Goal: Information Seeking & Learning: Learn about a topic

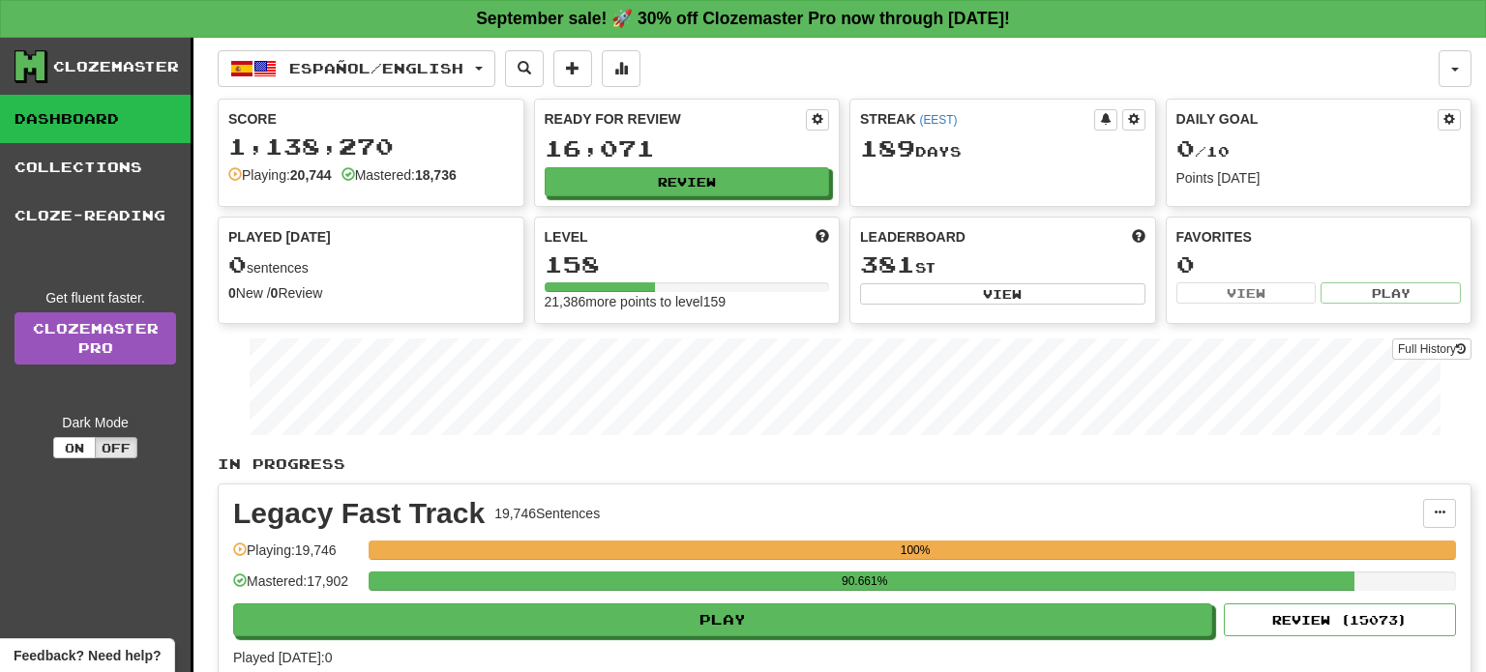
click at [471, 45] on div "Español / English Deutsch / Español Streak: 53 Review: 20 Points today: 0 Españ…" at bounding box center [845, 526] width 1254 height 976
click at [463, 69] on span "Español / English" at bounding box center [376, 68] width 174 height 16
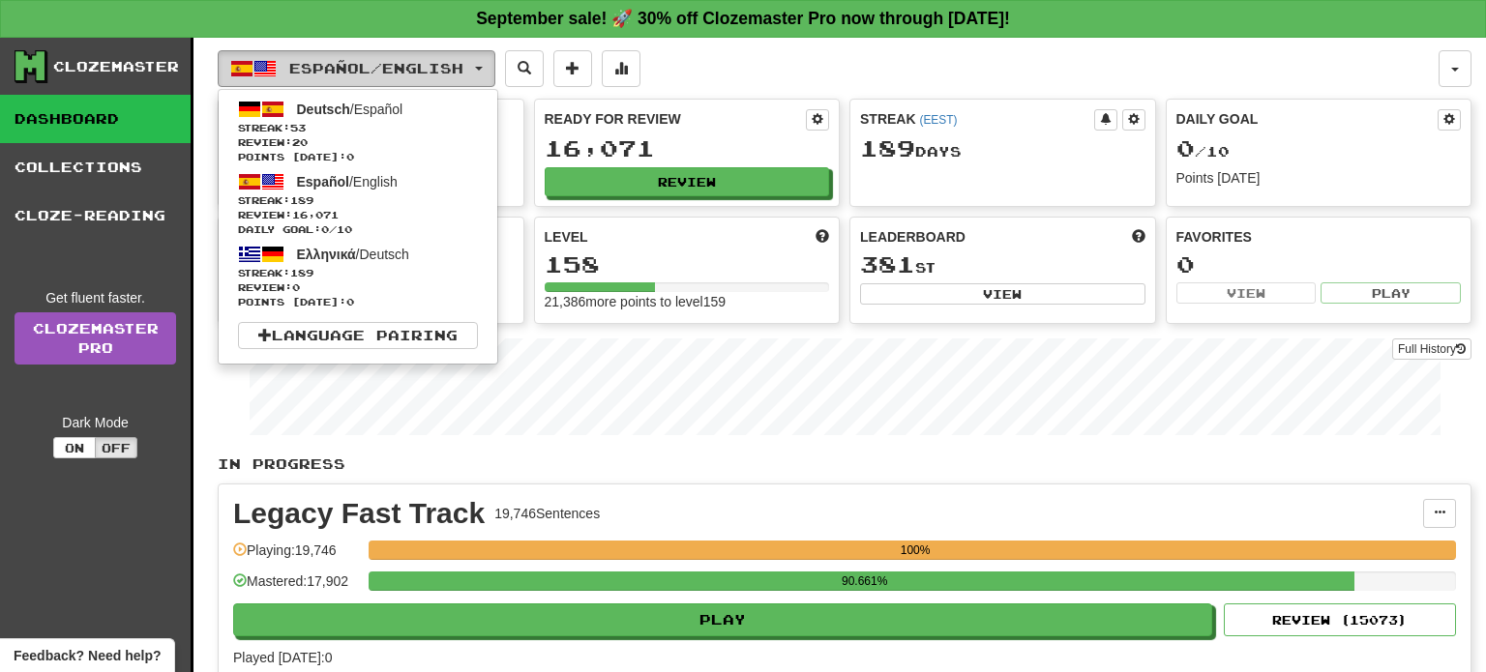
click at [463, 69] on span "Español / English" at bounding box center [376, 68] width 174 height 16
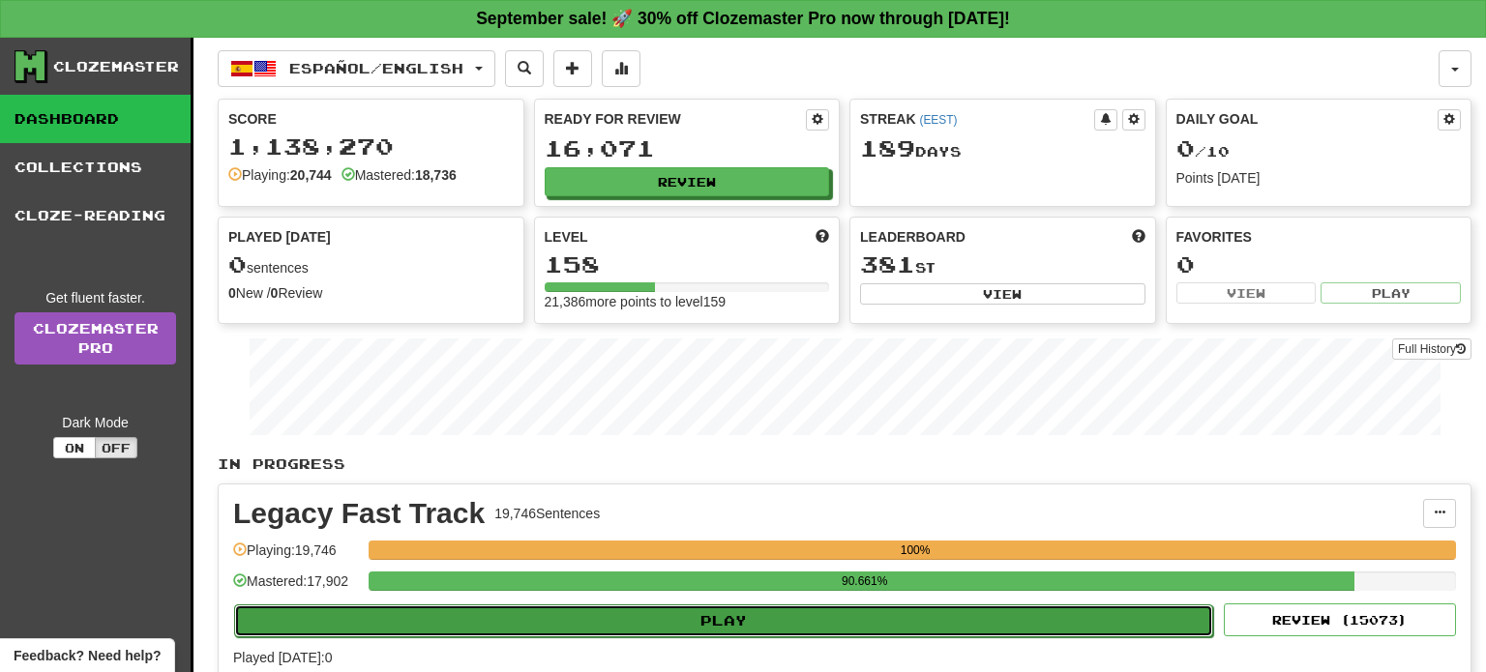
click at [715, 617] on button "Play" at bounding box center [723, 621] width 979 height 33
select select "**"
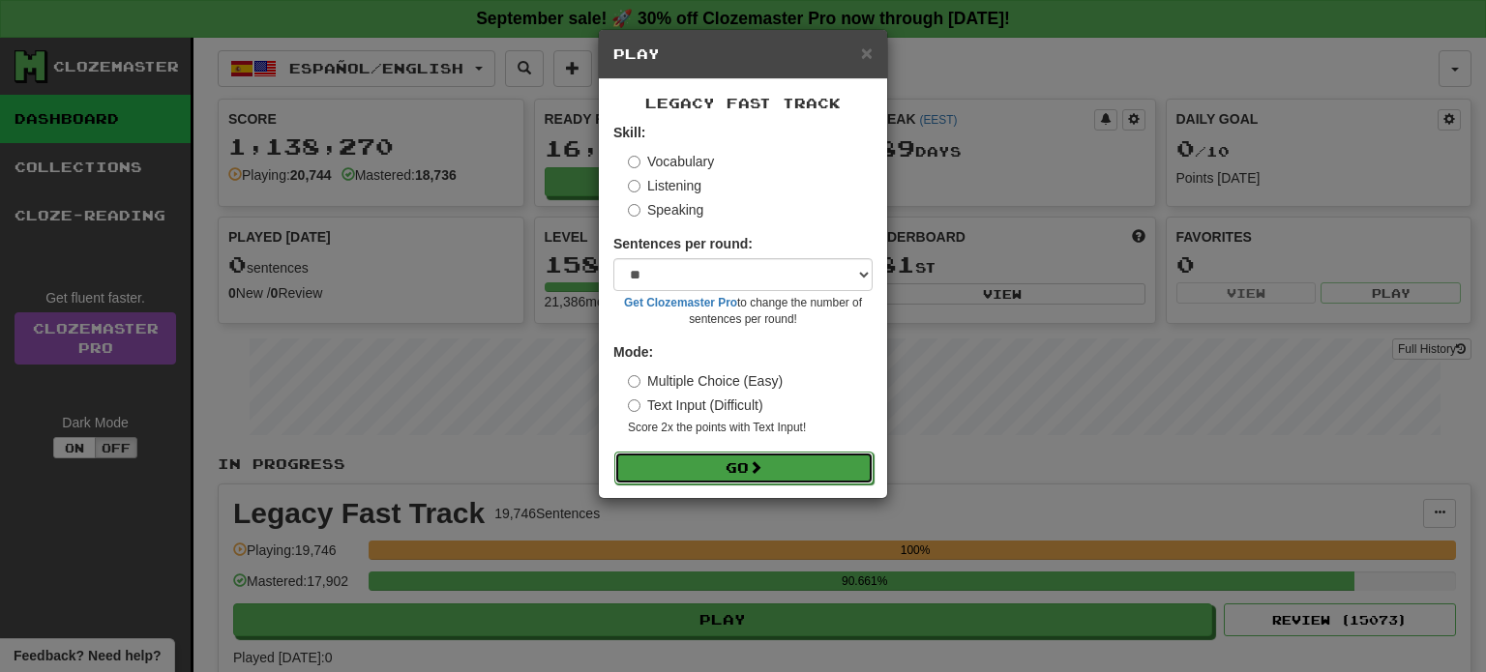
click at [756, 471] on span at bounding box center [756, 467] width 14 height 14
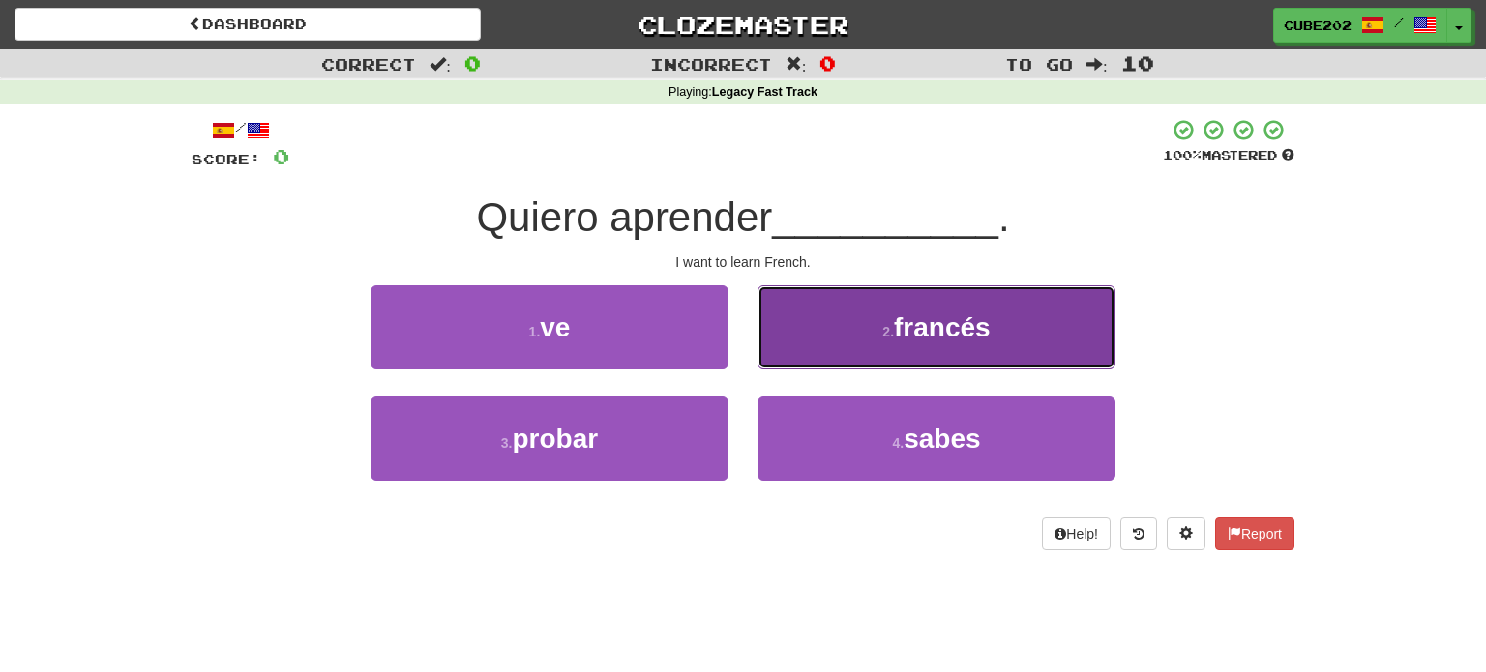
click at [886, 342] on button "2 . francés" at bounding box center [936, 327] width 358 height 84
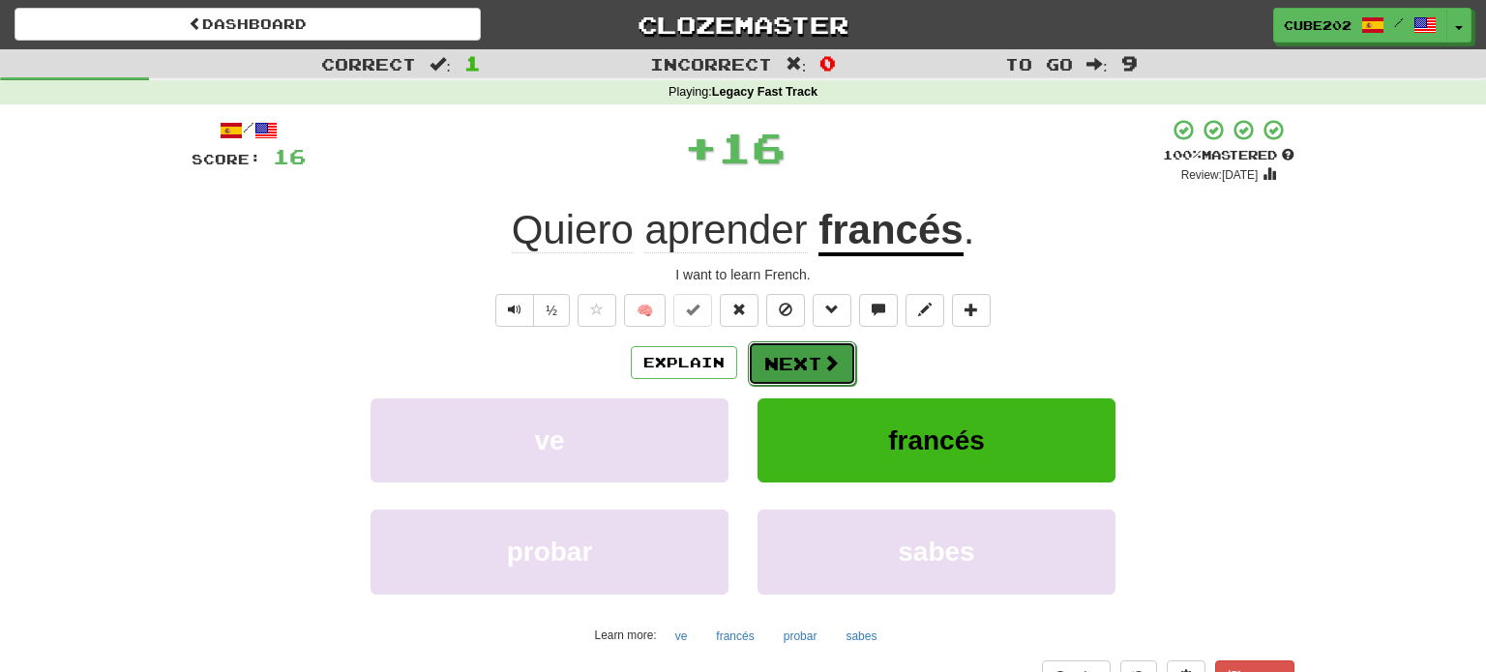
click at [796, 352] on button "Next" at bounding box center [802, 364] width 108 height 45
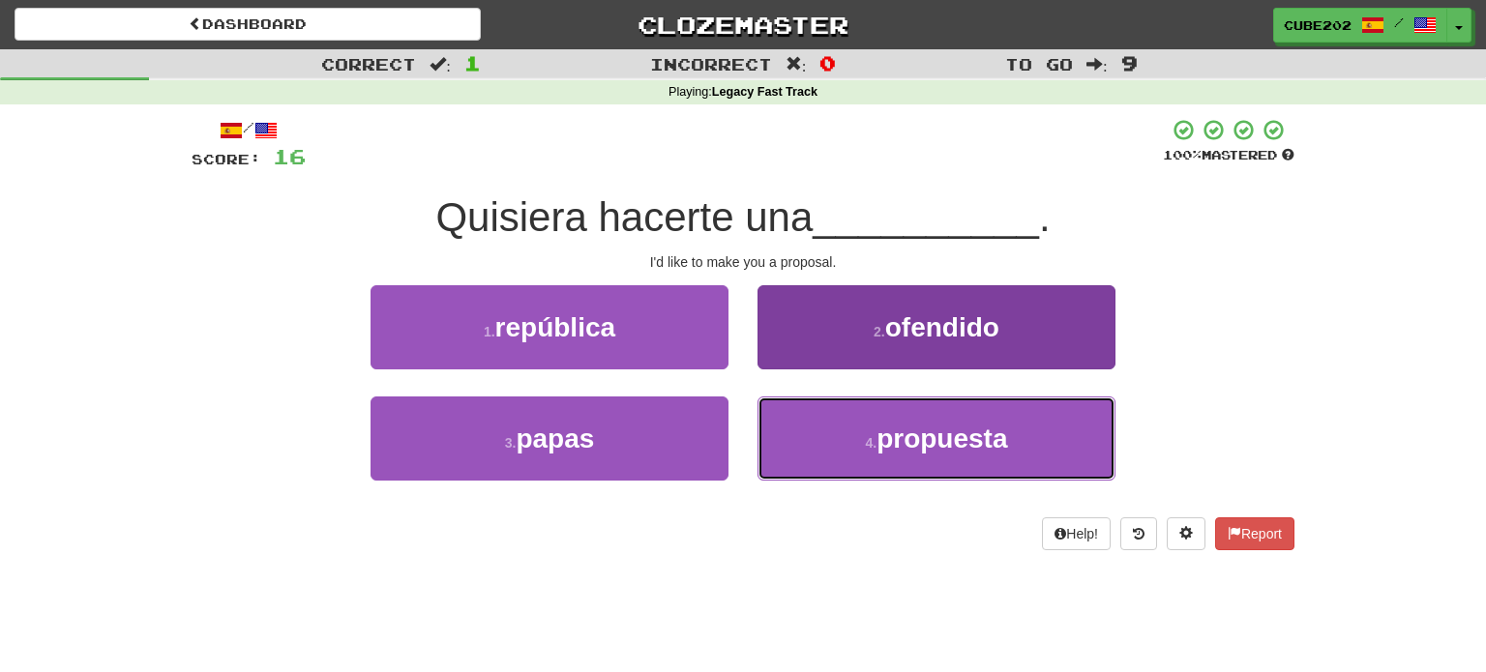
drag, startPoint x: 868, startPoint y: 422, endPoint x: 857, endPoint y: 407, distance: 18.0
click at [868, 423] on button "4 . propuesta" at bounding box center [936, 439] width 358 height 84
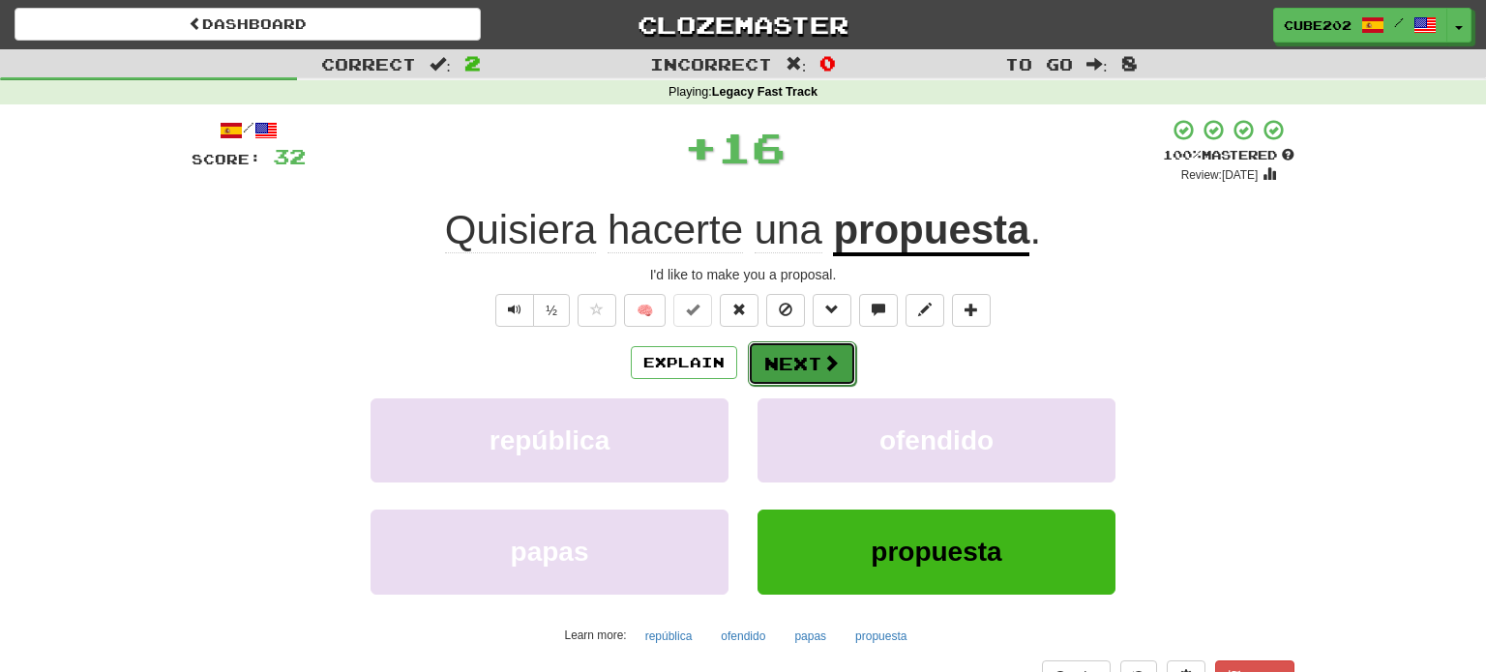
click at [805, 356] on button "Next" at bounding box center [802, 364] width 108 height 45
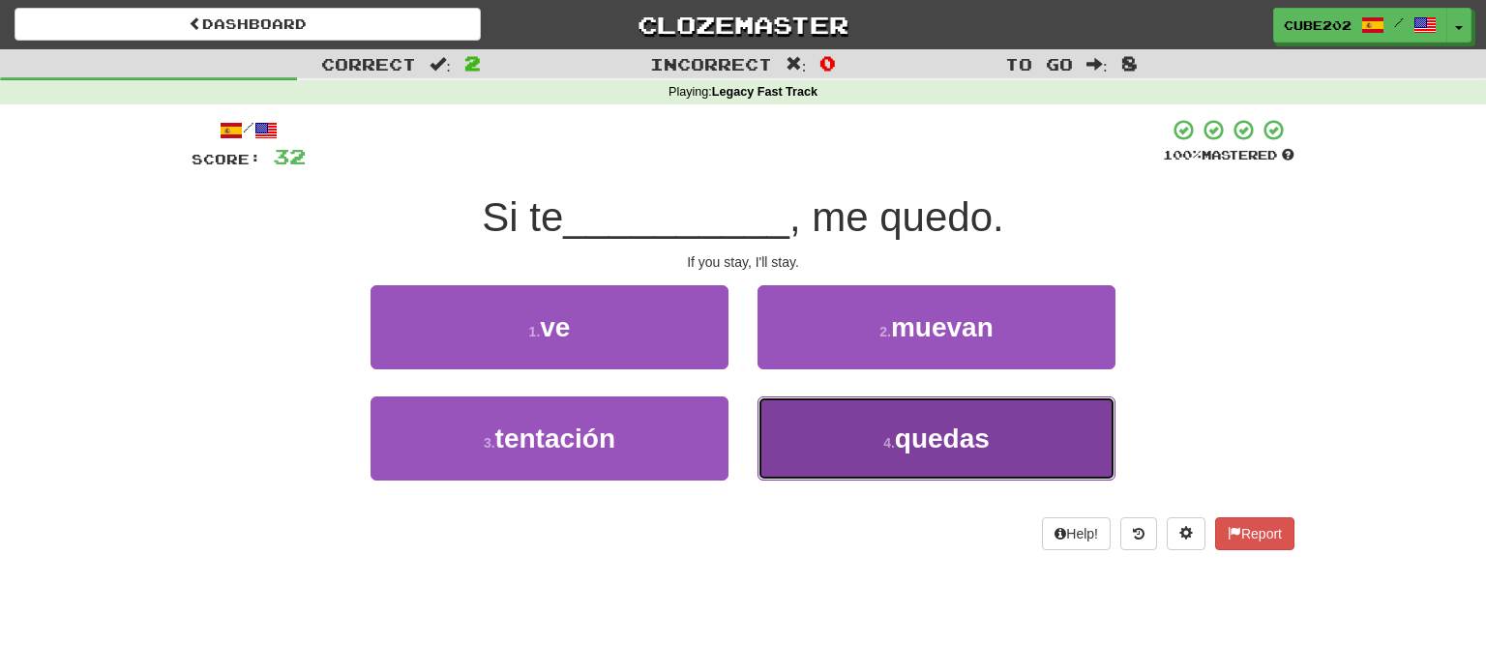
click at [851, 453] on button "4 . quedas" at bounding box center [936, 439] width 358 height 84
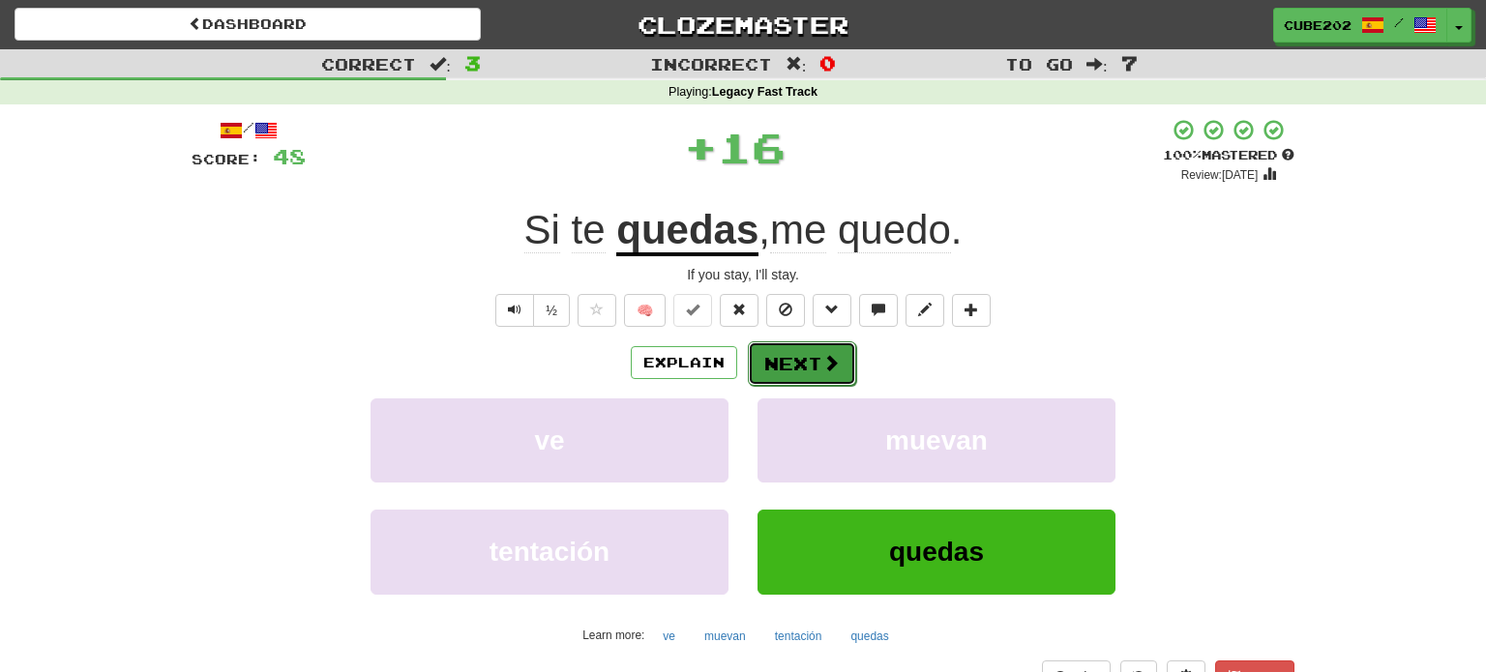
click at [795, 353] on button "Next" at bounding box center [802, 364] width 108 height 45
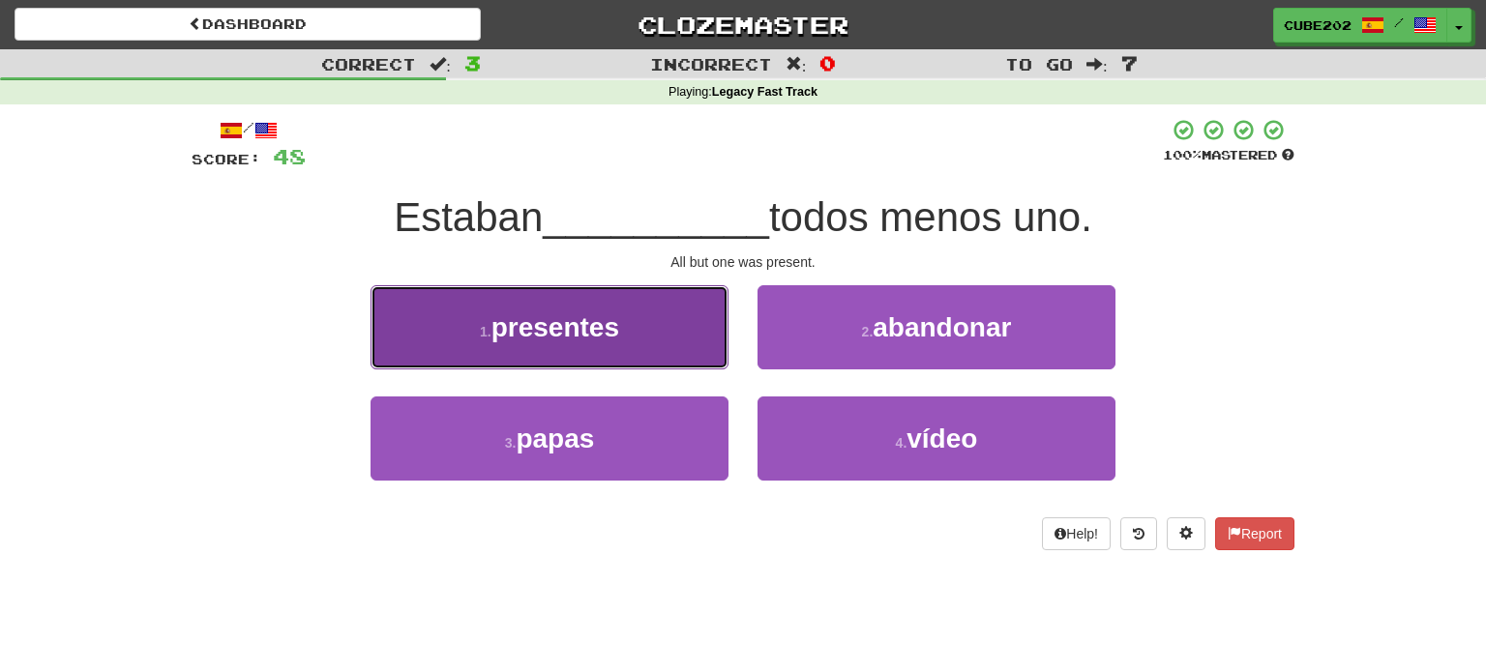
click at [634, 342] on button "1 . presentes" at bounding box center [550, 327] width 358 height 84
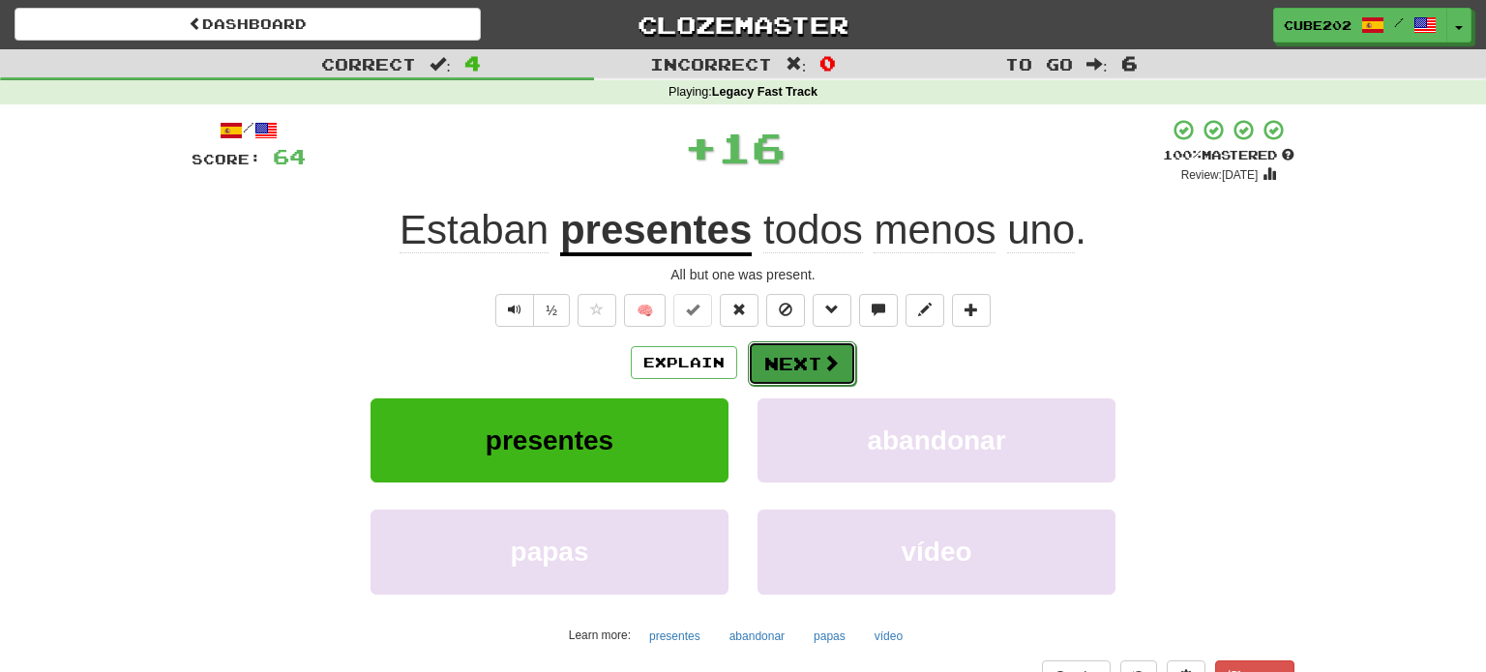
click at [802, 370] on button "Next" at bounding box center [802, 364] width 108 height 45
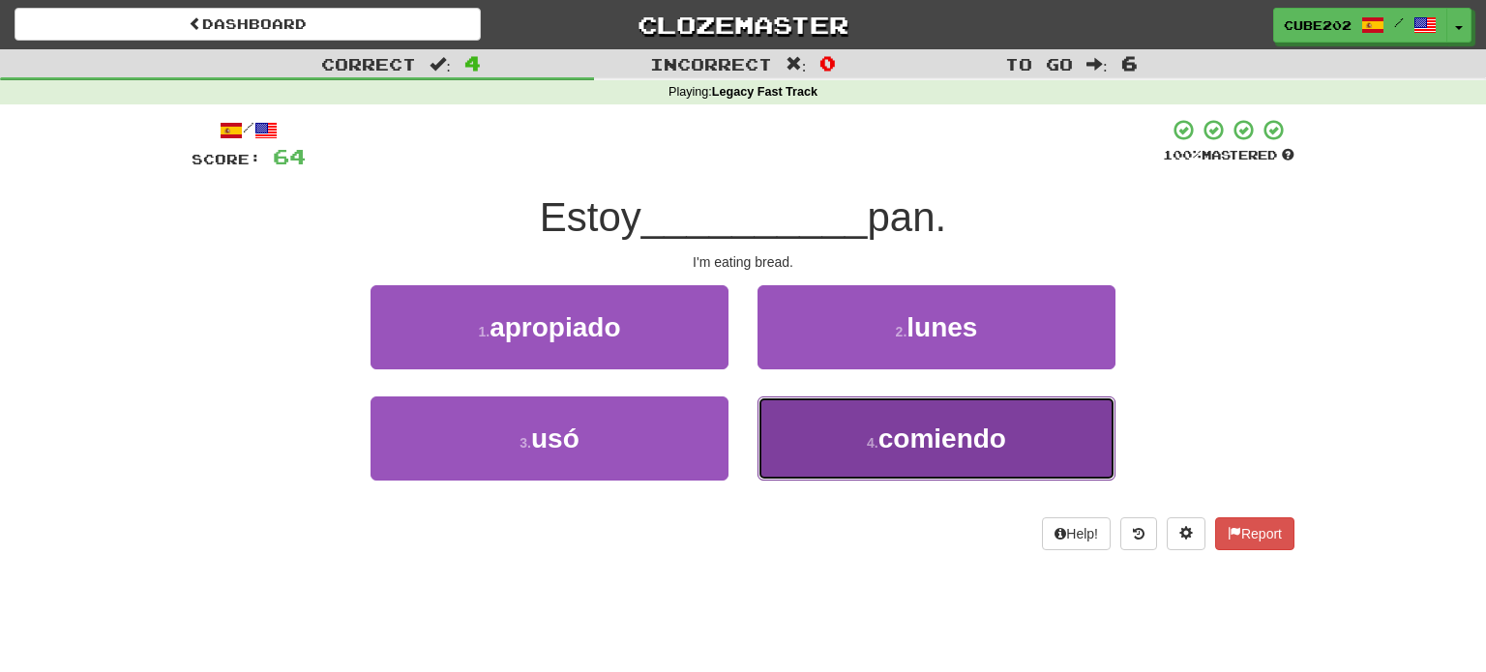
click at [906, 435] on span "comiendo" at bounding box center [942, 439] width 128 height 30
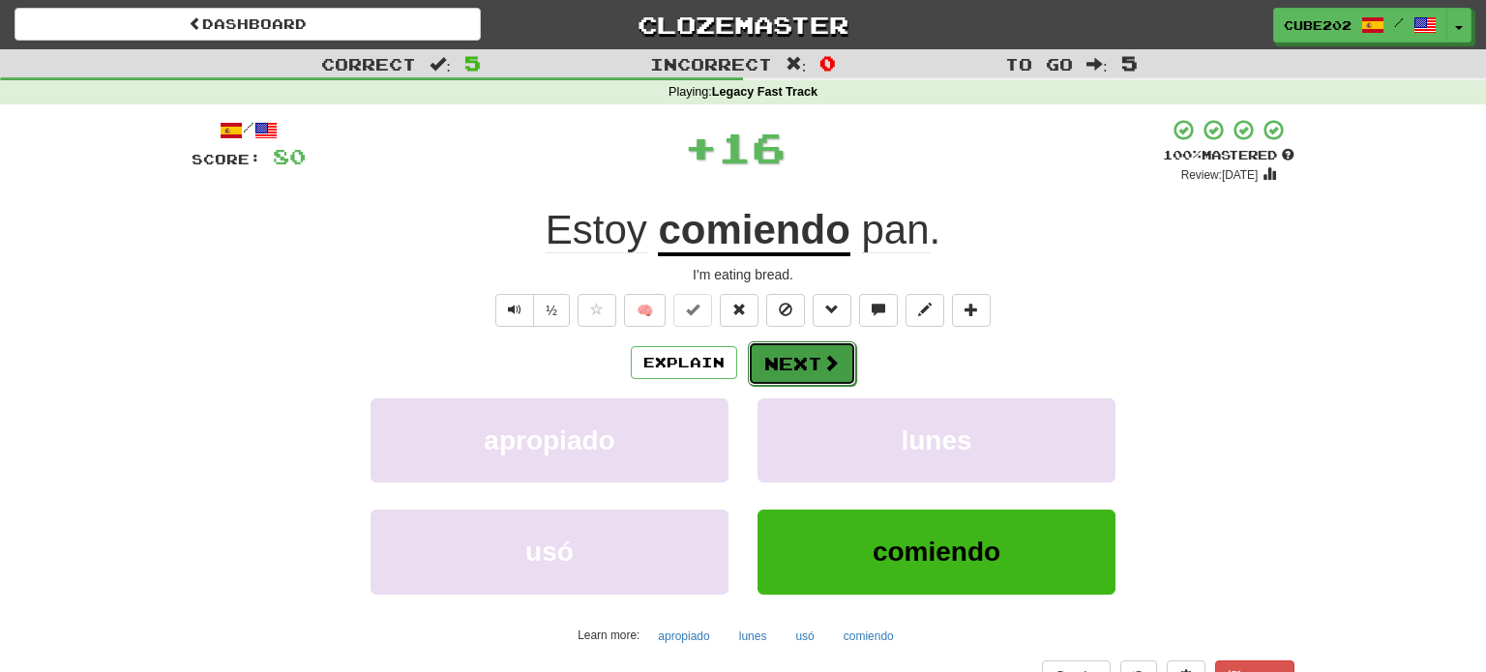
click at [808, 366] on button "Next" at bounding box center [802, 364] width 108 height 45
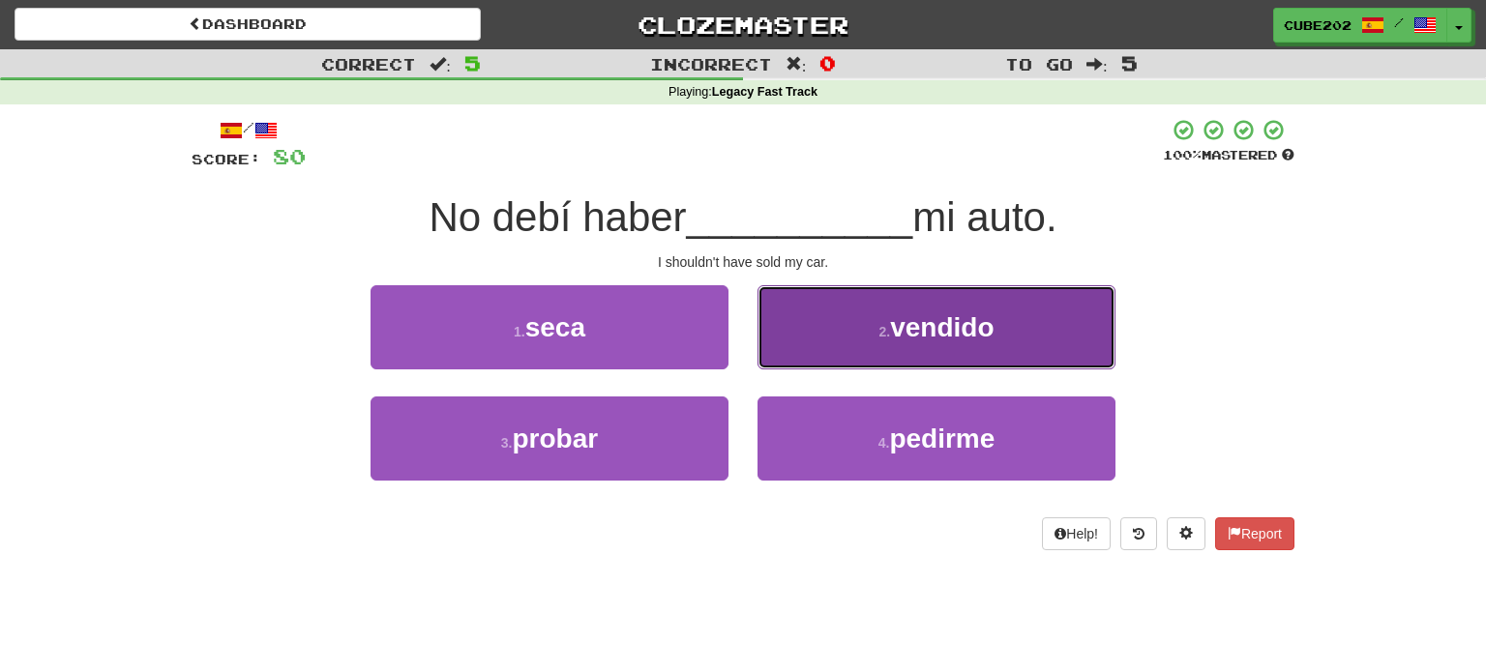
click at [843, 335] on button "2 . vendido" at bounding box center [936, 327] width 358 height 84
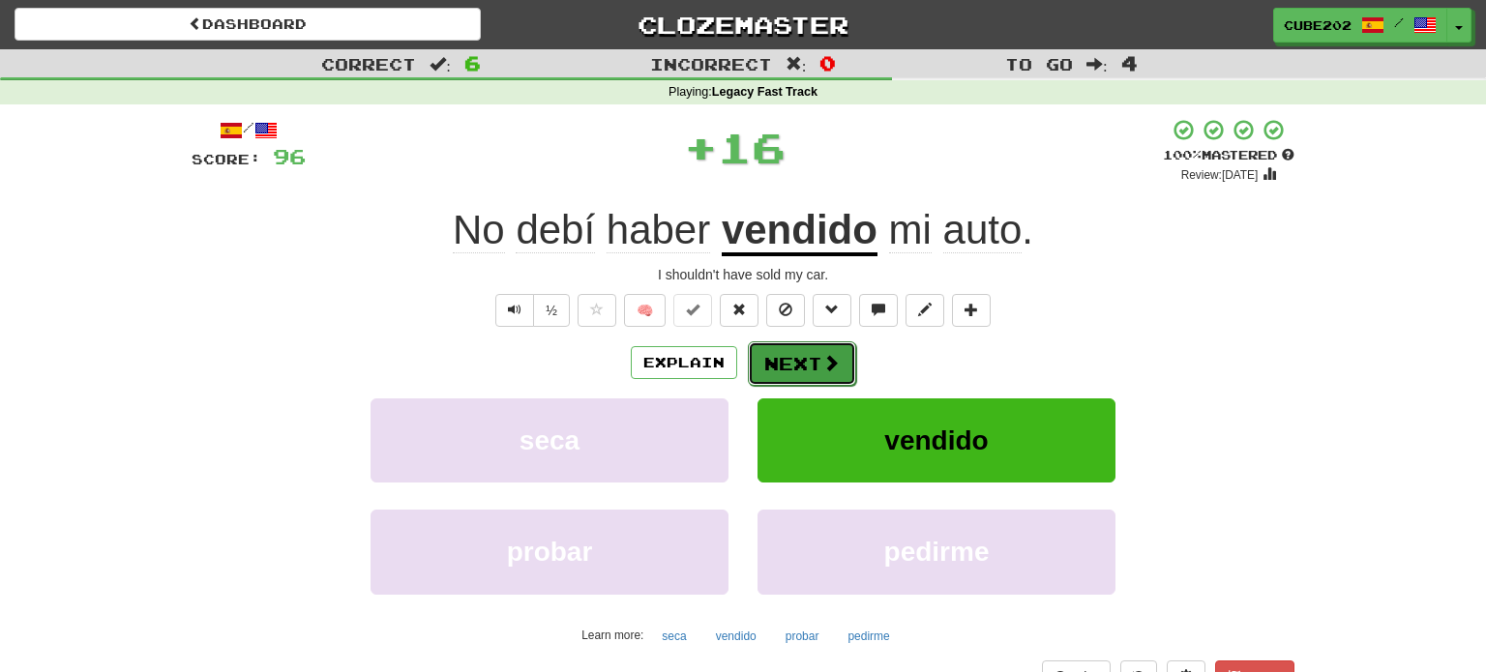
click at [798, 361] on button "Next" at bounding box center [802, 364] width 108 height 45
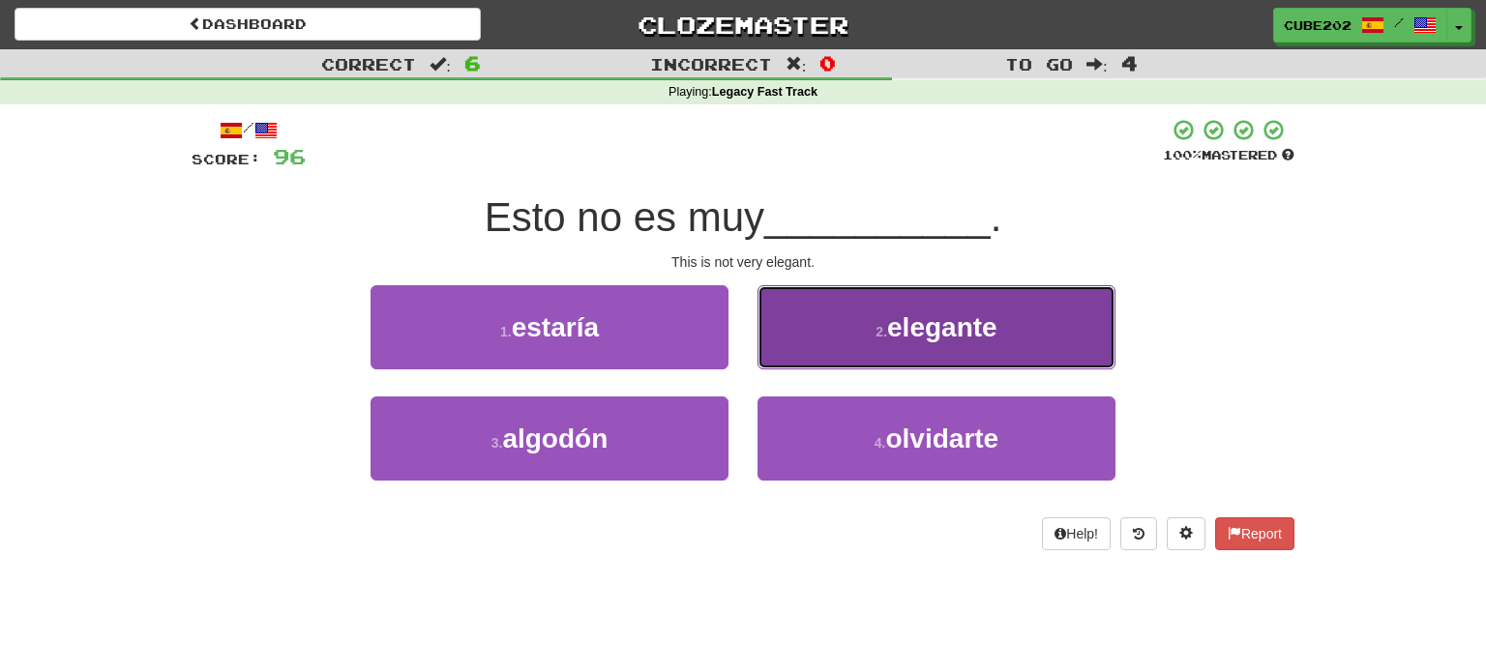
click at [825, 345] on button "2 . elegante" at bounding box center [936, 327] width 358 height 84
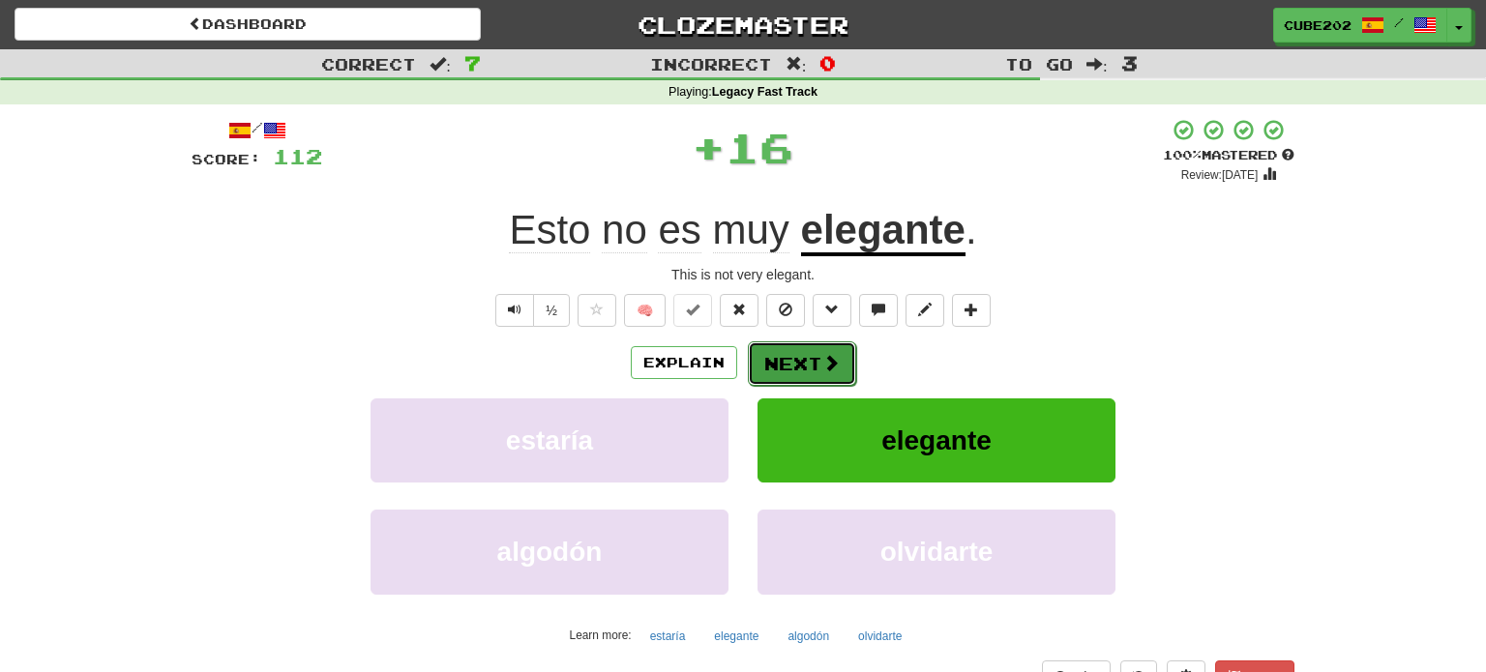
click at [801, 363] on button "Next" at bounding box center [802, 364] width 108 height 45
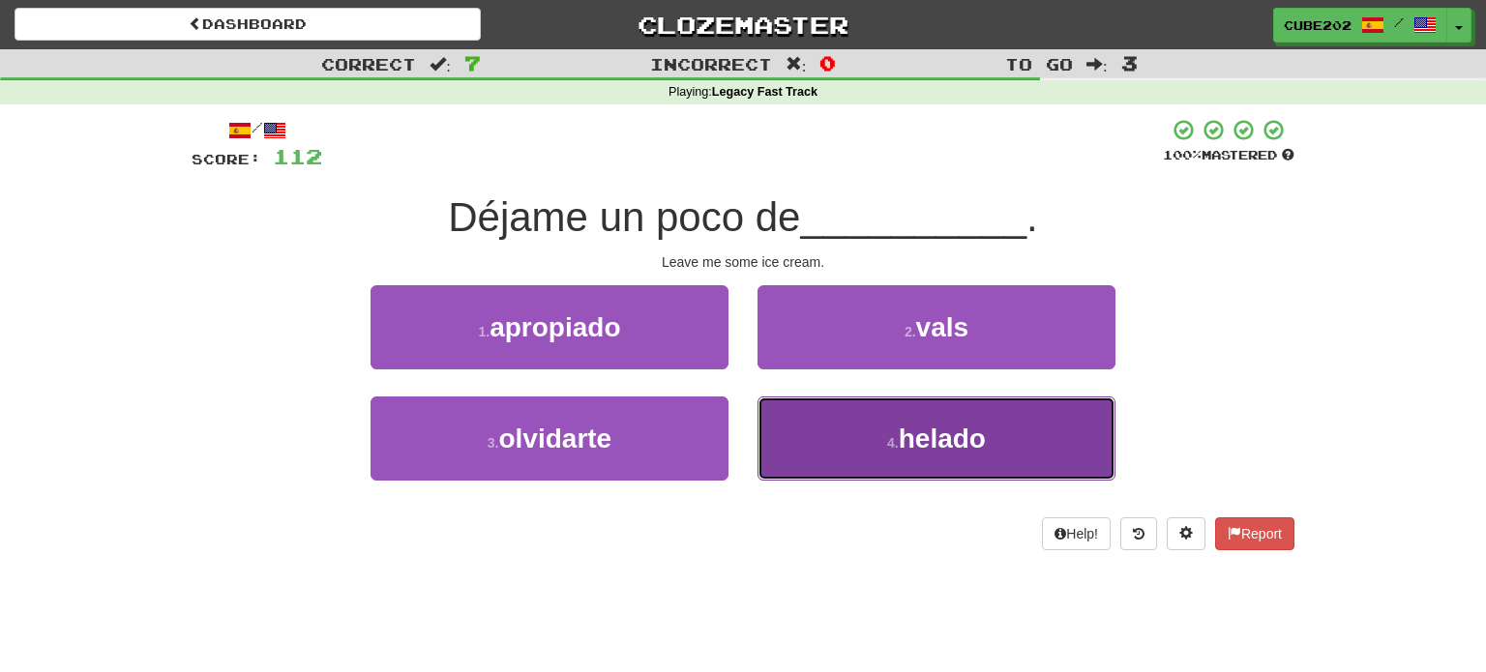
click at [899, 435] on span "helado" at bounding box center [942, 439] width 87 height 30
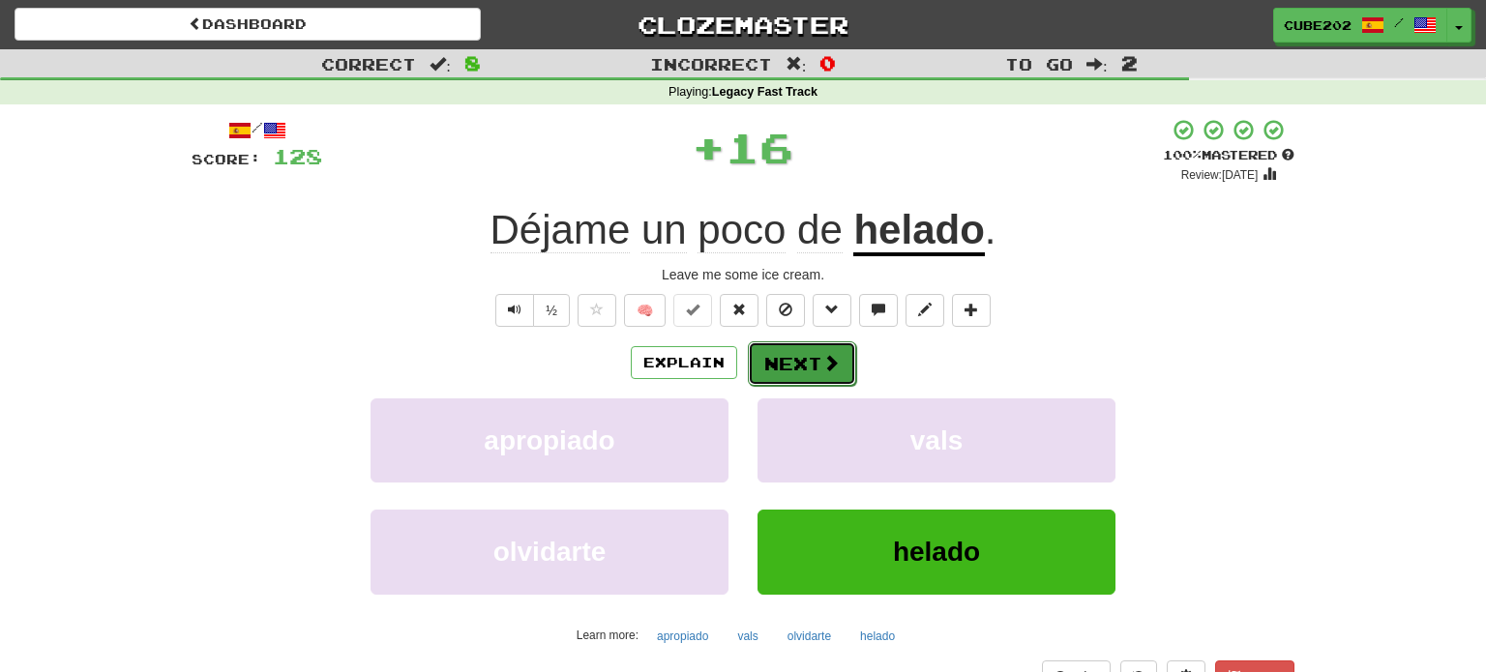
click at [808, 361] on button "Next" at bounding box center [802, 364] width 108 height 45
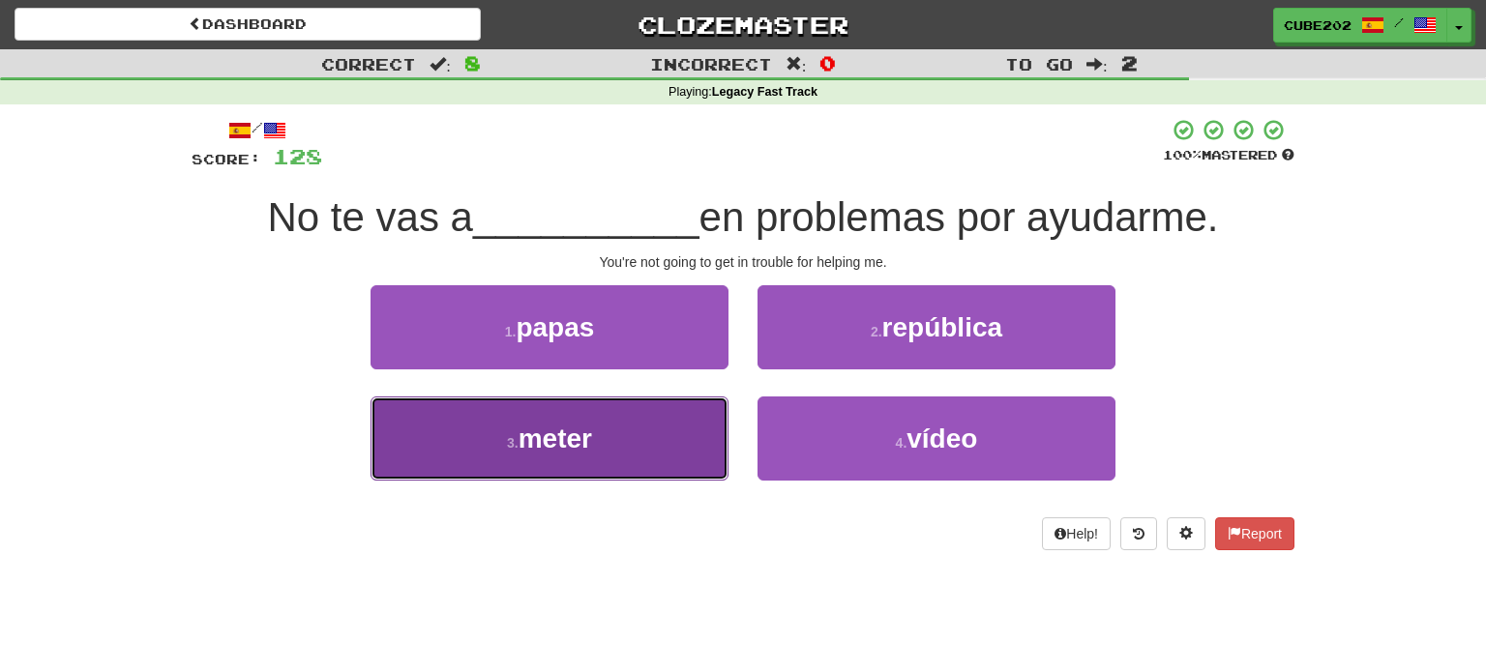
click at [668, 442] on button "3 . meter" at bounding box center [550, 439] width 358 height 84
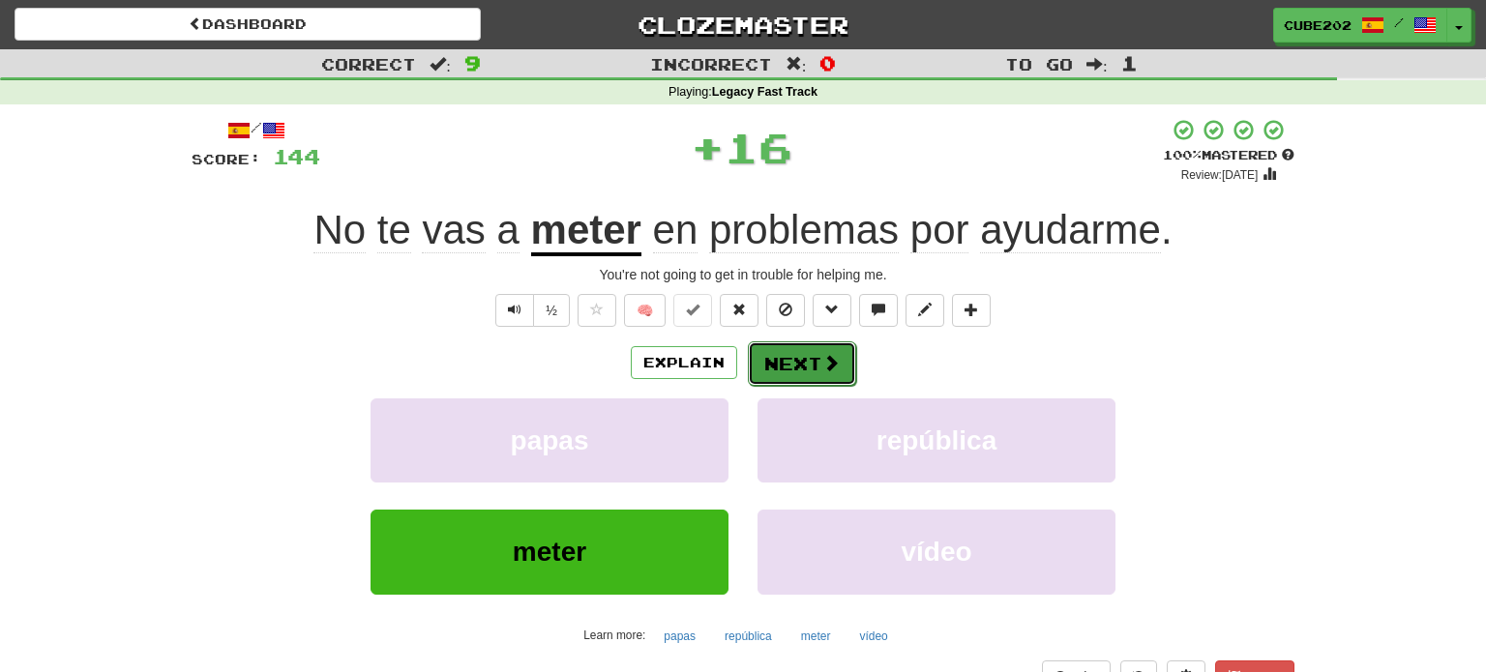
click at [783, 365] on button "Next" at bounding box center [802, 364] width 108 height 45
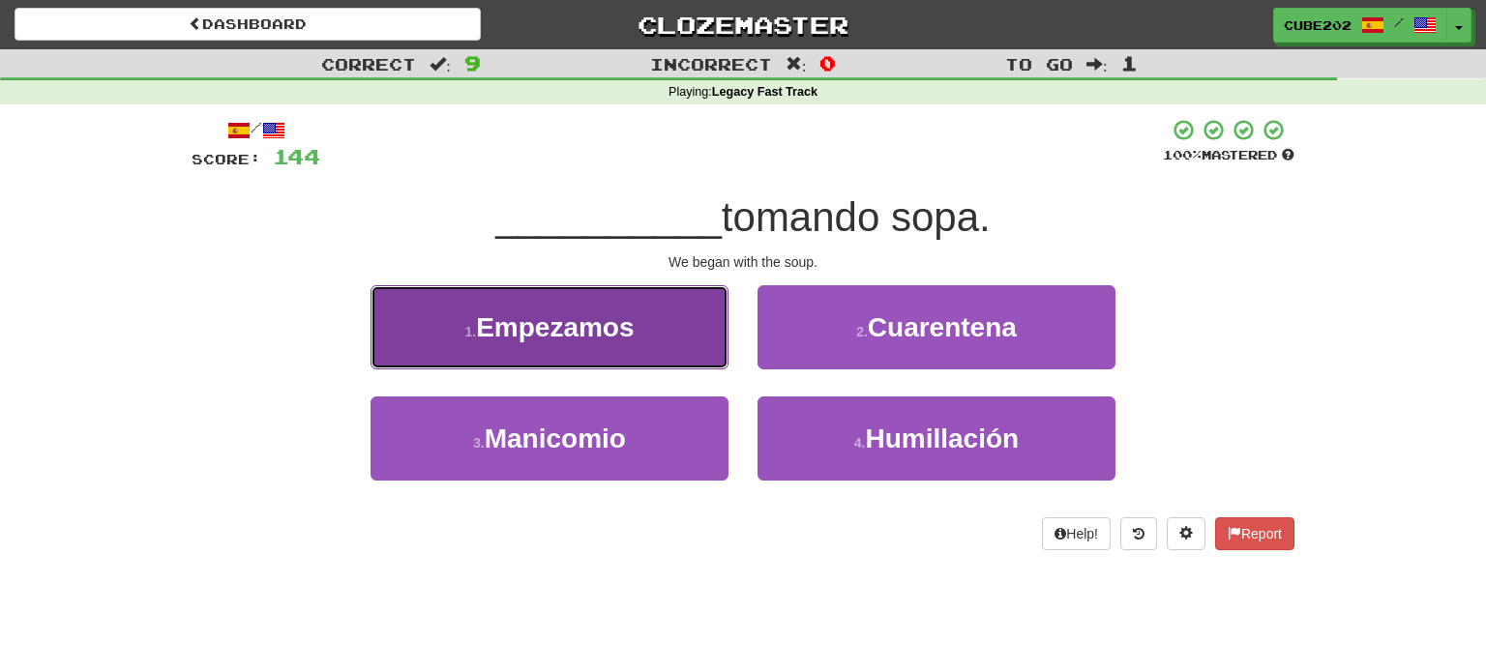
click at [668, 340] on button "1 . Empezamos" at bounding box center [550, 327] width 358 height 84
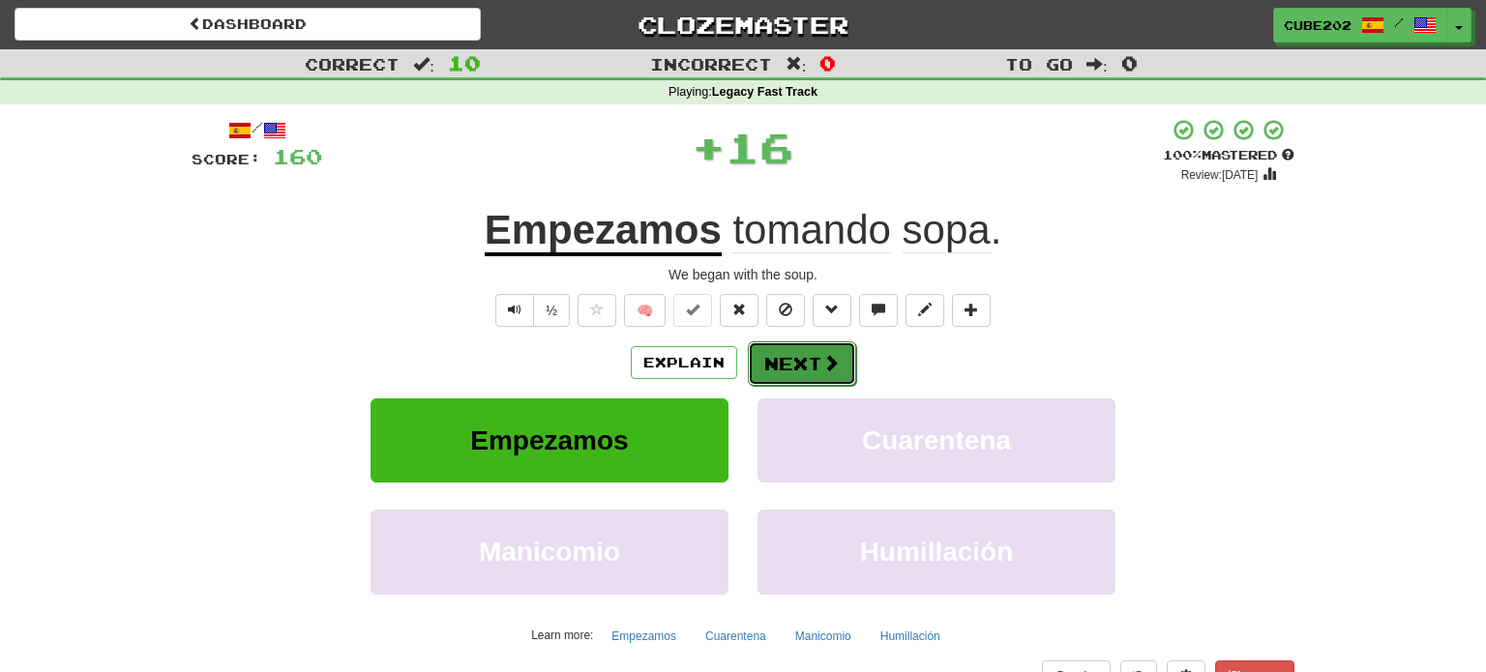
click at [786, 362] on button "Next" at bounding box center [802, 364] width 108 height 45
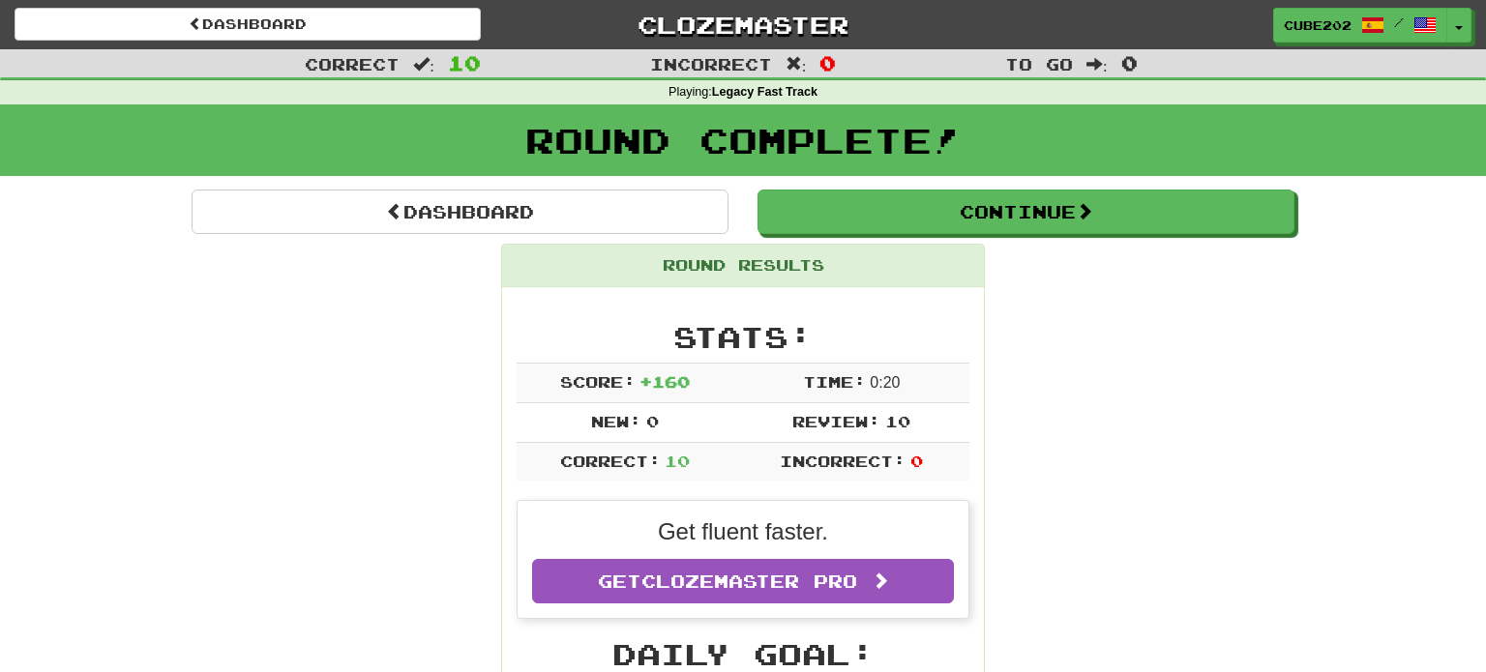
click at [826, 187] on div "Round Complete!" at bounding box center [743, 146] width 1486 height 85
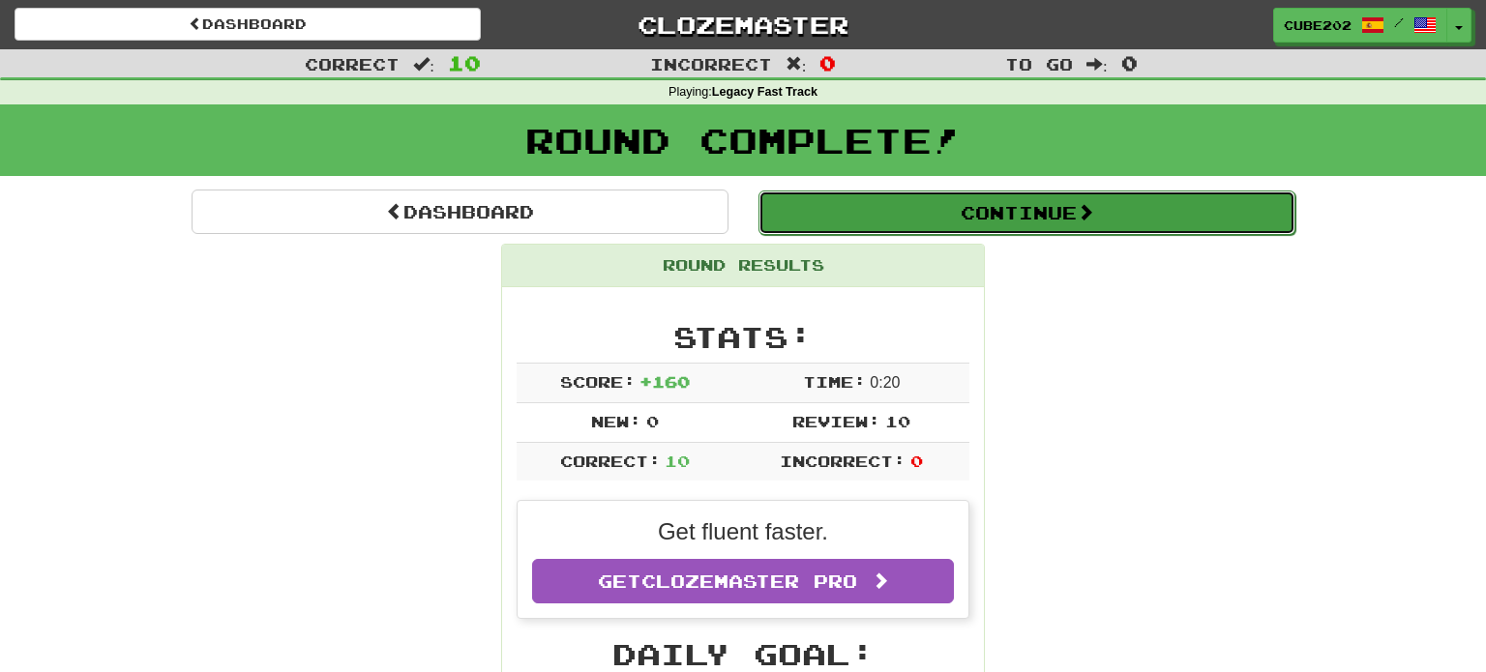
click at [842, 203] on button "Continue" at bounding box center [1026, 213] width 537 height 45
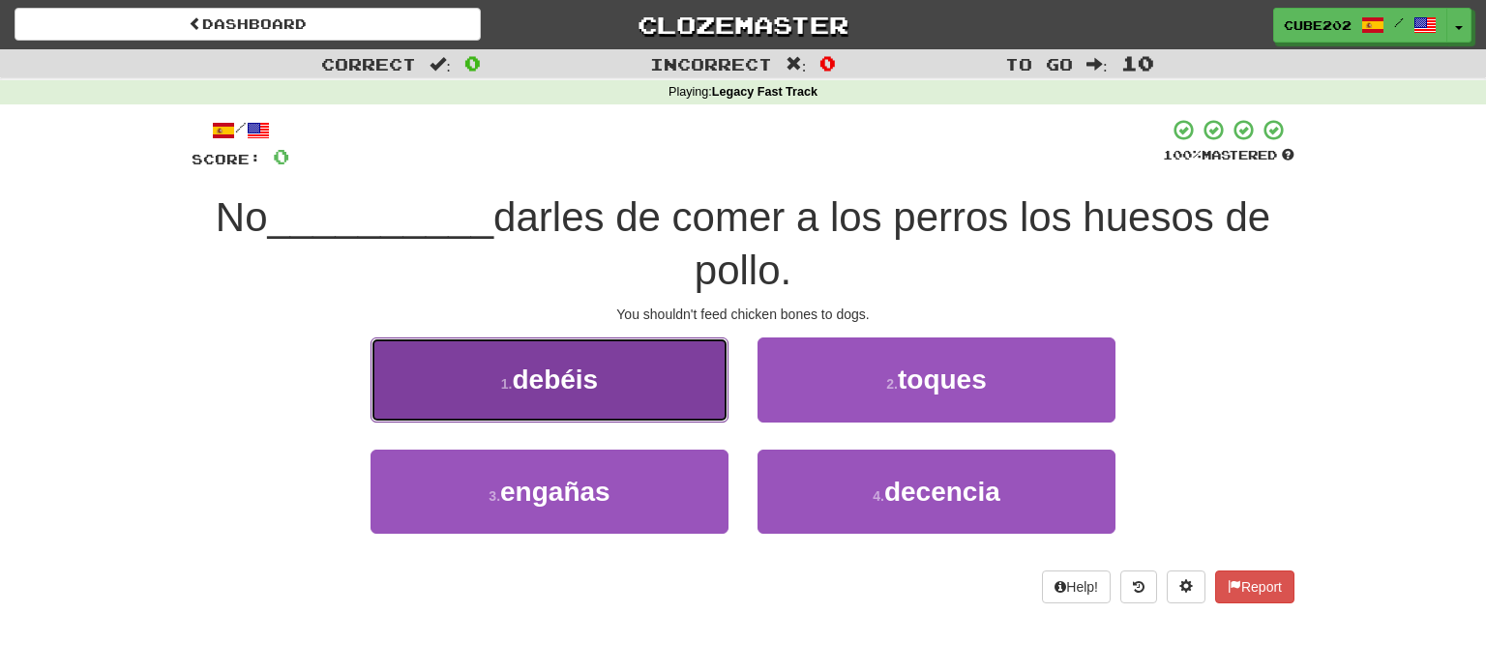
click at [638, 387] on button "1 . debéis" at bounding box center [550, 380] width 358 height 84
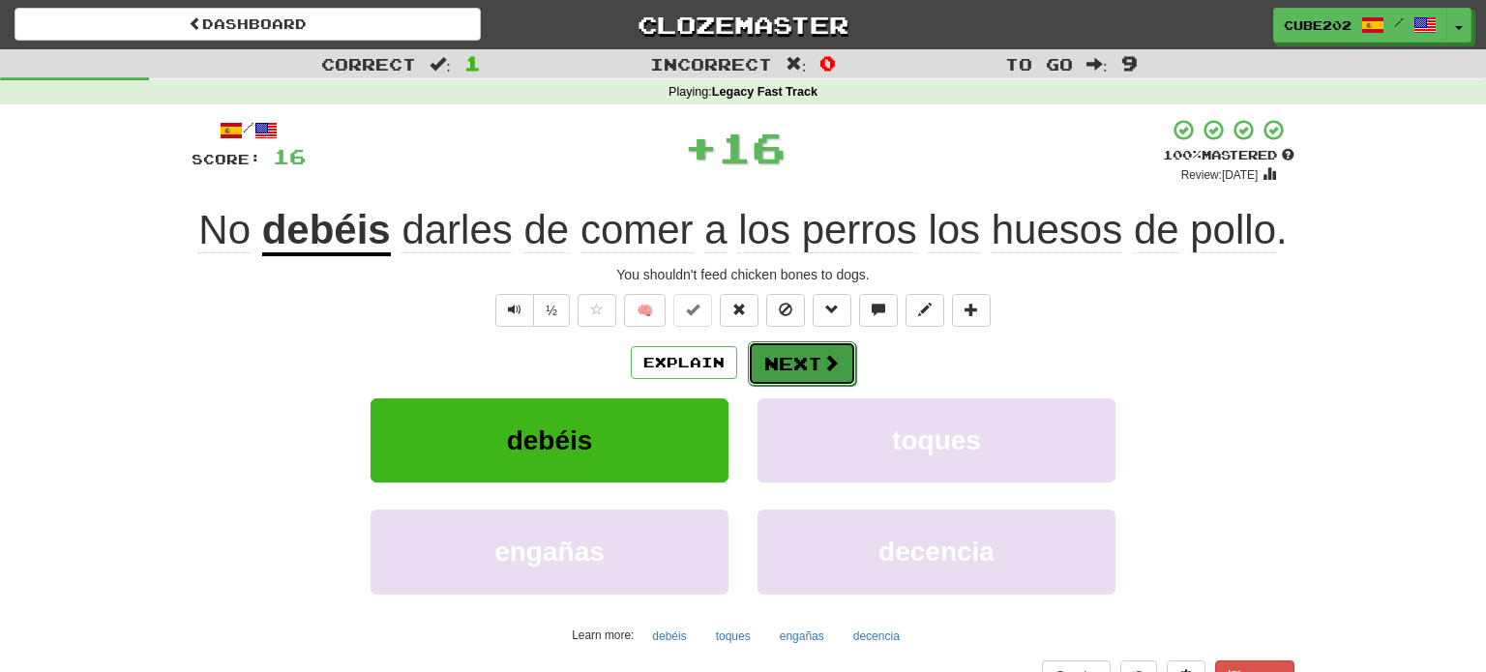
click at [813, 362] on button "Next" at bounding box center [802, 364] width 108 height 45
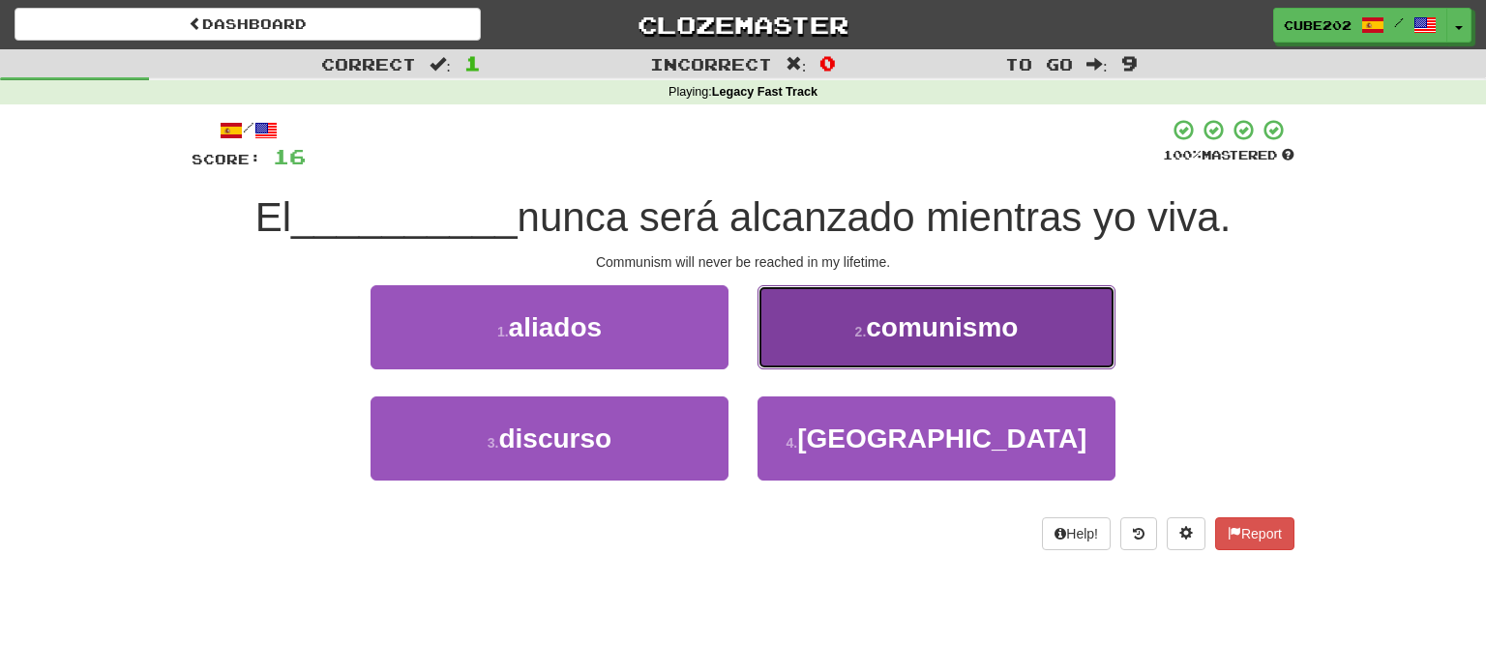
click at [846, 342] on button "2 . comunismo" at bounding box center [936, 327] width 358 height 84
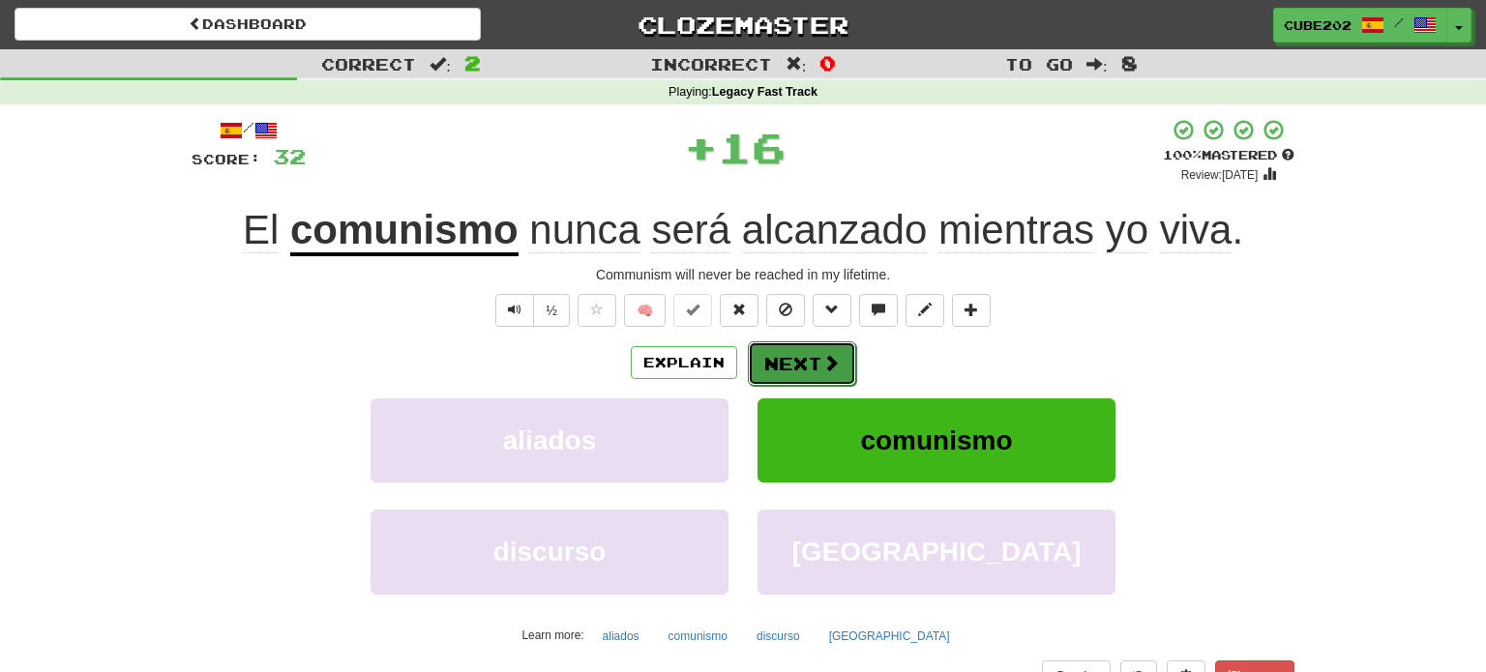
click at [789, 357] on button "Next" at bounding box center [802, 364] width 108 height 45
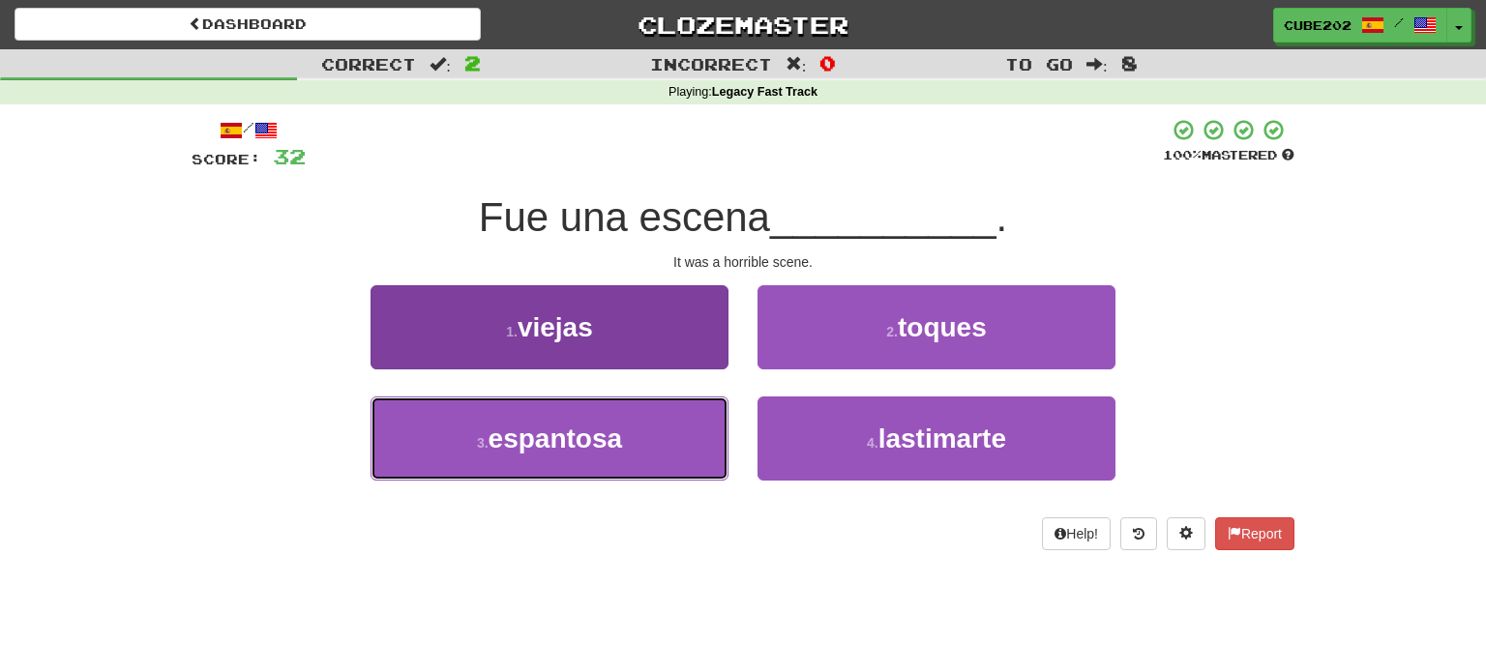
click at [686, 436] on button "3 . espantosa" at bounding box center [550, 439] width 358 height 84
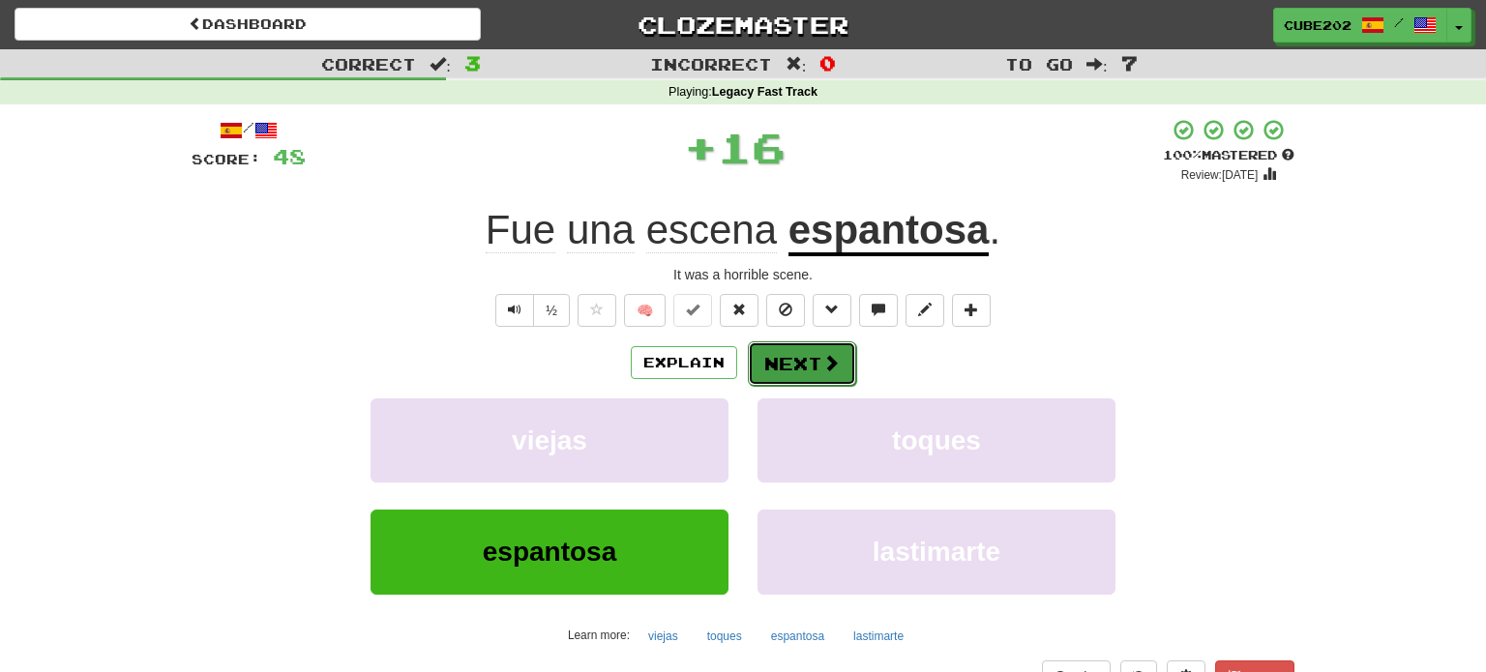
click at [806, 343] on button "Next" at bounding box center [802, 364] width 108 height 45
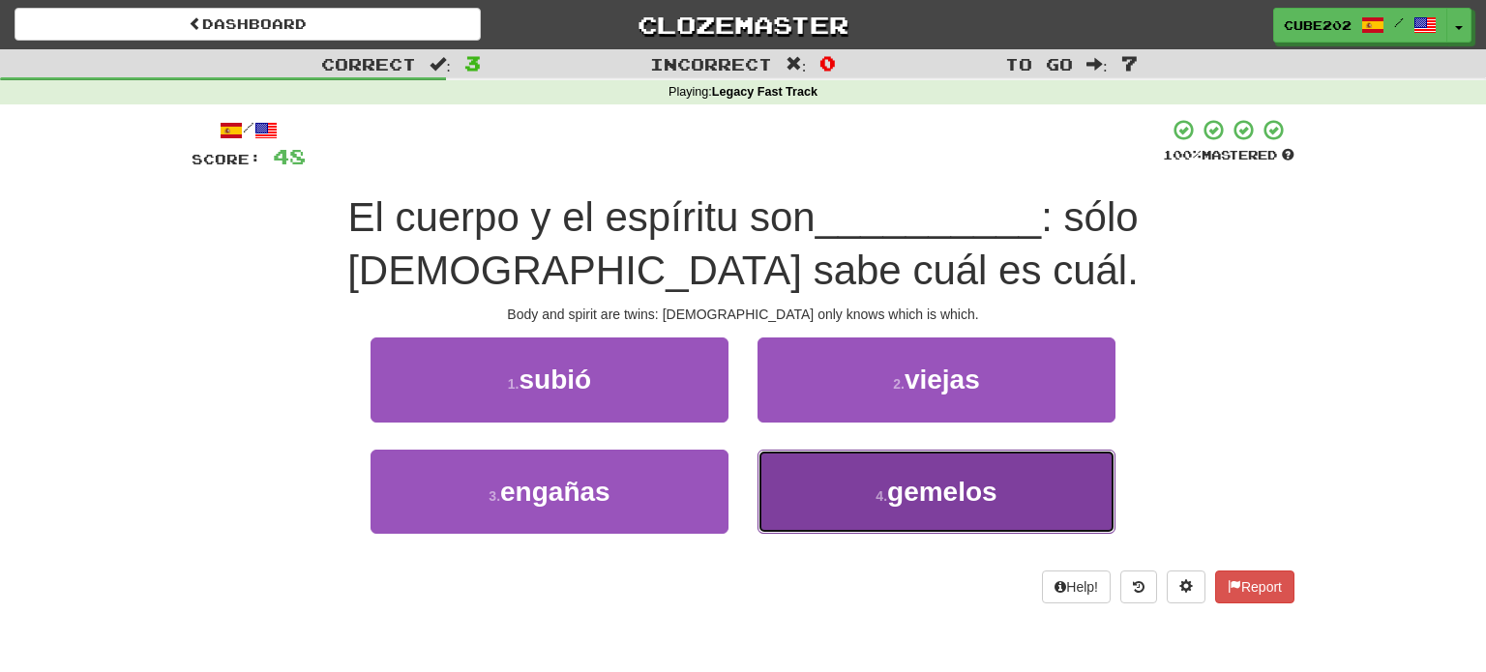
click at [895, 491] on span "gemelos" at bounding box center [942, 492] width 110 height 30
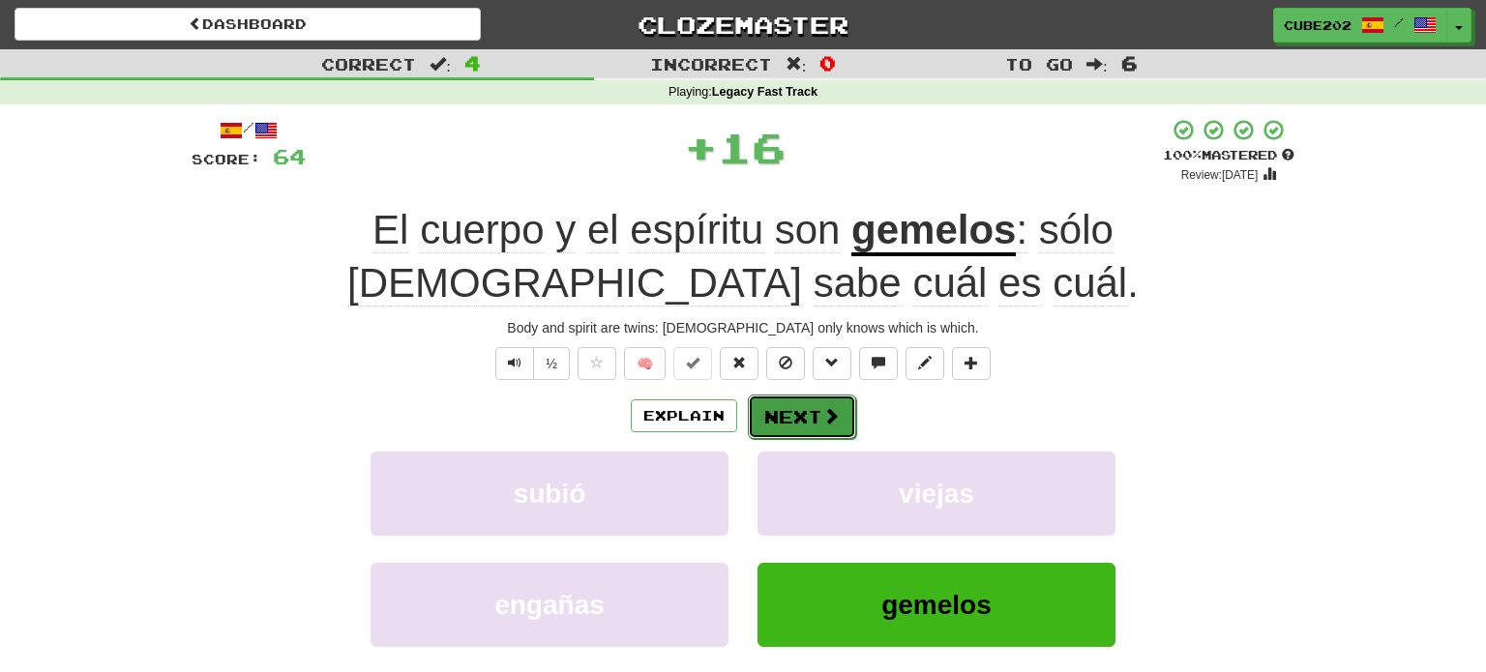
click at [806, 408] on button "Next" at bounding box center [802, 417] width 108 height 45
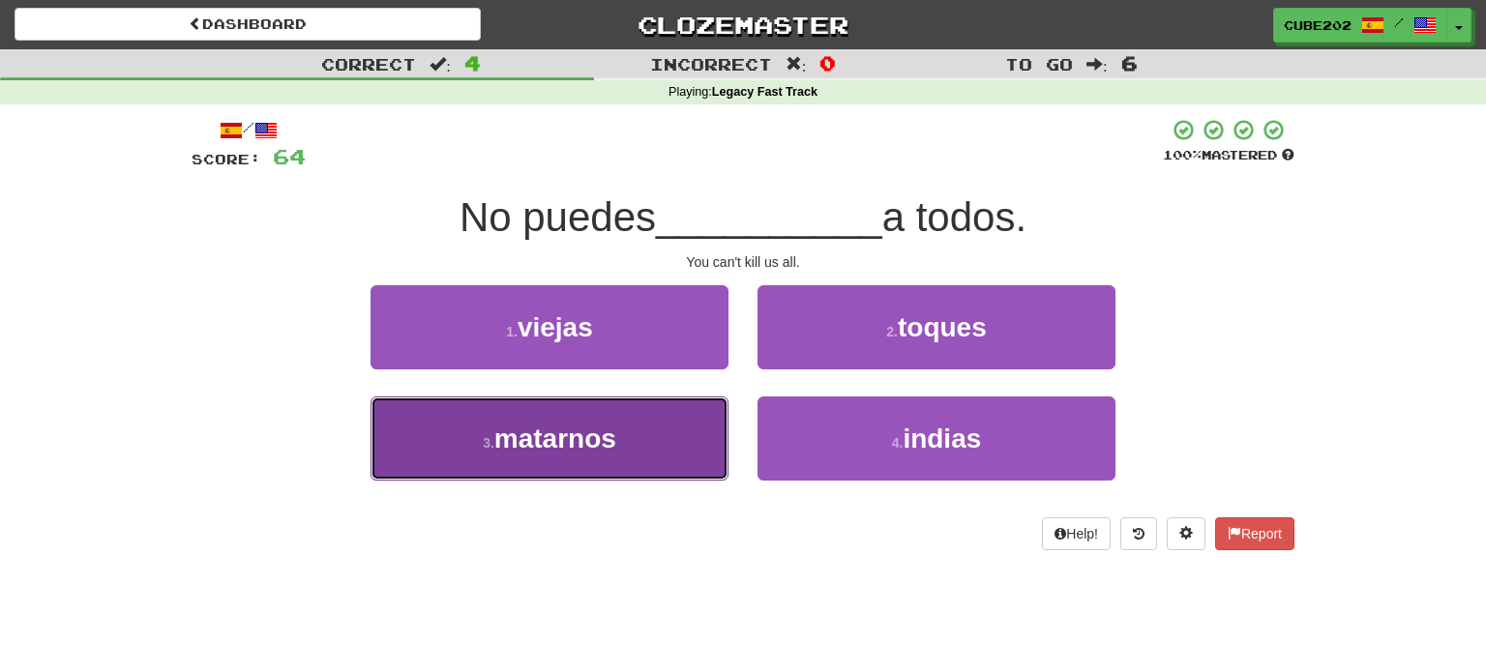
click at [642, 434] on button "3 . matarnos" at bounding box center [550, 439] width 358 height 84
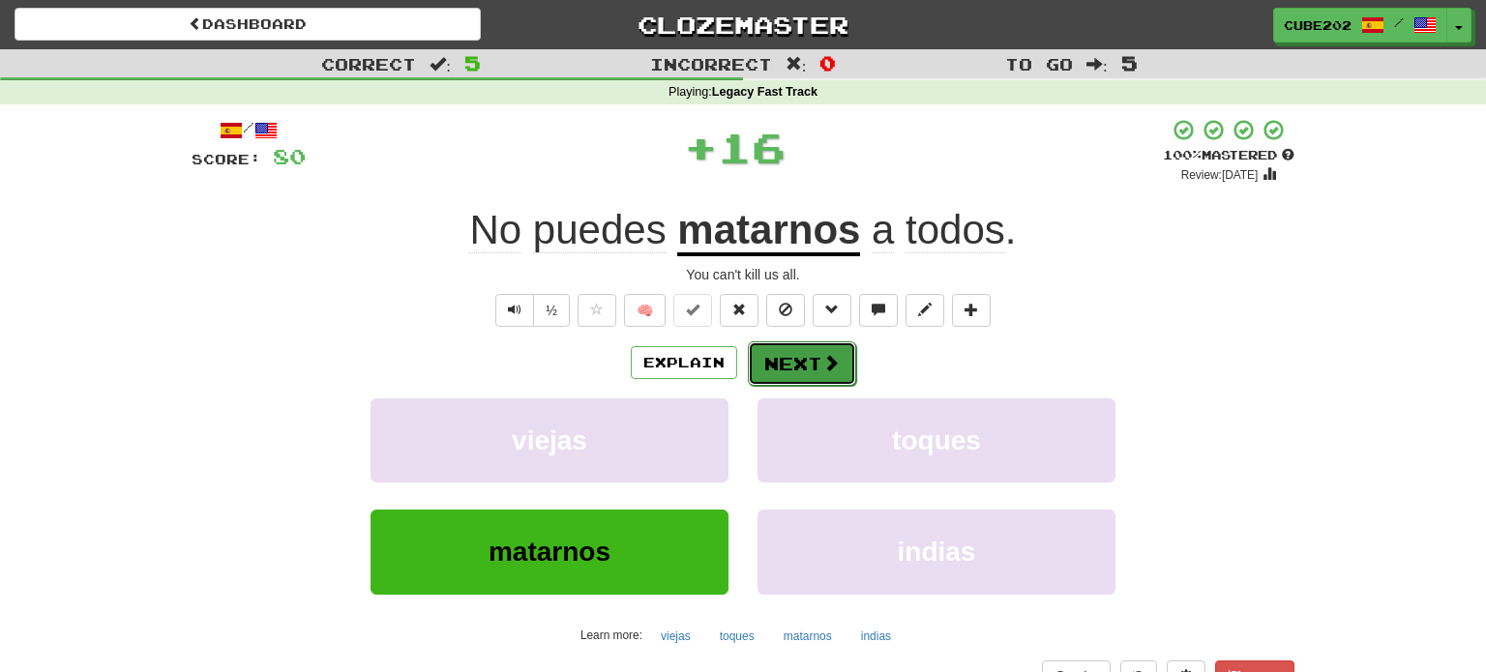
click at [797, 358] on button "Next" at bounding box center [802, 364] width 108 height 45
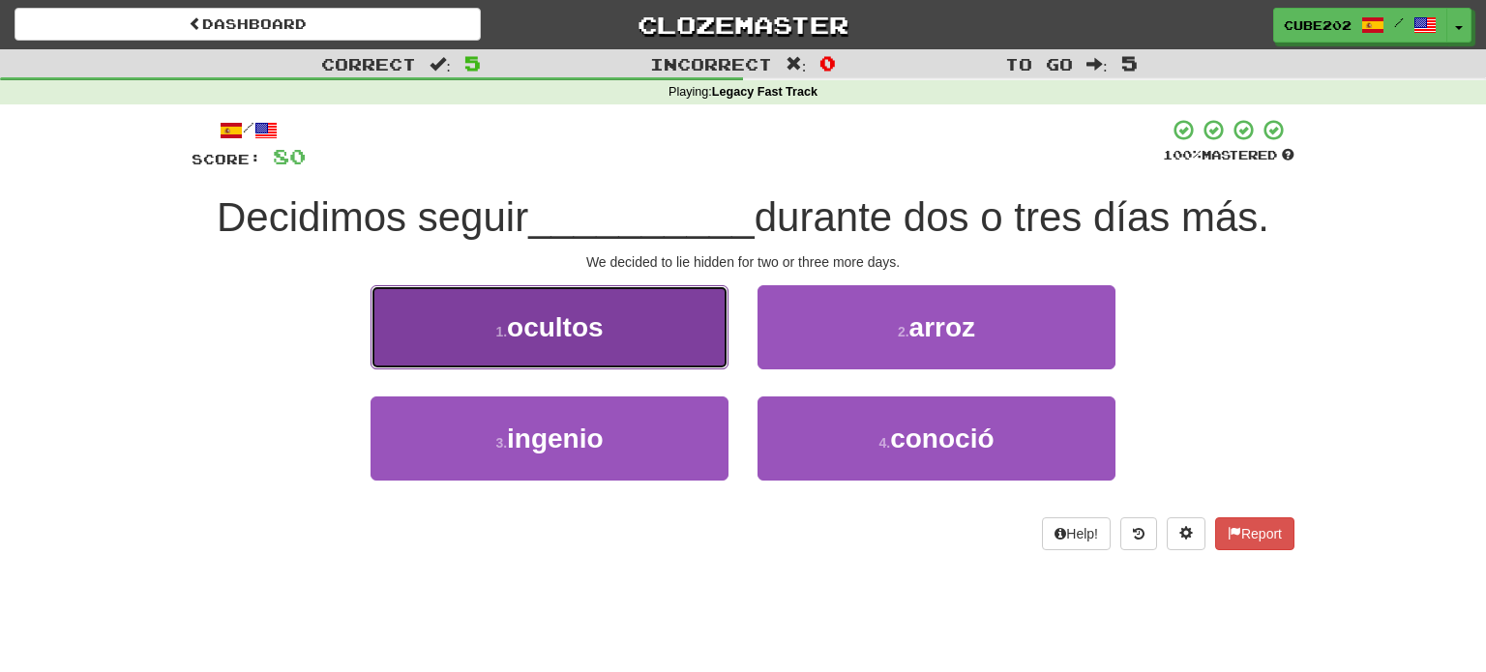
click at [682, 323] on button "1 . ocultos" at bounding box center [550, 327] width 358 height 84
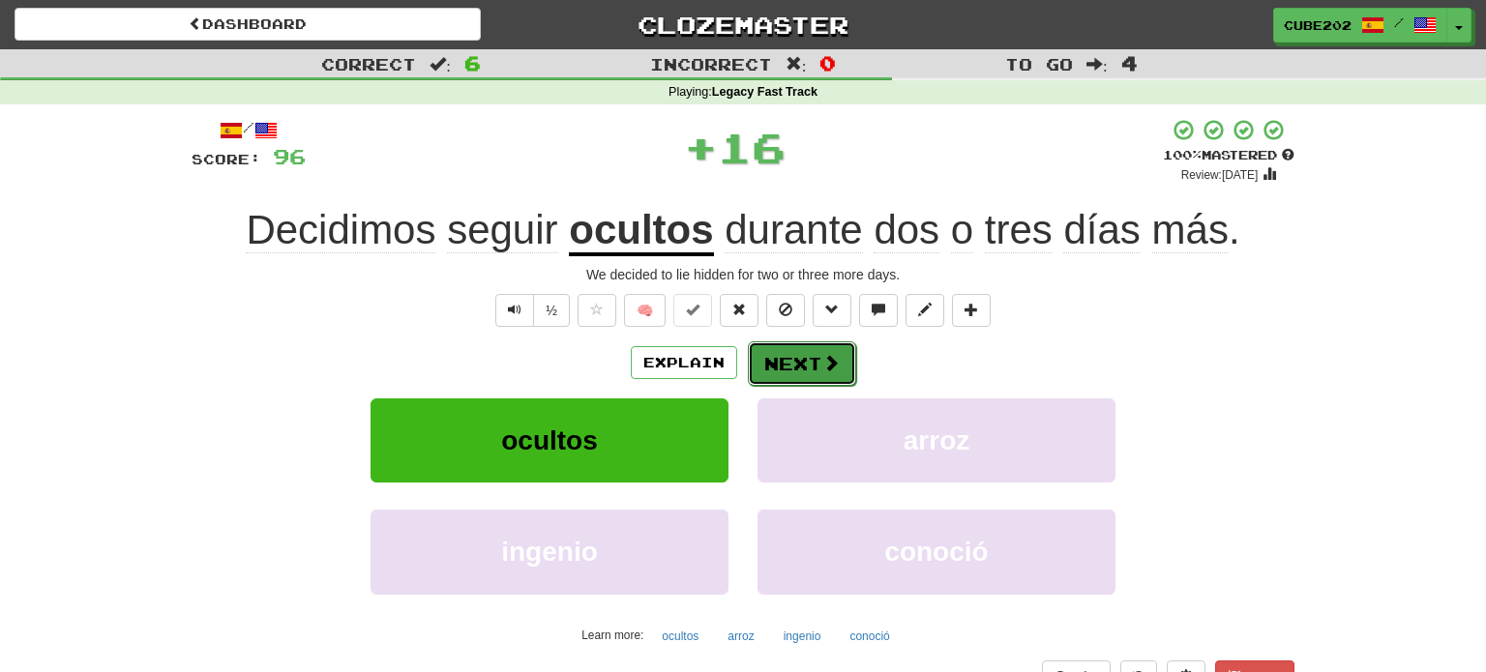
click at [787, 356] on button "Next" at bounding box center [802, 364] width 108 height 45
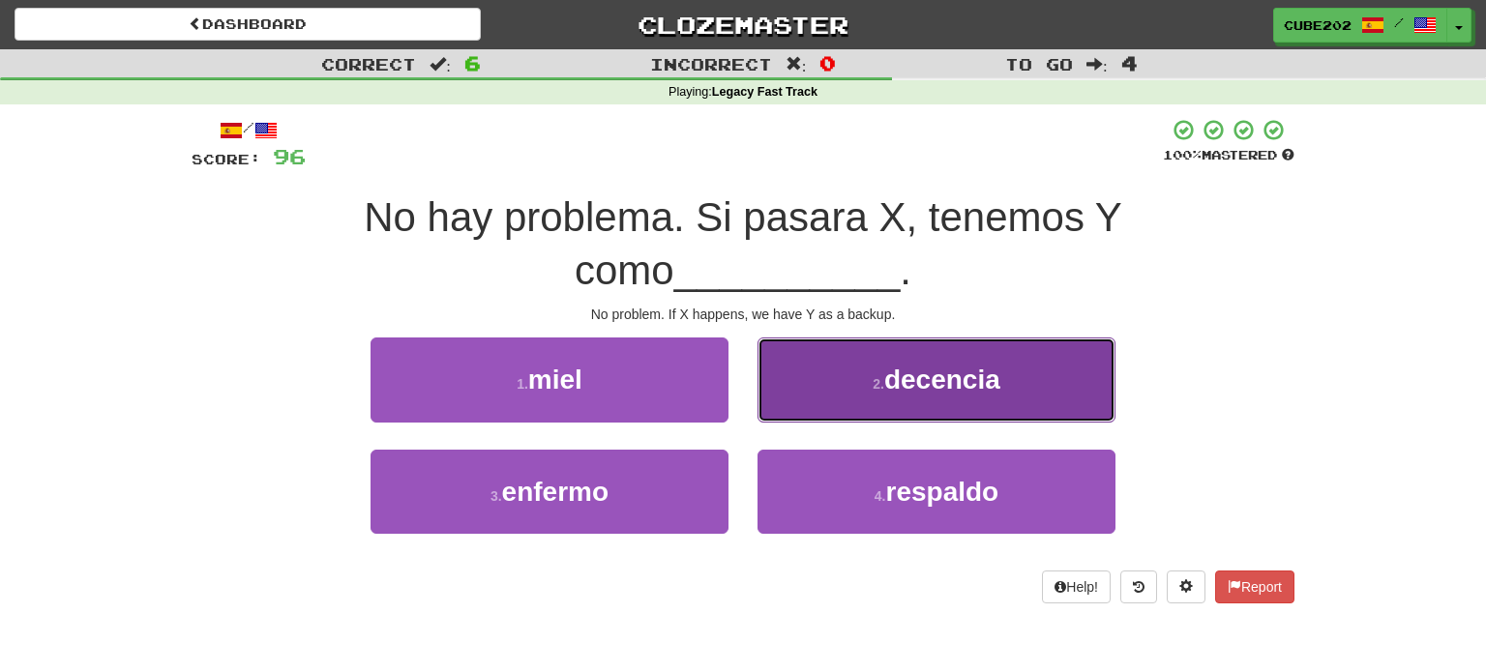
click at [862, 383] on button "2 . decencia" at bounding box center [936, 380] width 358 height 84
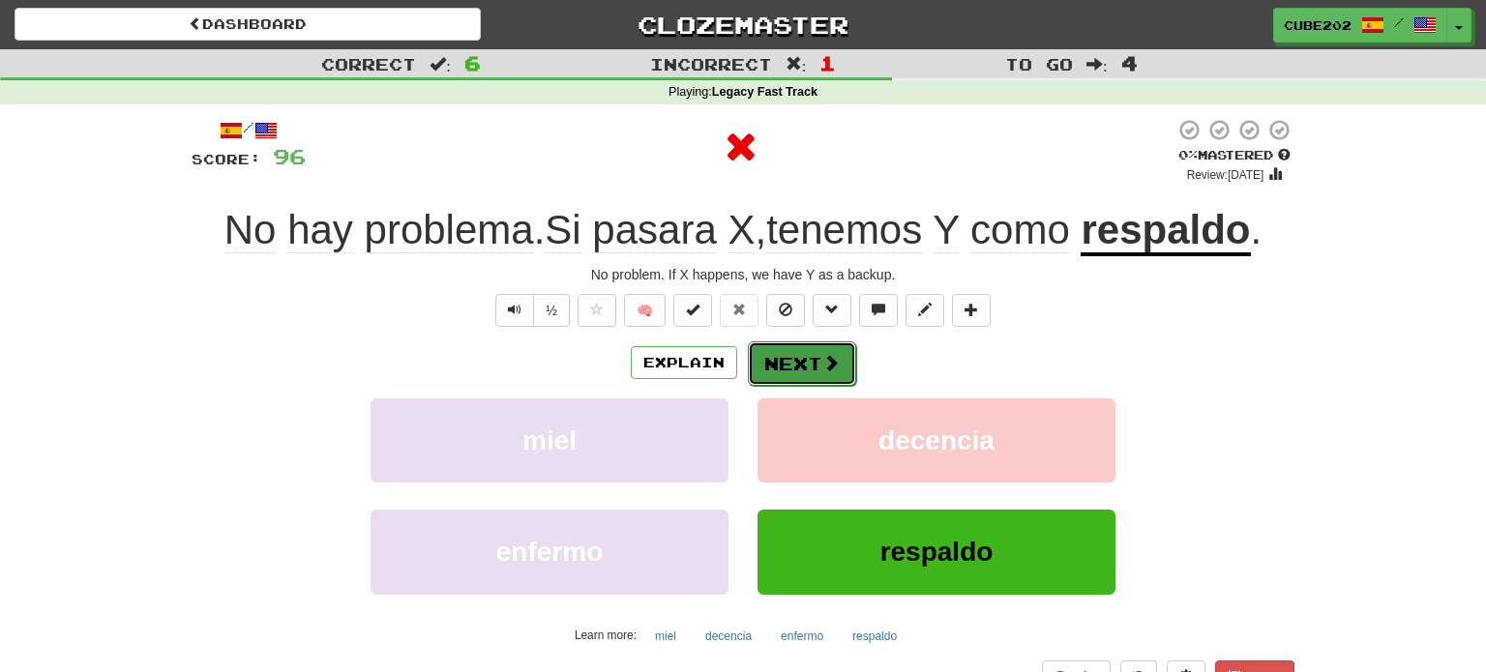
click at [801, 359] on button "Next" at bounding box center [802, 364] width 108 height 45
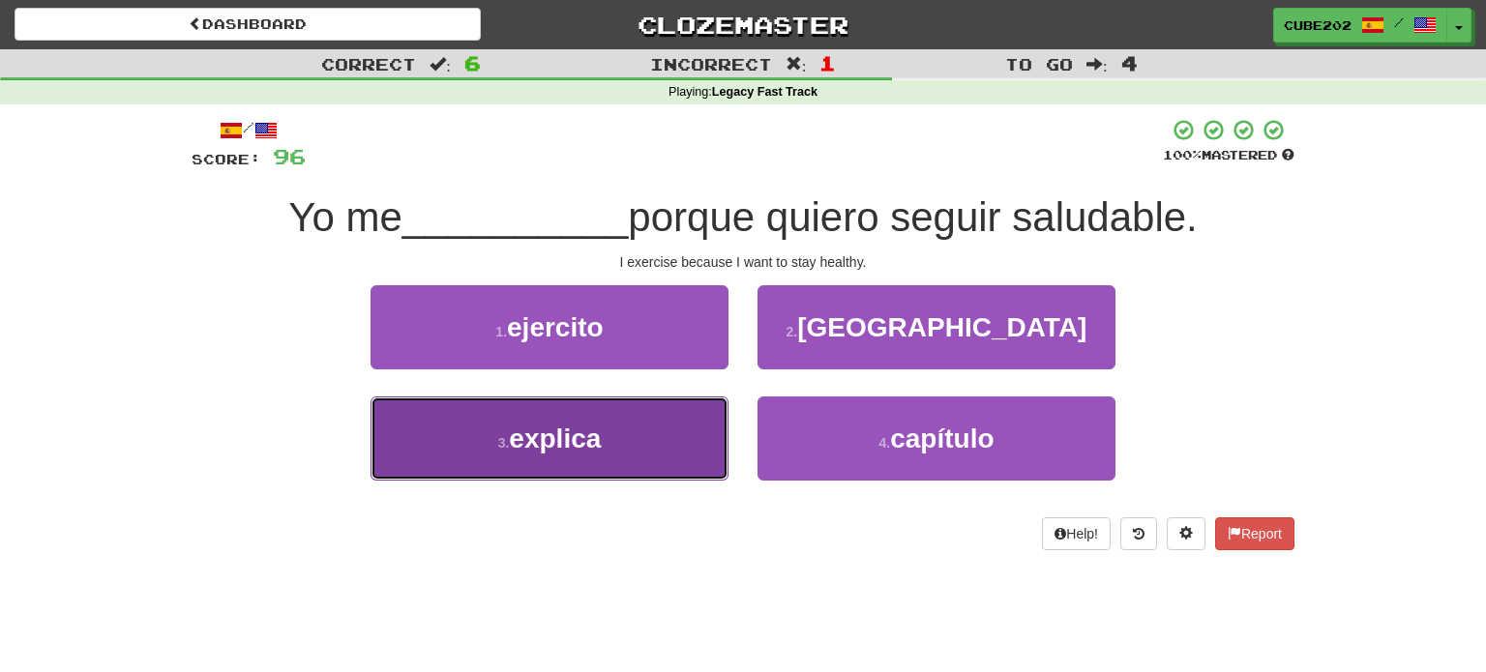
click at [692, 444] on button "3 . explica" at bounding box center [550, 439] width 358 height 84
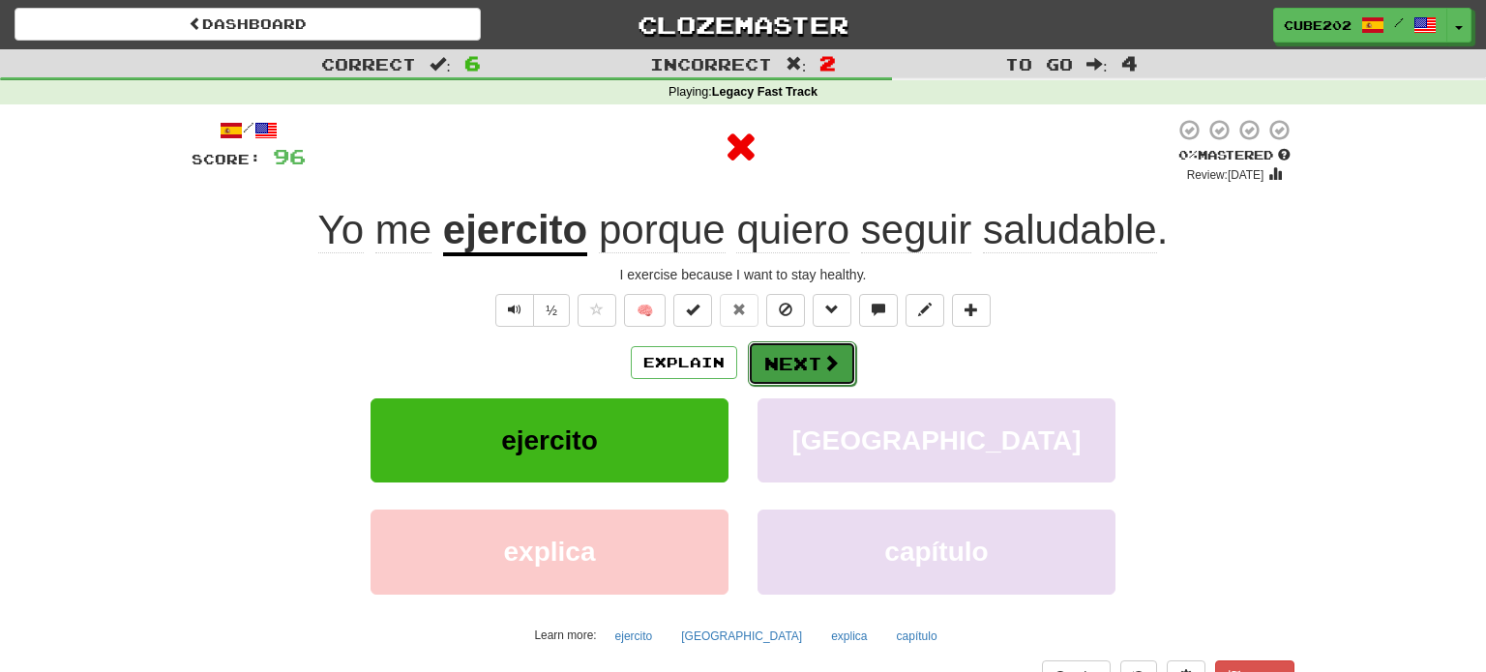
click at [783, 371] on button "Next" at bounding box center [802, 364] width 108 height 45
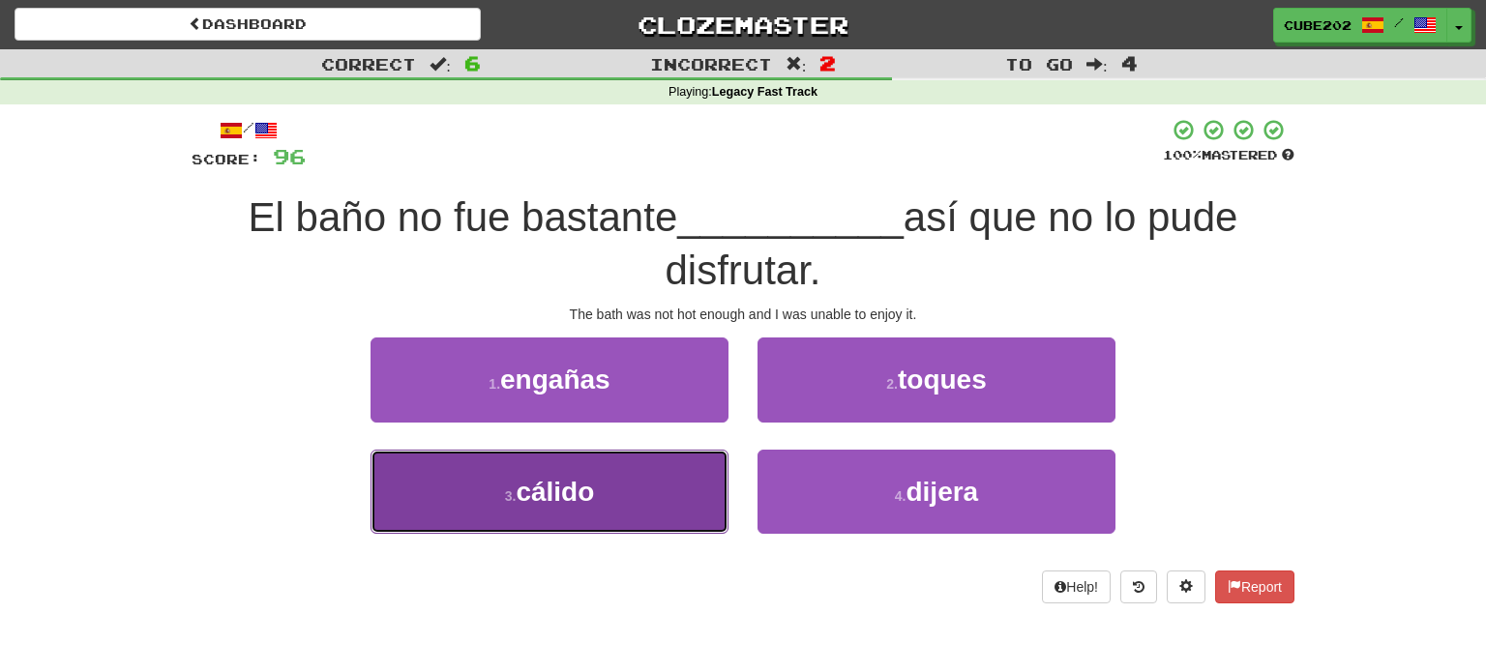
click at [703, 480] on button "3 . cálido" at bounding box center [550, 492] width 358 height 84
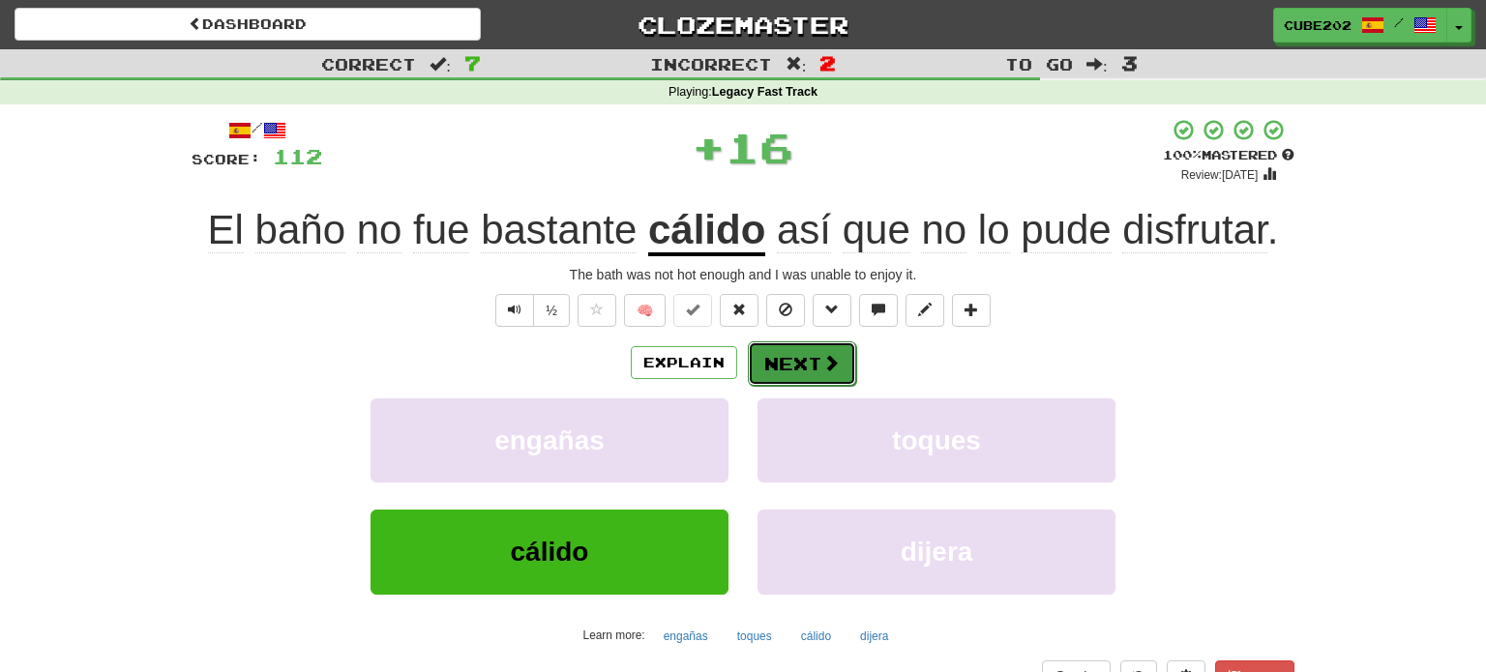
click at [828, 375] on button "Next" at bounding box center [802, 364] width 108 height 45
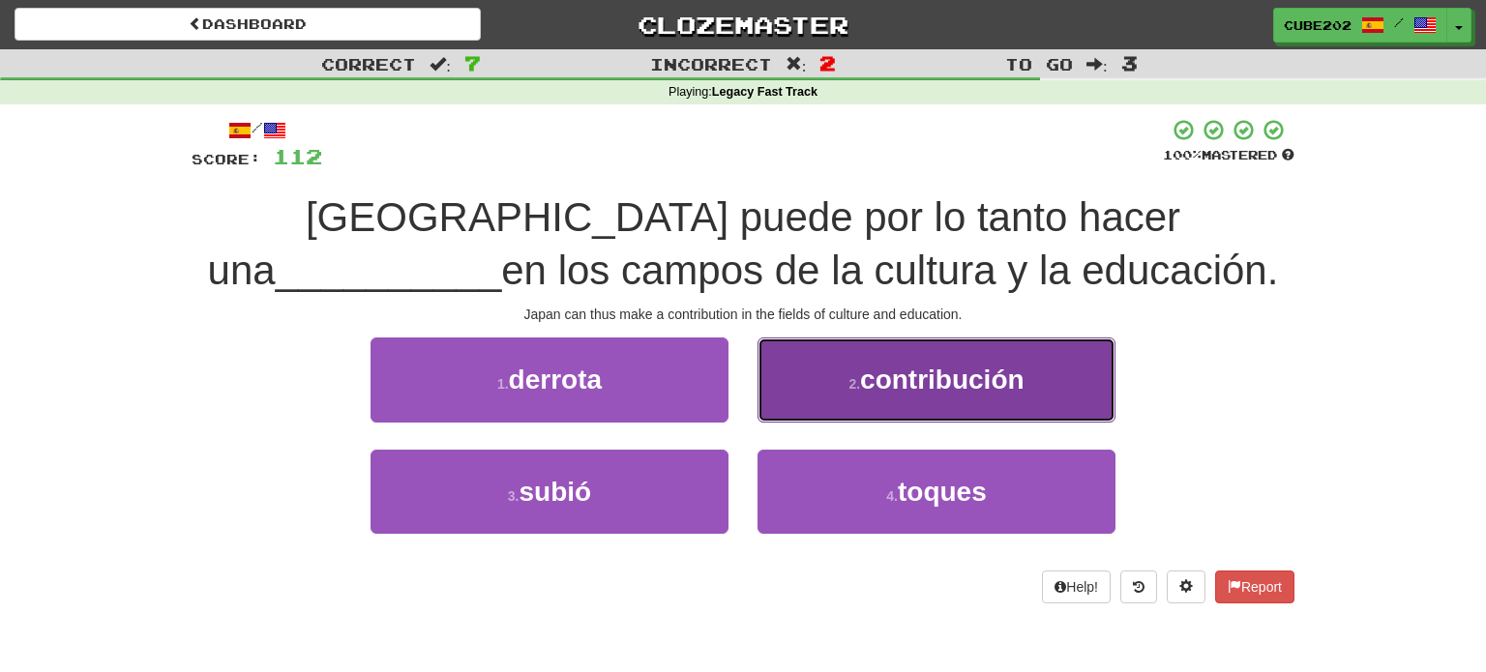
click at [853, 396] on button "2 . contribución" at bounding box center [936, 380] width 358 height 84
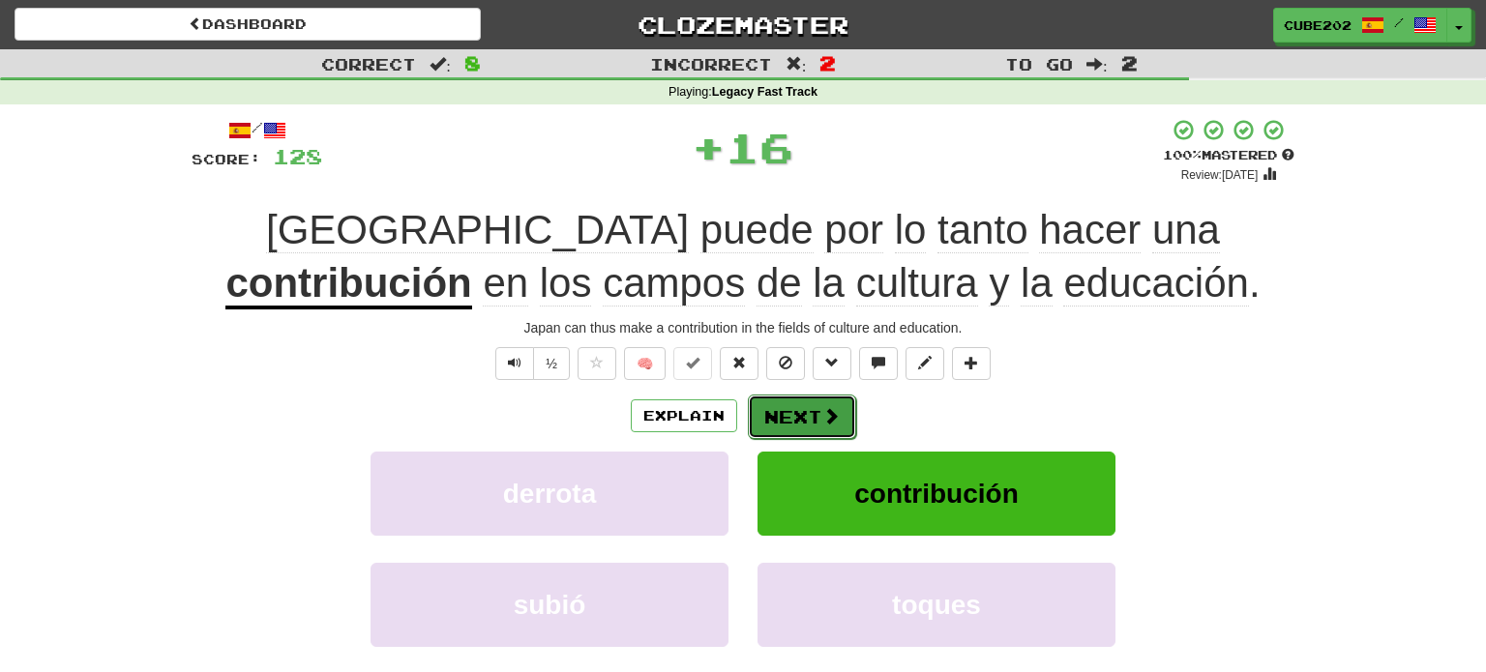
click at [814, 403] on button "Next" at bounding box center [802, 417] width 108 height 45
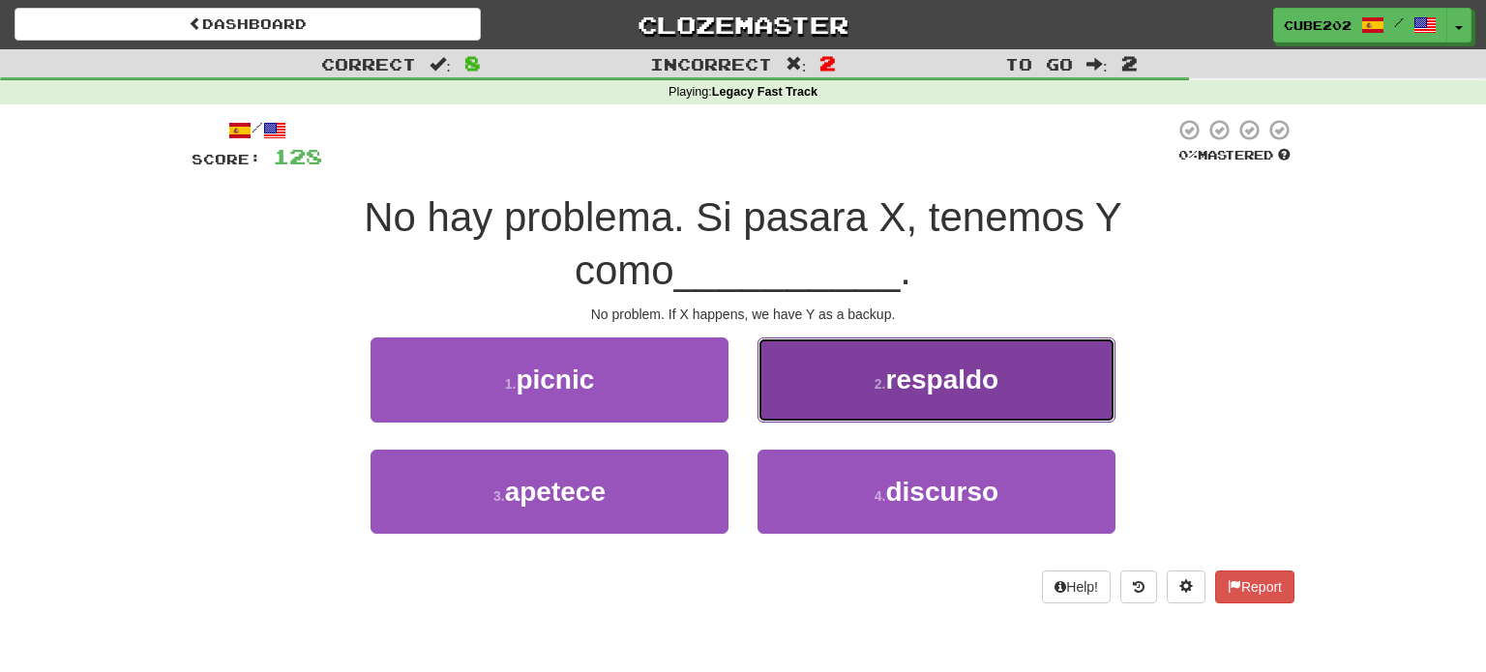
click at [834, 381] on button "2 . respaldo" at bounding box center [936, 380] width 358 height 84
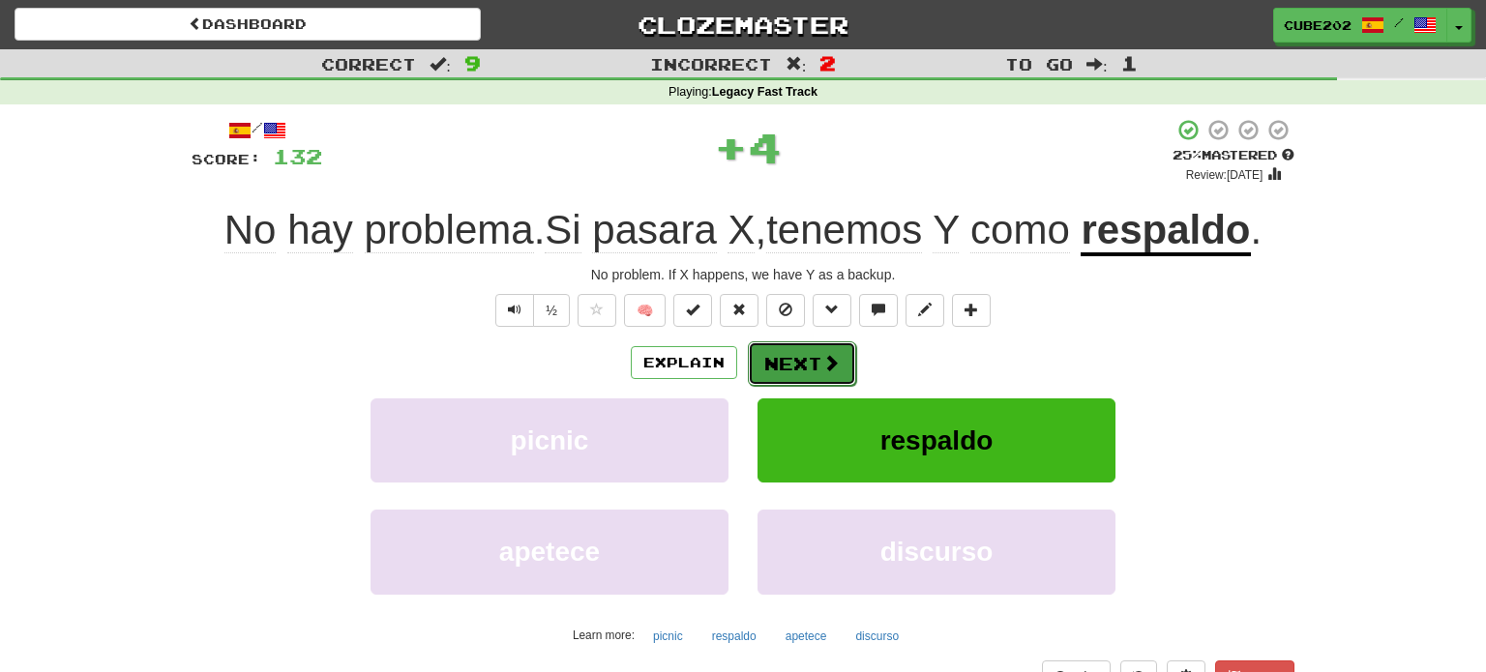
click at [794, 365] on button "Next" at bounding box center [802, 364] width 108 height 45
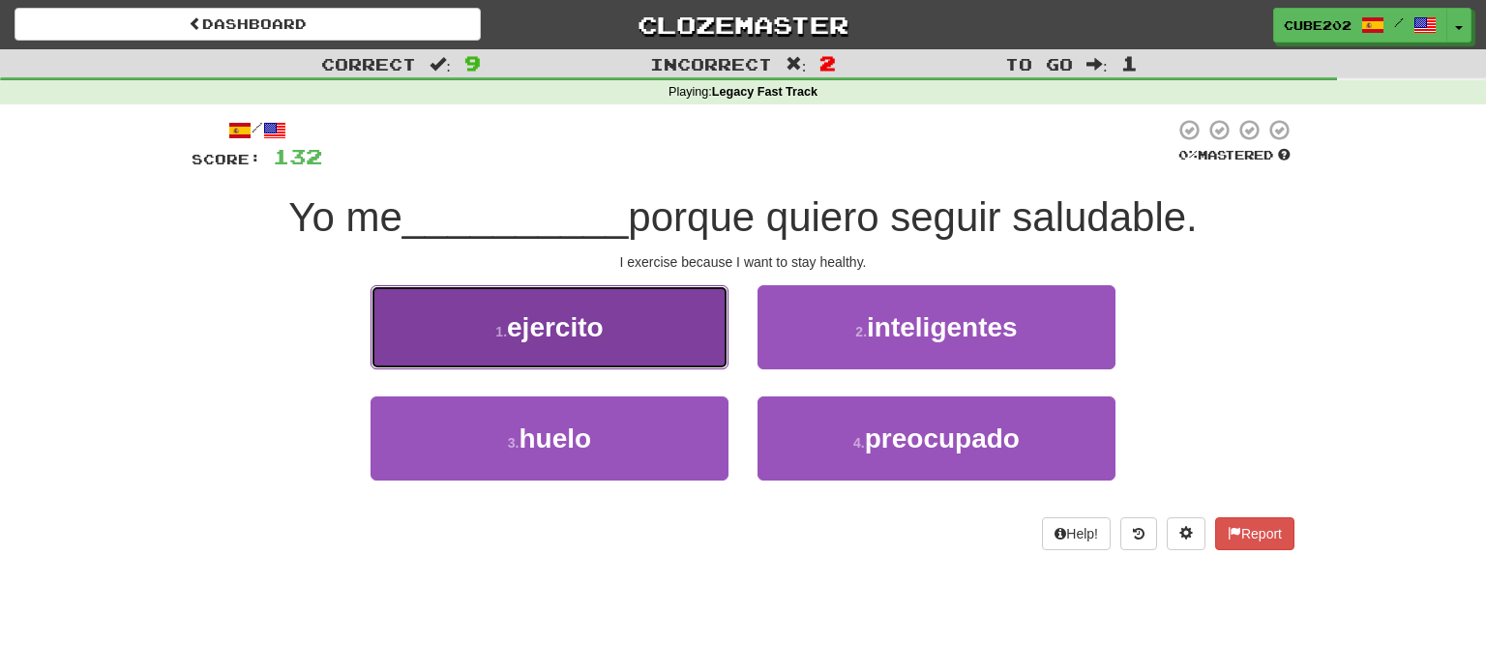
click at [683, 327] on button "1 . ejercito" at bounding box center [550, 327] width 358 height 84
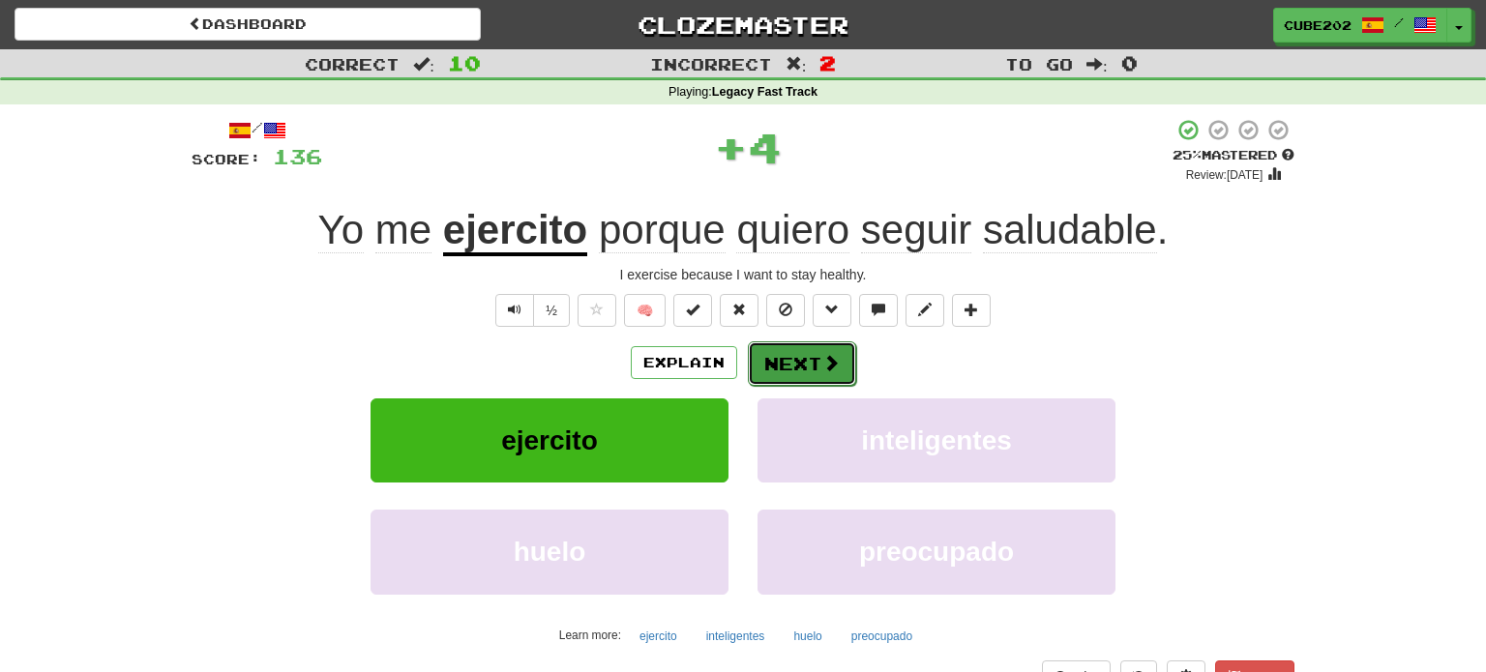
click at [802, 356] on button "Next" at bounding box center [802, 364] width 108 height 45
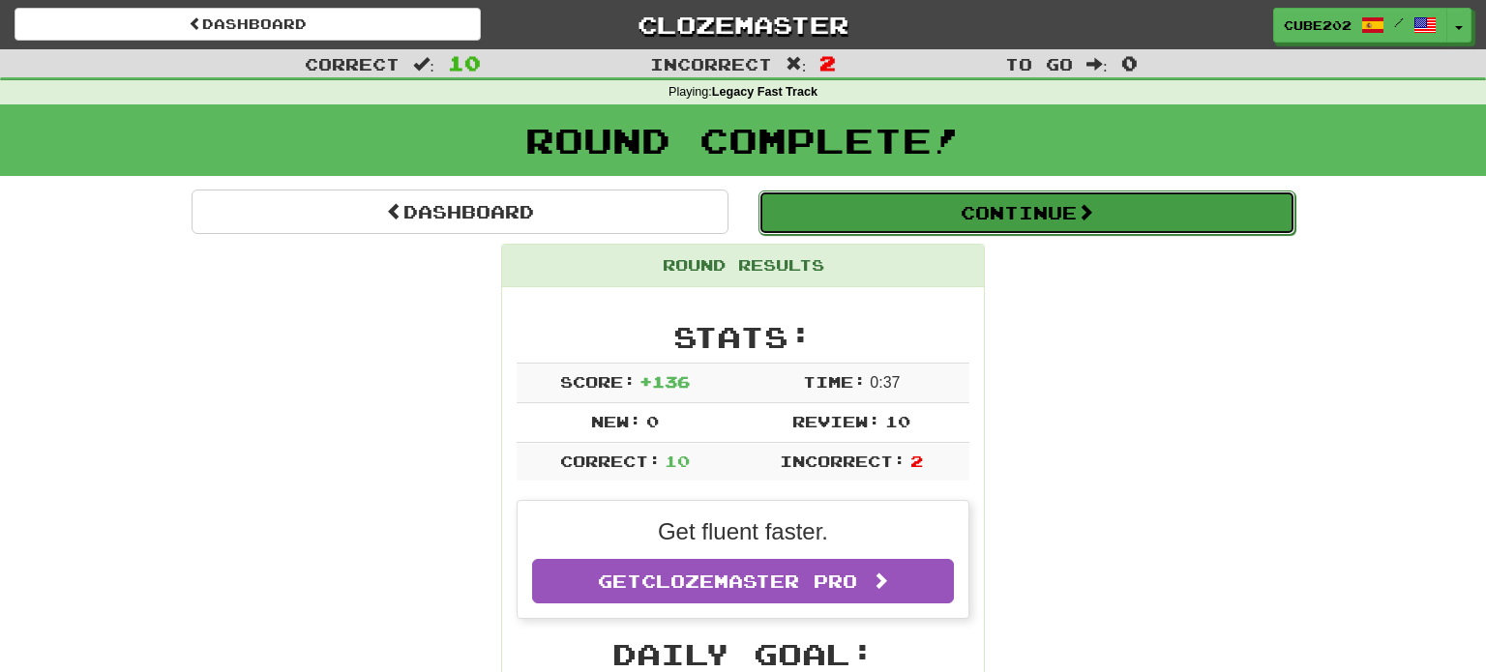
click at [835, 203] on button "Continue" at bounding box center [1026, 213] width 537 height 45
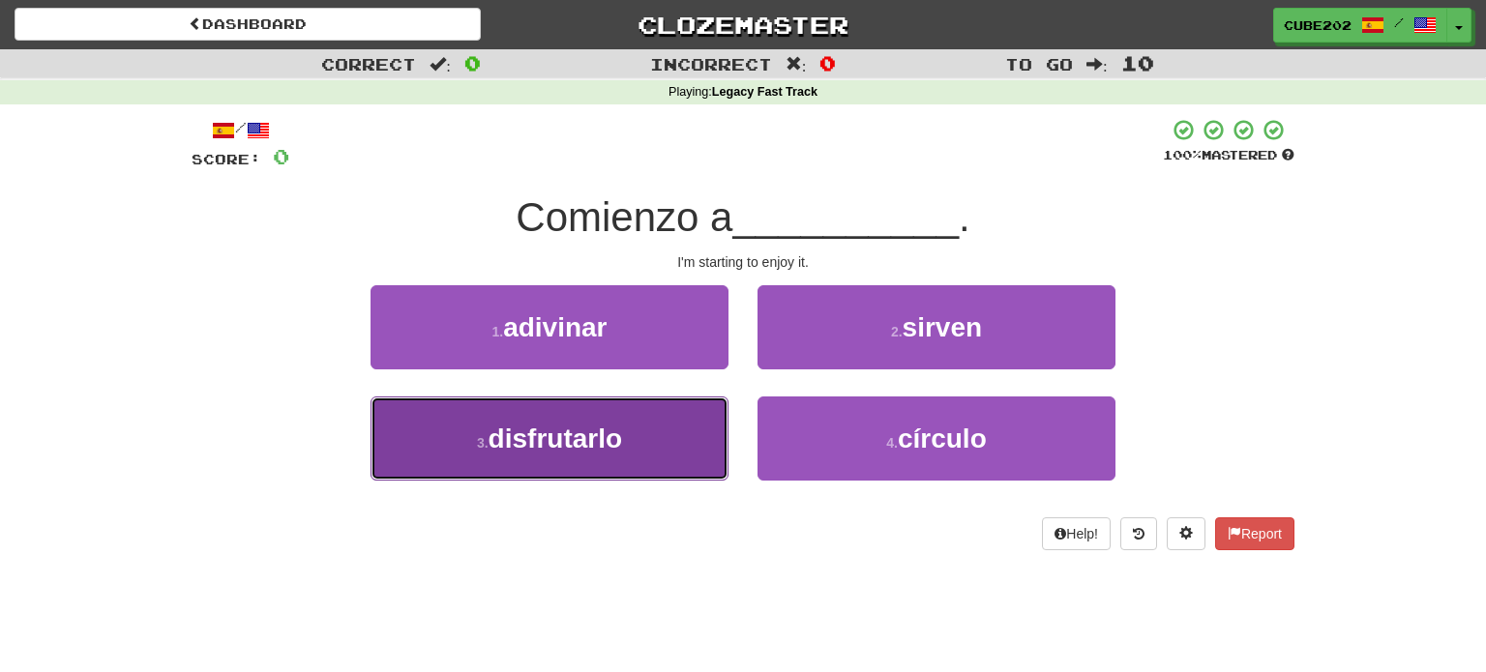
click at [659, 434] on button "3 . disfrutarlo" at bounding box center [550, 439] width 358 height 84
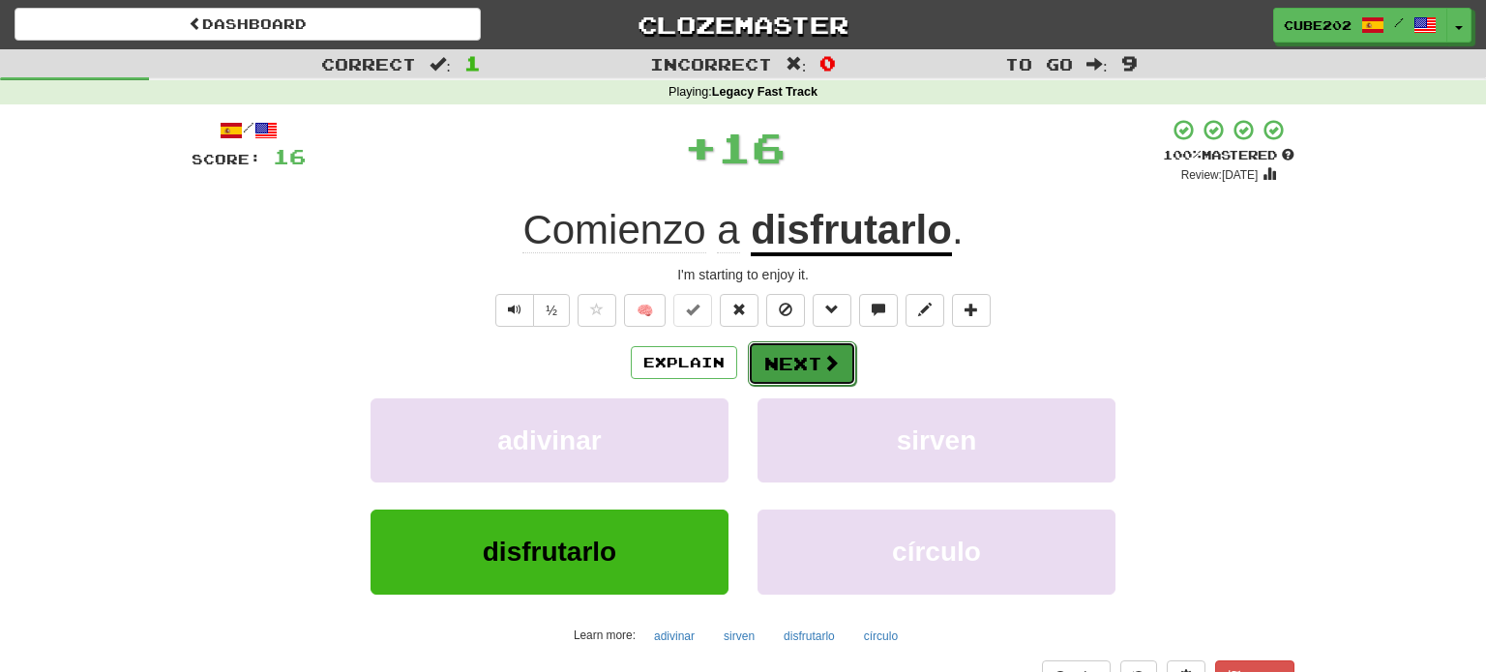
click at [778, 363] on button "Next" at bounding box center [802, 364] width 108 height 45
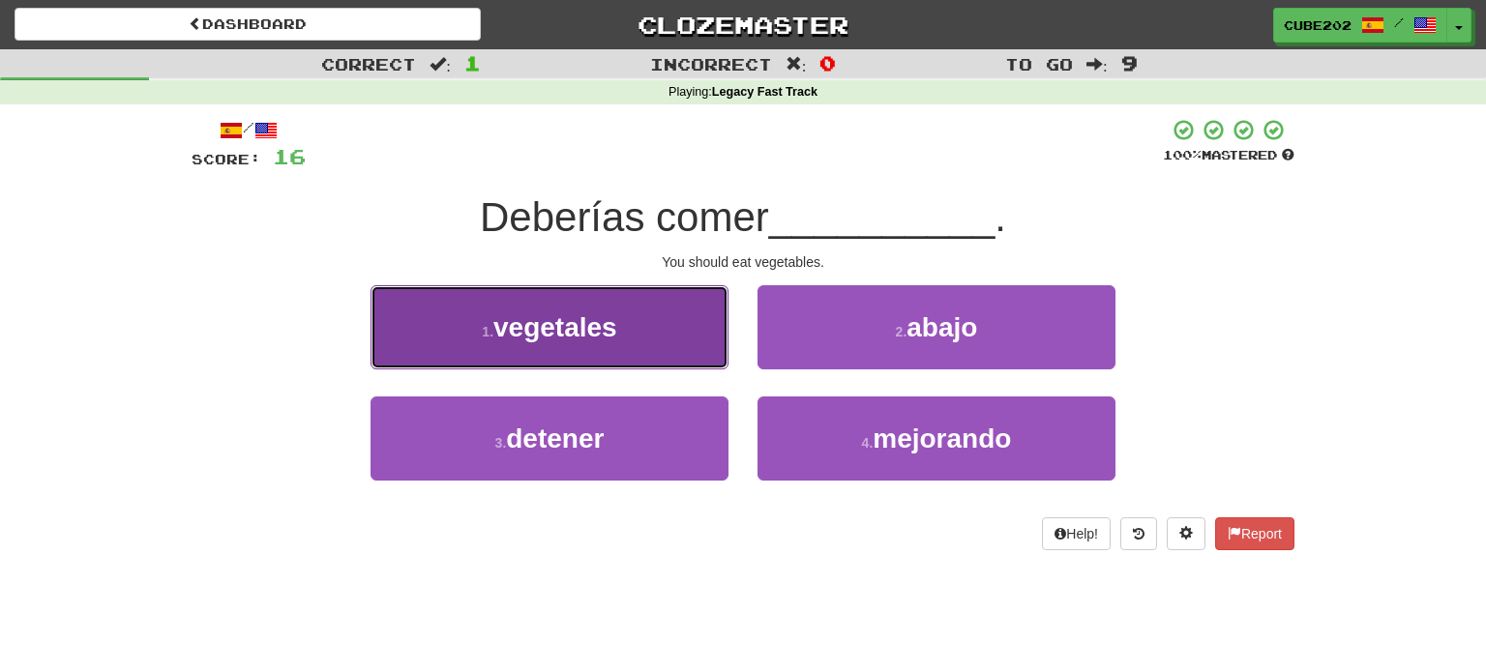
click at [659, 312] on button "1 . vegetales" at bounding box center [550, 327] width 358 height 84
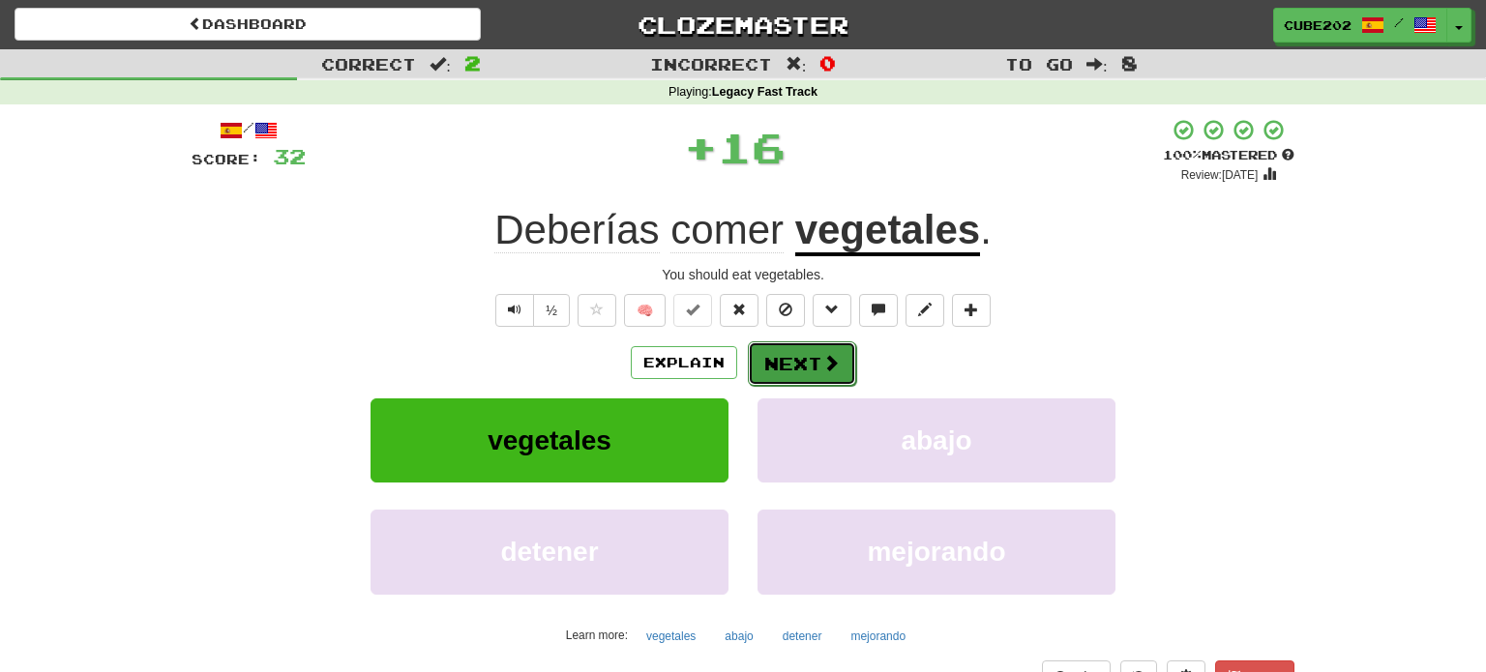
click at [798, 360] on button "Next" at bounding box center [802, 364] width 108 height 45
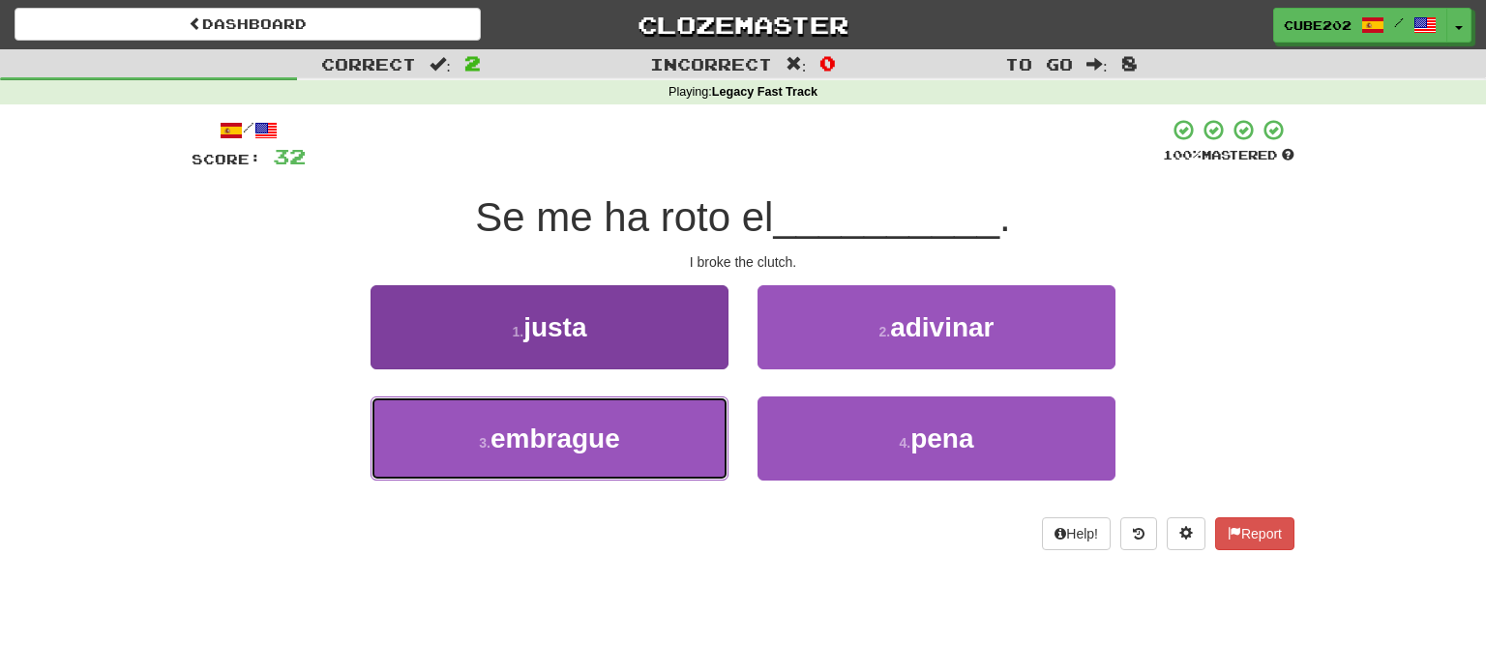
drag, startPoint x: 696, startPoint y: 427, endPoint x: 705, endPoint y: 408, distance: 20.8
click at [696, 428] on button "3 . embrague" at bounding box center [550, 439] width 358 height 84
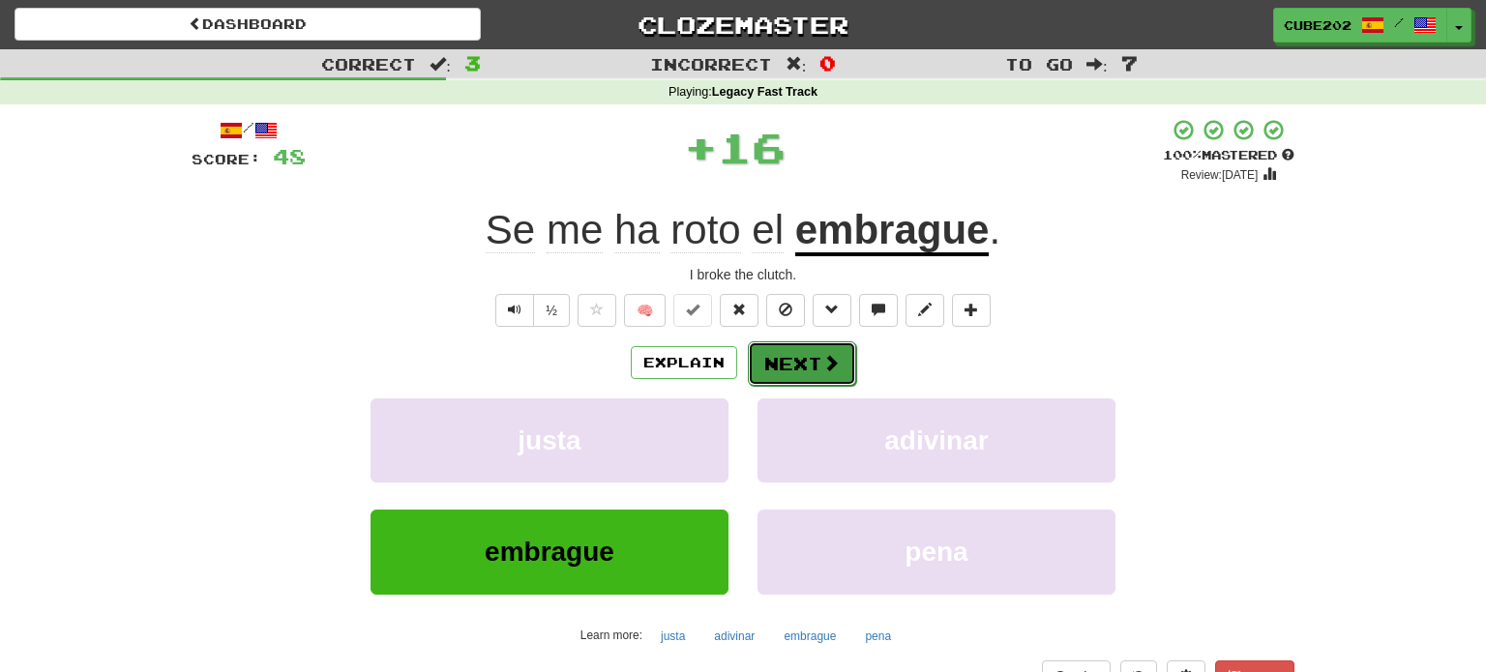
click at [794, 355] on button "Next" at bounding box center [802, 364] width 108 height 45
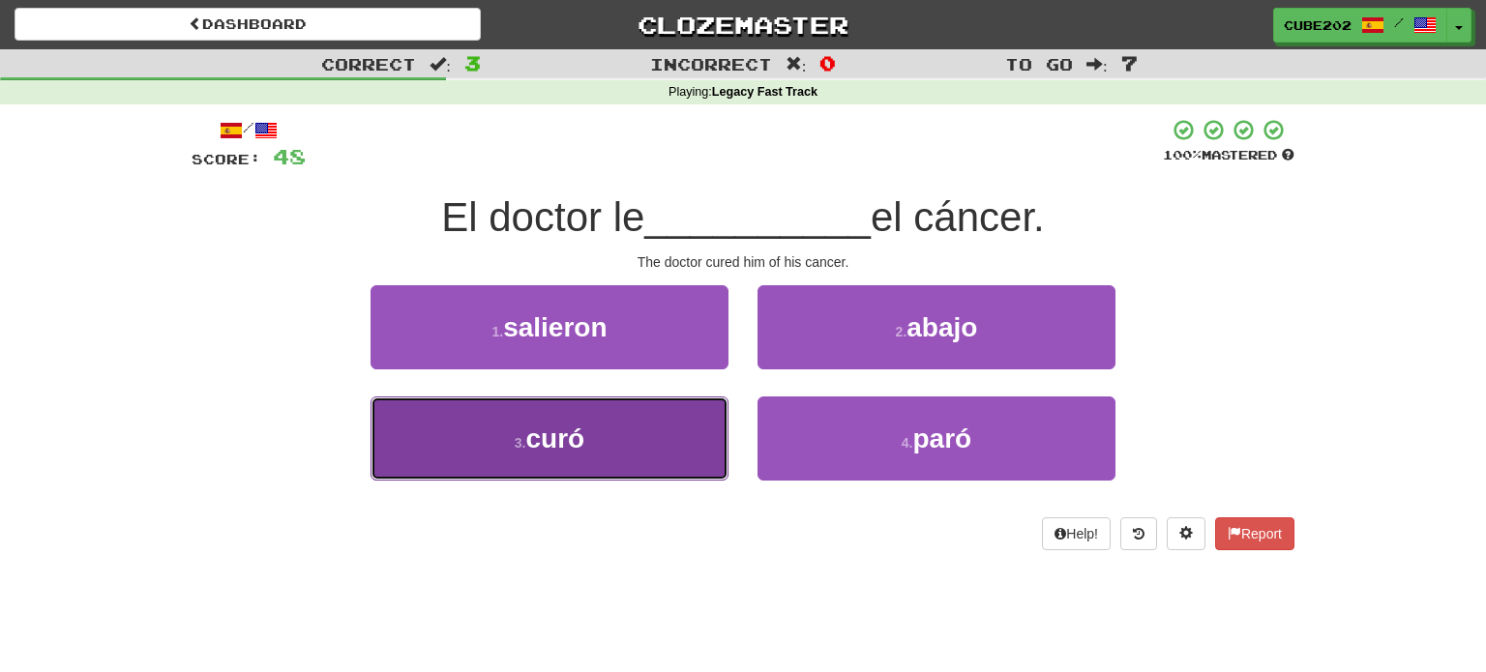
click at [676, 445] on button "3 . curó" at bounding box center [550, 439] width 358 height 84
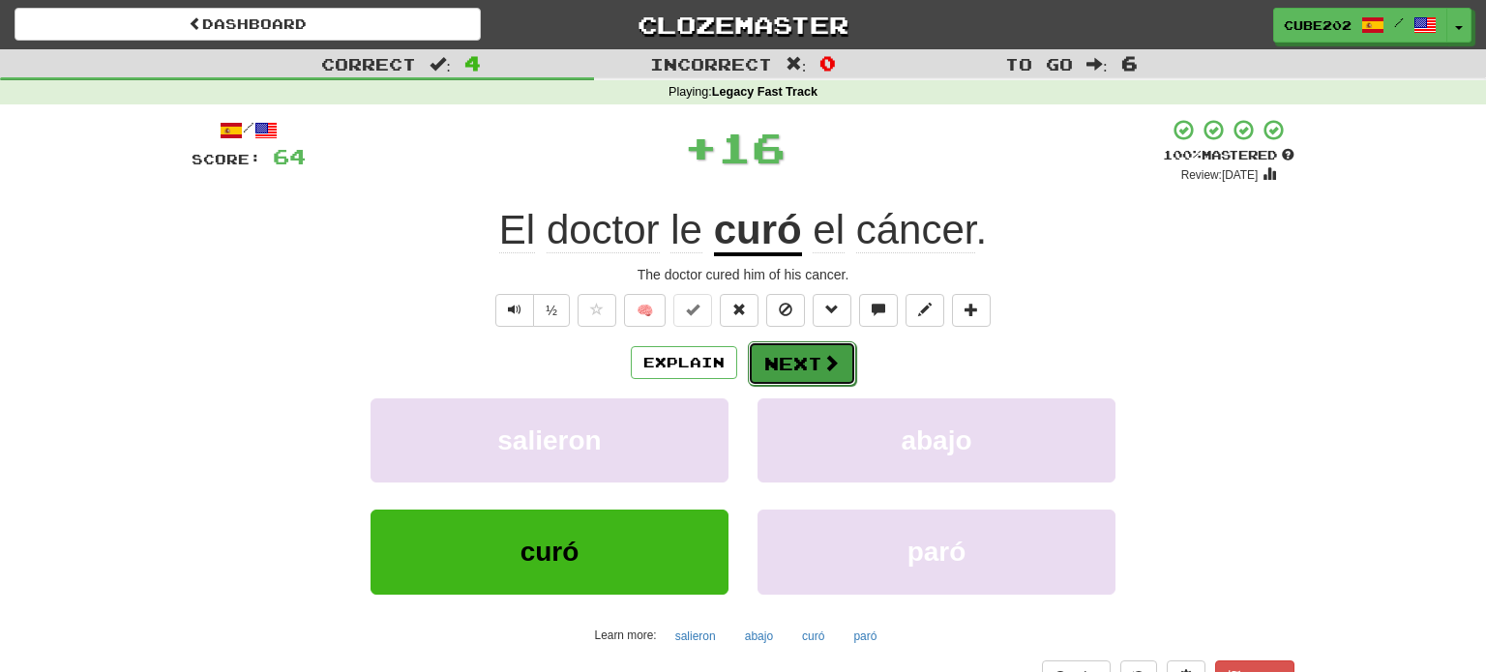
click at [801, 360] on button "Next" at bounding box center [802, 364] width 108 height 45
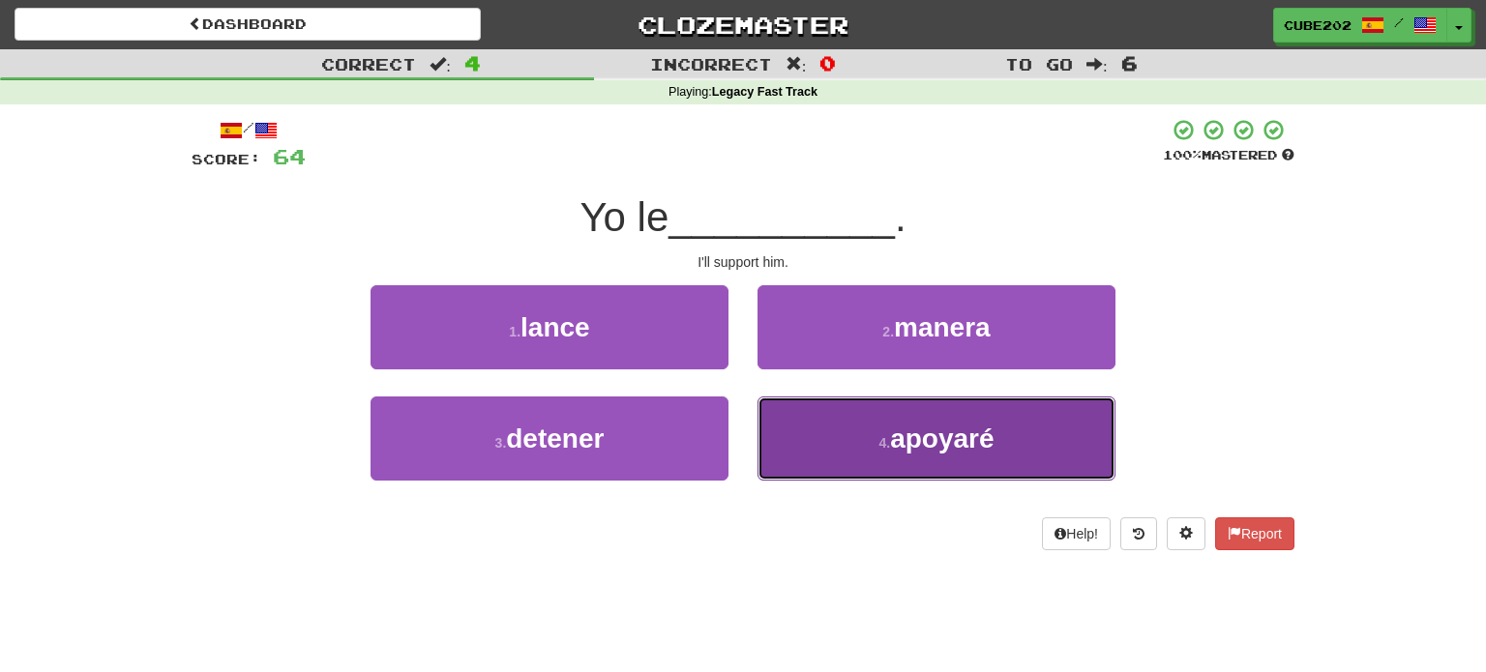
click at [876, 422] on button "4 . apoyaré" at bounding box center [936, 439] width 358 height 84
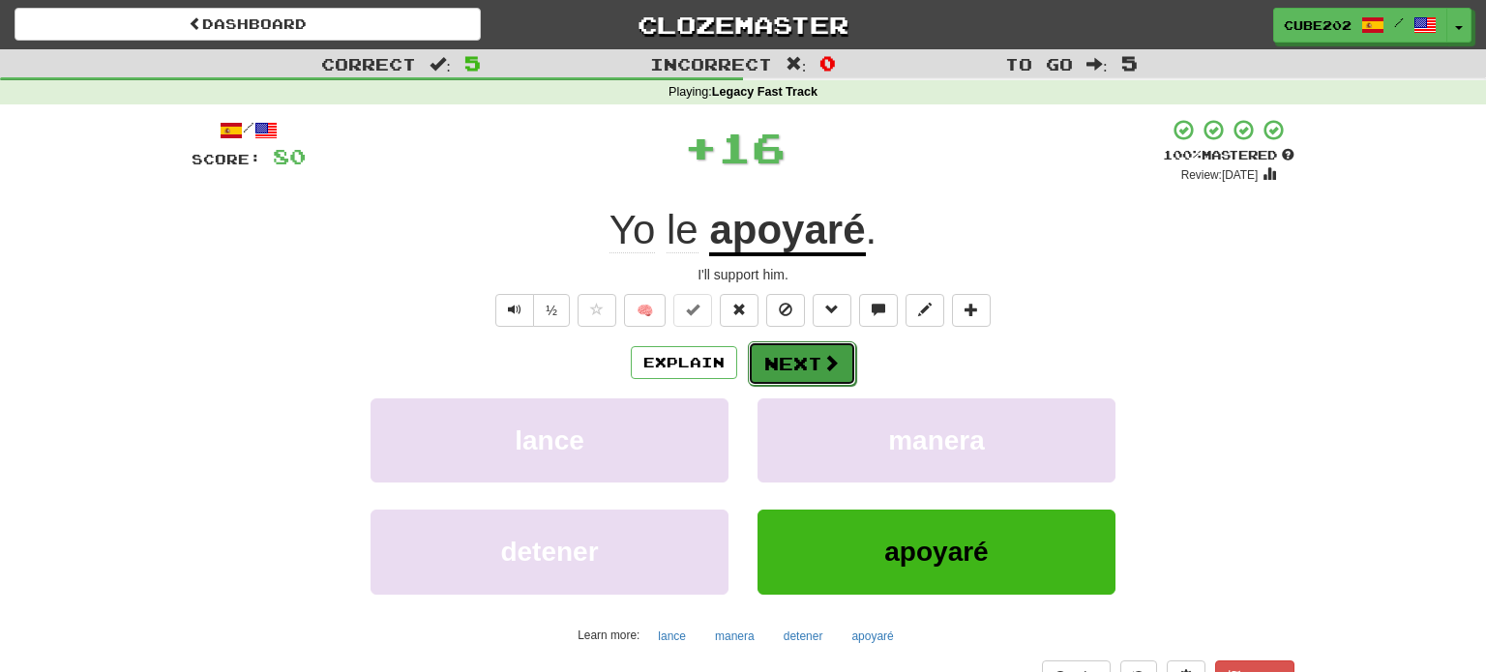
click at [806, 353] on button "Next" at bounding box center [802, 364] width 108 height 45
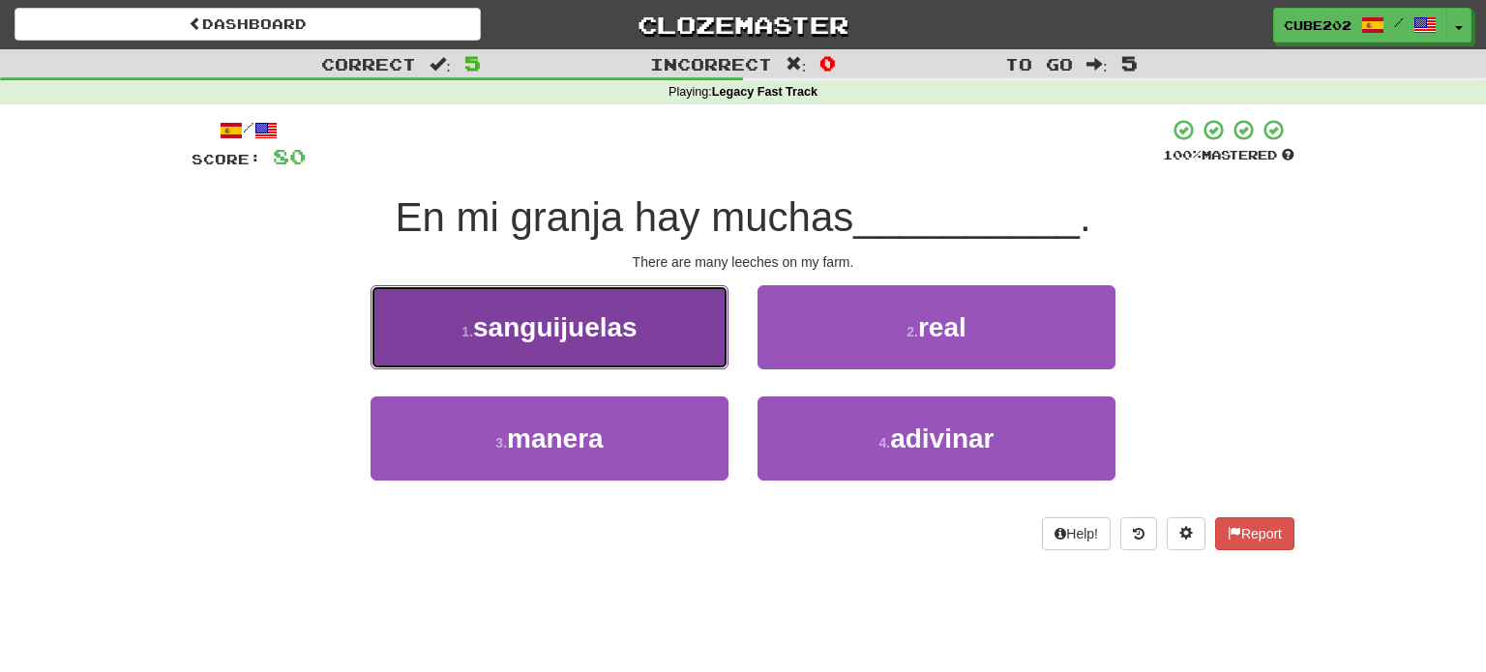
click at [686, 338] on button "1 . sanguijuelas" at bounding box center [550, 327] width 358 height 84
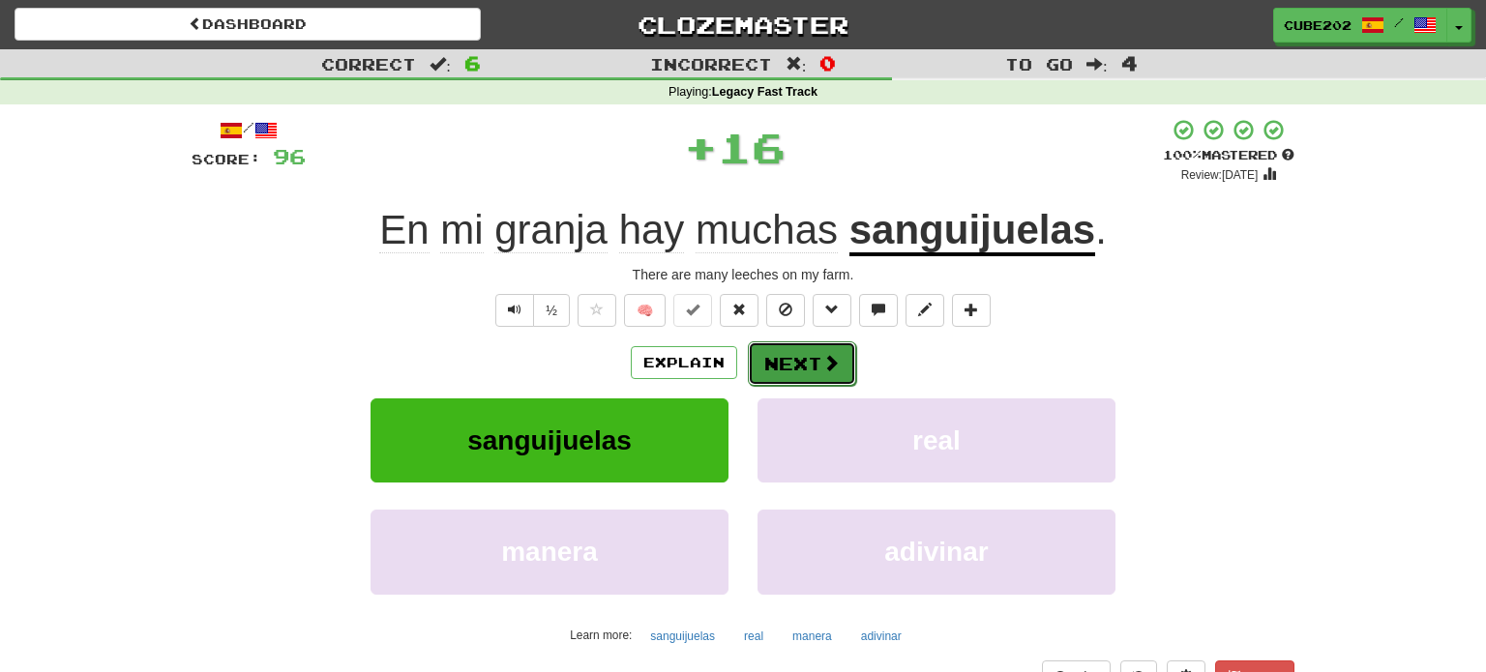
click at [810, 358] on button "Next" at bounding box center [802, 364] width 108 height 45
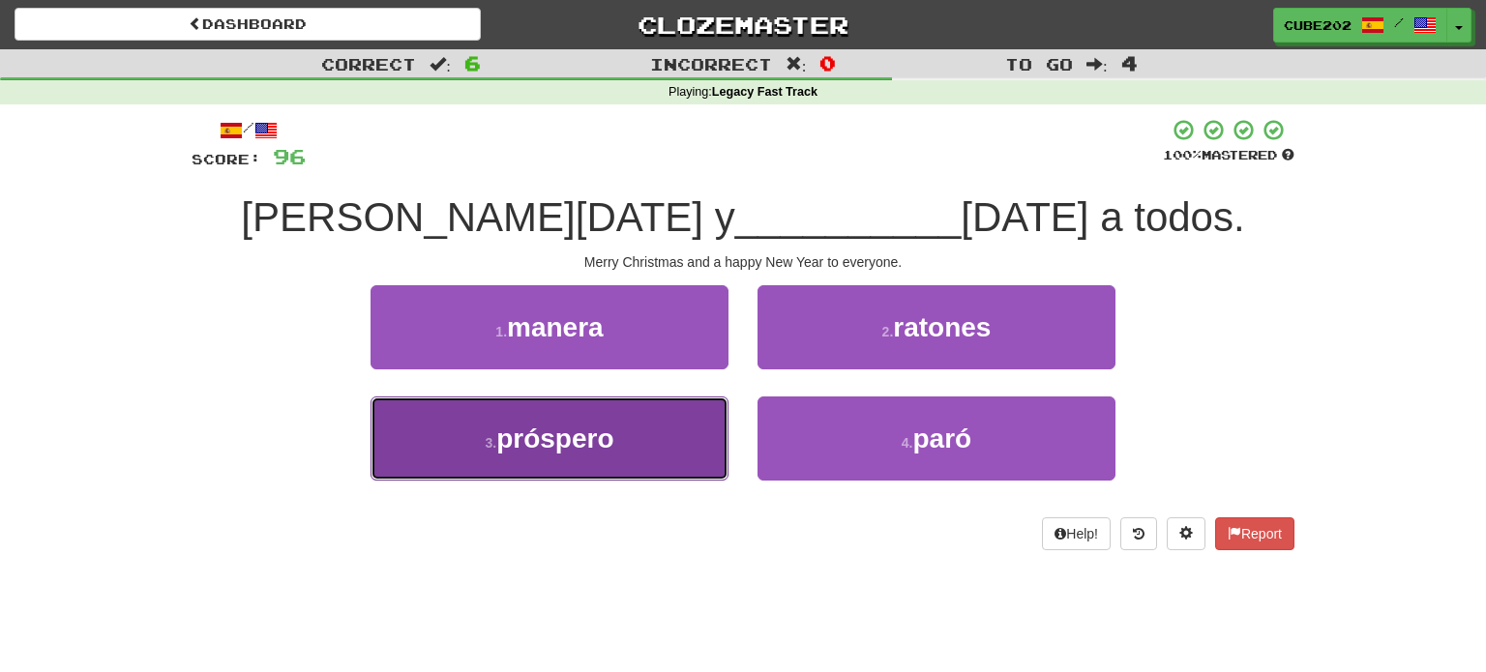
click at [675, 434] on button "3 . próspero" at bounding box center [550, 439] width 358 height 84
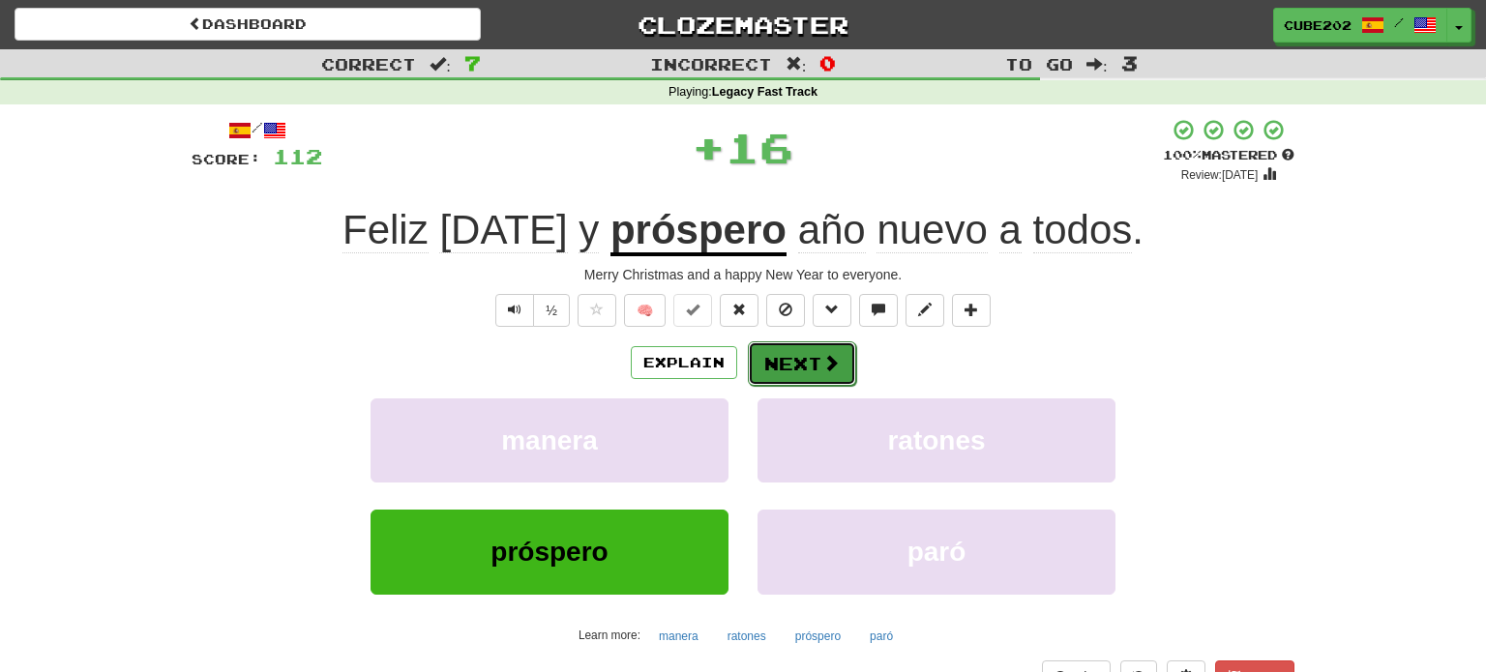
click at [803, 361] on button "Next" at bounding box center [802, 364] width 108 height 45
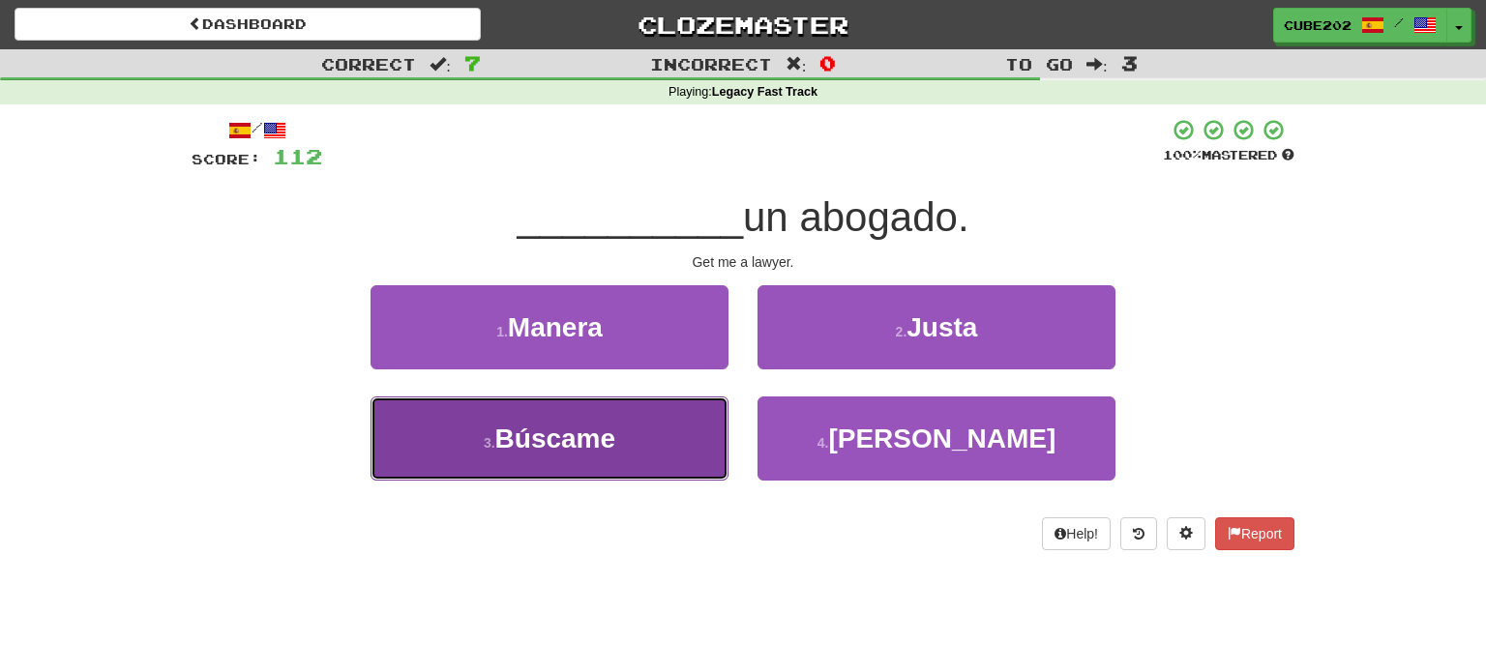
click at [704, 420] on button "3 . Búscame" at bounding box center [550, 439] width 358 height 84
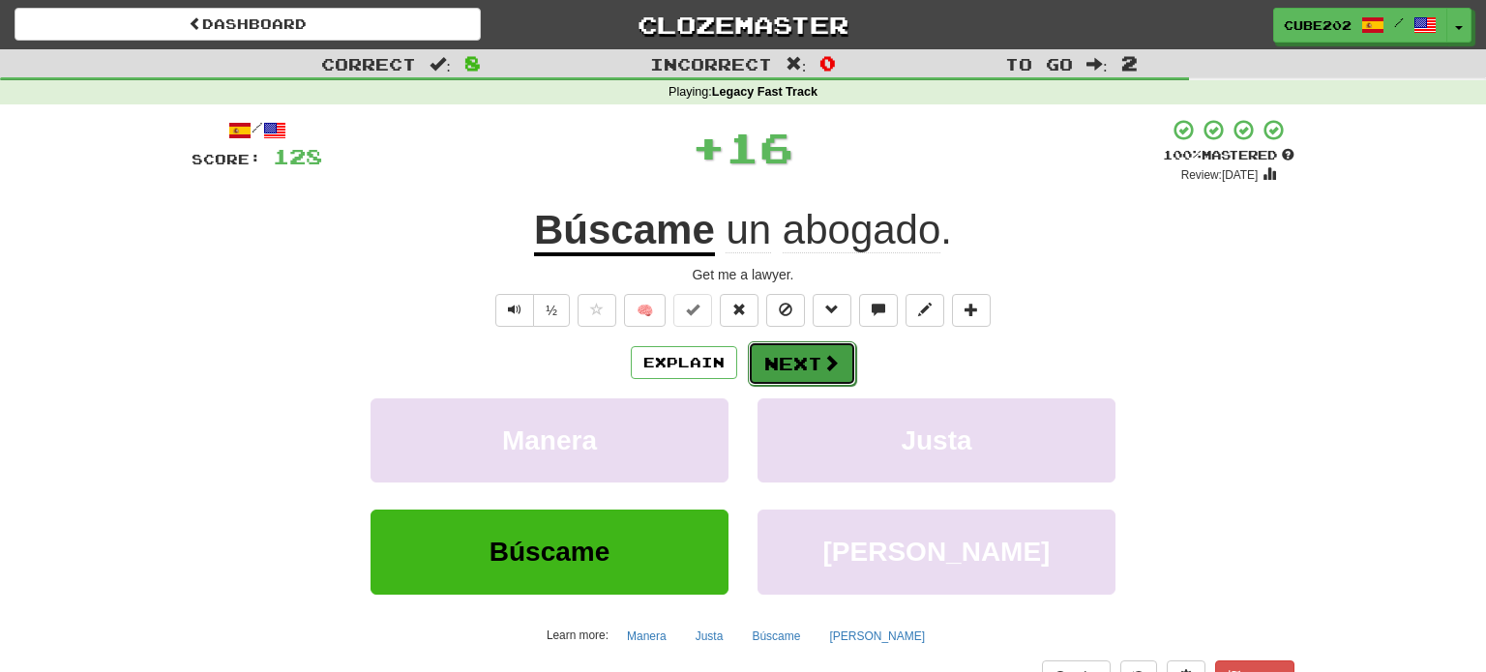
click at [789, 356] on button "Next" at bounding box center [802, 364] width 108 height 45
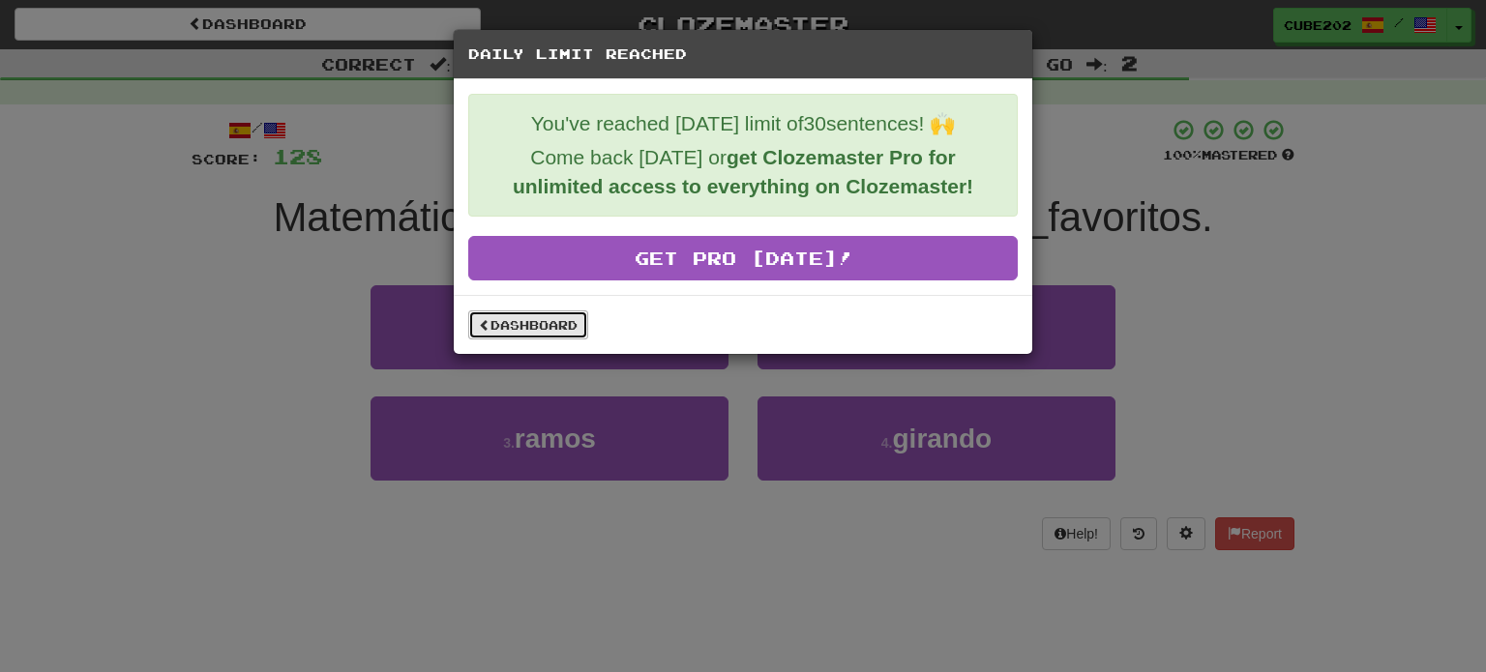
click at [550, 320] on link "Dashboard" at bounding box center [528, 325] width 120 height 29
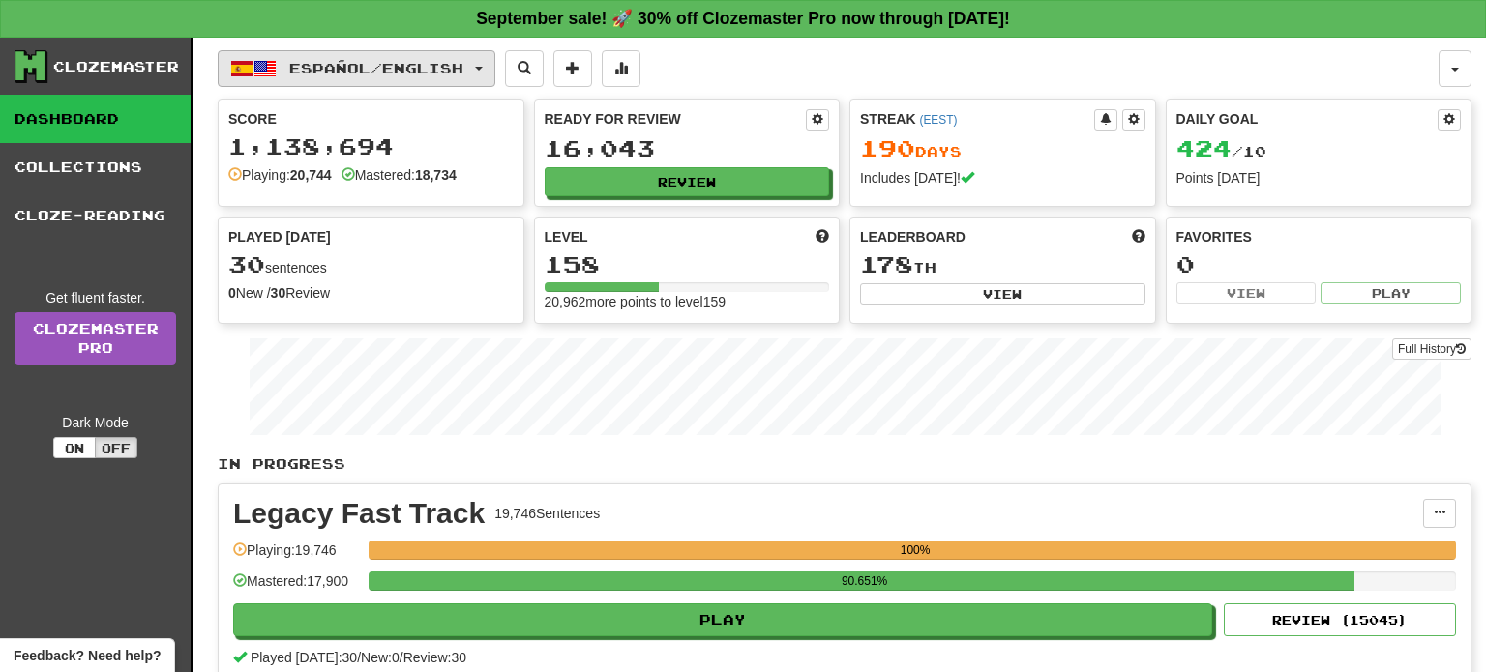
click at [450, 60] on span "Español / English" at bounding box center [376, 68] width 174 height 16
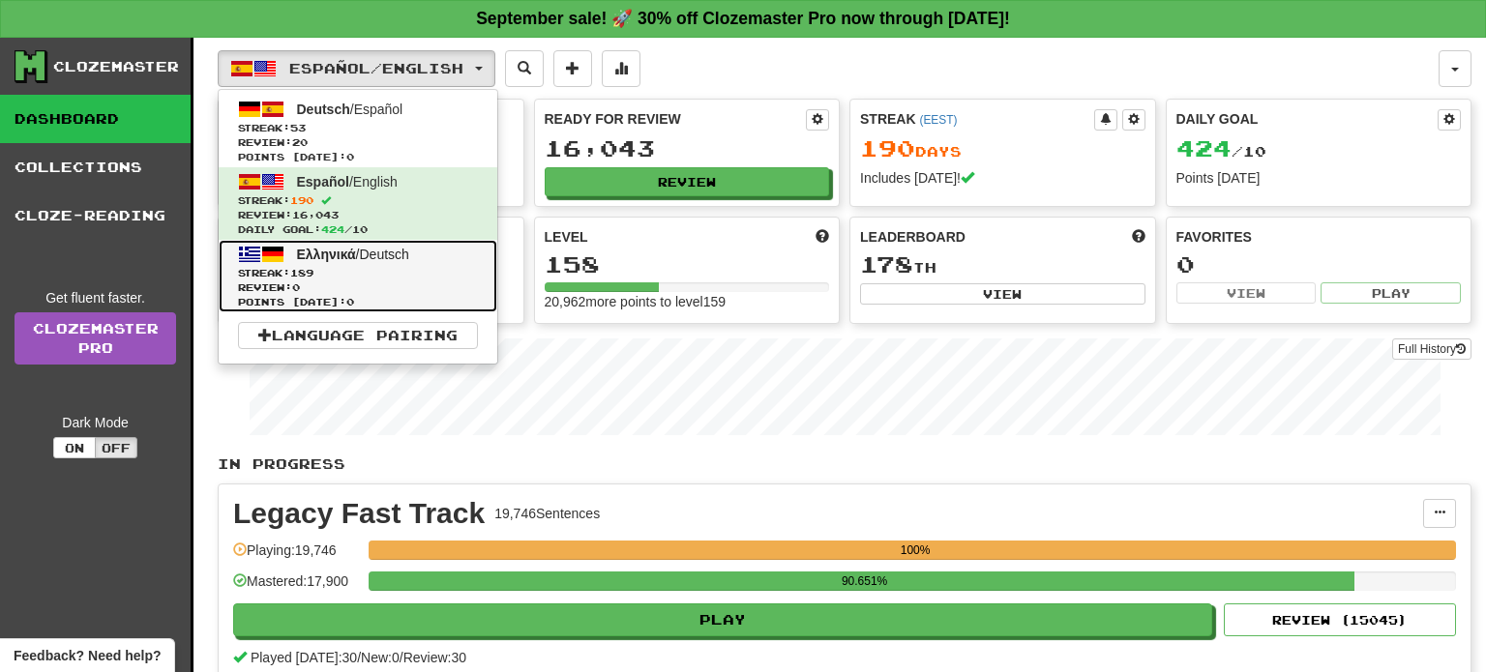
click at [353, 290] on span "Review: 0" at bounding box center [358, 288] width 240 height 15
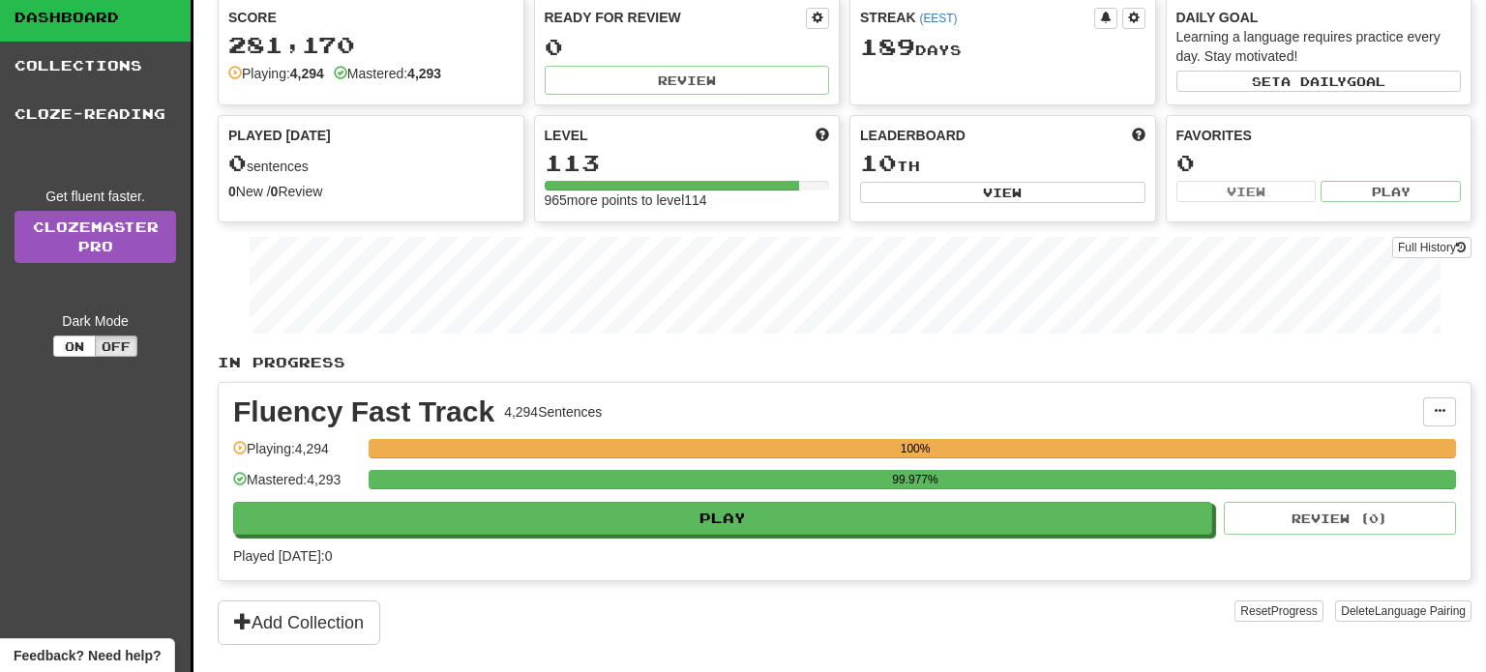
scroll to position [176, 0]
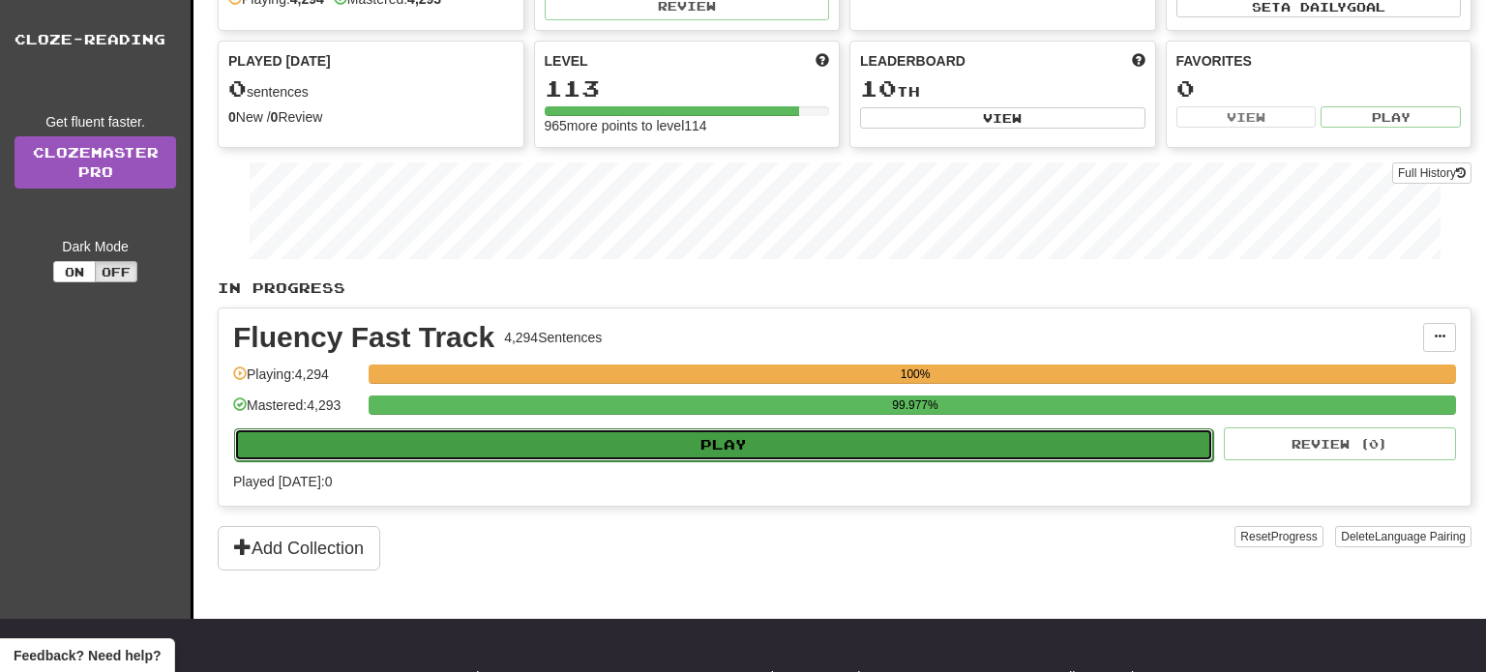
click at [707, 447] on button "Play" at bounding box center [723, 445] width 979 height 33
select select "**"
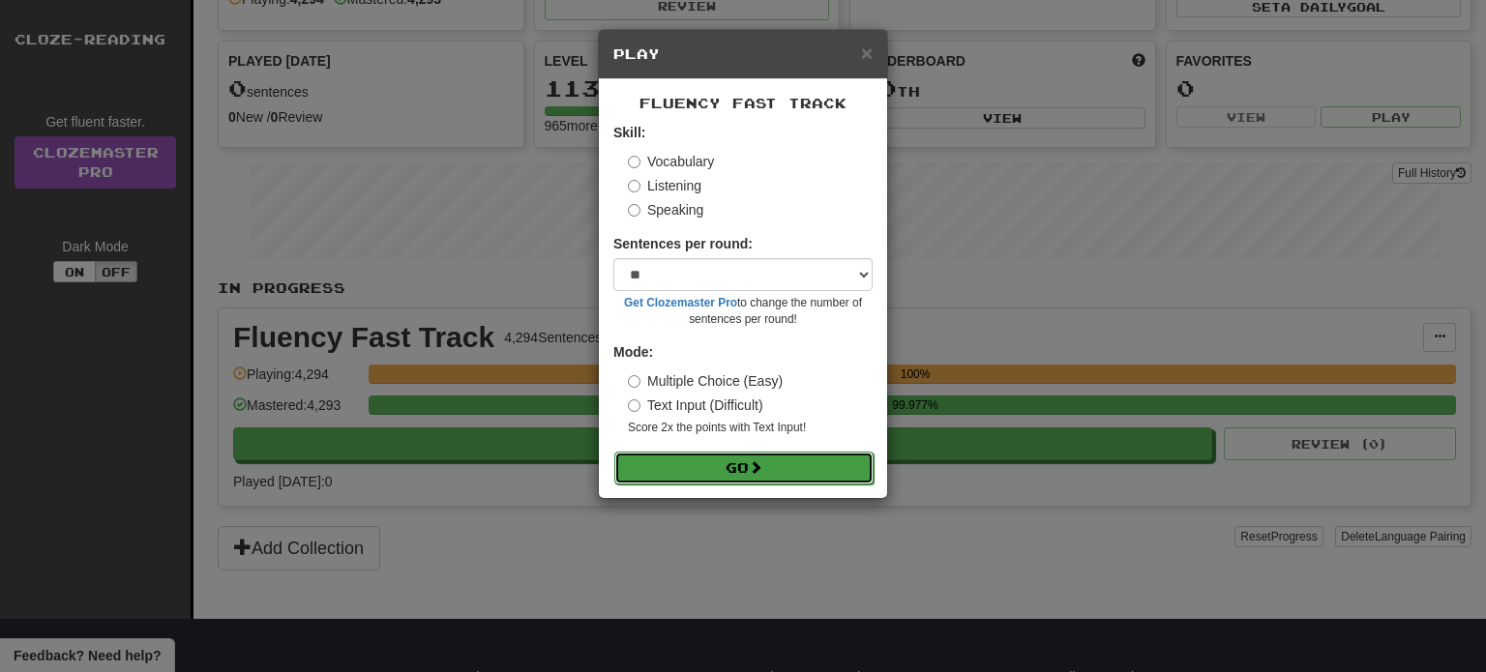
click at [728, 457] on button "Go" at bounding box center [743, 468] width 259 height 33
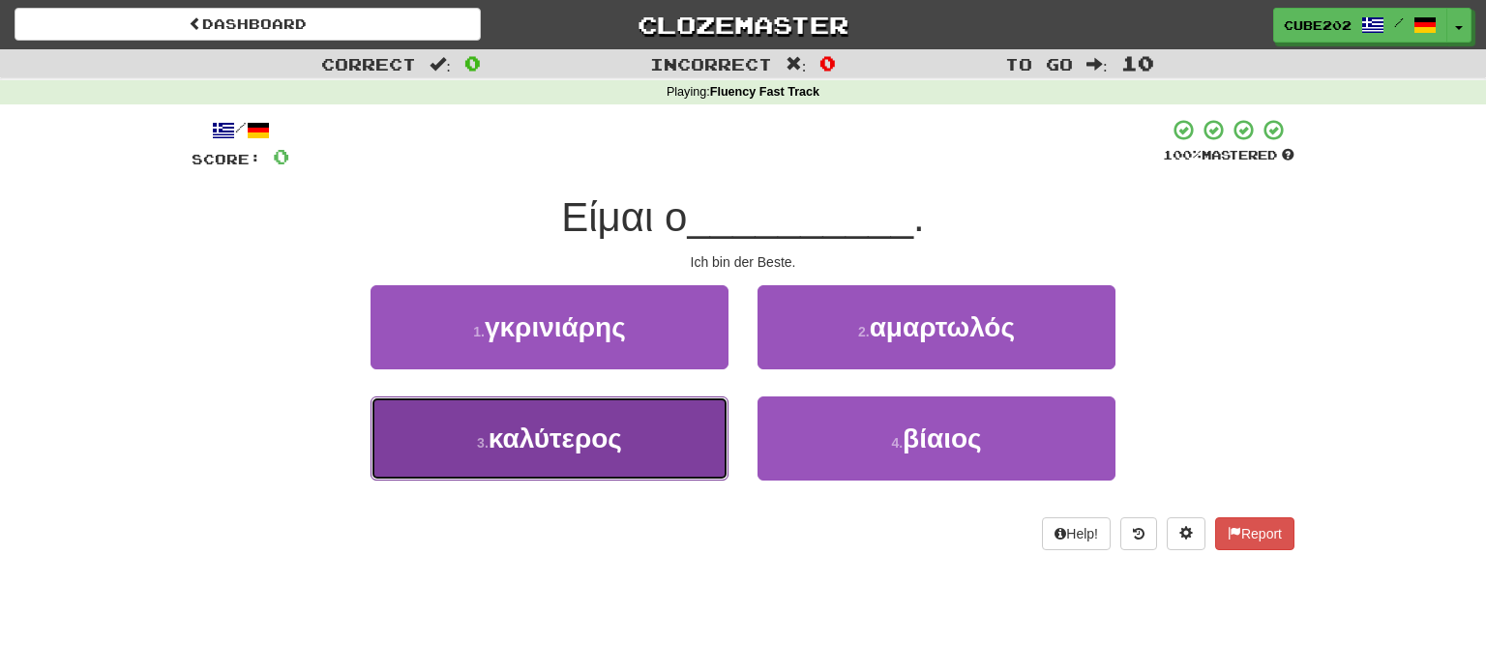
click at [664, 439] on button "3 . καλύτερος" at bounding box center [550, 439] width 358 height 84
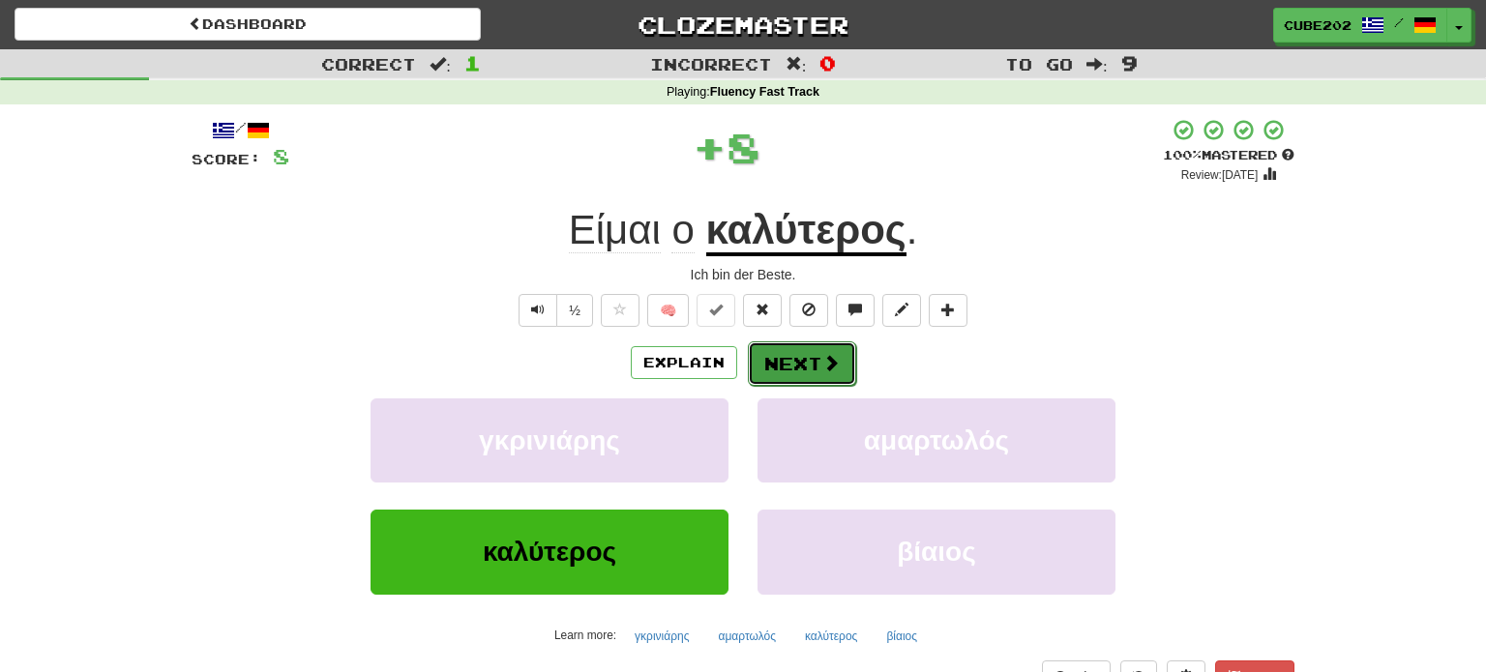
click at [792, 356] on button "Next" at bounding box center [802, 364] width 108 height 45
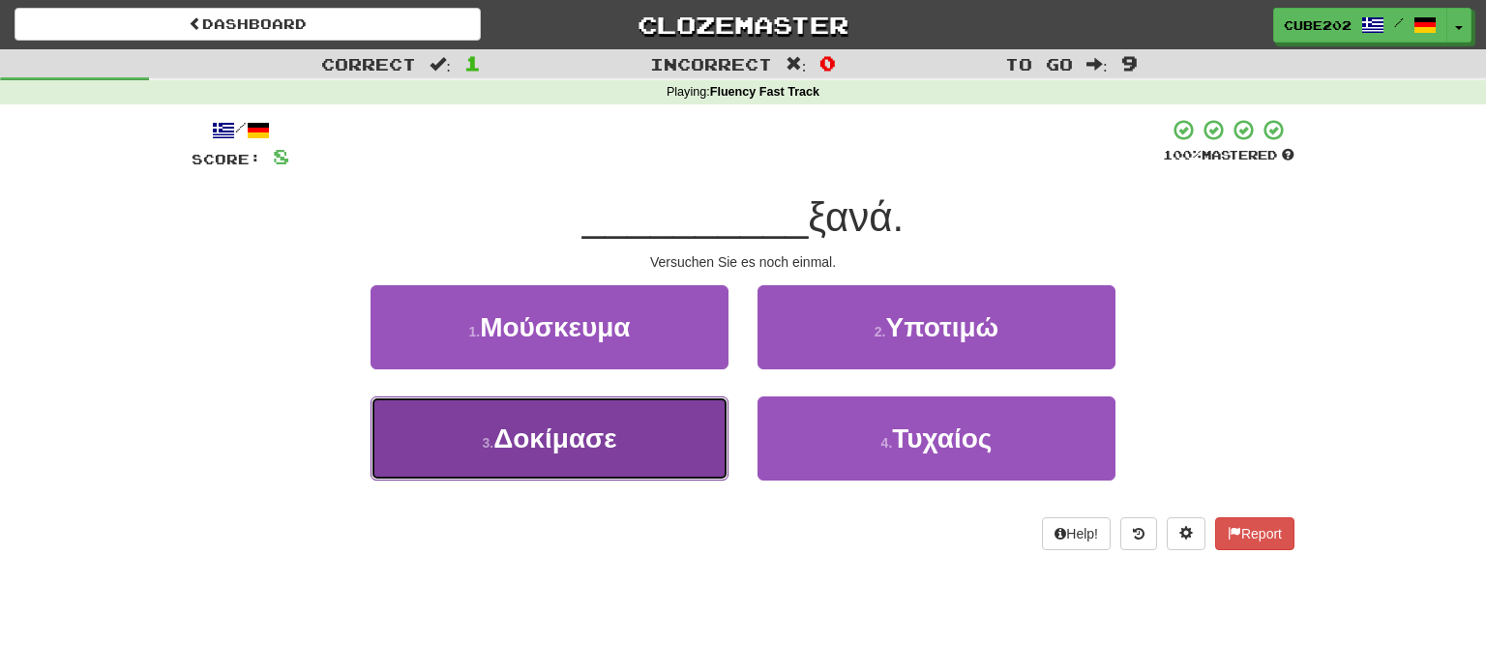
click at [662, 436] on button "3 . Δοκίμασε" at bounding box center [550, 439] width 358 height 84
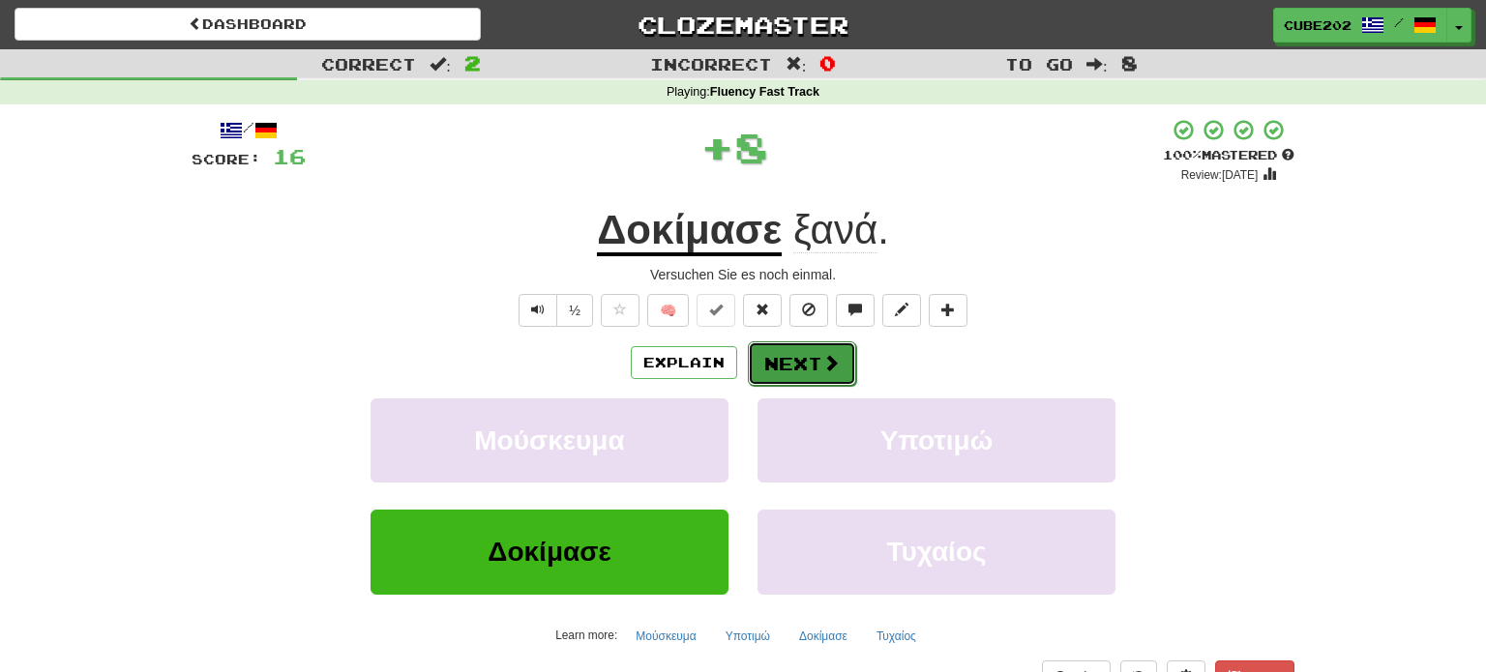
click at [788, 361] on button "Next" at bounding box center [802, 364] width 108 height 45
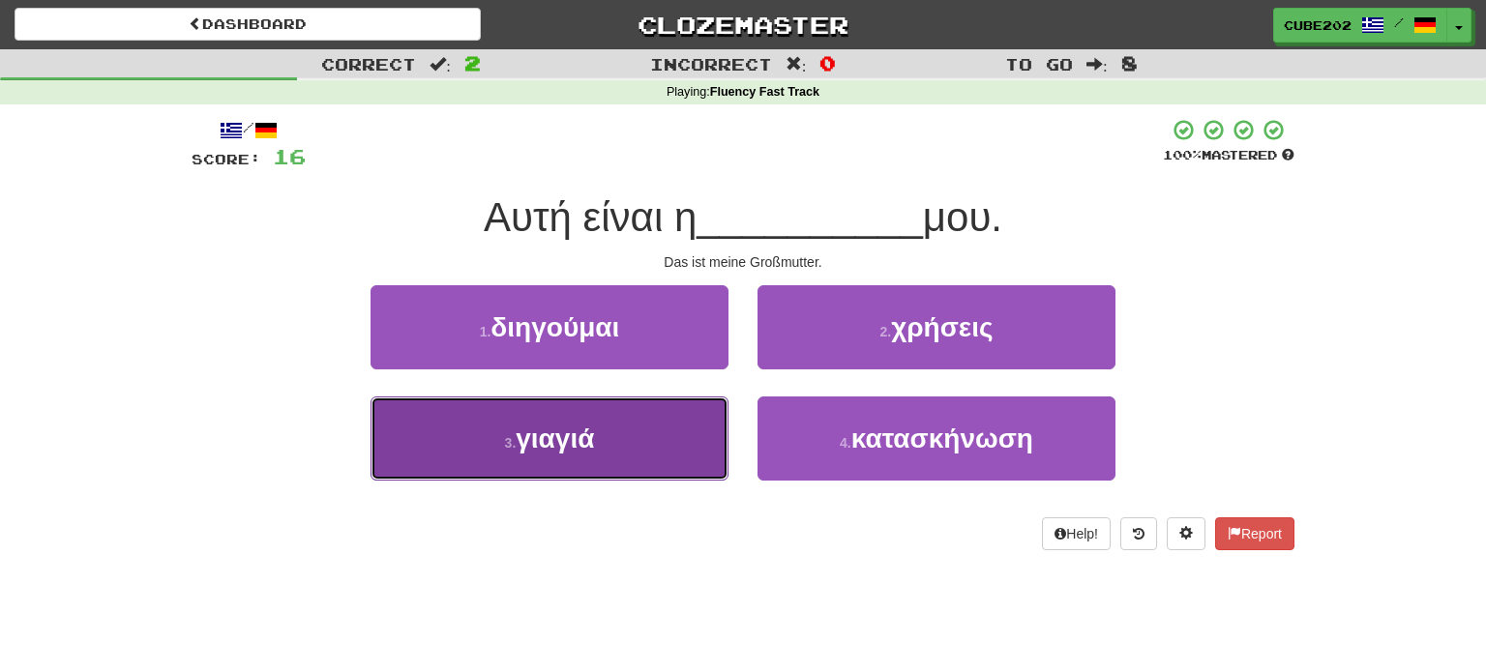
click at [650, 435] on button "3 . γιαγιά" at bounding box center [550, 439] width 358 height 84
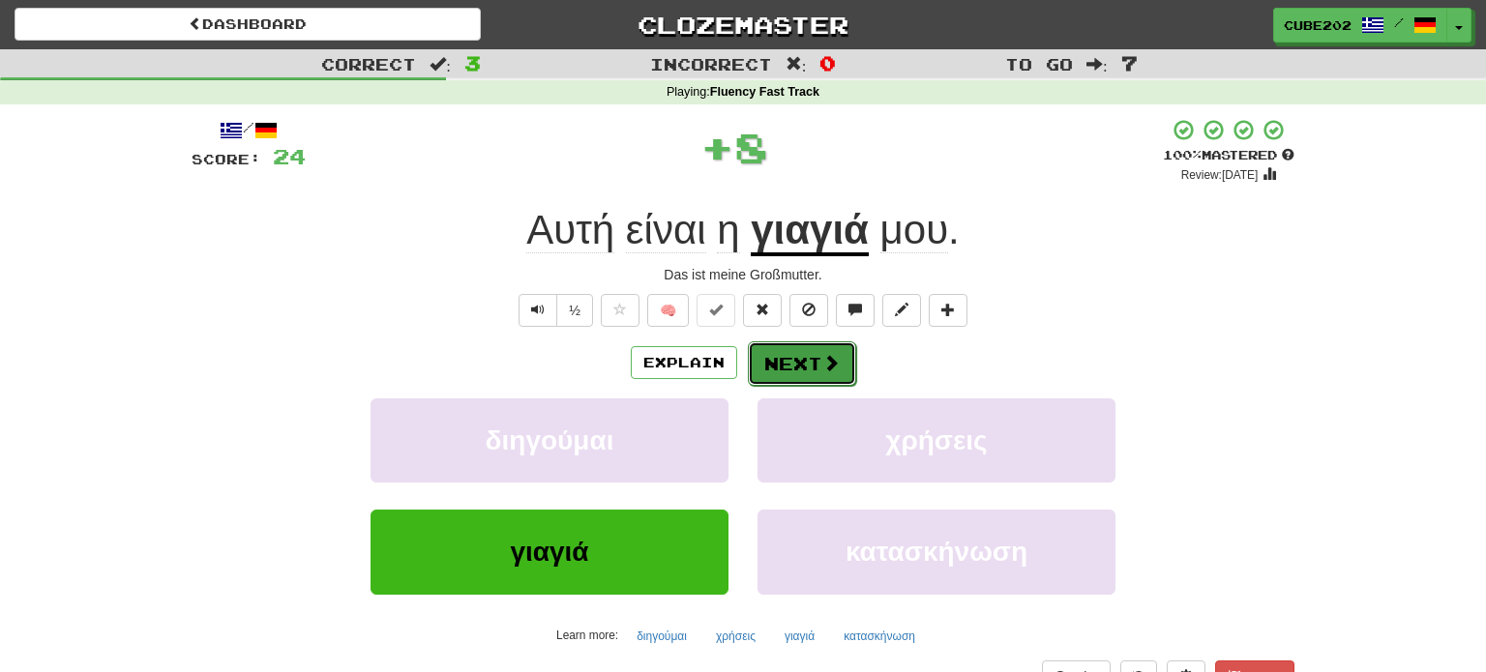
click at [792, 357] on button "Next" at bounding box center [802, 364] width 108 height 45
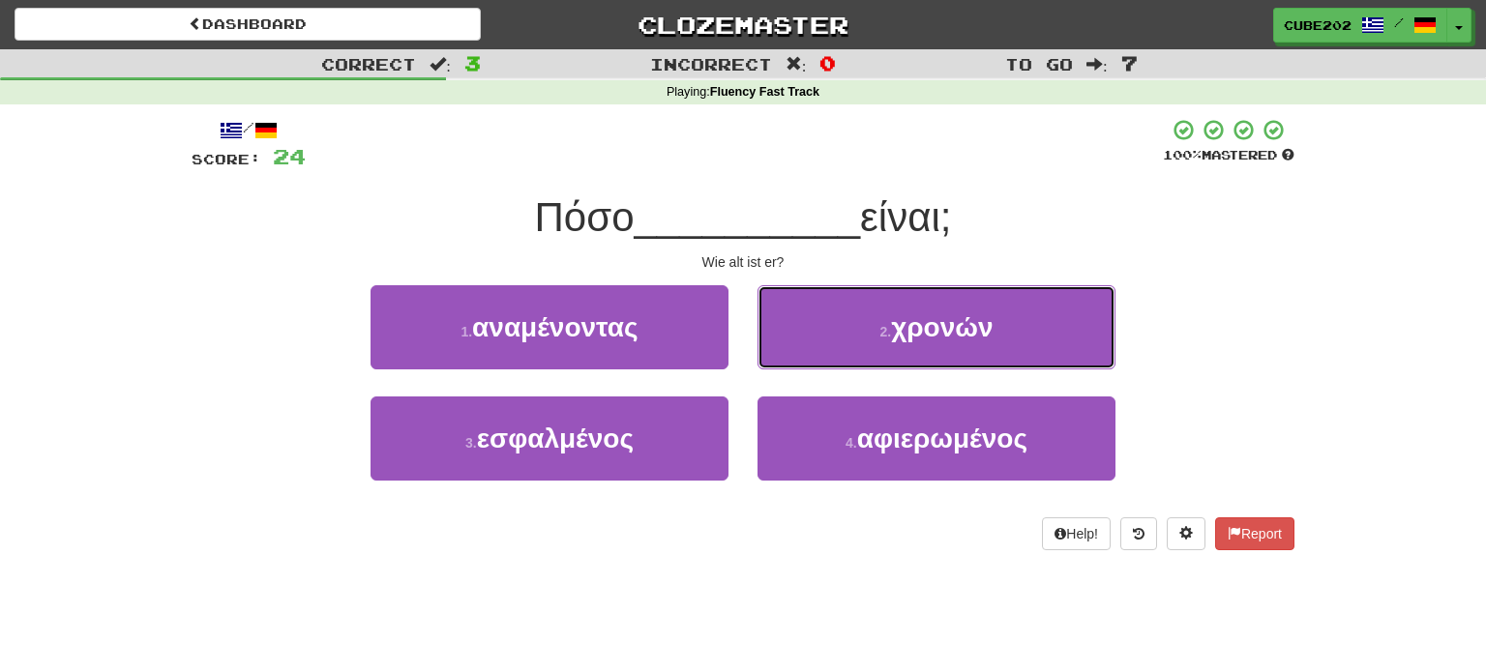
click at [874, 340] on button "2 . χρονών" at bounding box center [936, 327] width 358 height 84
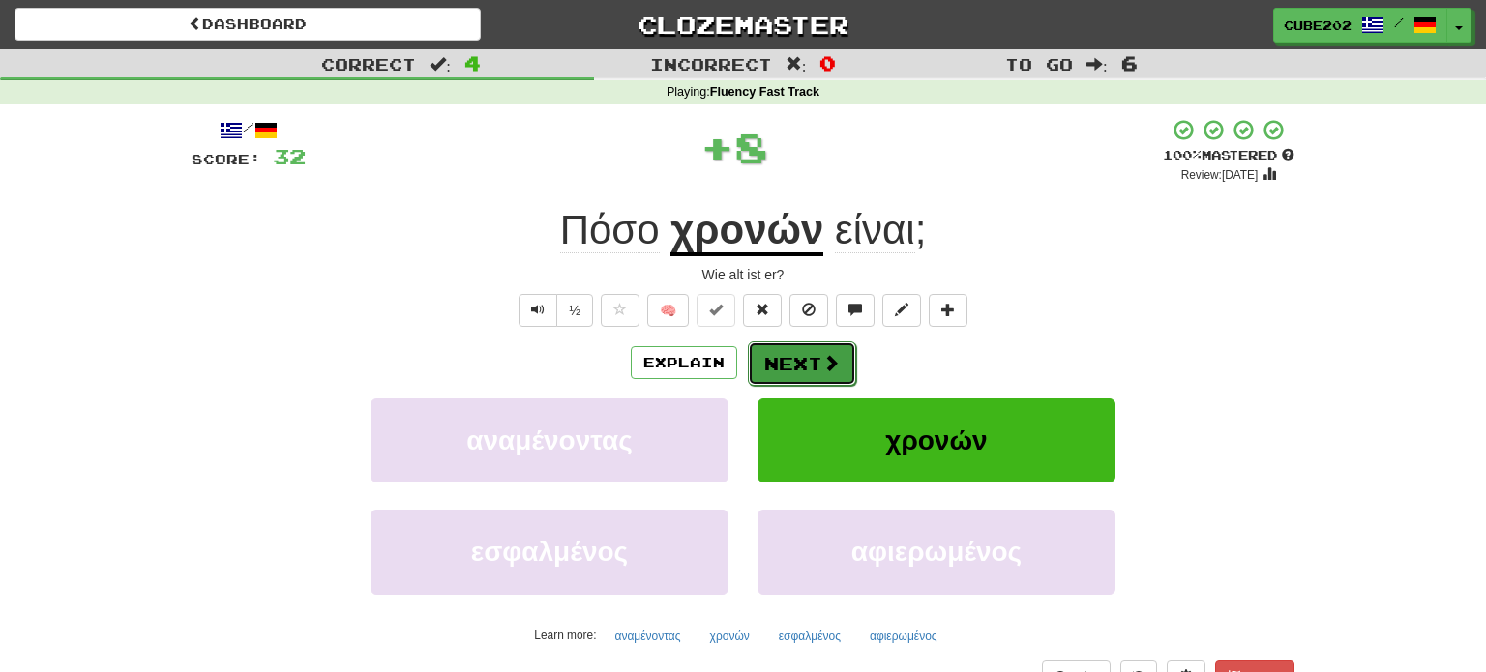
click at [803, 357] on button "Next" at bounding box center [802, 364] width 108 height 45
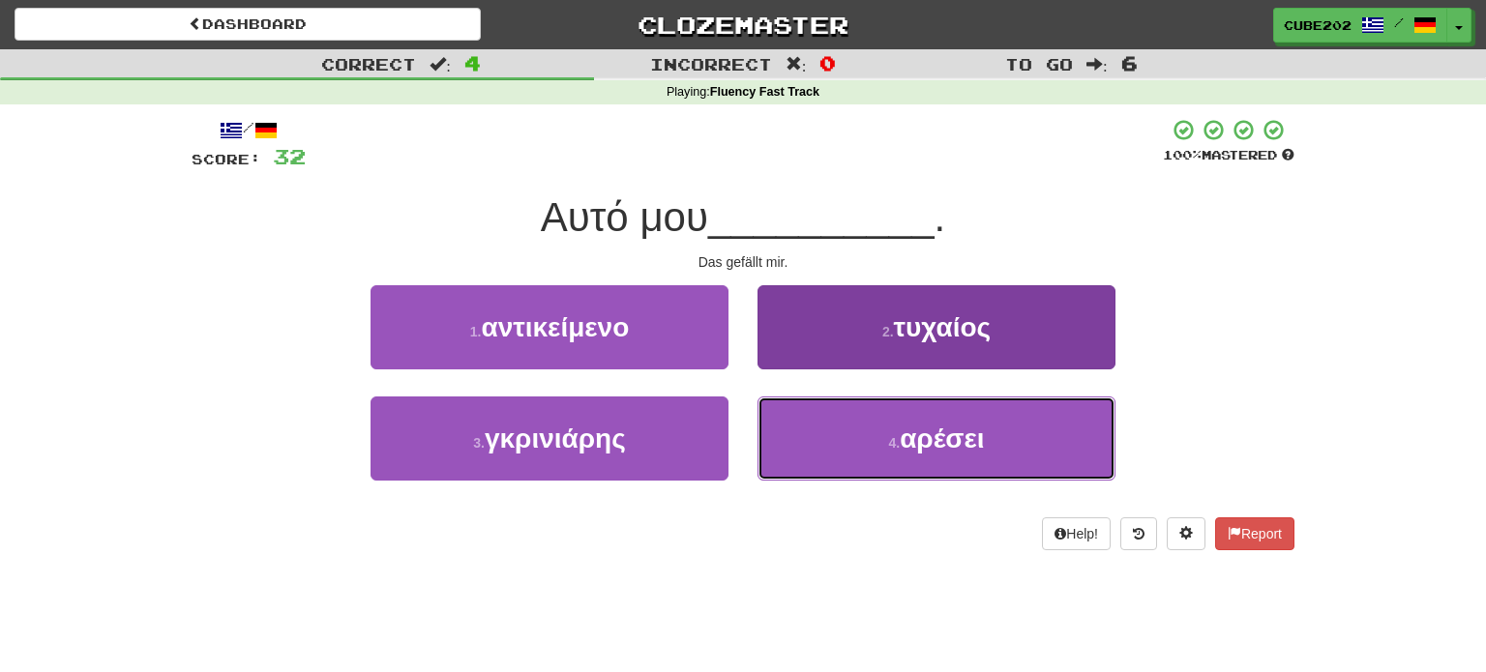
drag, startPoint x: 870, startPoint y: 466, endPoint x: 847, endPoint y: 430, distance: 43.0
click at [868, 465] on button "4 . αρέσει" at bounding box center [936, 439] width 358 height 84
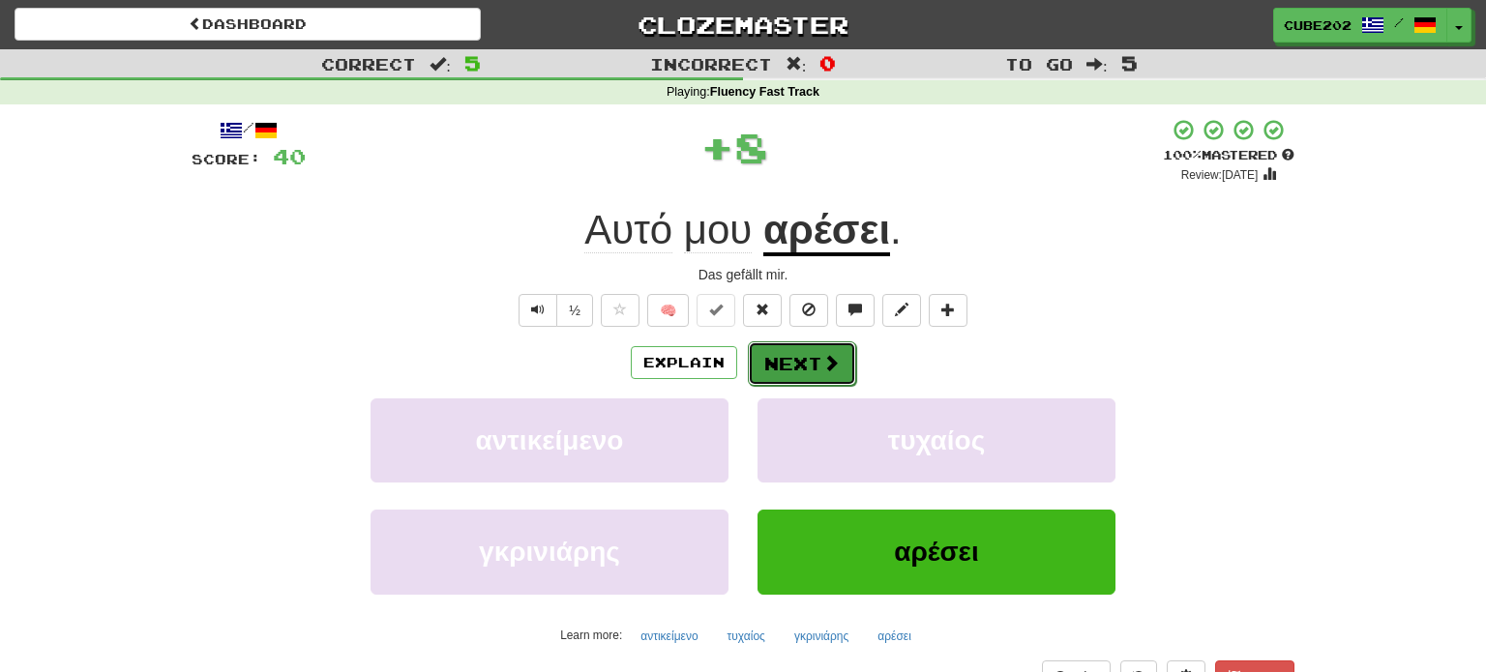
click at [785, 363] on button "Next" at bounding box center [802, 364] width 108 height 45
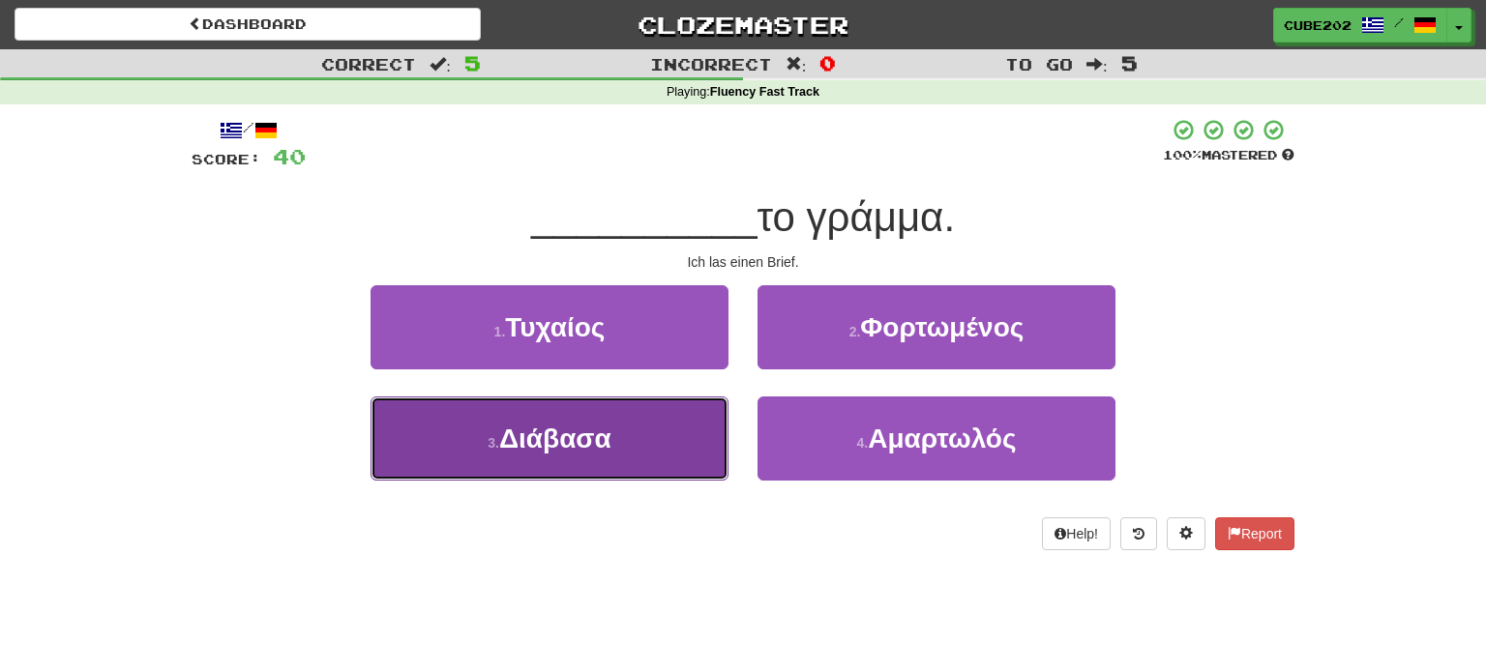
click at [668, 428] on button "3 . Διάβασα" at bounding box center [550, 439] width 358 height 84
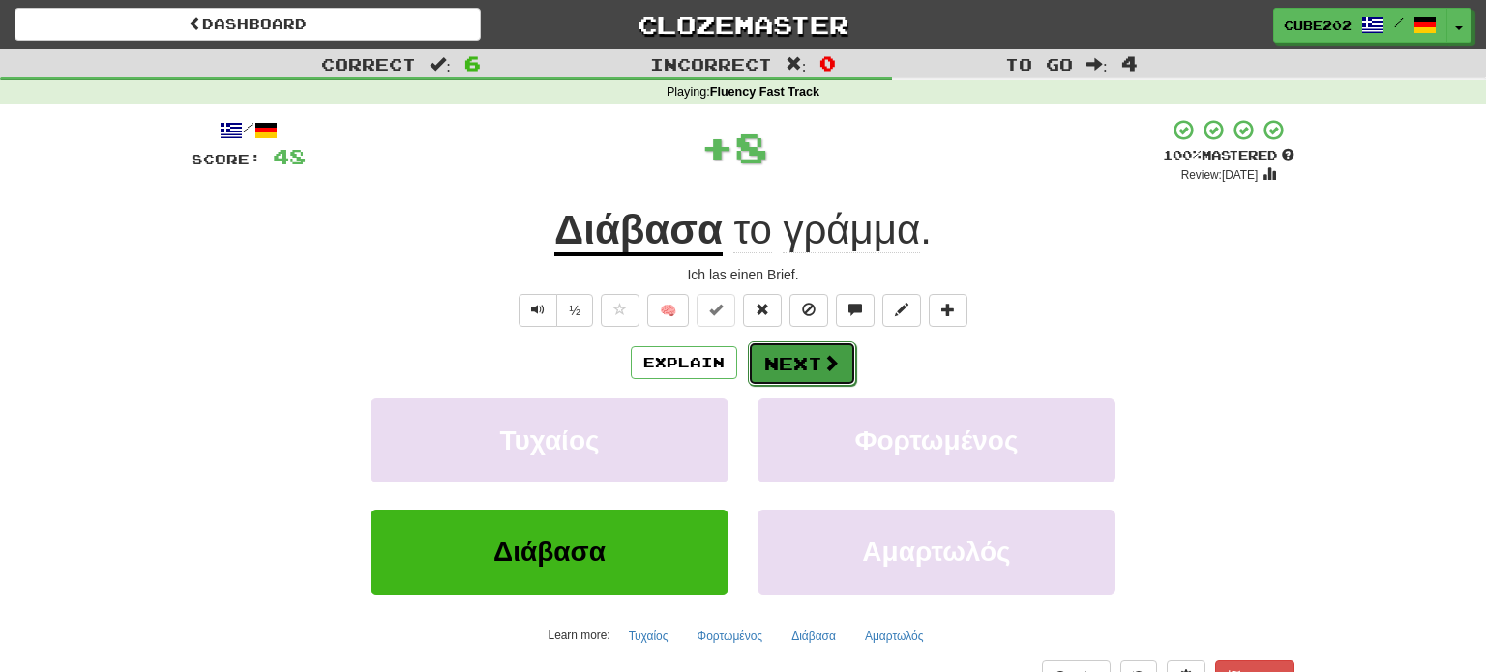
click at [787, 360] on button "Next" at bounding box center [802, 364] width 108 height 45
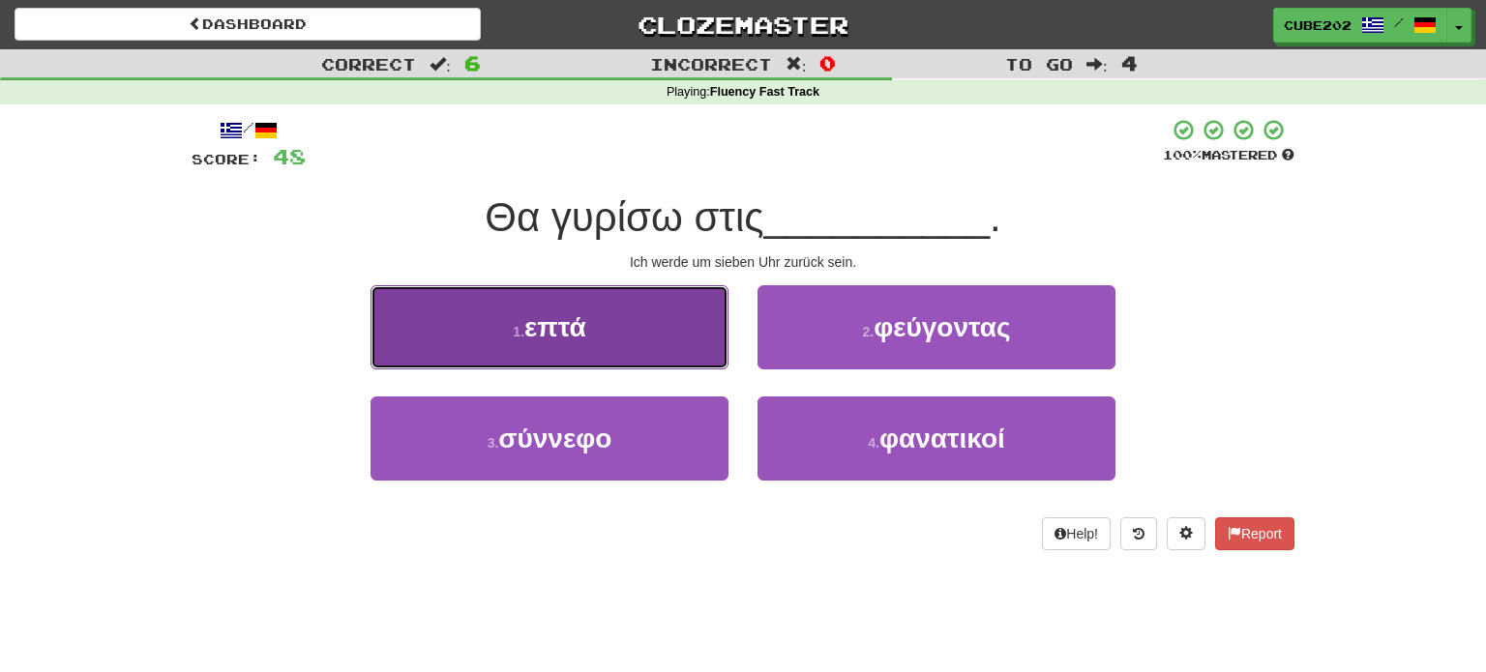
click at [674, 312] on button "1 . επτά" at bounding box center [550, 327] width 358 height 84
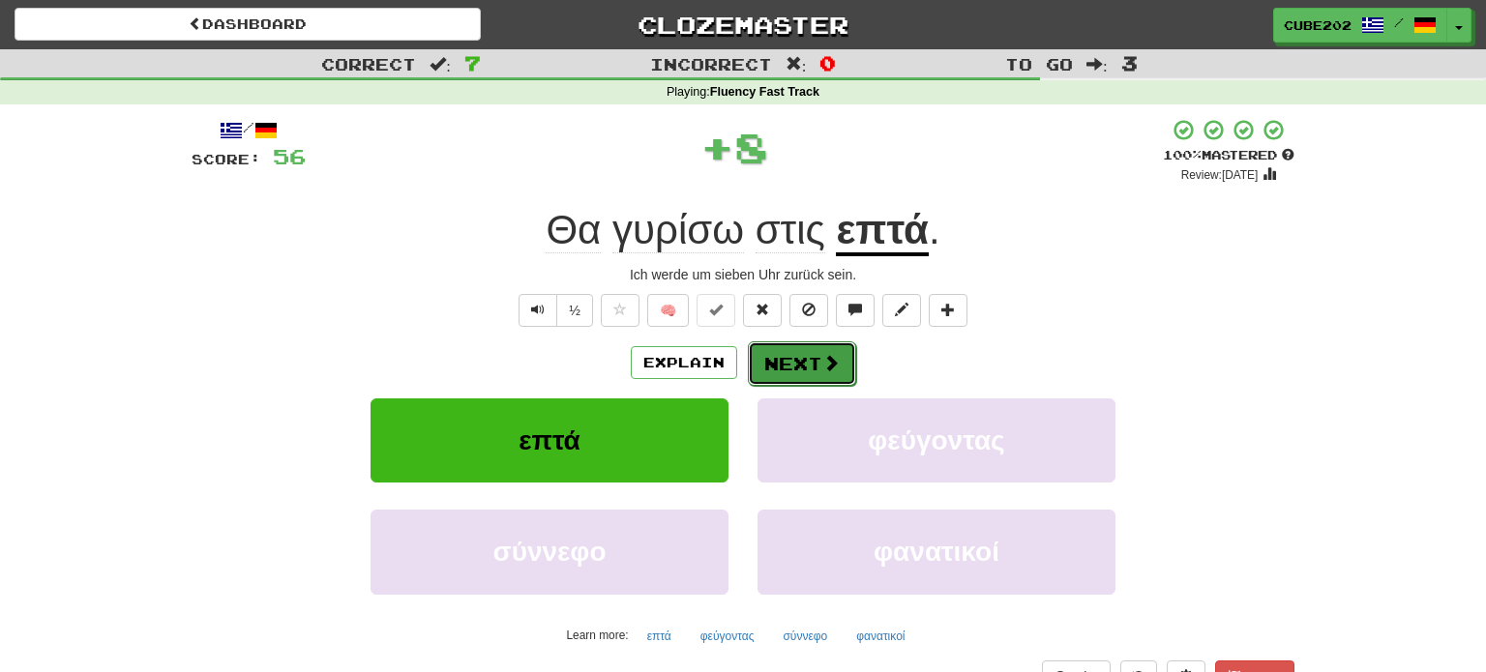
click at [802, 362] on button "Next" at bounding box center [802, 364] width 108 height 45
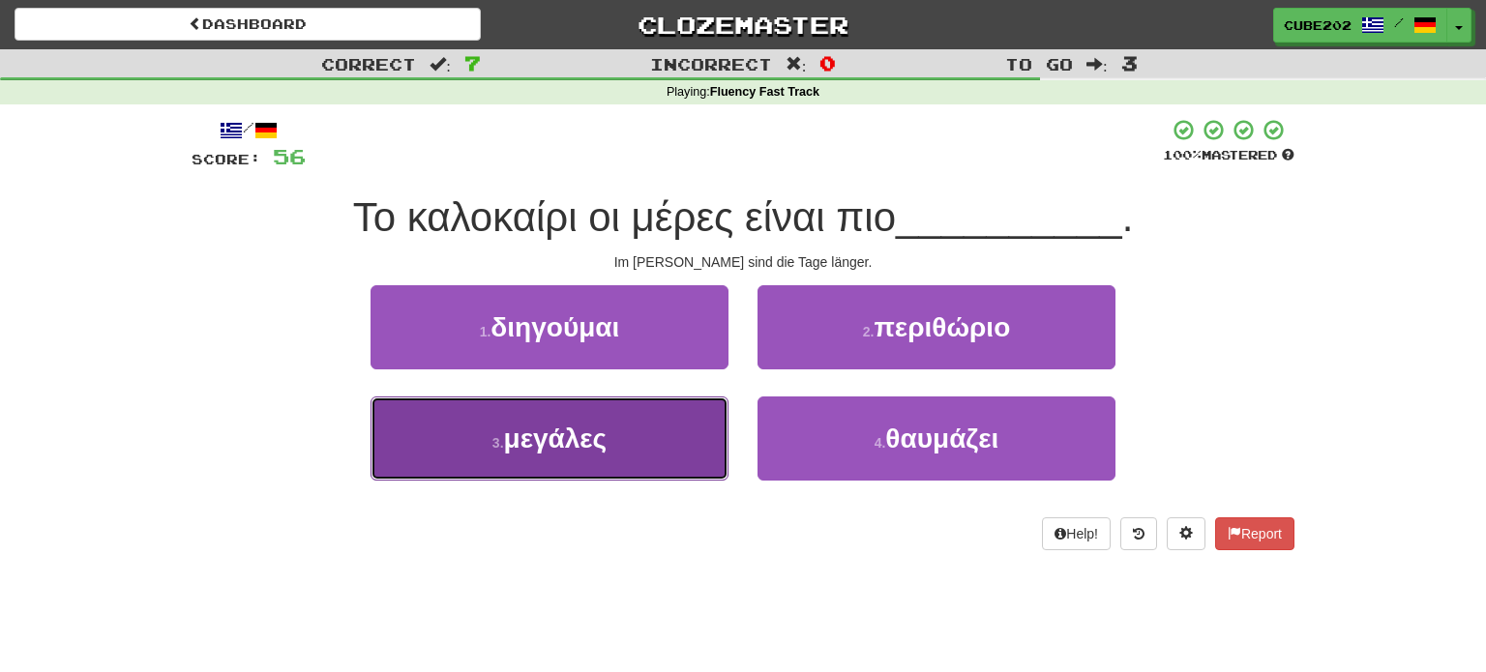
click at [659, 427] on button "3 . μεγάλες" at bounding box center [550, 439] width 358 height 84
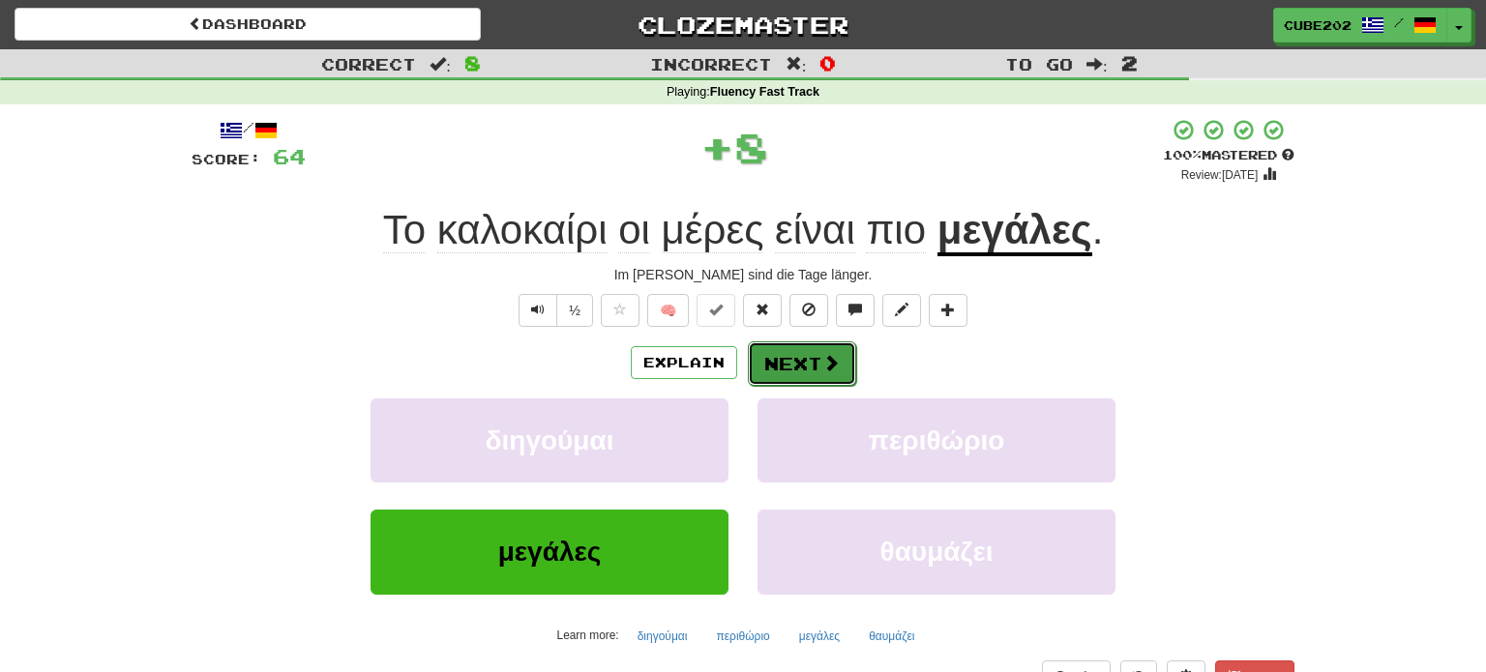
click at [789, 360] on button "Next" at bounding box center [802, 364] width 108 height 45
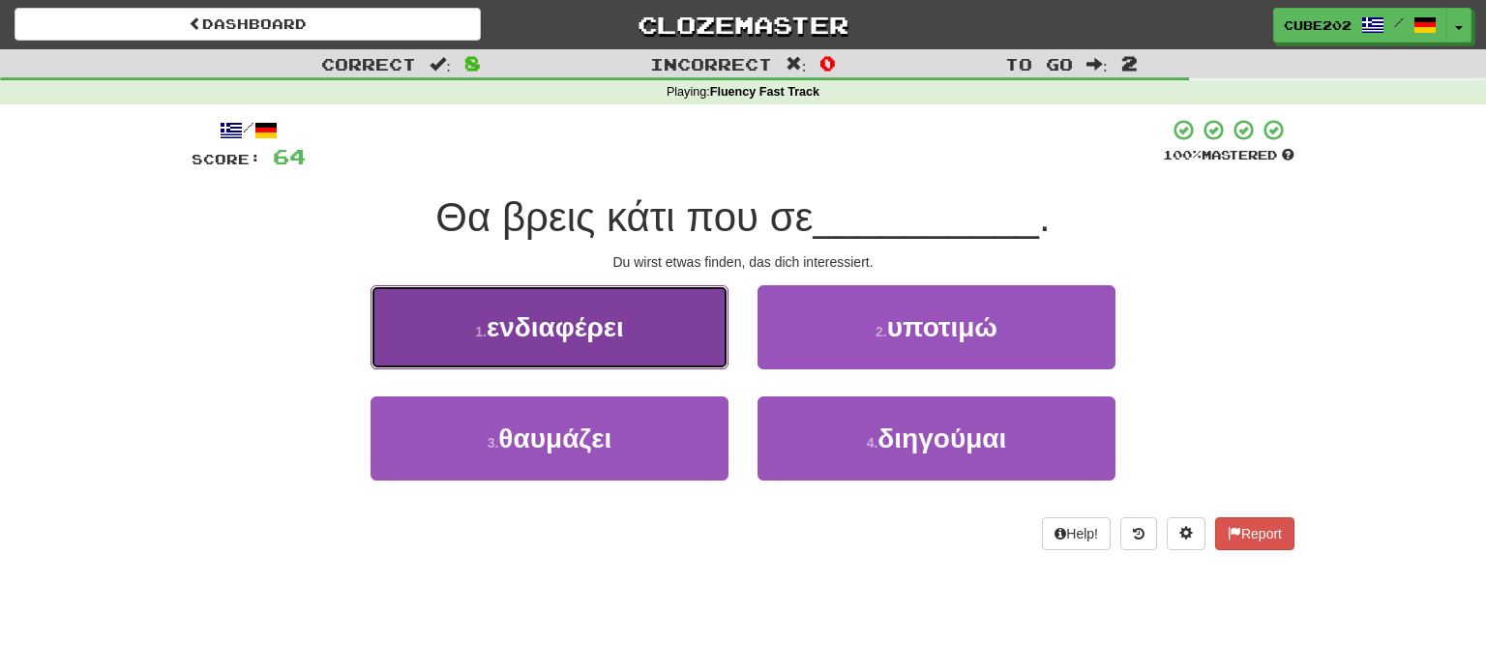
click at [667, 322] on button "1 . ενδιαφέρει" at bounding box center [550, 327] width 358 height 84
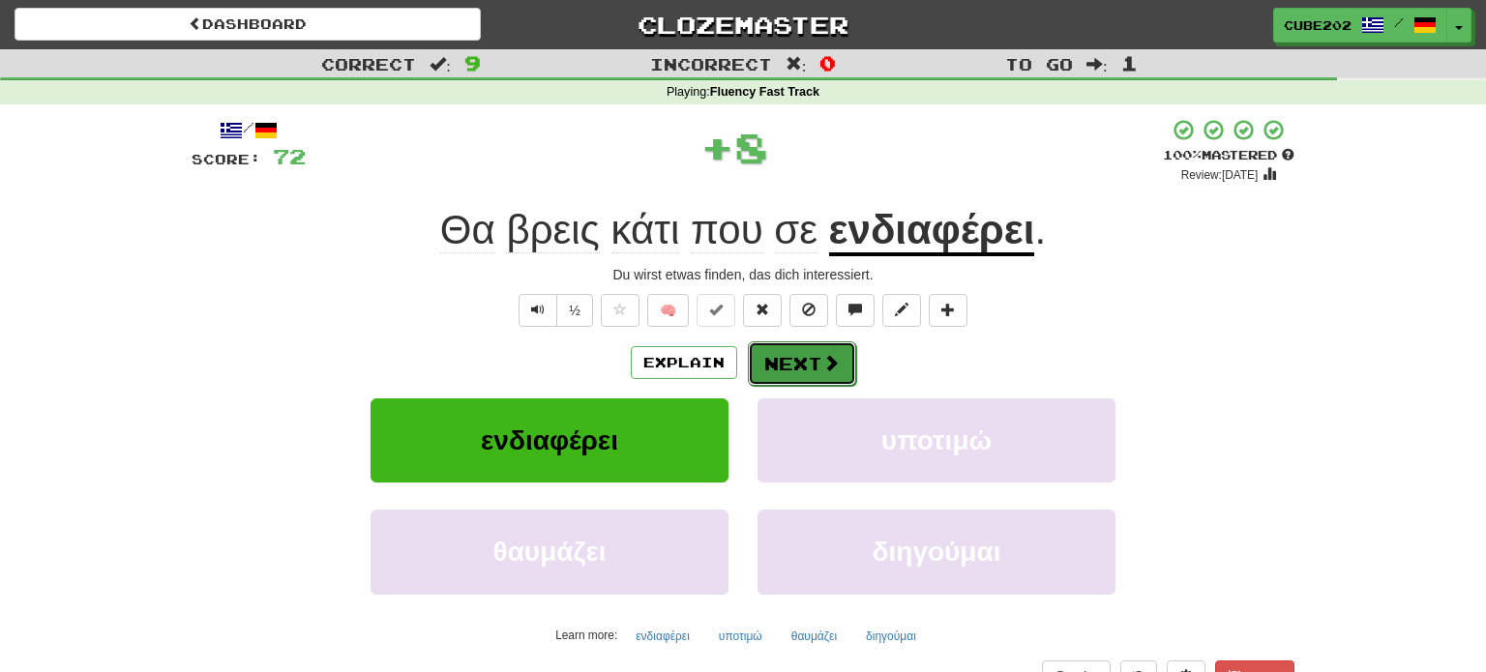
click at [794, 357] on button "Next" at bounding box center [802, 364] width 108 height 45
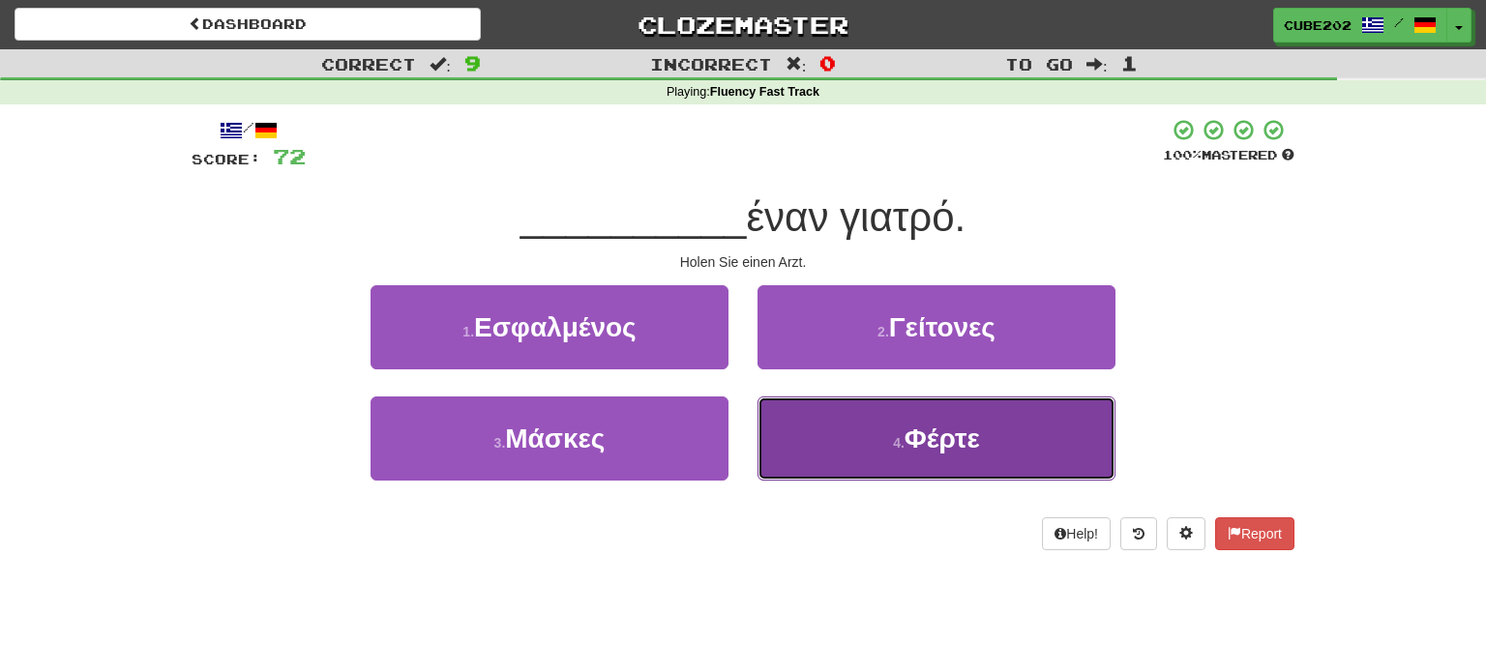
click at [873, 440] on button "4 . Φέρτε" at bounding box center [936, 439] width 358 height 84
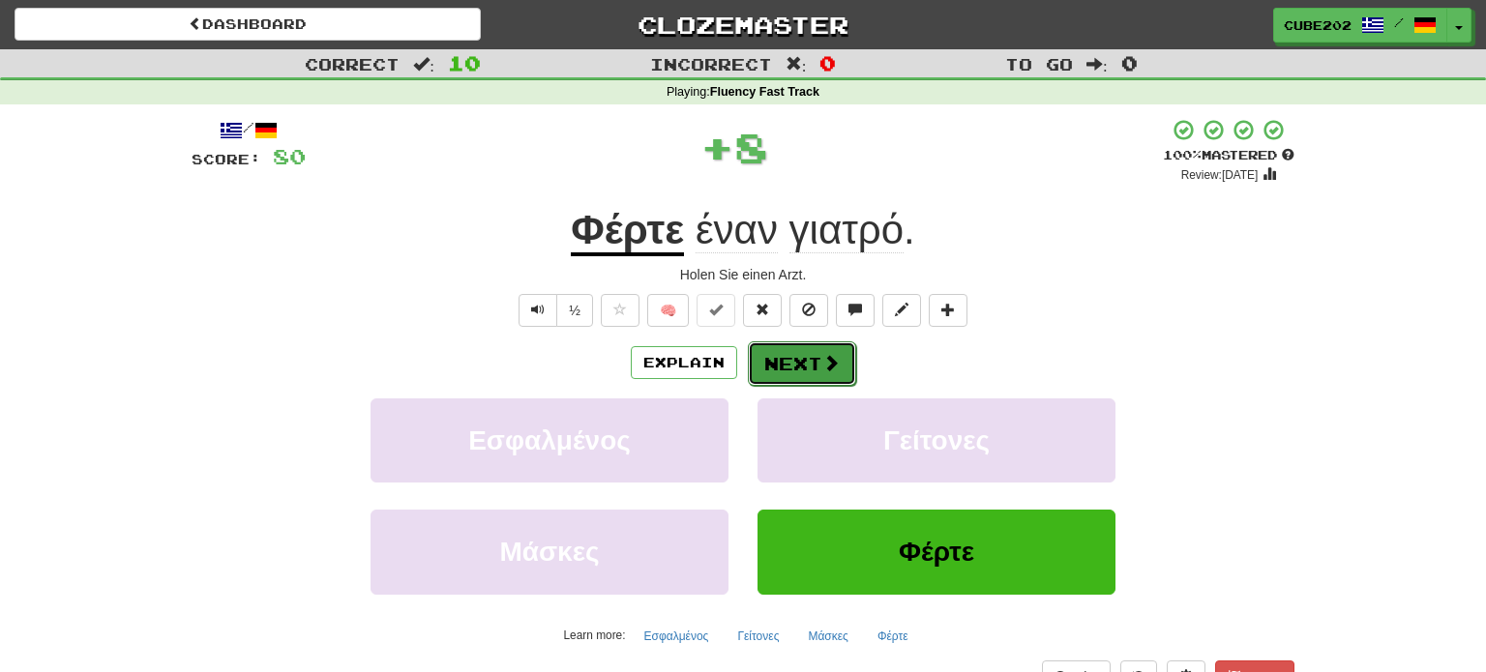
click at [803, 360] on button "Next" at bounding box center [802, 364] width 108 height 45
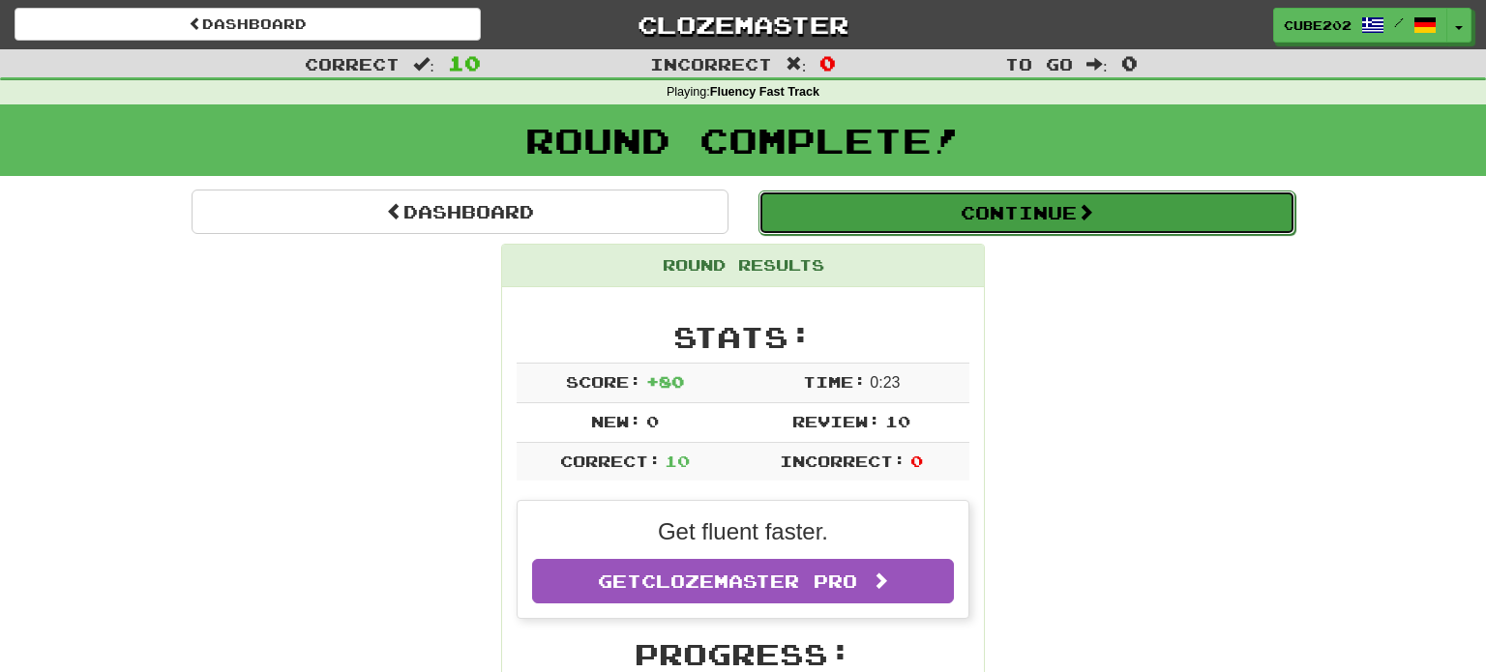
click at [808, 216] on button "Continue" at bounding box center [1026, 213] width 537 height 45
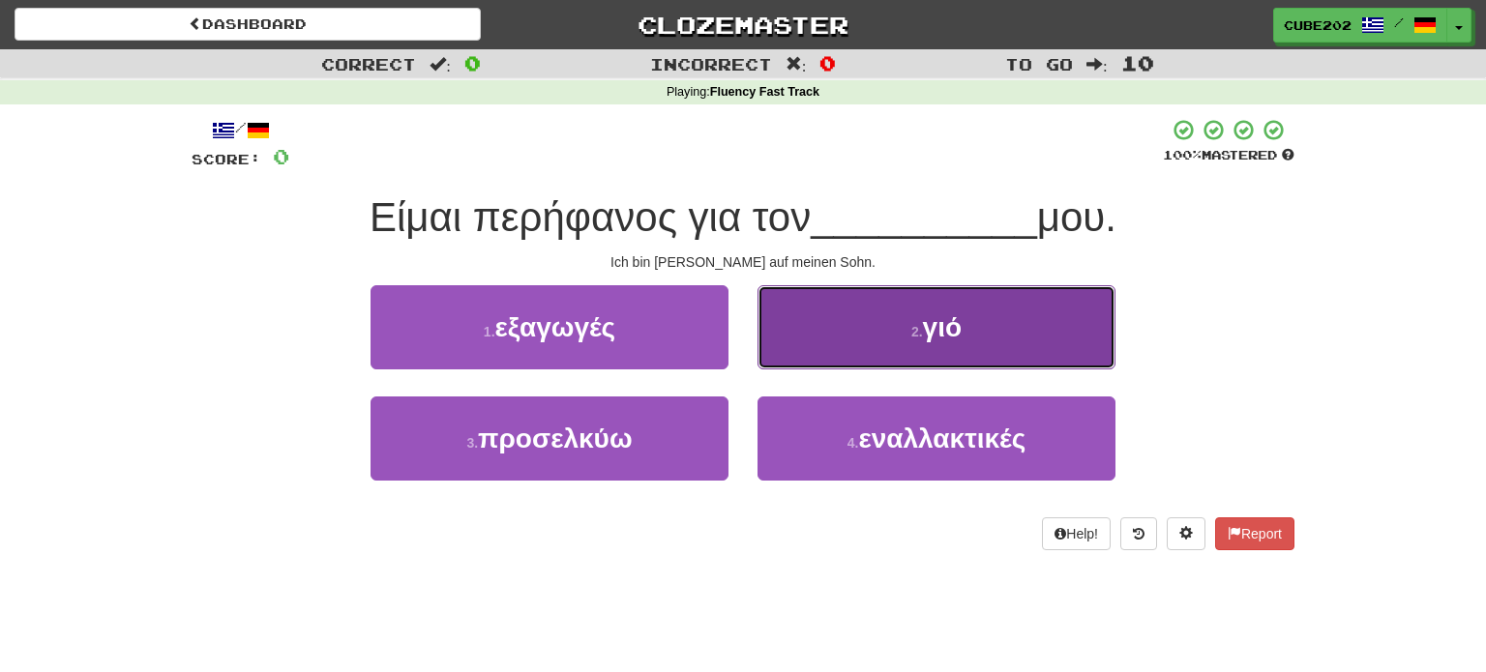
click at [844, 319] on button "2 . γιό" at bounding box center [936, 327] width 358 height 84
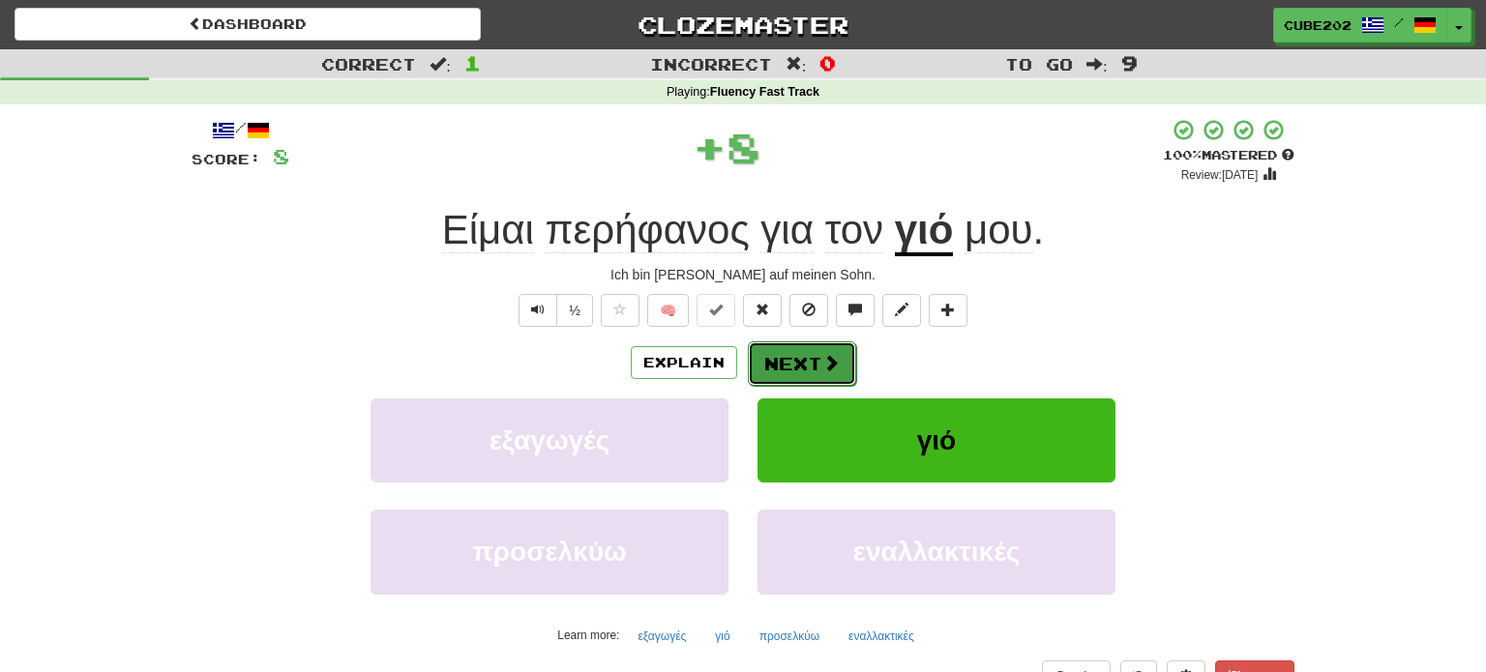
click at [787, 354] on button "Next" at bounding box center [802, 364] width 108 height 45
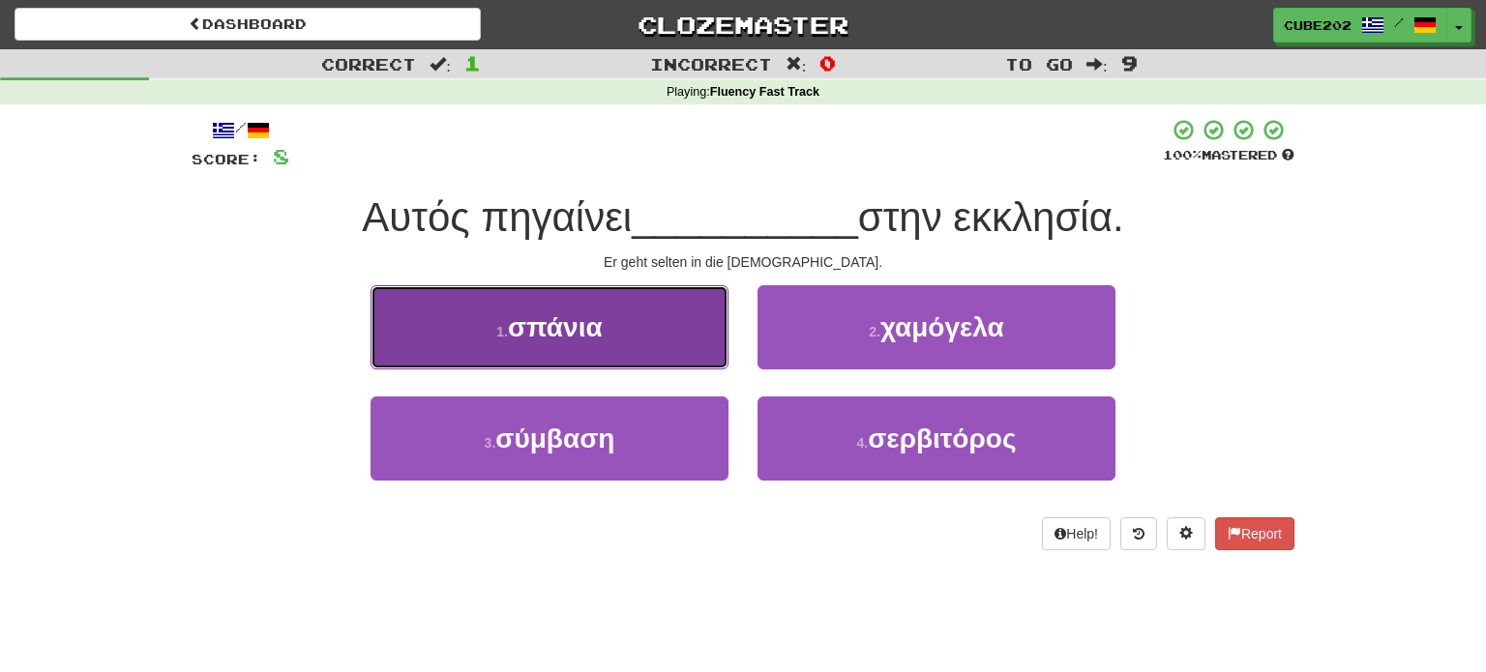
click at [656, 330] on button "1 . σπάνια" at bounding box center [550, 327] width 358 height 84
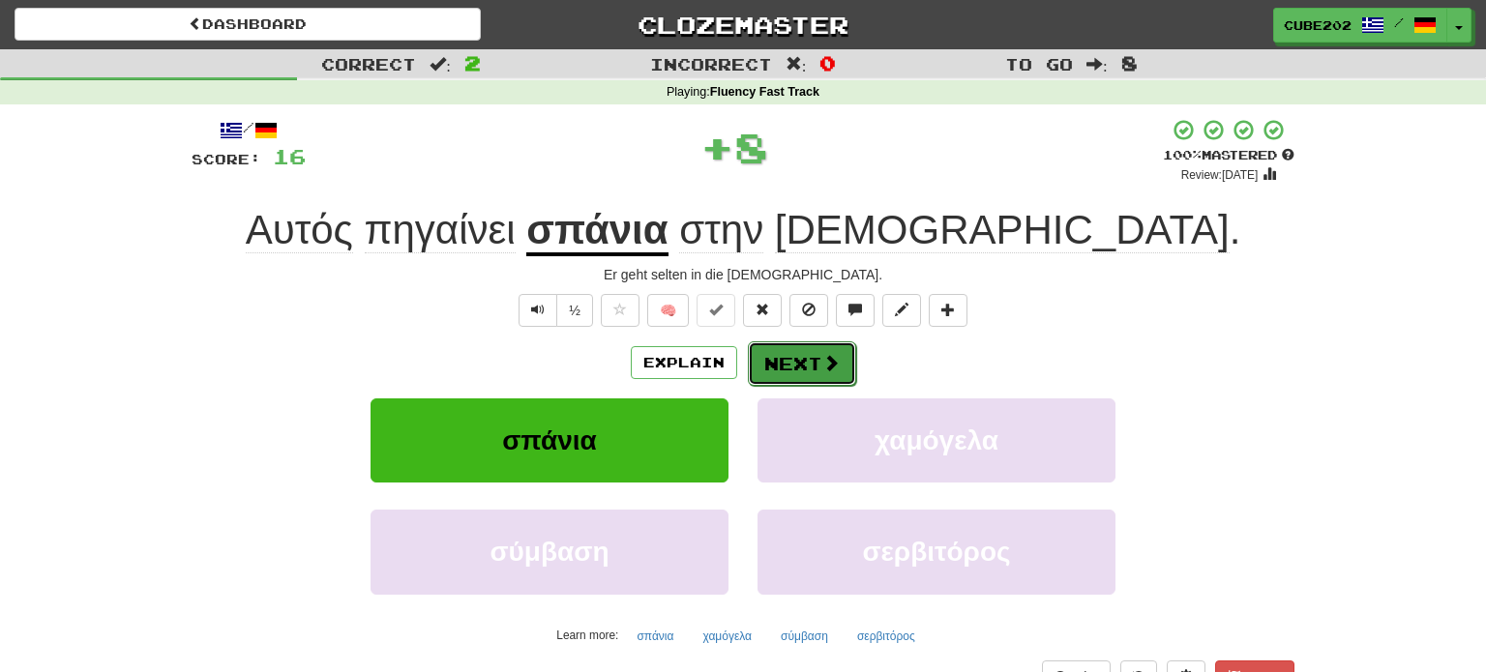
click at [793, 349] on button "Next" at bounding box center [802, 364] width 108 height 45
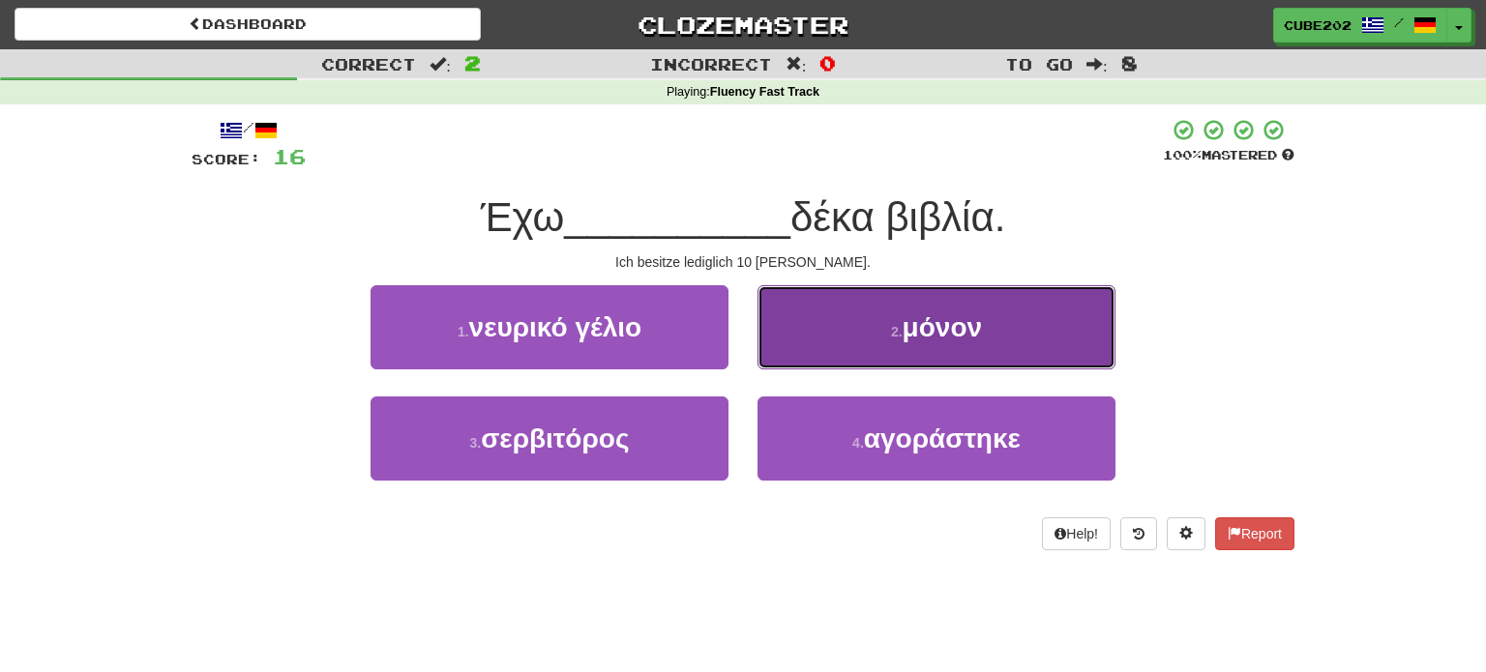
click at [856, 329] on button "2 . μόνον" at bounding box center [936, 327] width 358 height 84
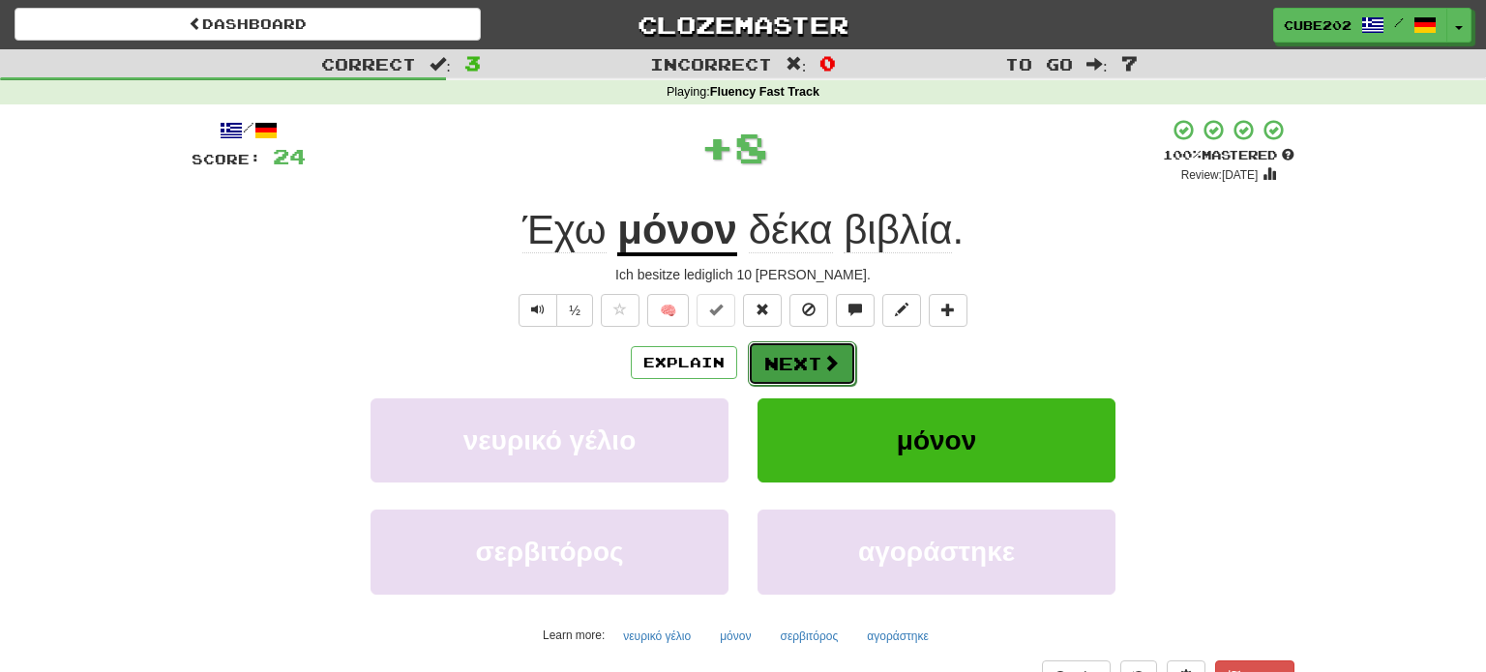
click at [797, 361] on button "Next" at bounding box center [802, 364] width 108 height 45
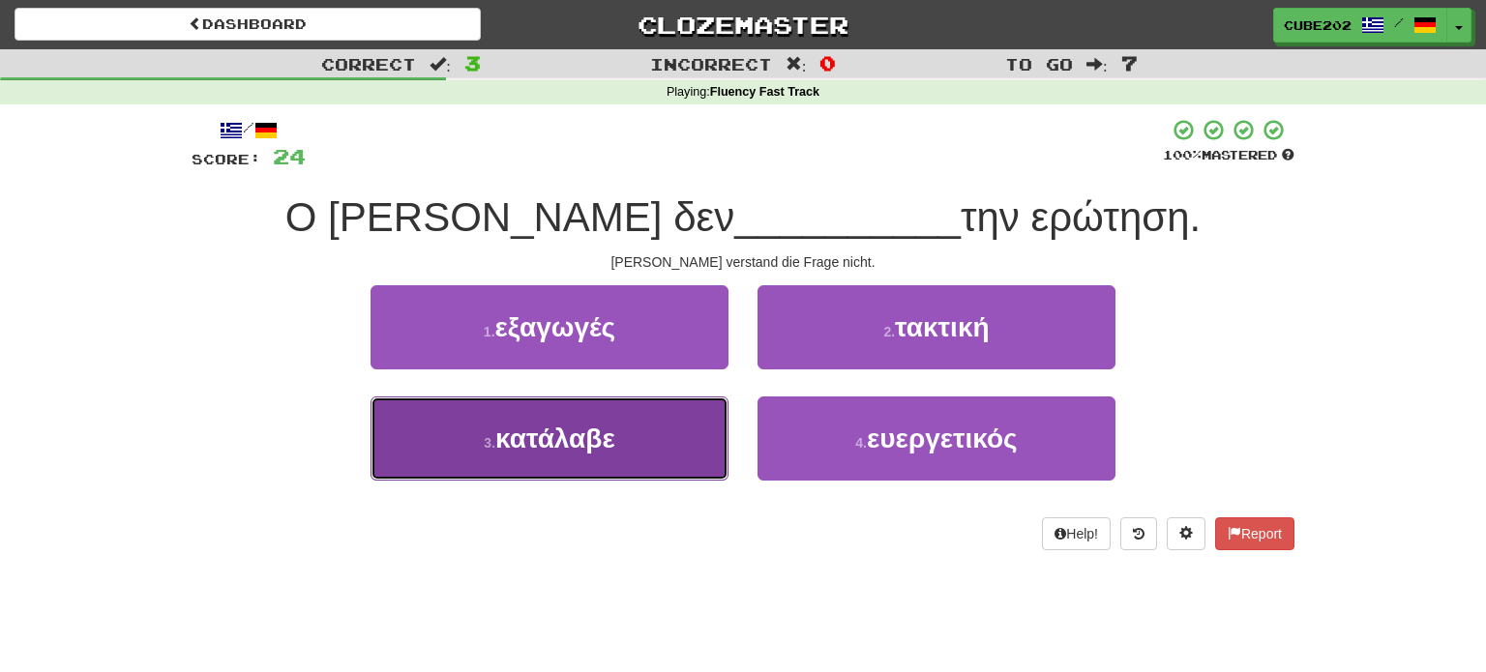
click at [637, 449] on button "3 . κατάλαβε" at bounding box center [550, 439] width 358 height 84
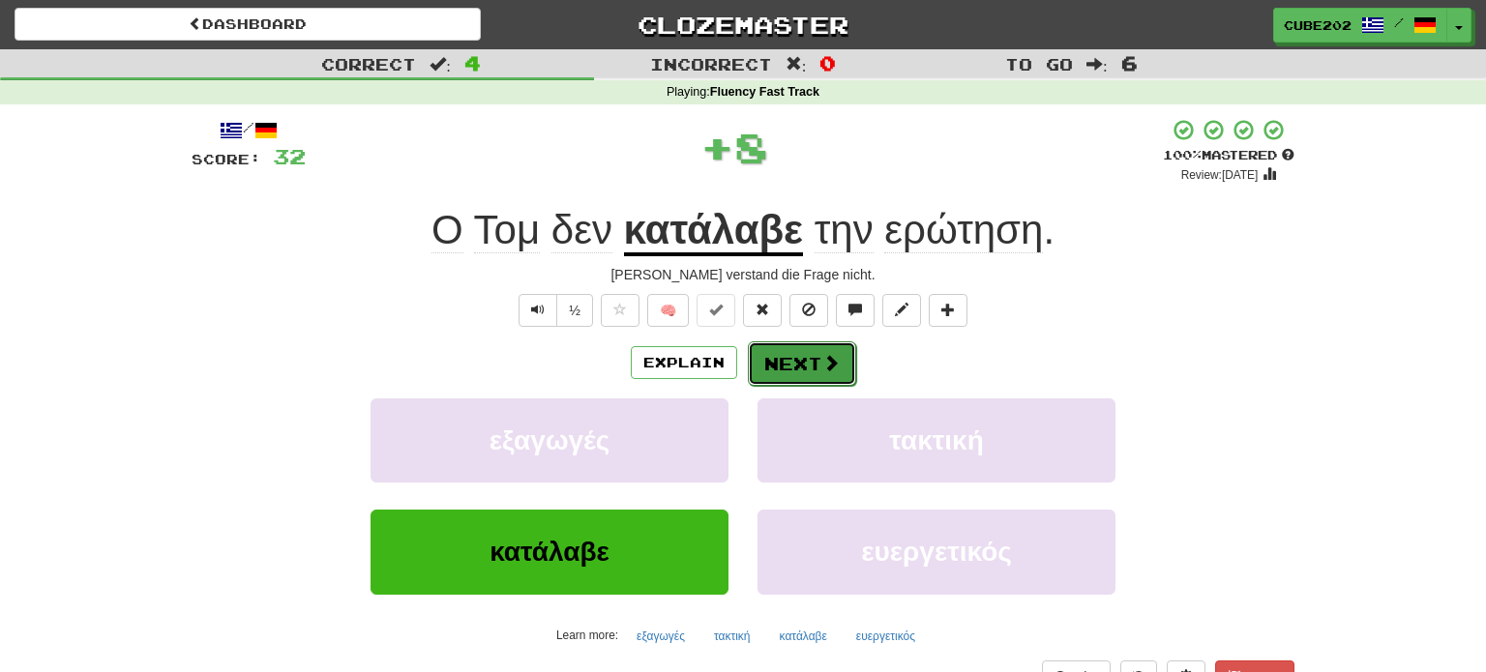
click at [778, 361] on button "Next" at bounding box center [802, 364] width 108 height 45
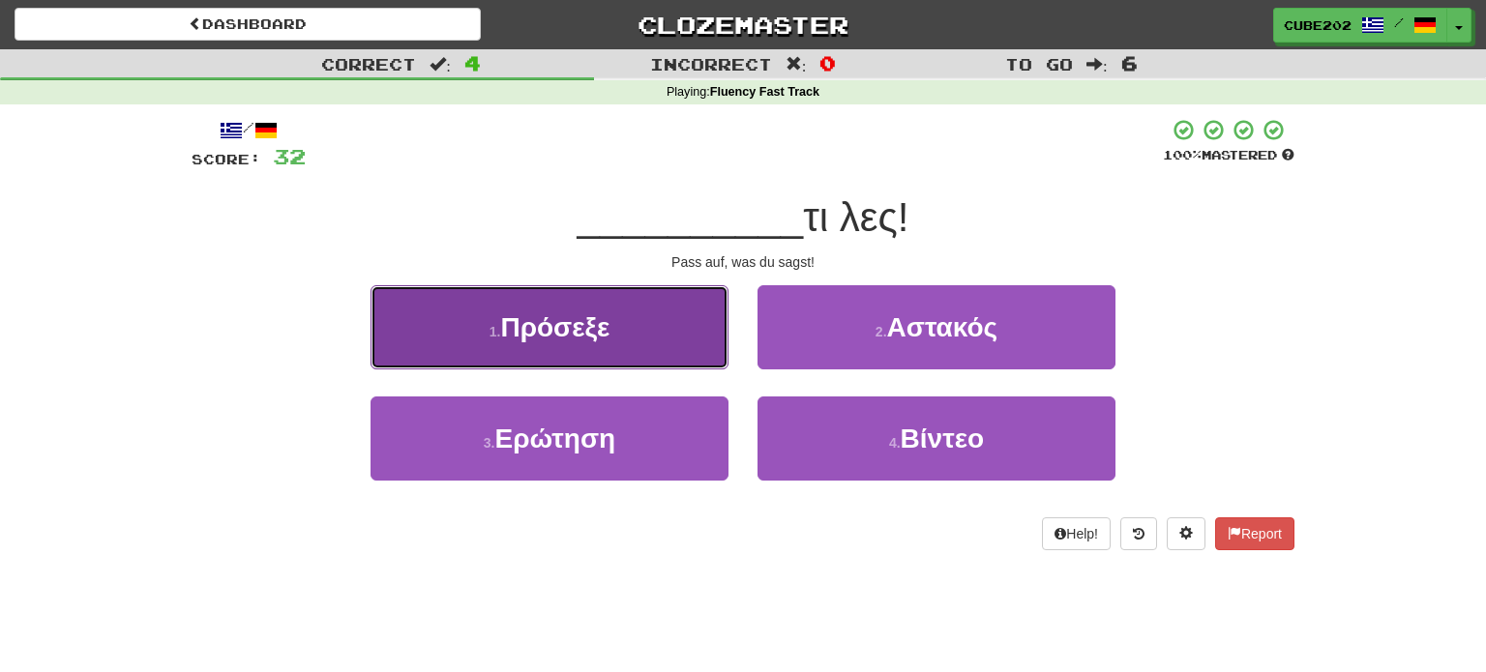
click at [690, 345] on button "1 . Πρόσεξε" at bounding box center [550, 327] width 358 height 84
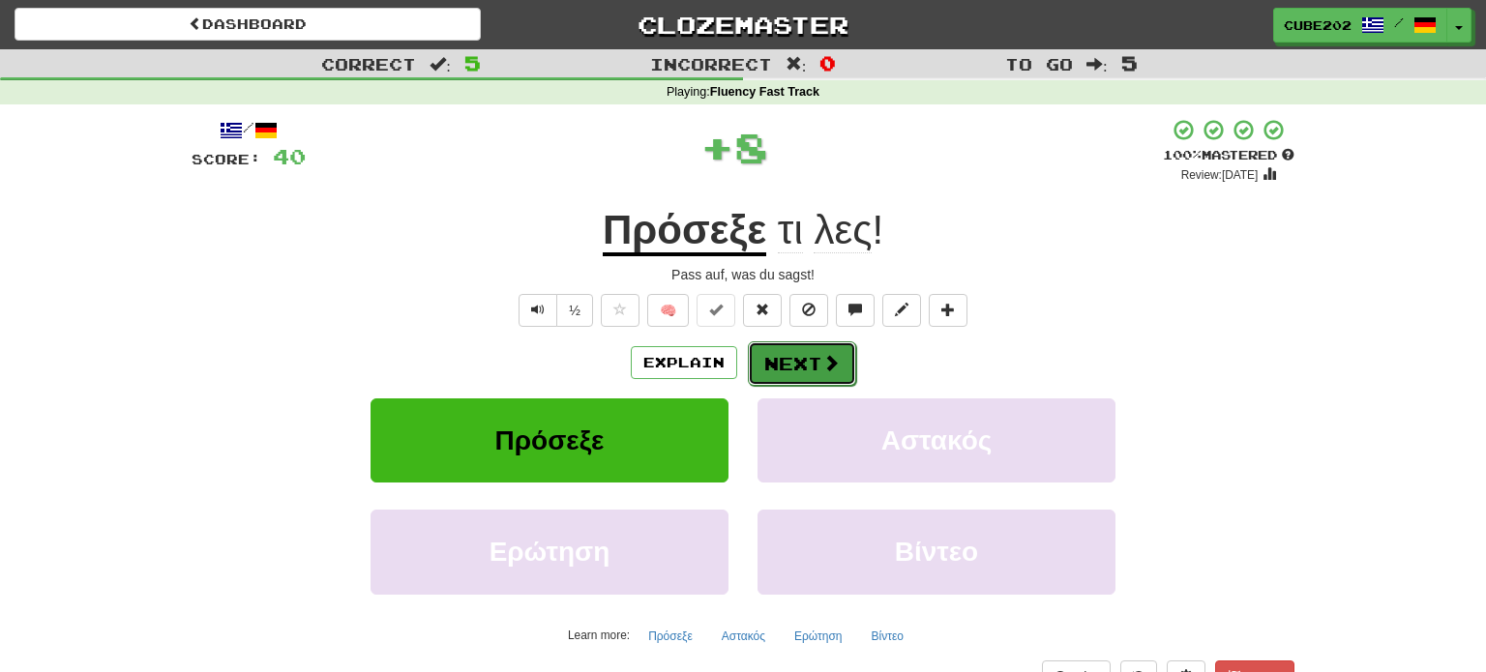
click at [801, 370] on button "Next" at bounding box center [802, 364] width 108 height 45
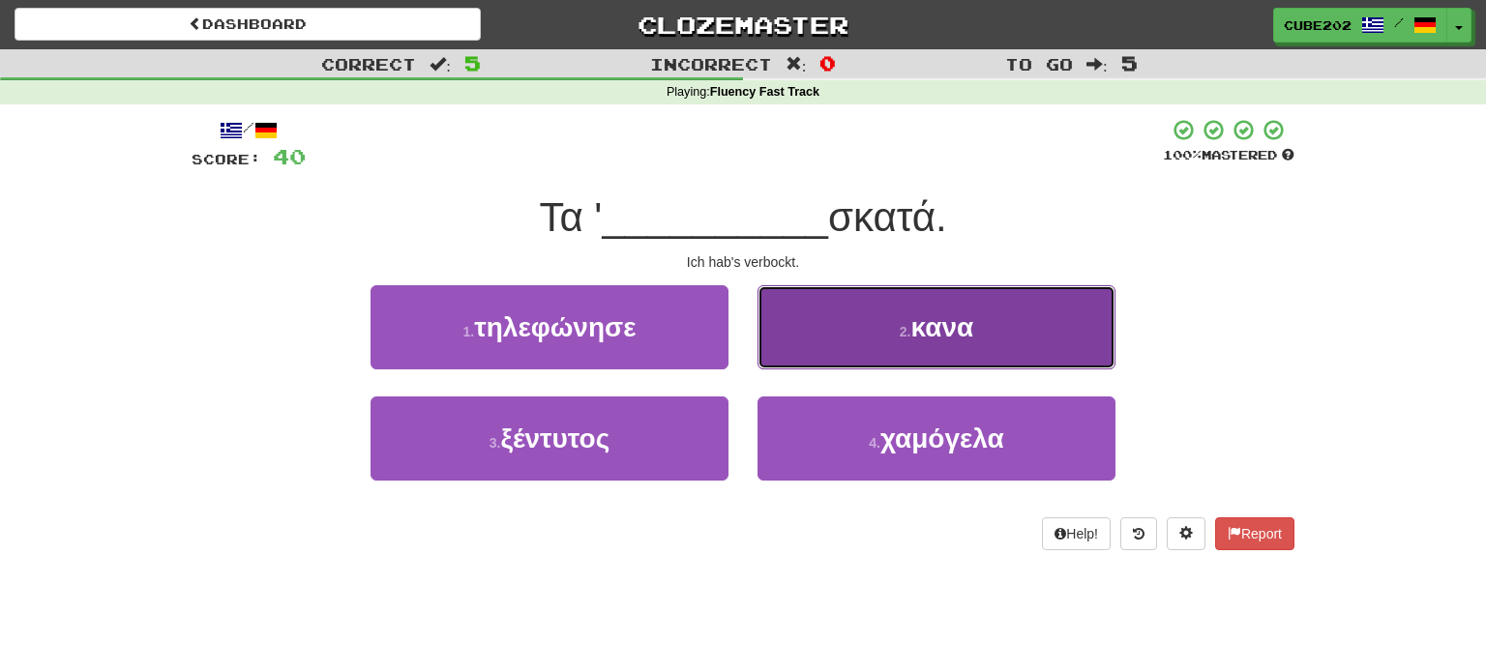
click at [855, 334] on button "2 . κανα" at bounding box center [936, 327] width 358 height 84
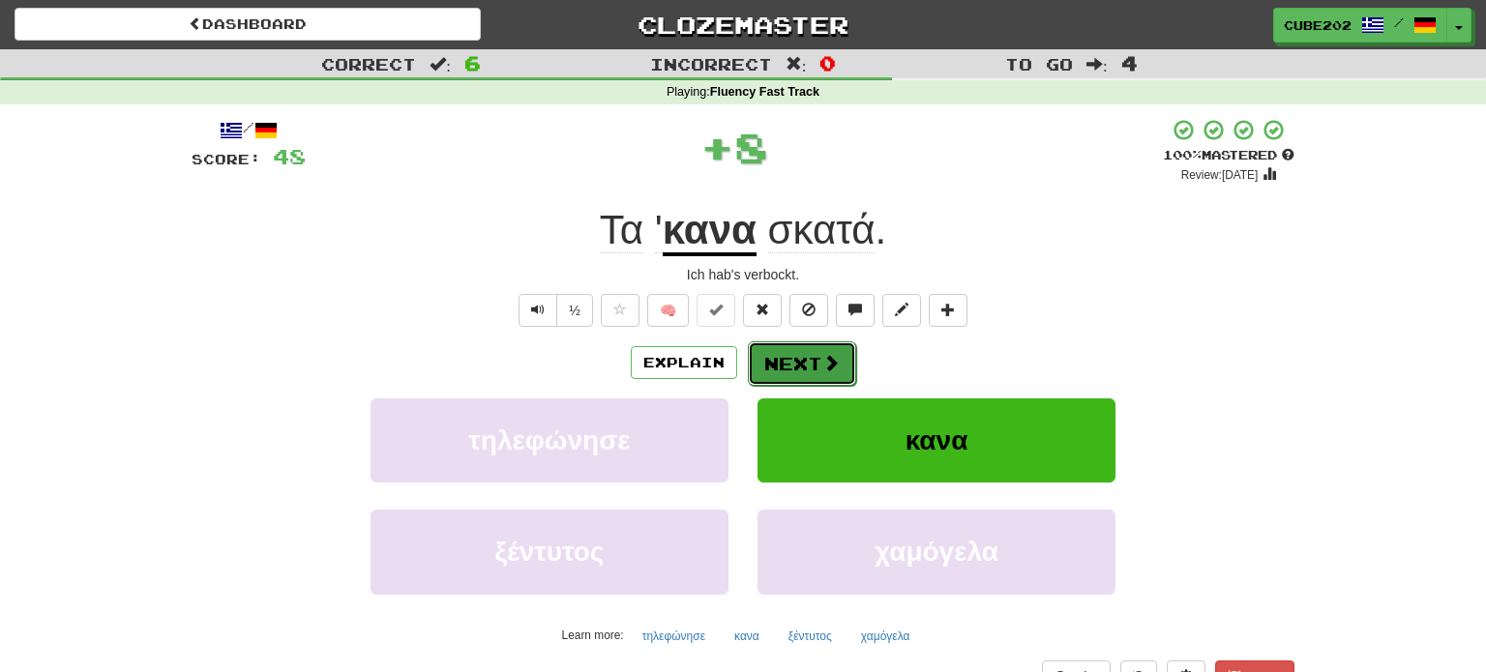
click at [799, 362] on button "Next" at bounding box center [802, 364] width 108 height 45
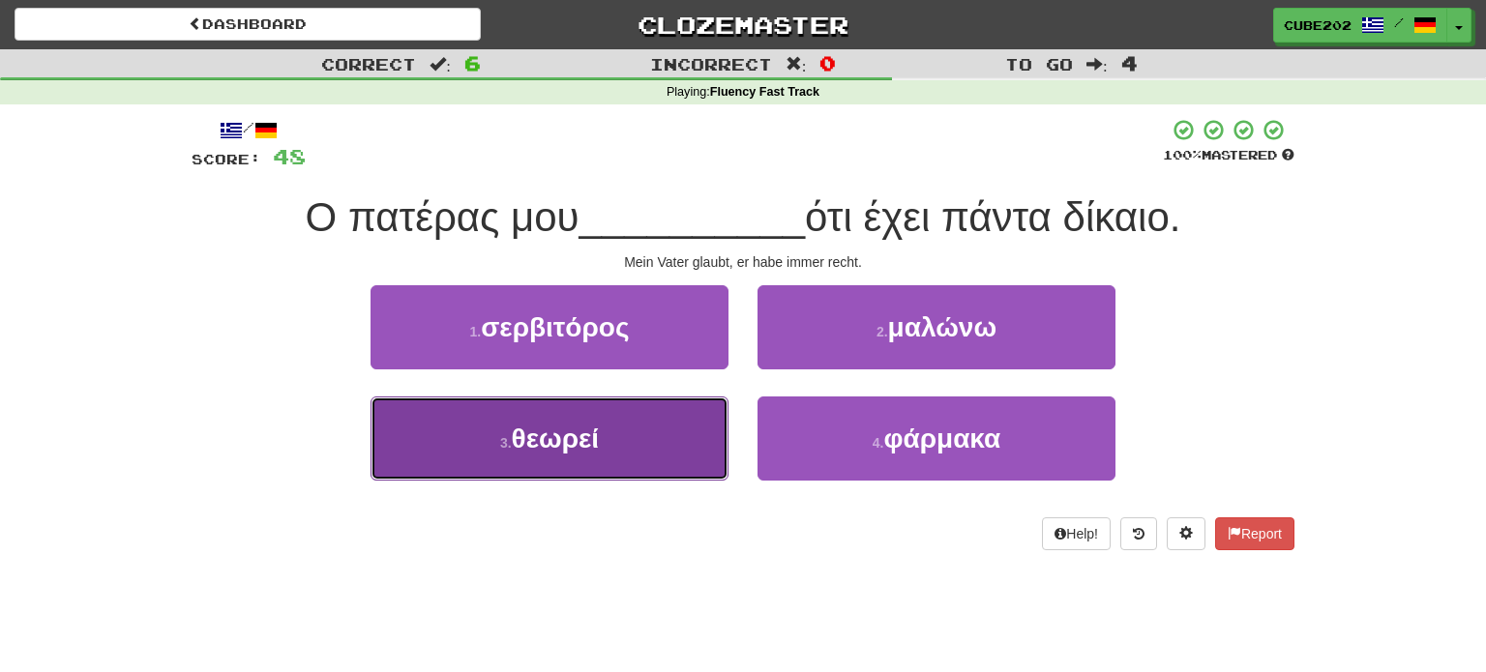
click at [679, 428] on button "3 . θεωρεί" at bounding box center [550, 439] width 358 height 84
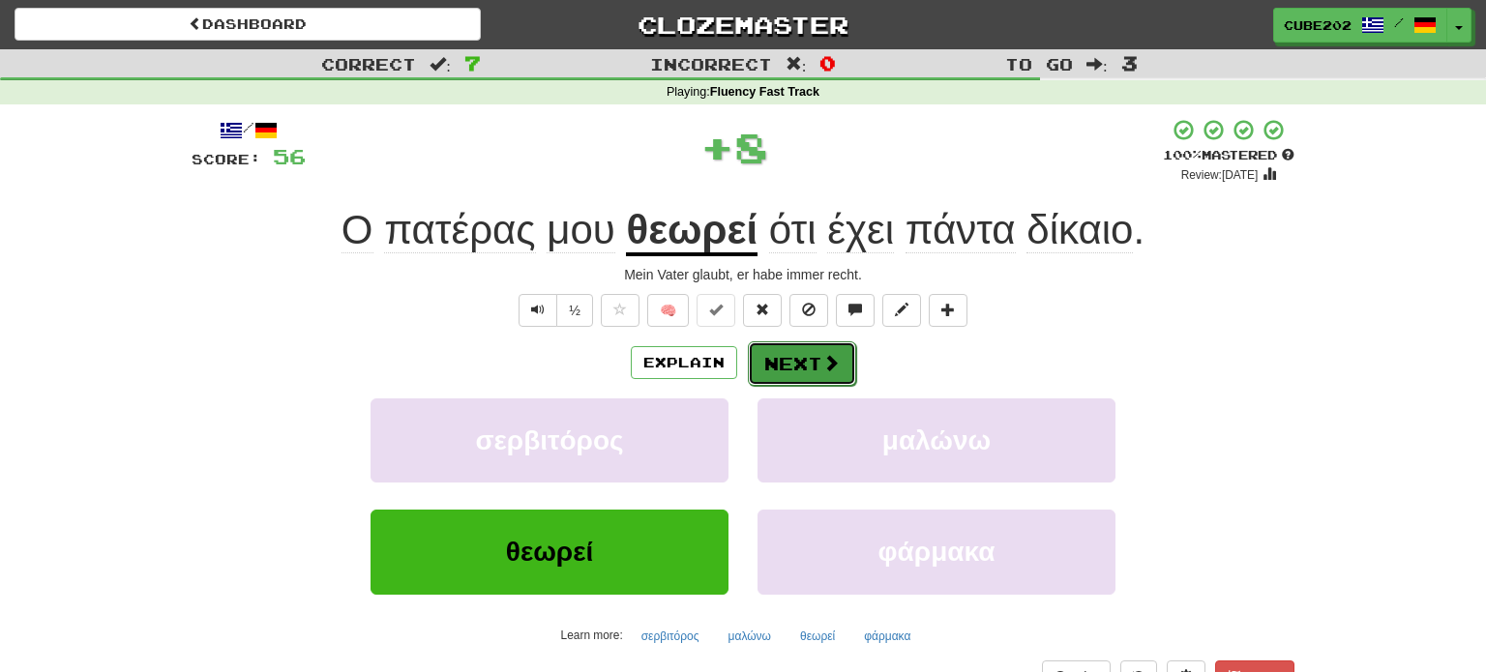
click at [792, 363] on button "Next" at bounding box center [802, 364] width 108 height 45
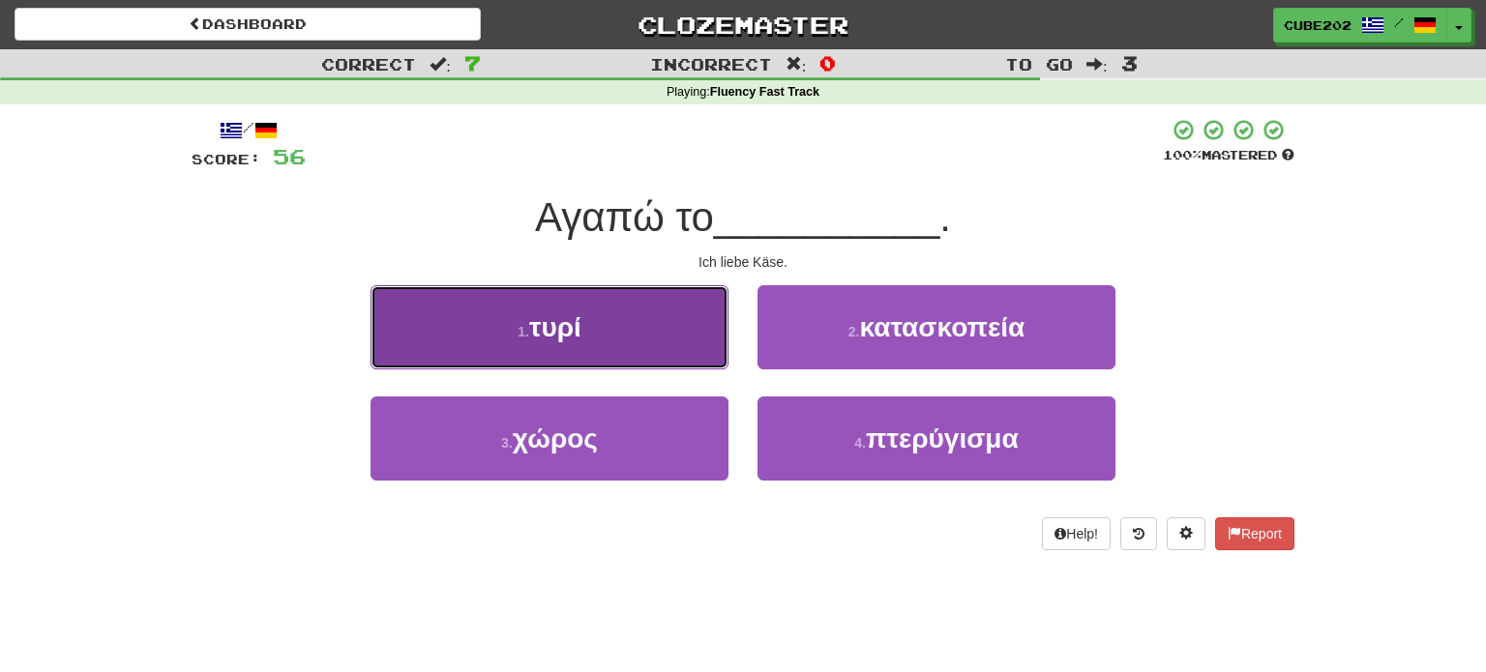
click at [681, 345] on button "1 . τυρί" at bounding box center [550, 327] width 358 height 84
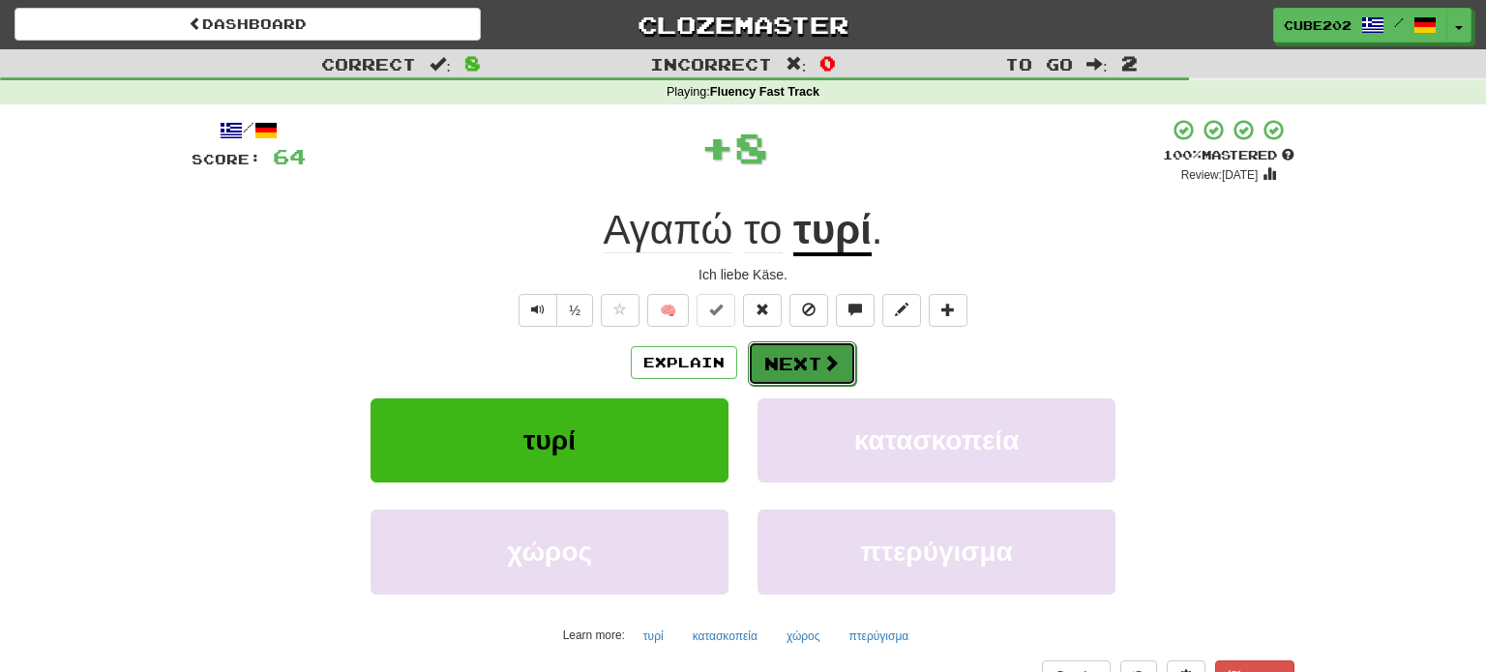
click at [807, 353] on button "Next" at bounding box center [802, 364] width 108 height 45
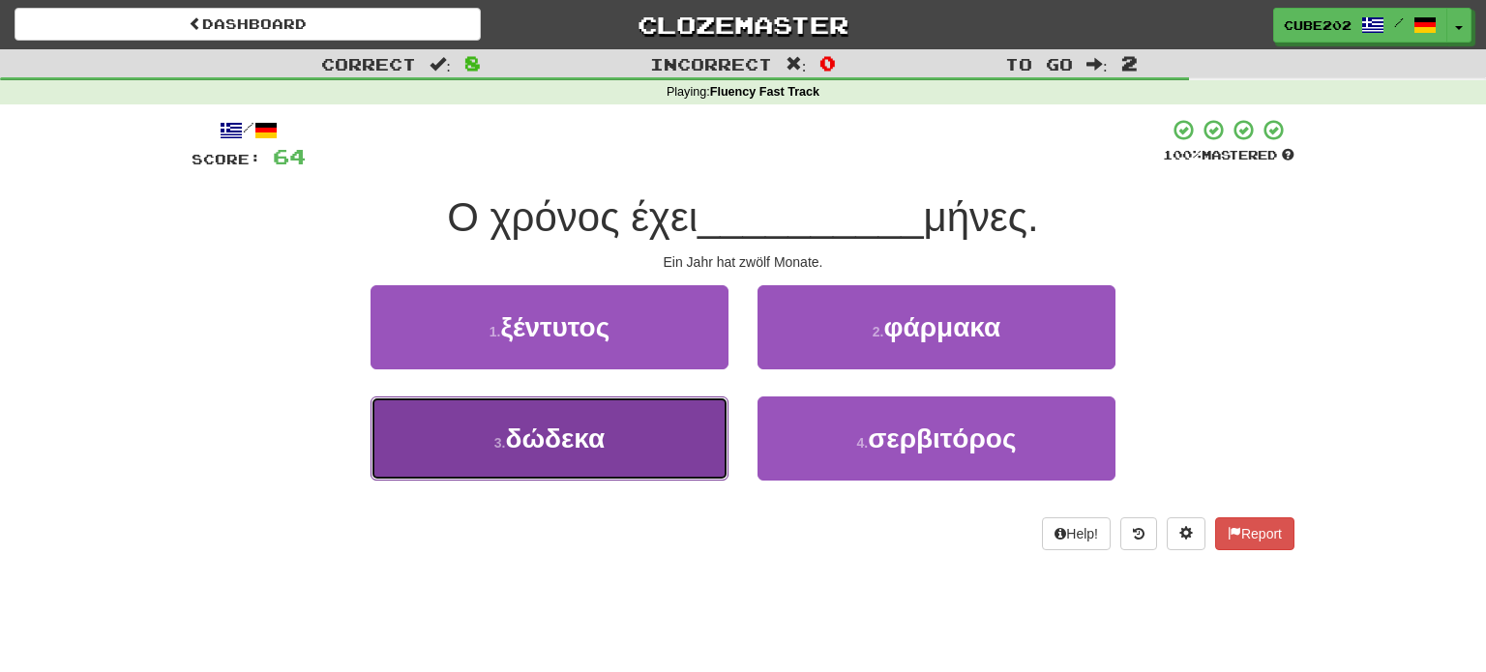
click at [686, 423] on button "3 . δώδεκα" at bounding box center [550, 439] width 358 height 84
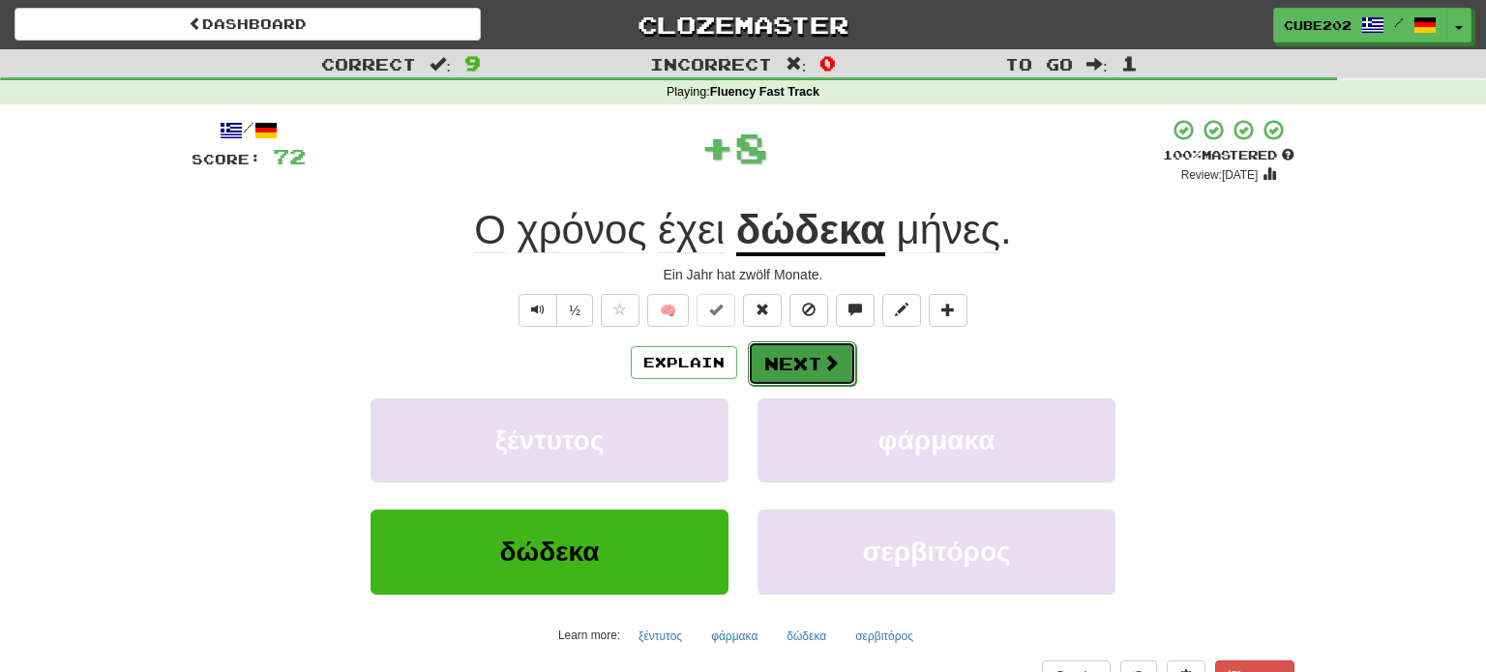
click at [808, 360] on button "Next" at bounding box center [802, 364] width 108 height 45
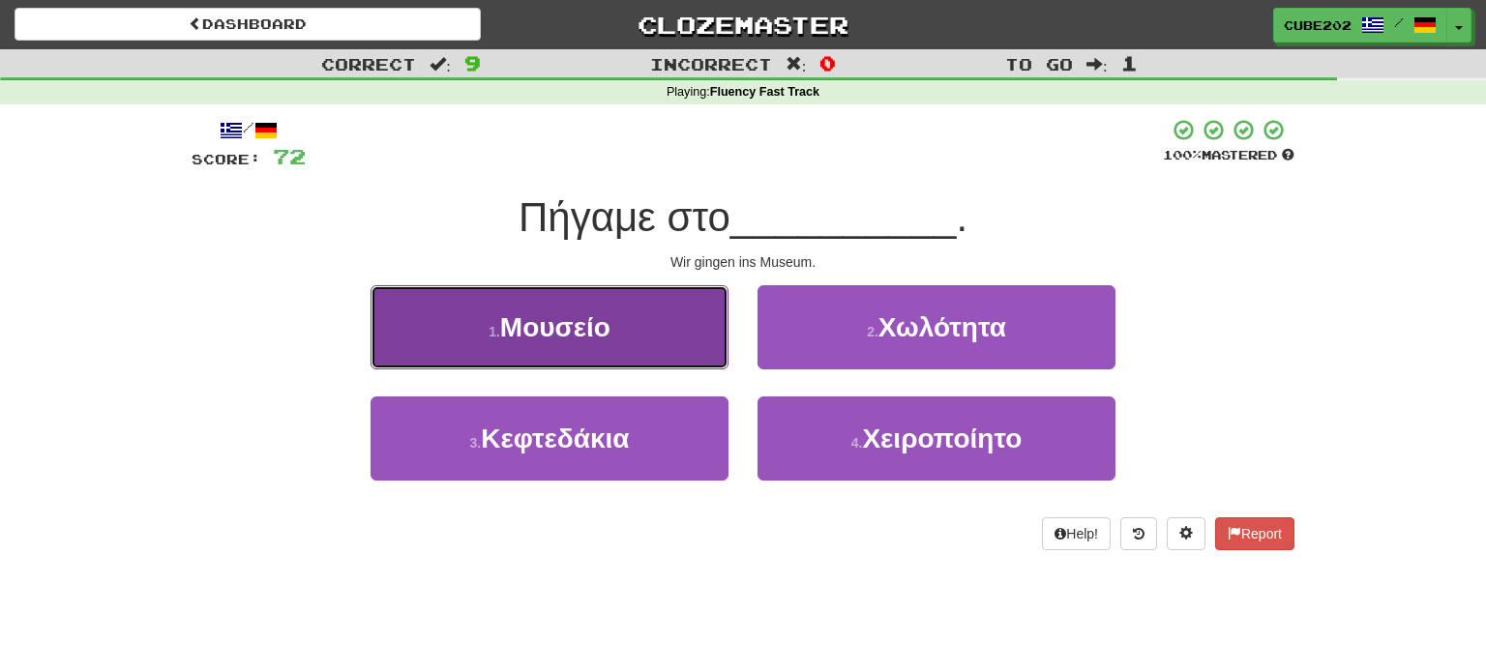
click at [705, 318] on button "1 . Μουσείο" at bounding box center [550, 327] width 358 height 84
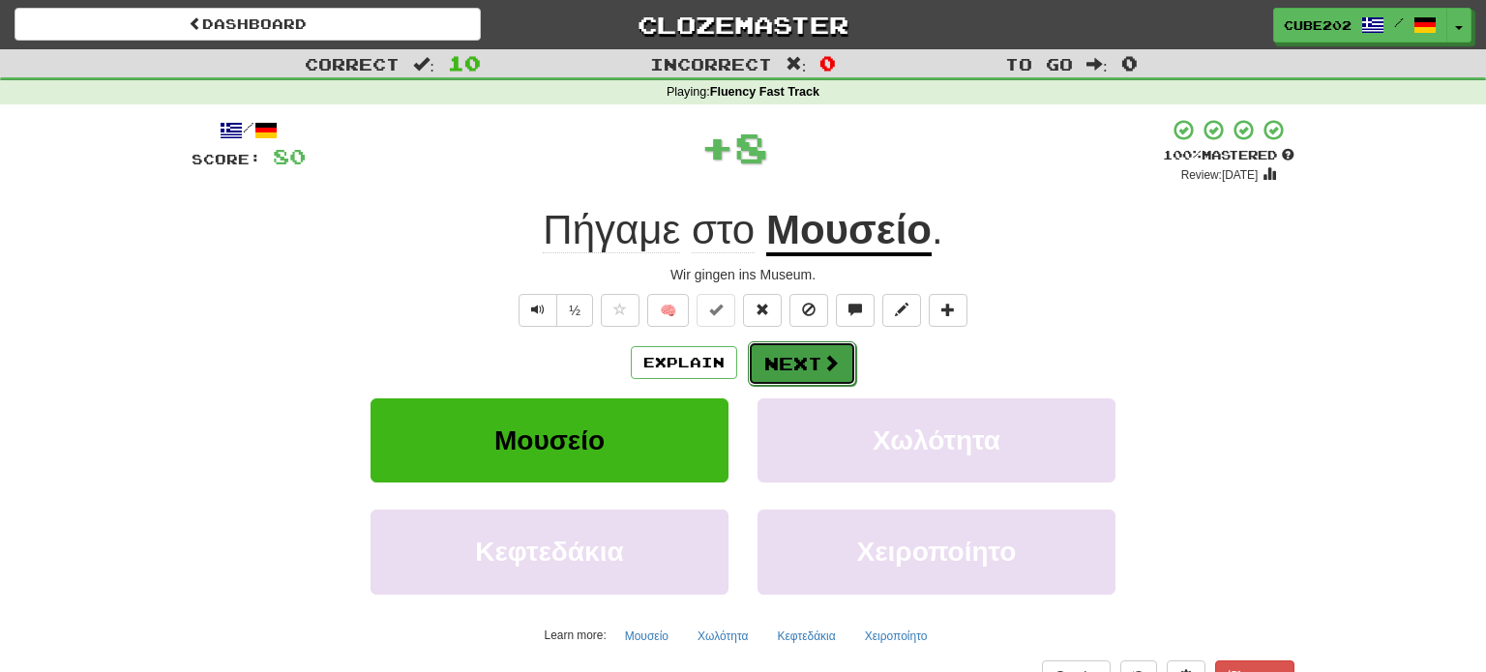
click at [832, 361] on span at bounding box center [830, 362] width 17 height 17
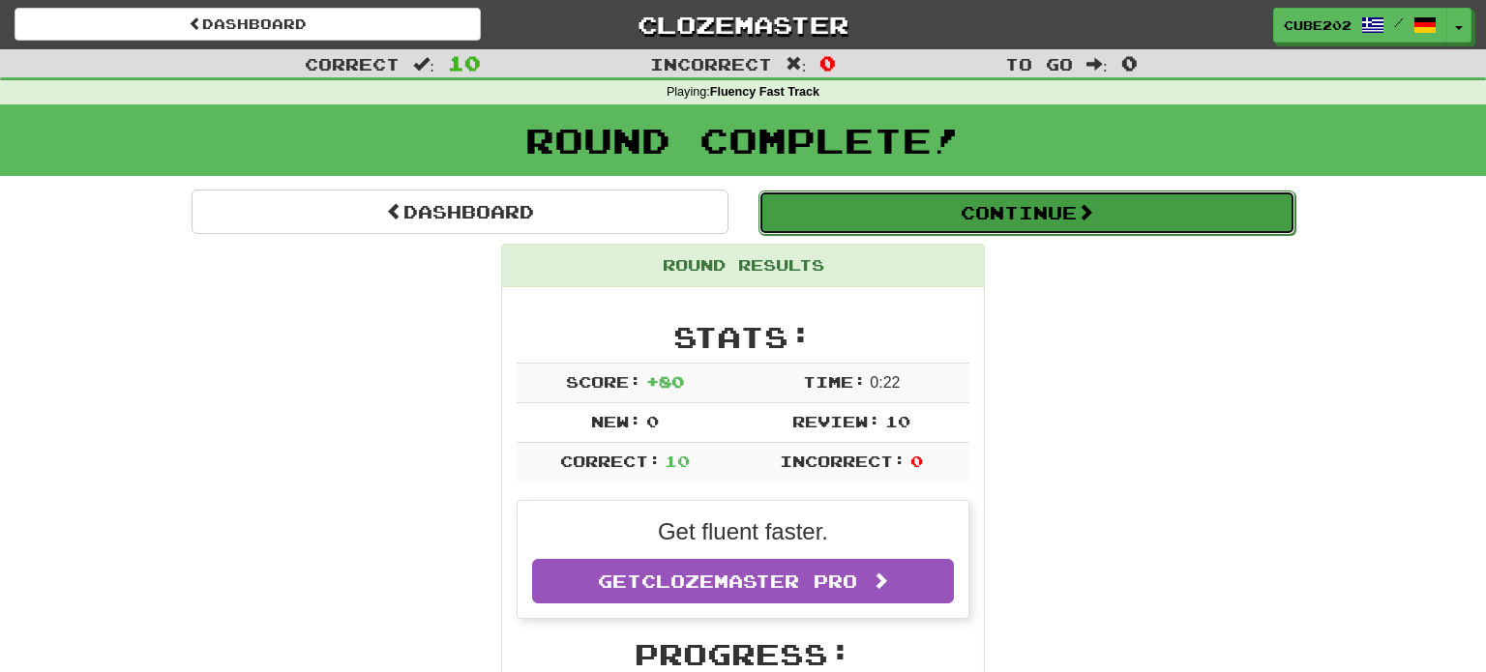
click at [859, 211] on button "Continue" at bounding box center [1026, 213] width 537 height 45
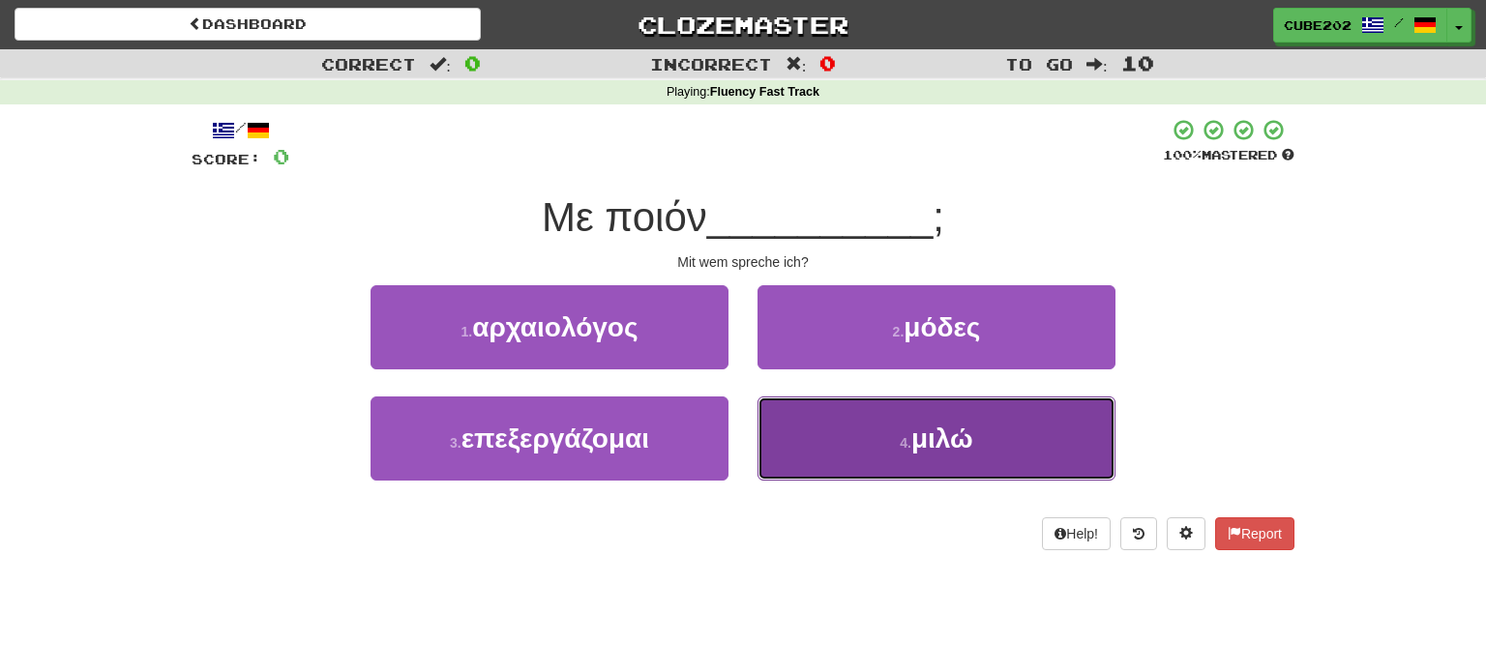
click at [862, 455] on button "4 . μιλώ" at bounding box center [936, 439] width 358 height 84
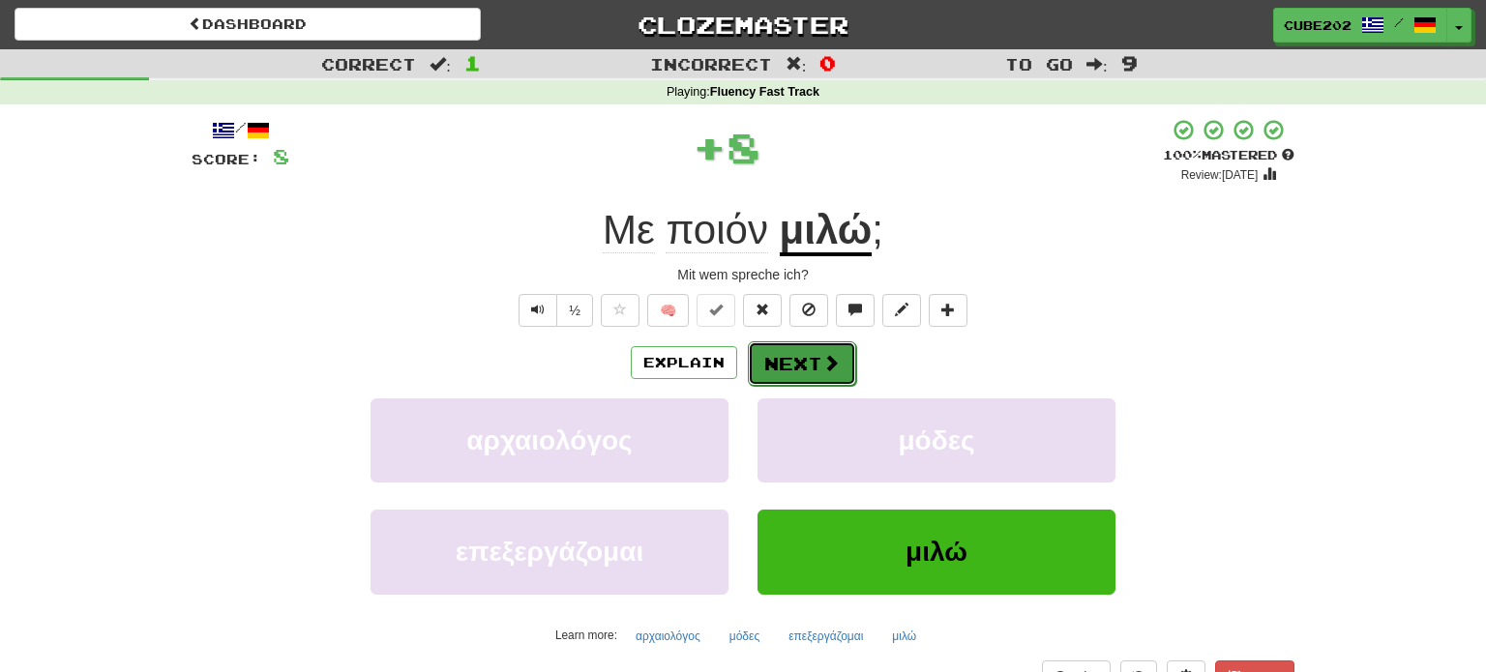
click at [800, 357] on button "Next" at bounding box center [802, 364] width 108 height 45
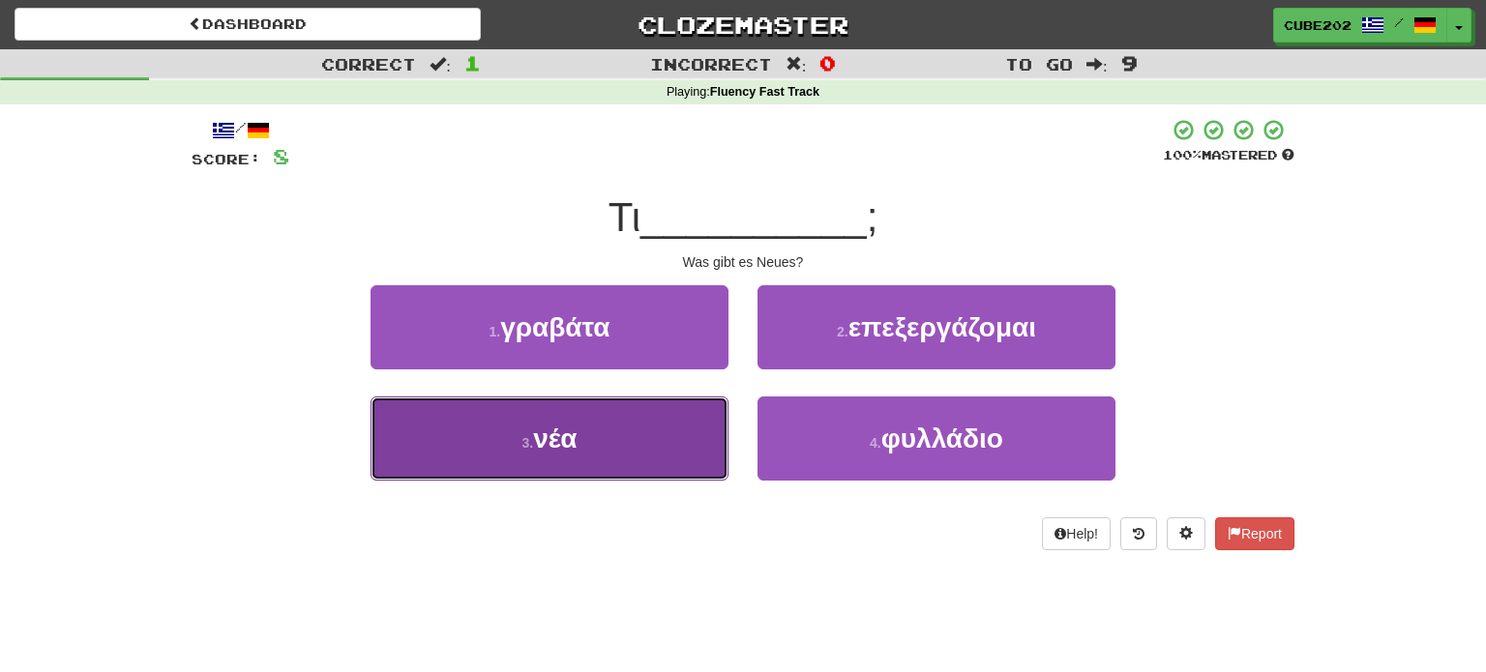
click at [664, 446] on button "3 . νέα" at bounding box center [550, 439] width 358 height 84
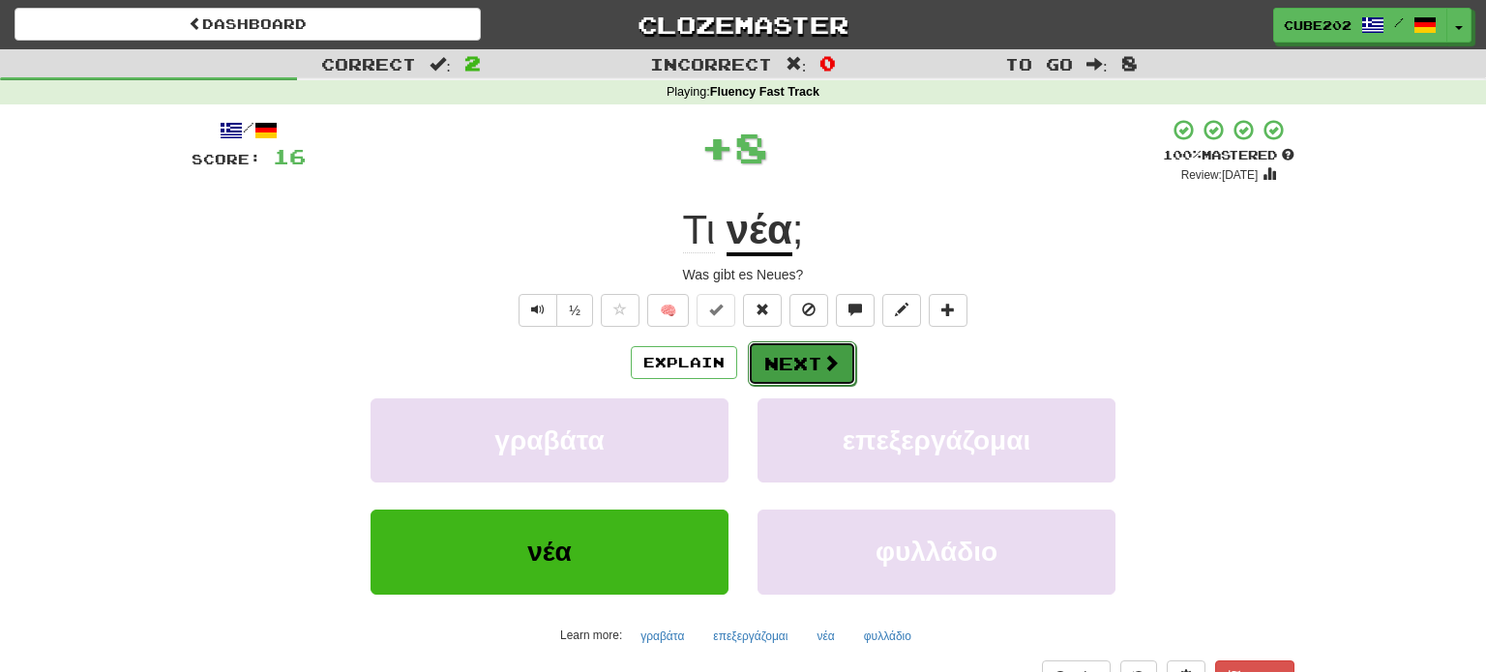
click at [801, 367] on button "Next" at bounding box center [802, 364] width 108 height 45
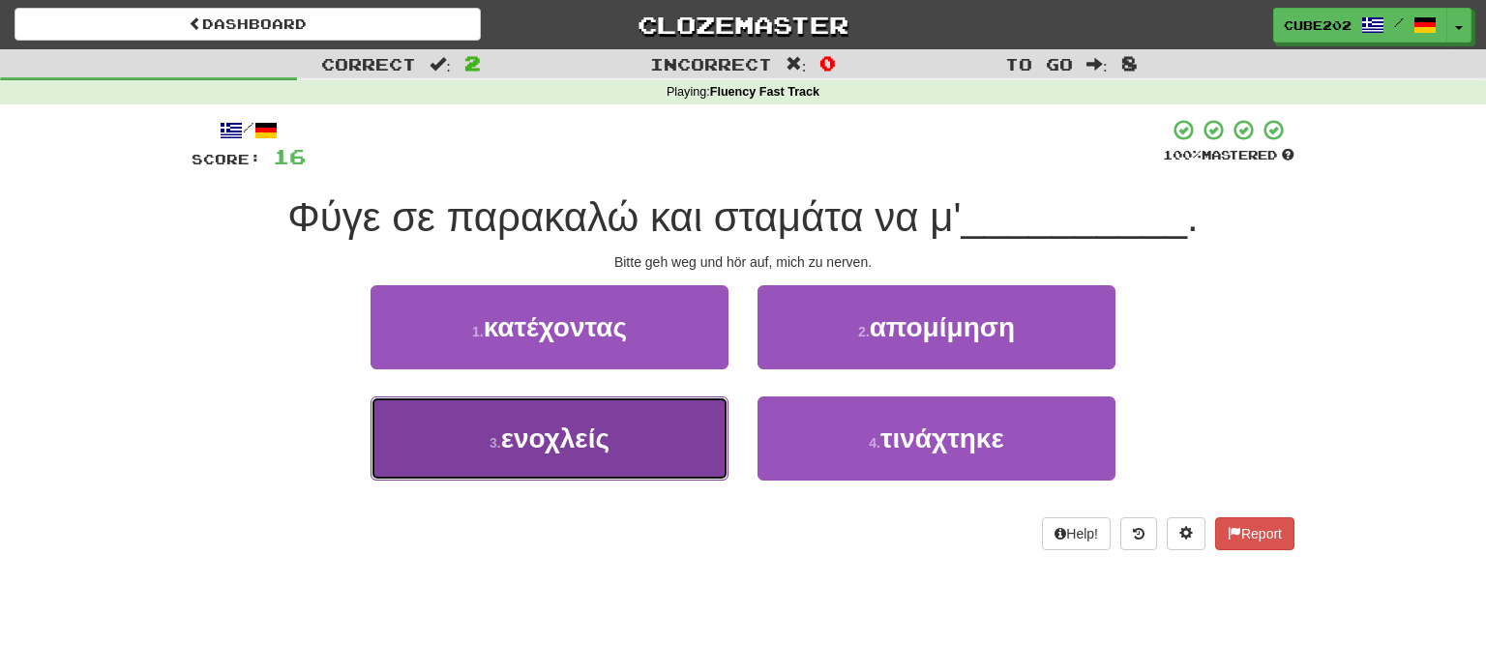
click at [701, 411] on button "3 . ενοχλείς" at bounding box center [550, 439] width 358 height 84
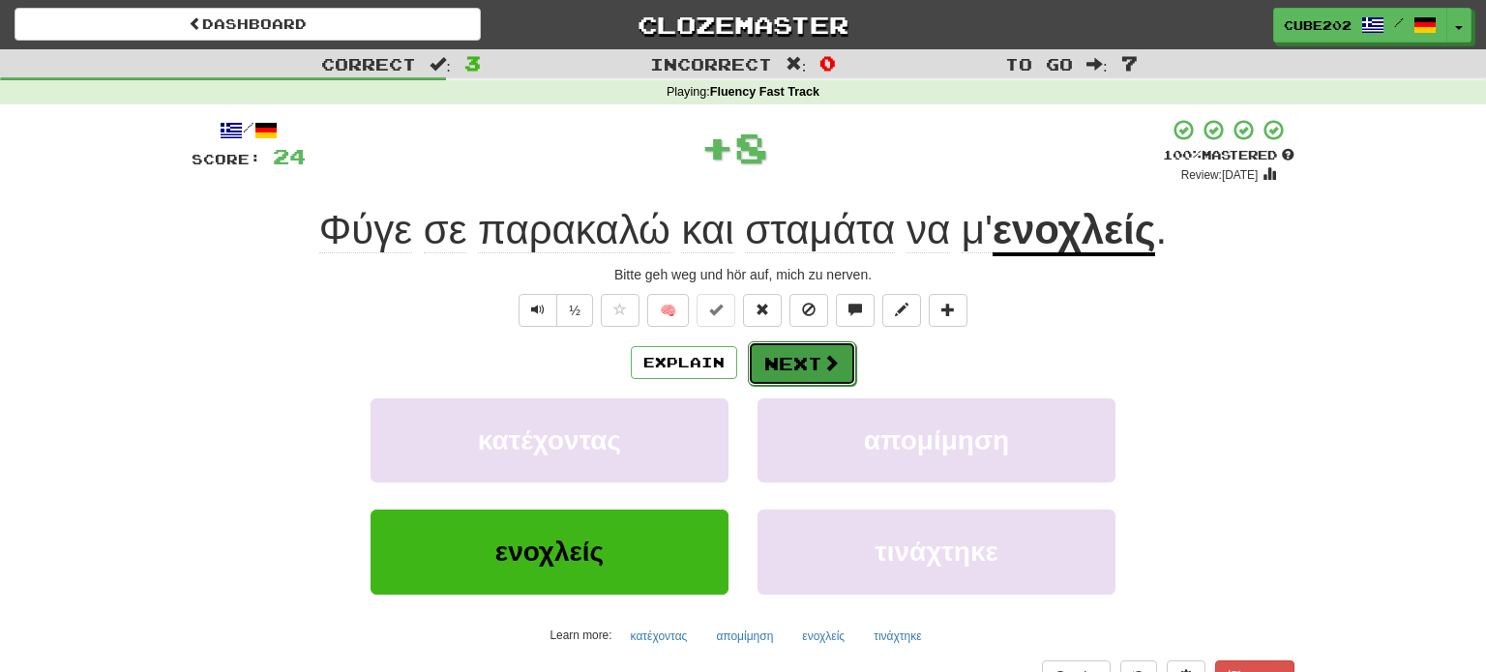
click at [792, 364] on button "Next" at bounding box center [802, 364] width 108 height 45
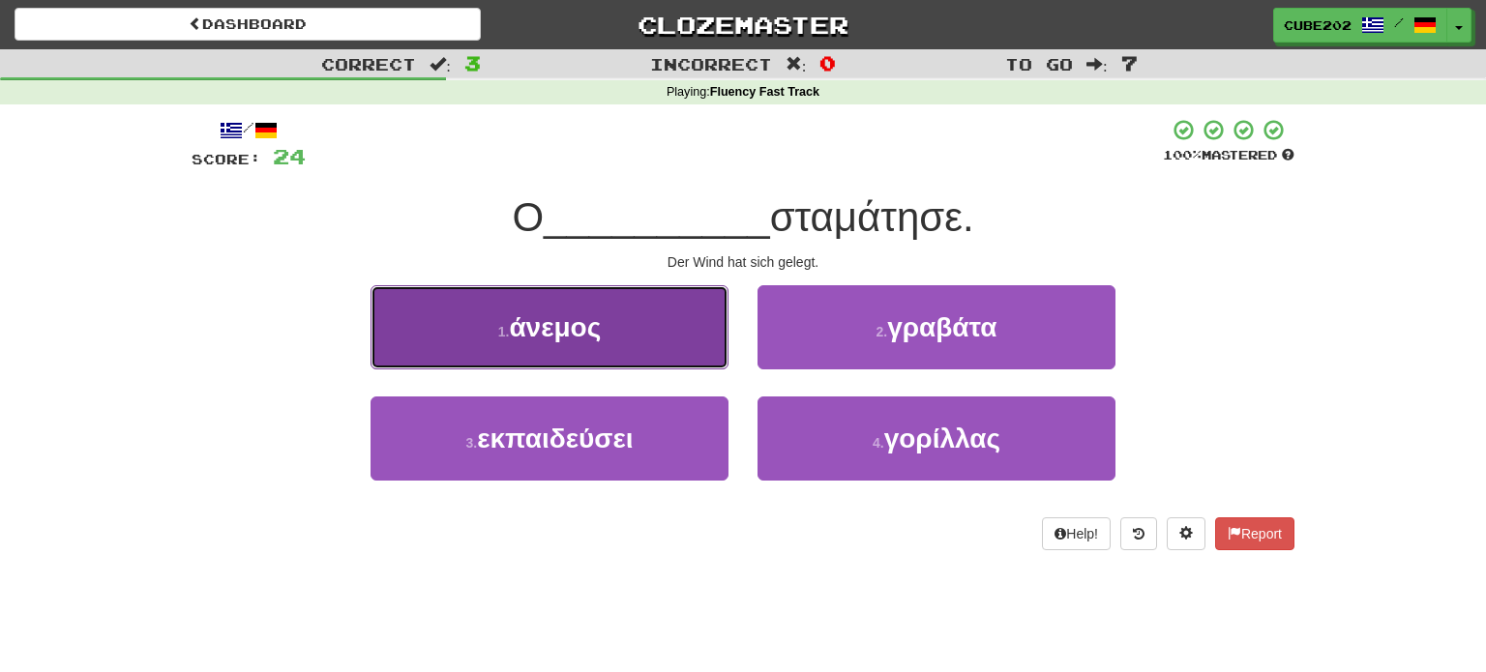
click at [696, 340] on button "1 . άνεμος" at bounding box center [550, 327] width 358 height 84
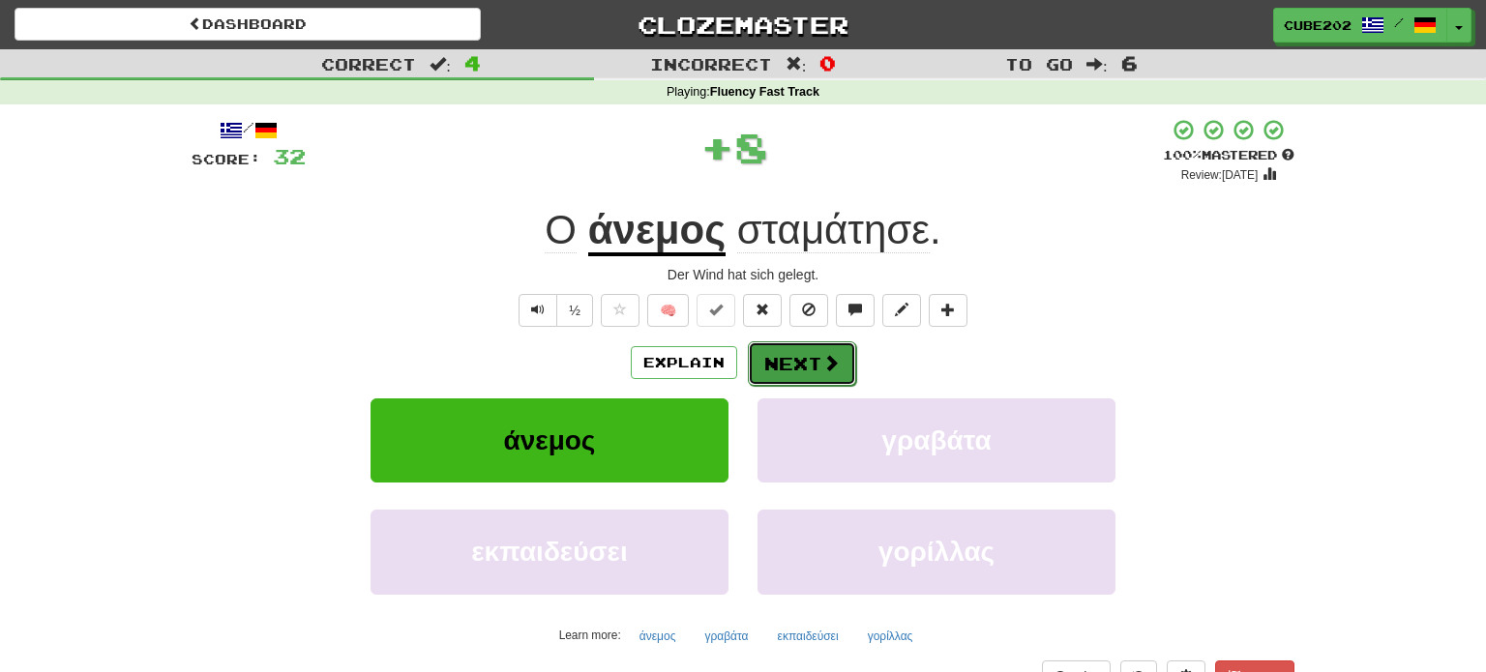
click at [809, 366] on button "Next" at bounding box center [802, 364] width 108 height 45
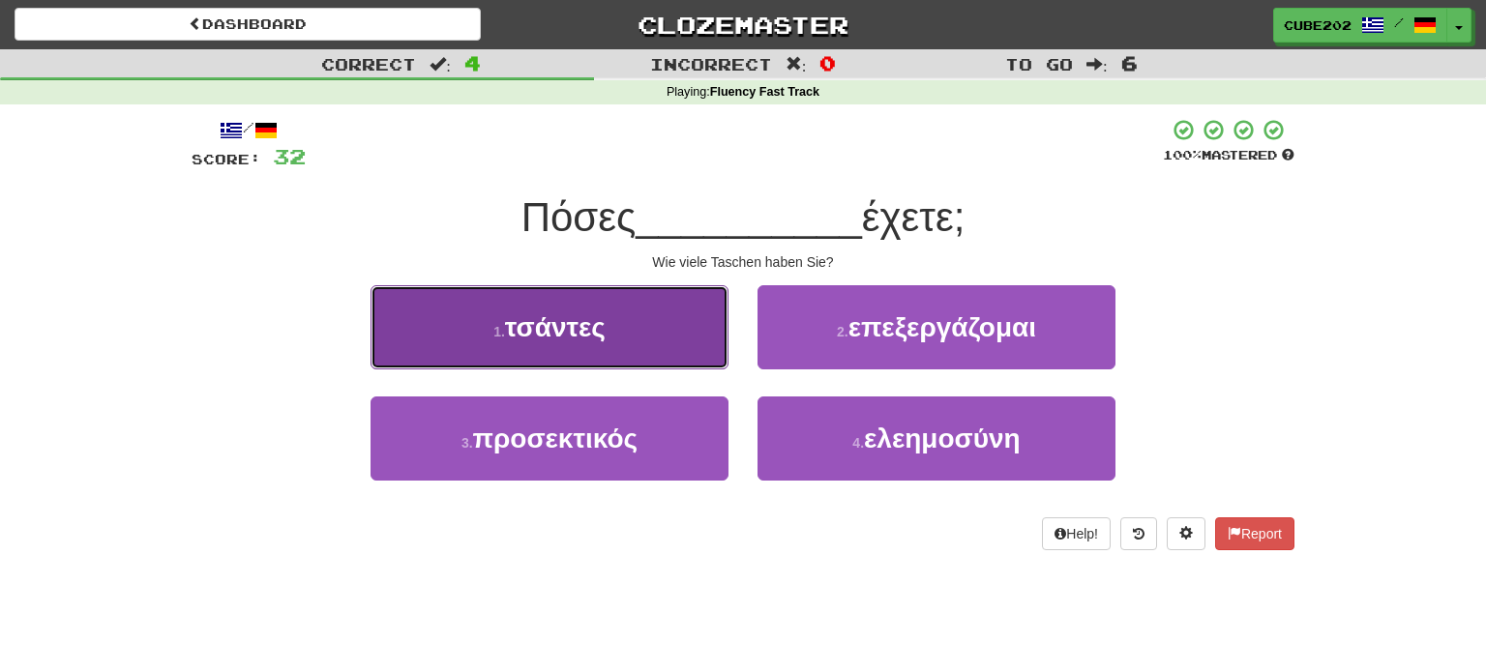
click at [692, 328] on button "1 . τσάντες" at bounding box center [550, 327] width 358 height 84
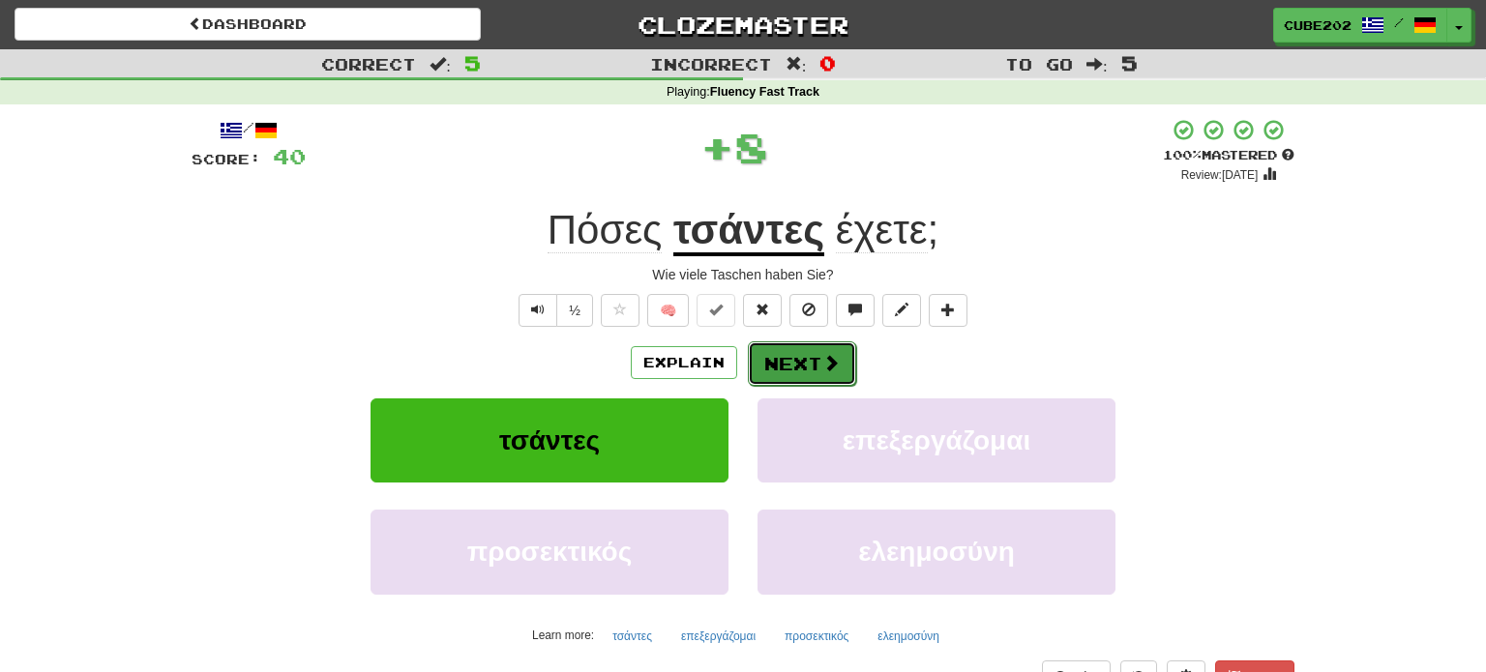
click at [795, 369] on button "Next" at bounding box center [802, 364] width 108 height 45
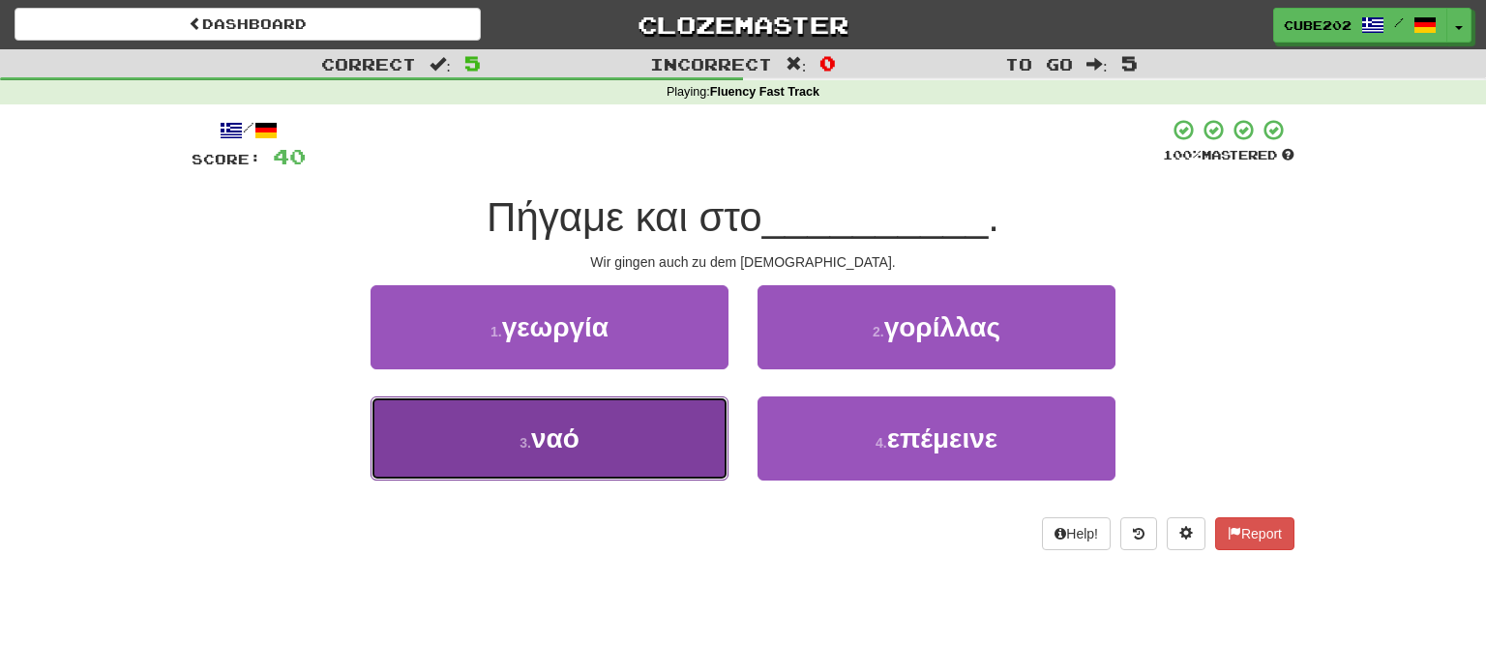
click at [693, 439] on button "3 . ναό" at bounding box center [550, 439] width 358 height 84
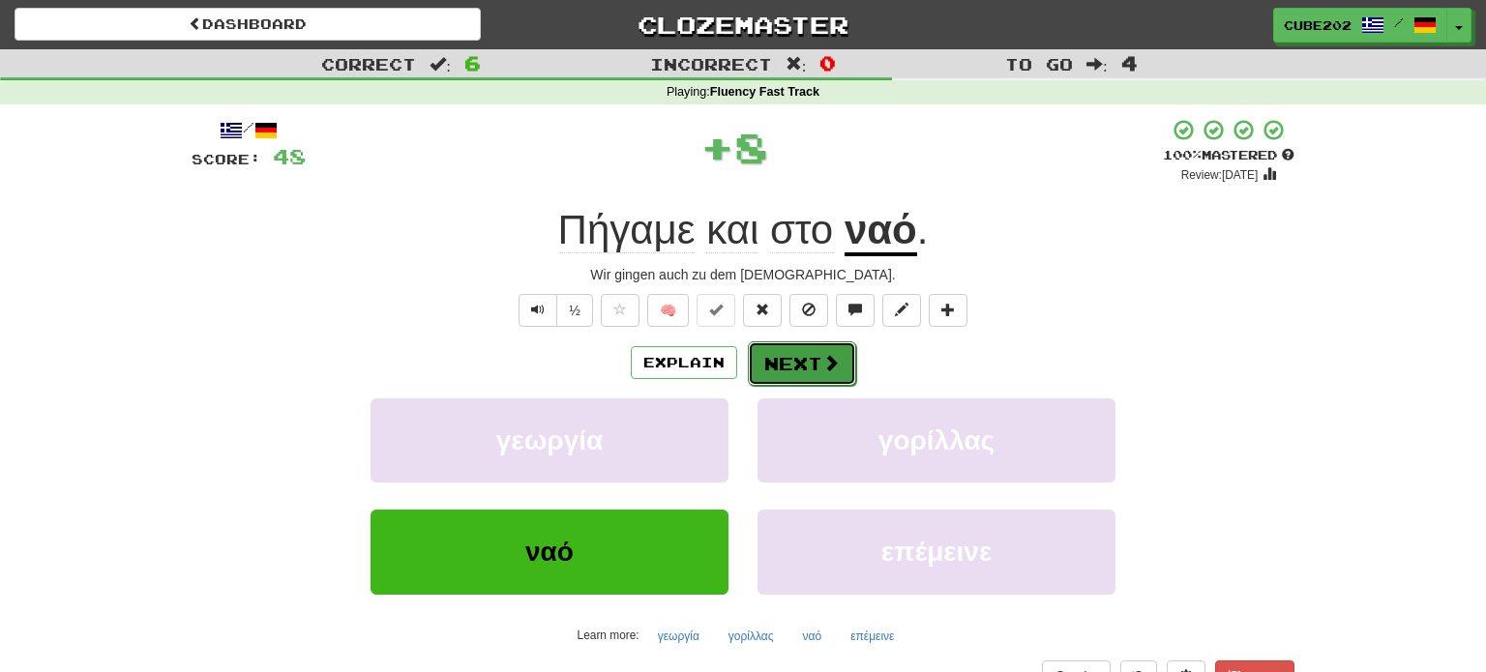
click at [805, 355] on button "Next" at bounding box center [802, 364] width 108 height 45
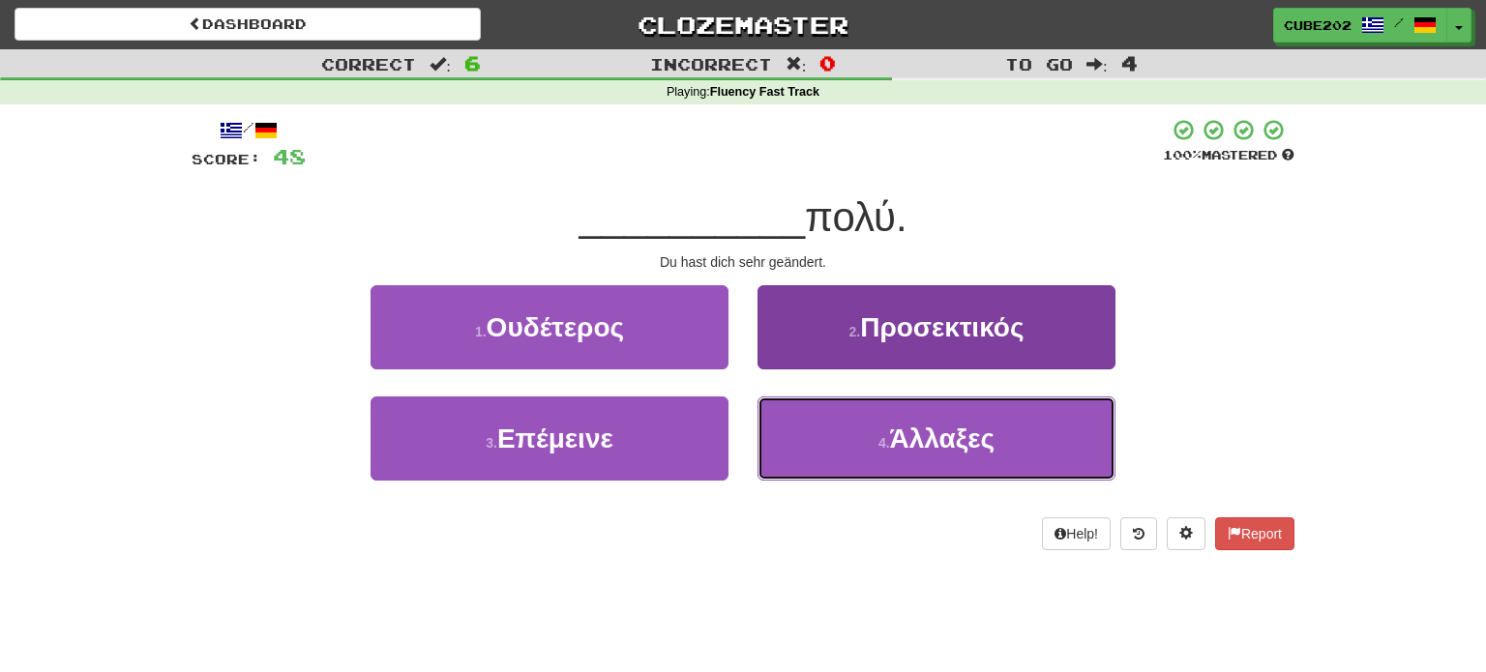
click at [892, 424] on span "Άλλαξες" at bounding box center [942, 439] width 105 height 30
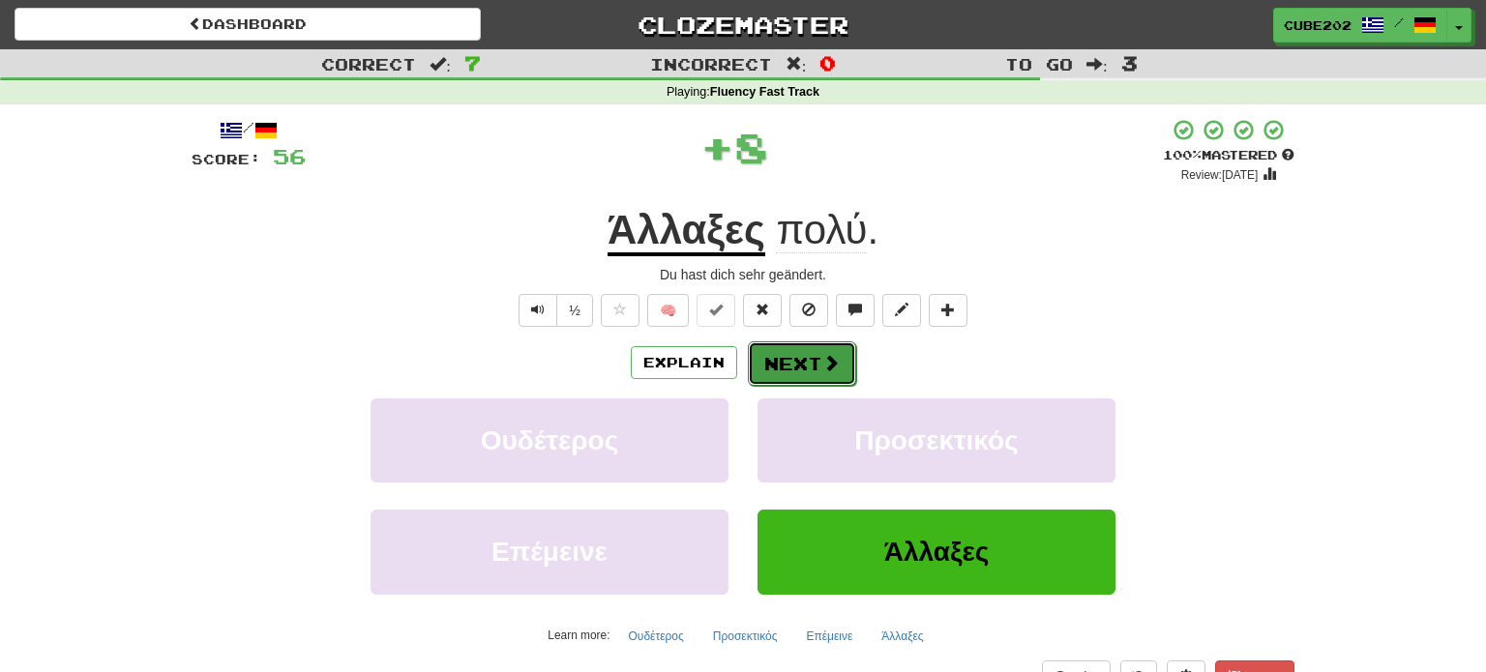
click at [815, 361] on button "Next" at bounding box center [802, 364] width 108 height 45
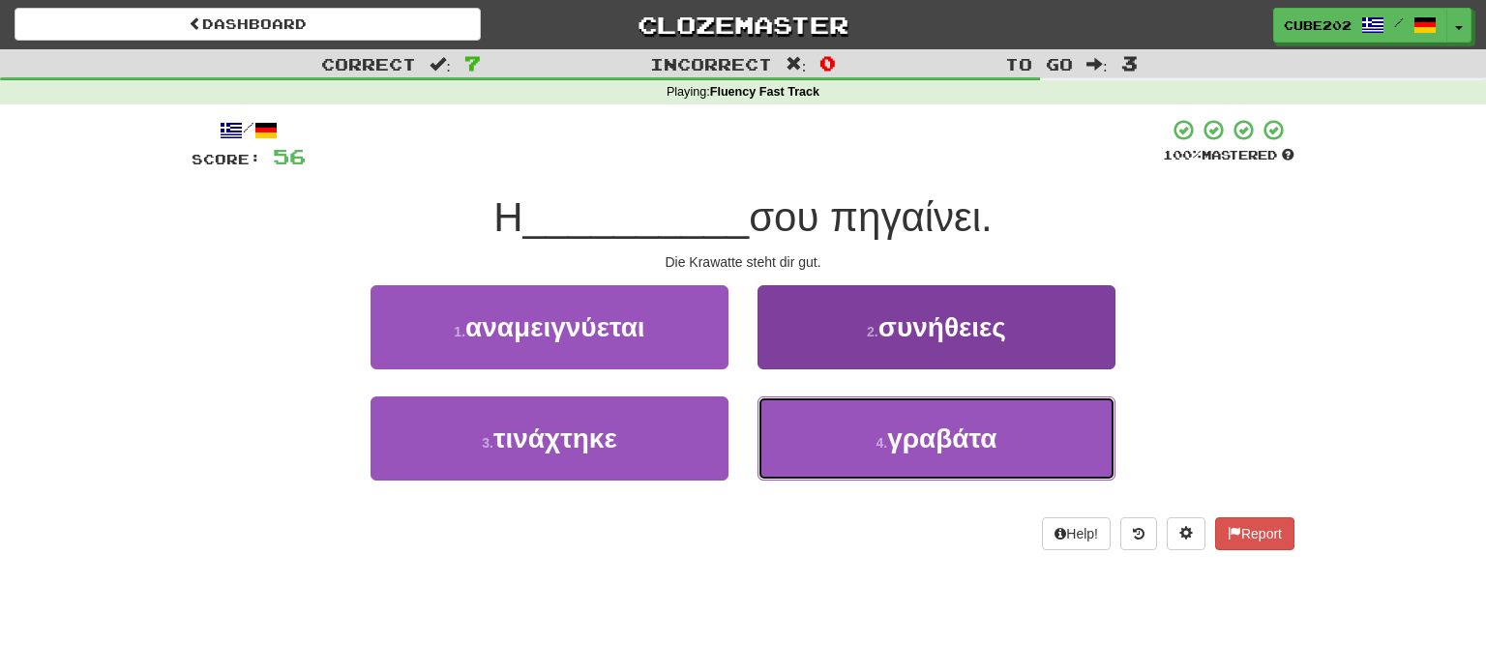
click at [863, 449] on button "4 . γραβάτα" at bounding box center [936, 439] width 358 height 84
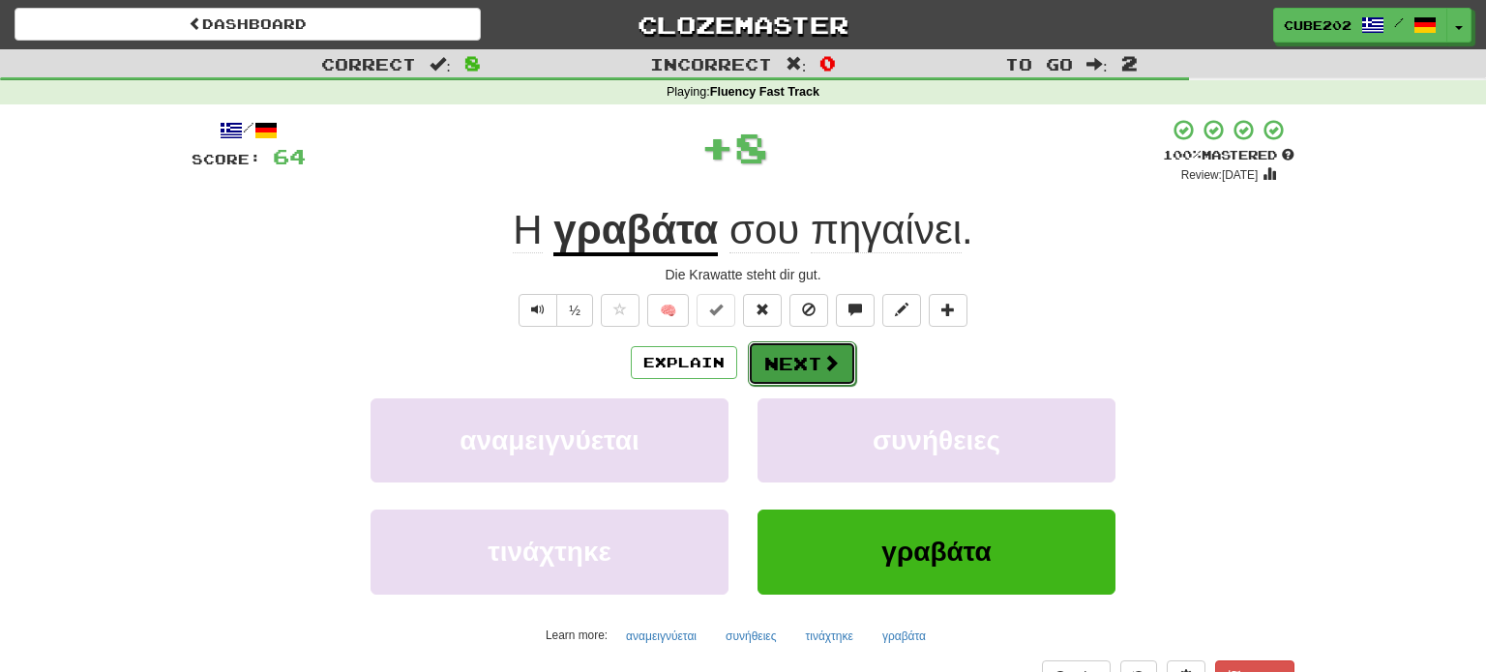
click at [805, 348] on button "Next" at bounding box center [802, 364] width 108 height 45
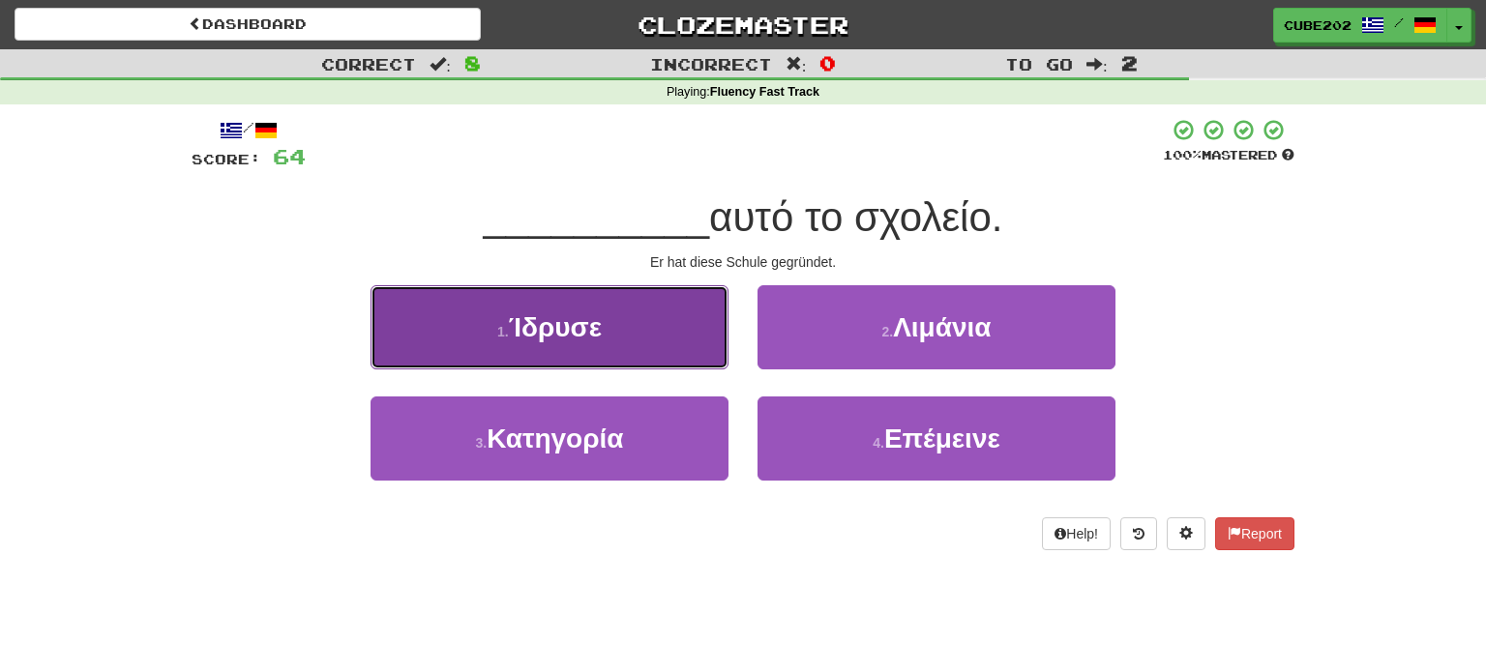
click at [695, 345] on button "1 . Ίδρυσε" at bounding box center [550, 327] width 358 height 84
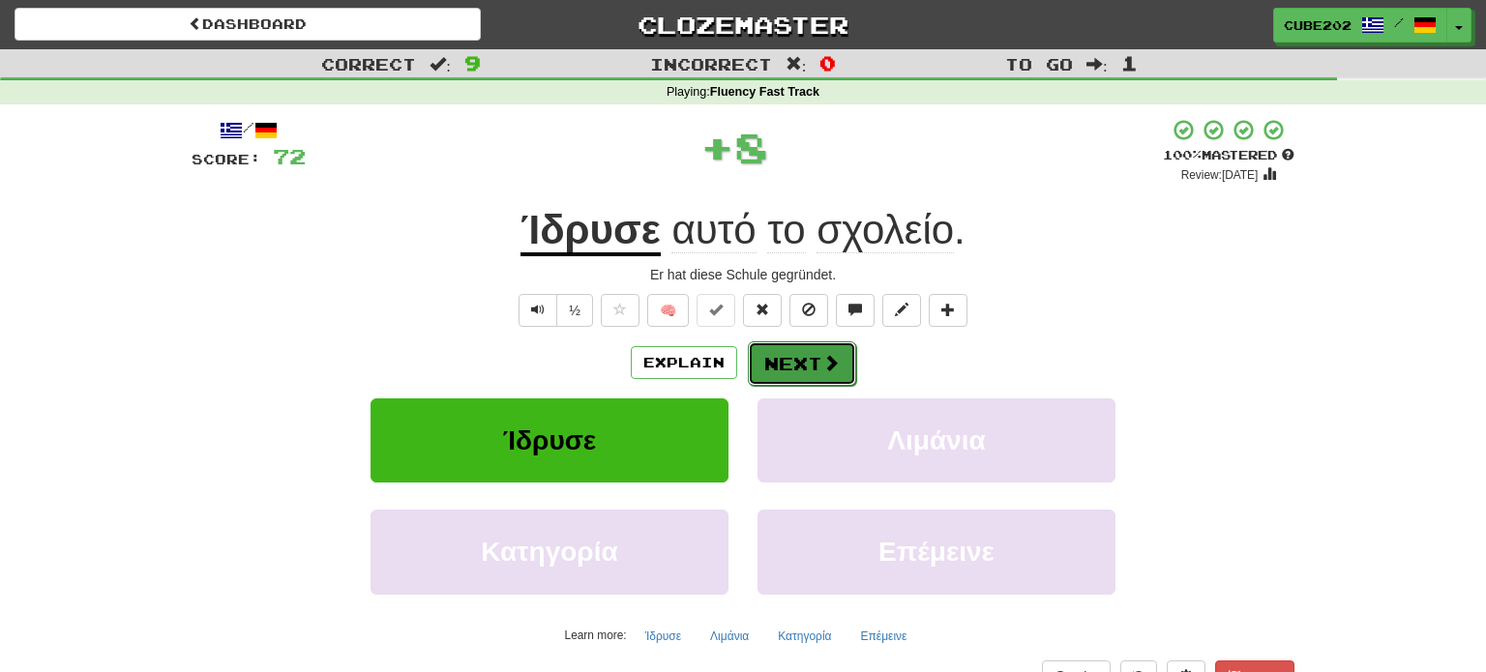
click at [823, 348] on button "Next" at bounding box center [802, 364] width 108 height 45
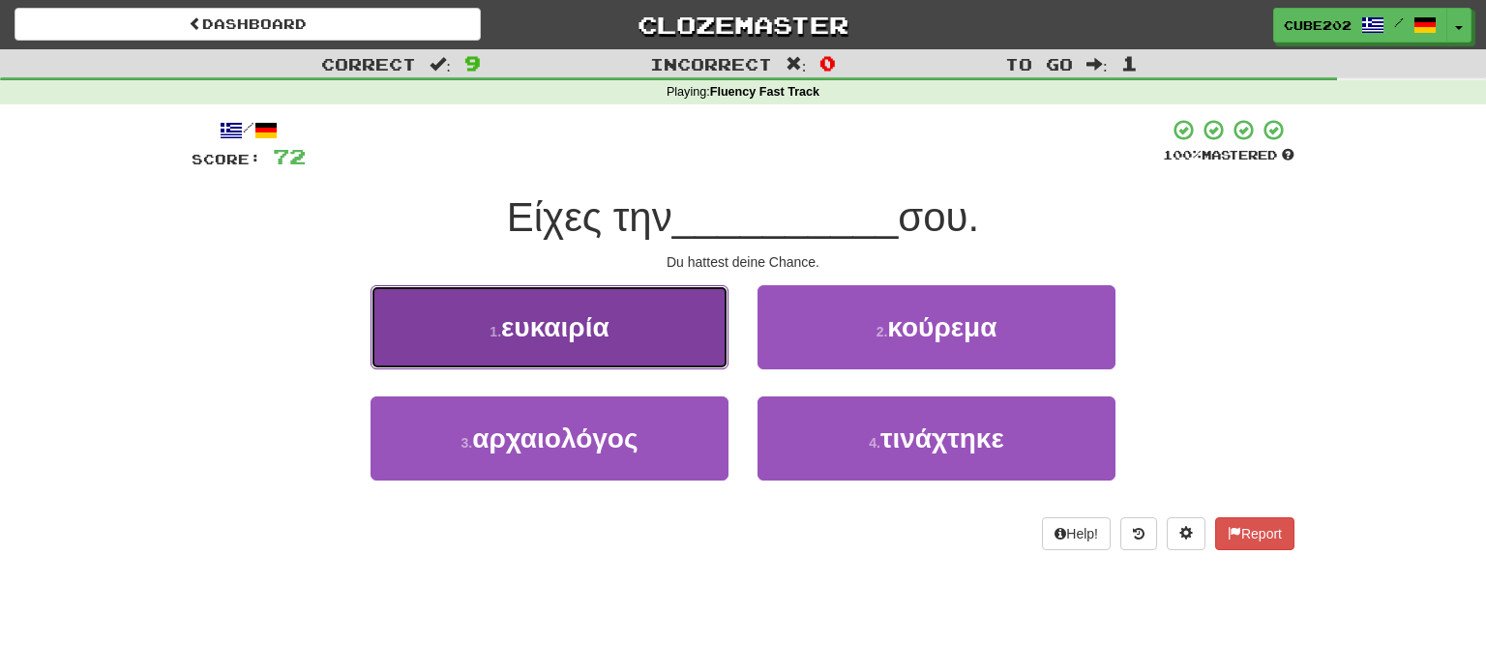
click at [659, 325] on button "1 . ευκαιρία" at bounding box center [550, 327] width 358 height 84
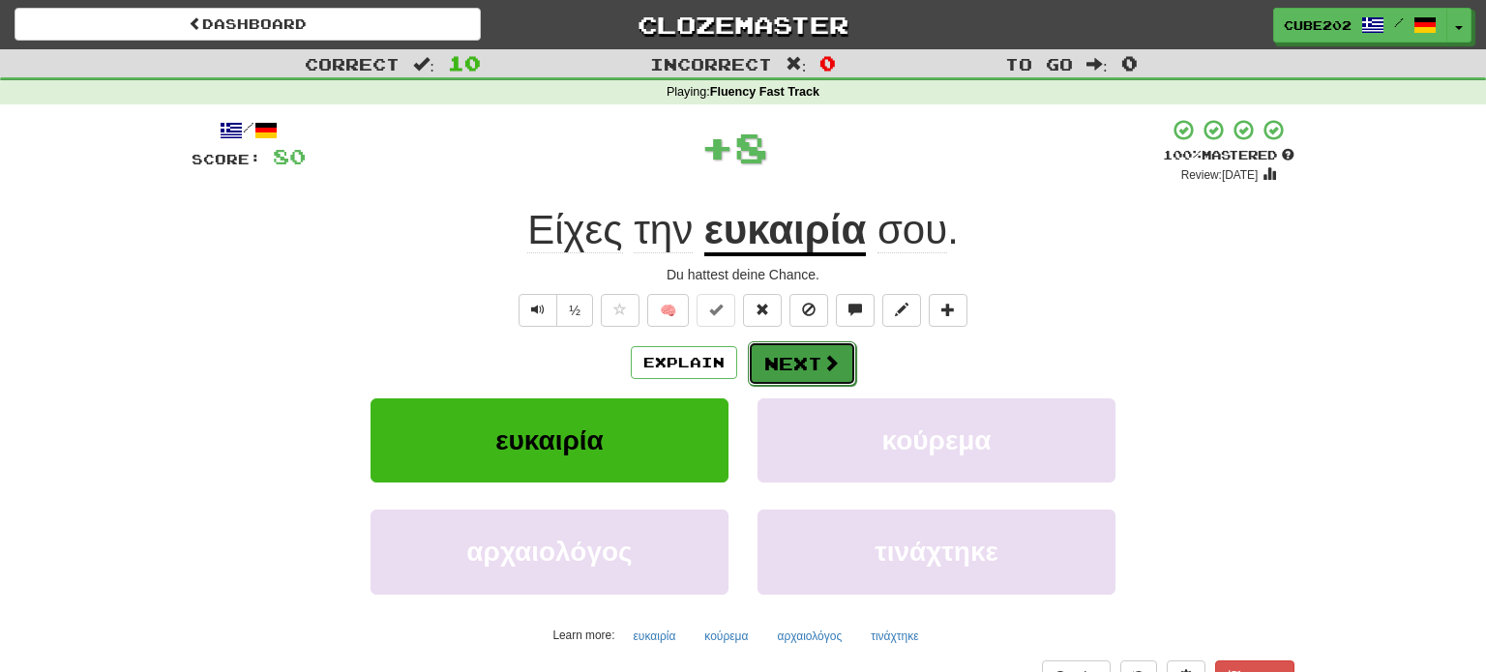
click at [809, 360] on button "Next" at bounding box center [802, 364] width 108 height 45
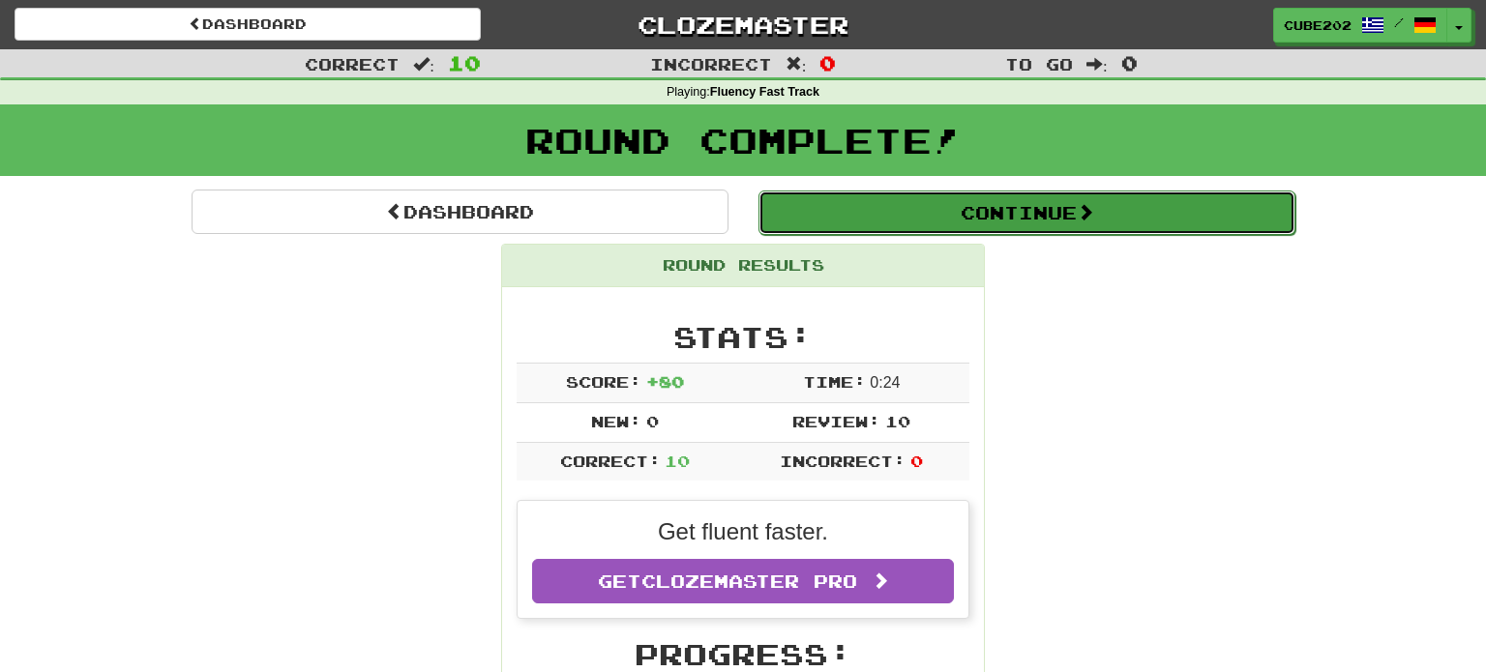
click at [898, 201] on button "Continue" at bounding box center [1026, 213] width 537 height 45
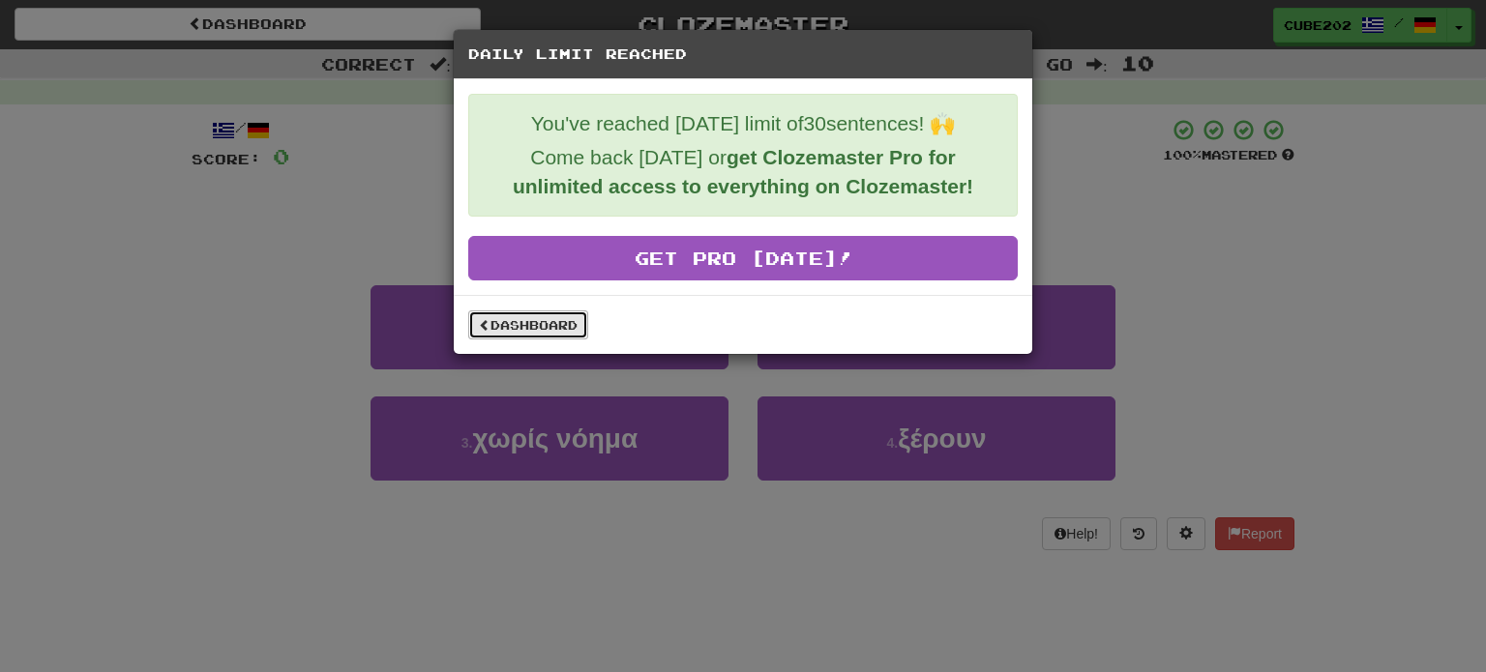
click at [556, 320] on link "Dashboard" at bounding box center [528, 325] width 120 height 29
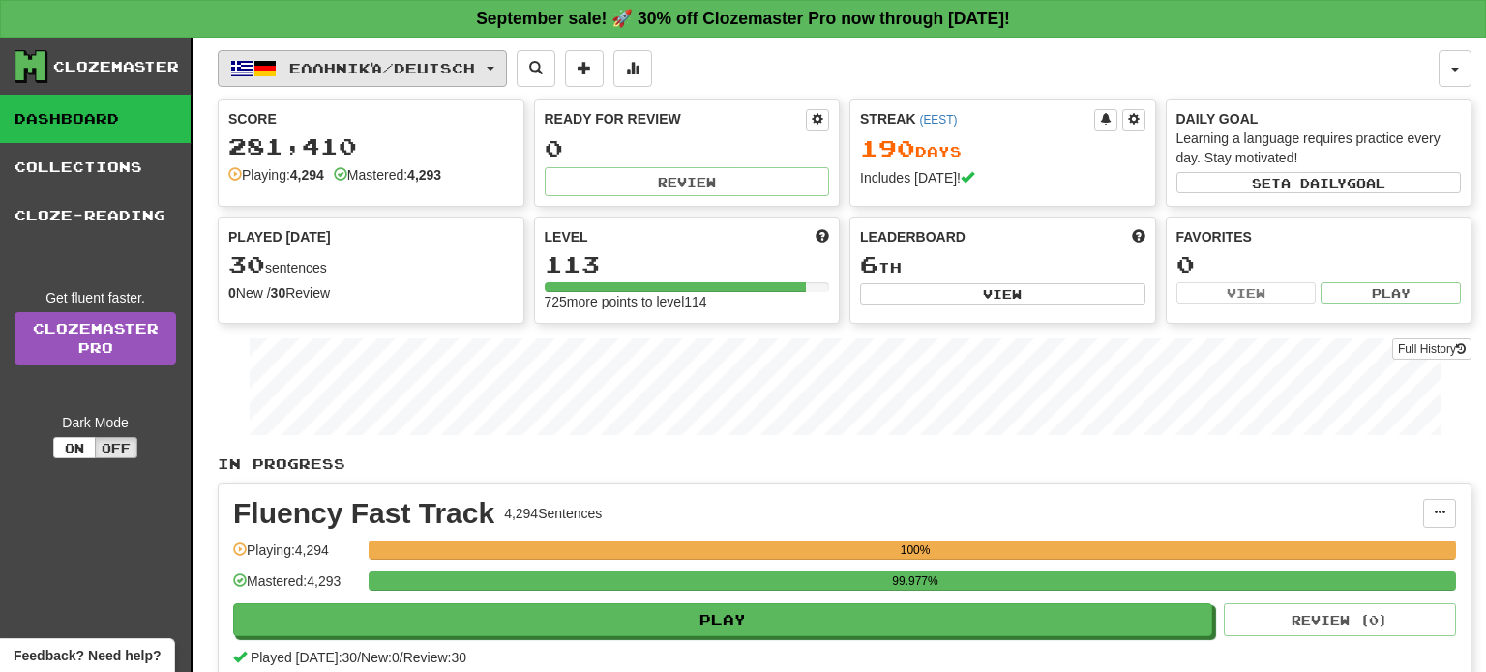
click at [451, 50] on button "Ελληνικά / Deutsch" at bounding box center [362, 68] width 289 height 37
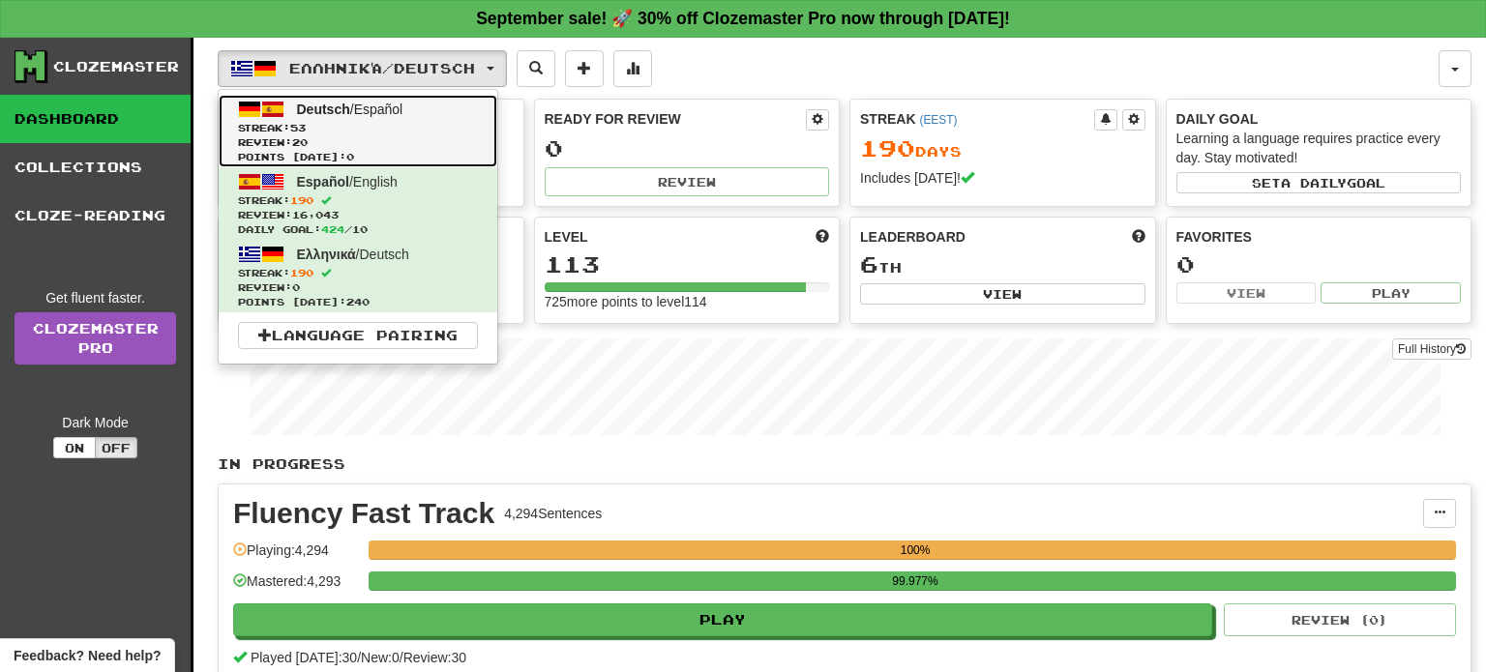
click at [383, 128] on span "Streak: 53" at bounding box center [358, 128] width 240 height 15
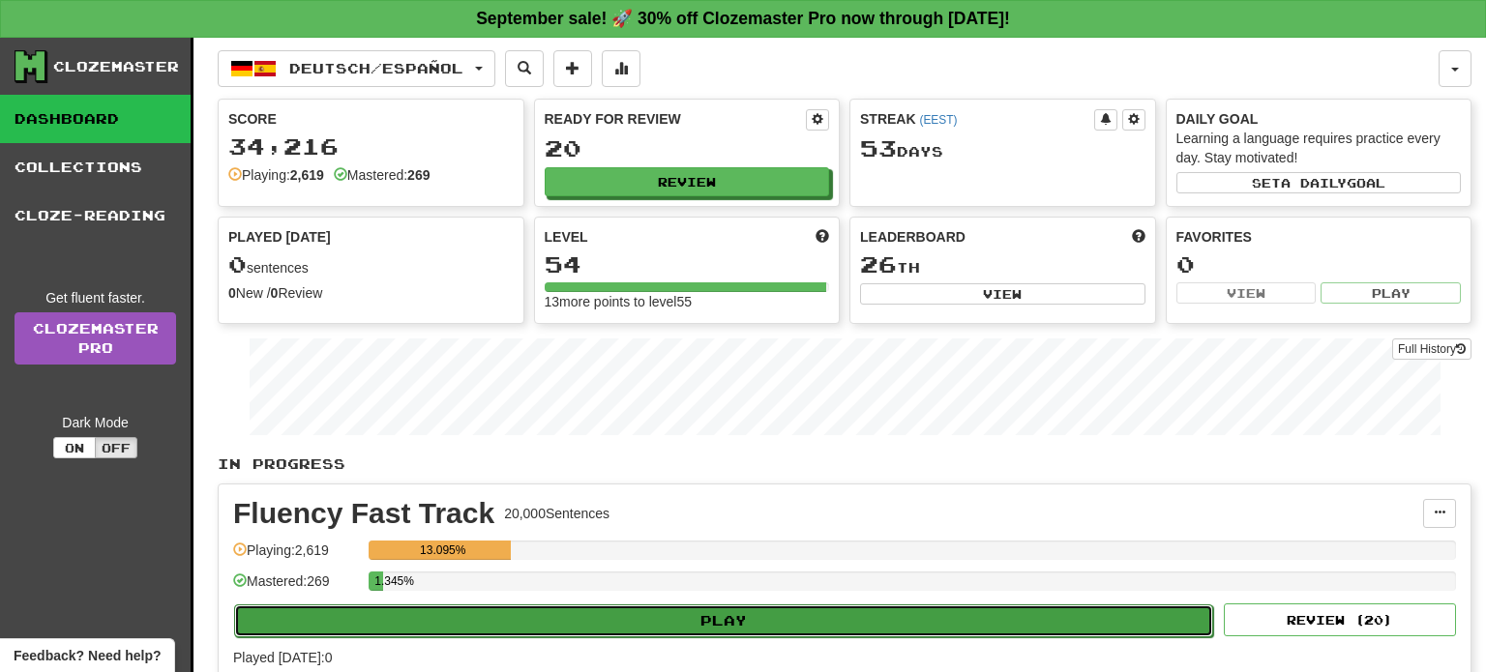
click at [697, 624] on button "Play" at bounding box center [723, 621] width 979 height 33
select select "**"
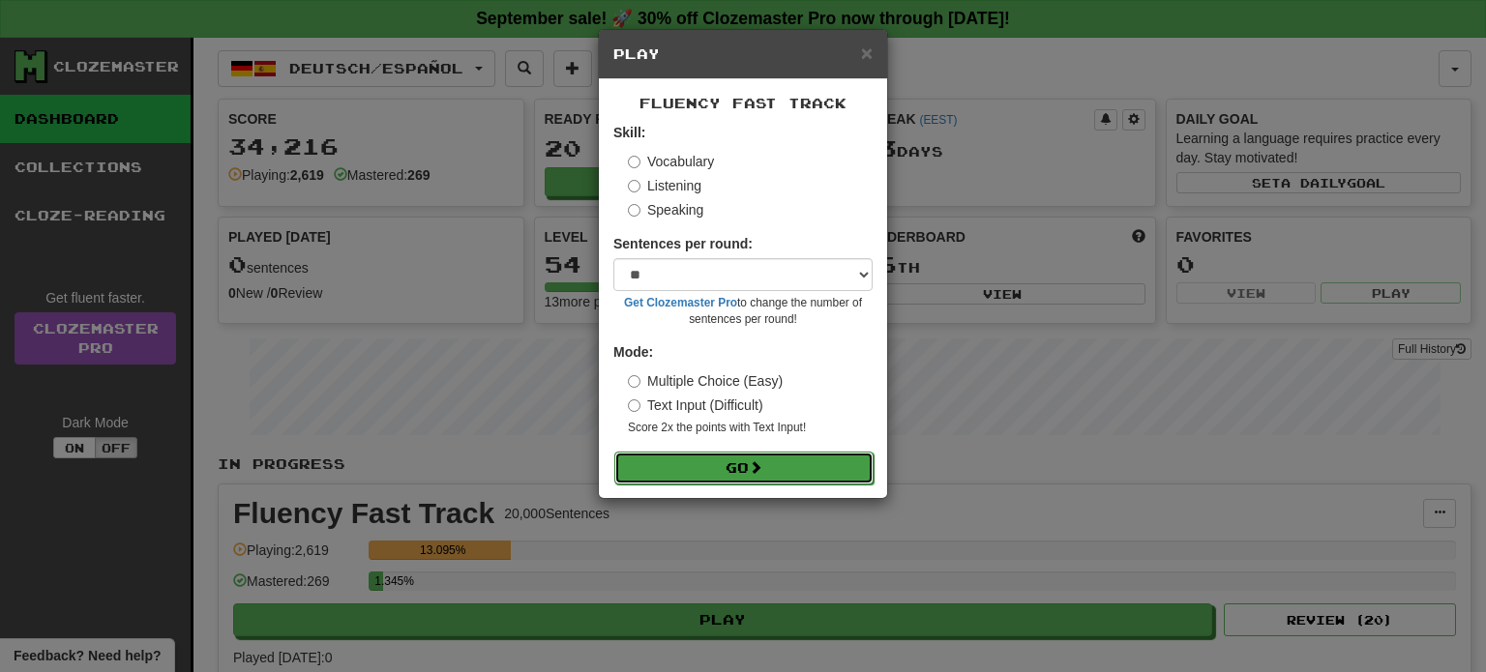
click at [773, 470] on button "Go" at bounding box center [743, 468] width 259 height 33
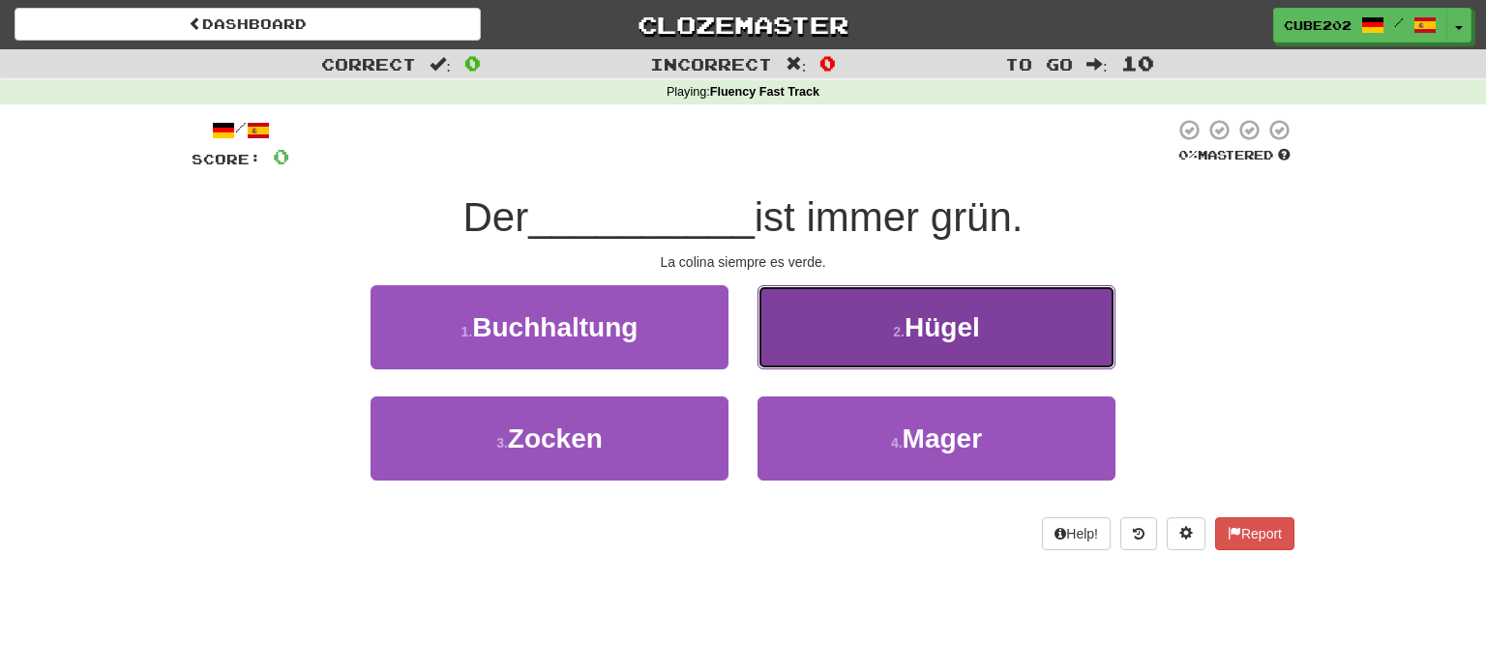
click at [887, 328] on button "2 . [PERSON_NAME]" at bounding box center [936, 327] width 358 height 84
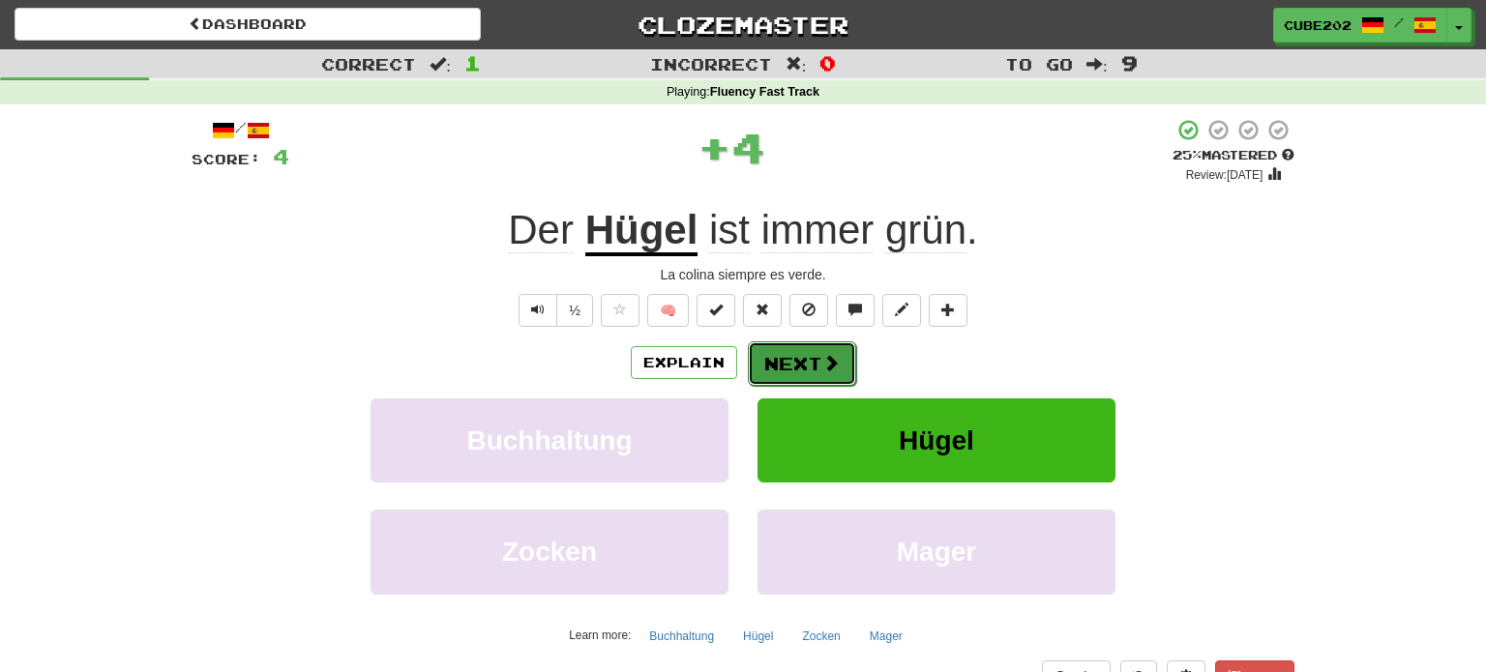
click at [804, 356] on button "Next" at bounding box center [802, 364] width 108 height 45
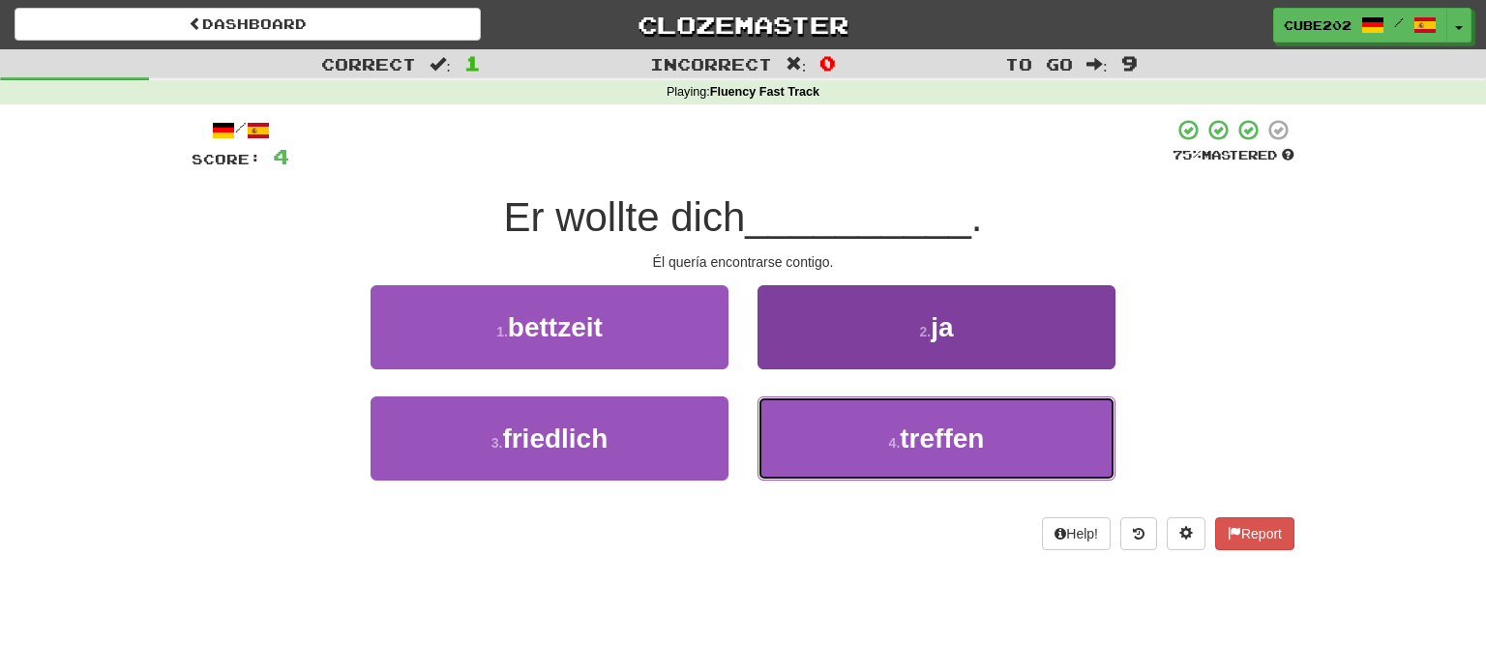
drag, startPoint x: 844, startPoint y: 447, endPoint x: 843, endPoint y: 434, distance: 12.6
click at [844, 446] on button "4 . treffen" at bounding box center [936, 439] width 358 height 84
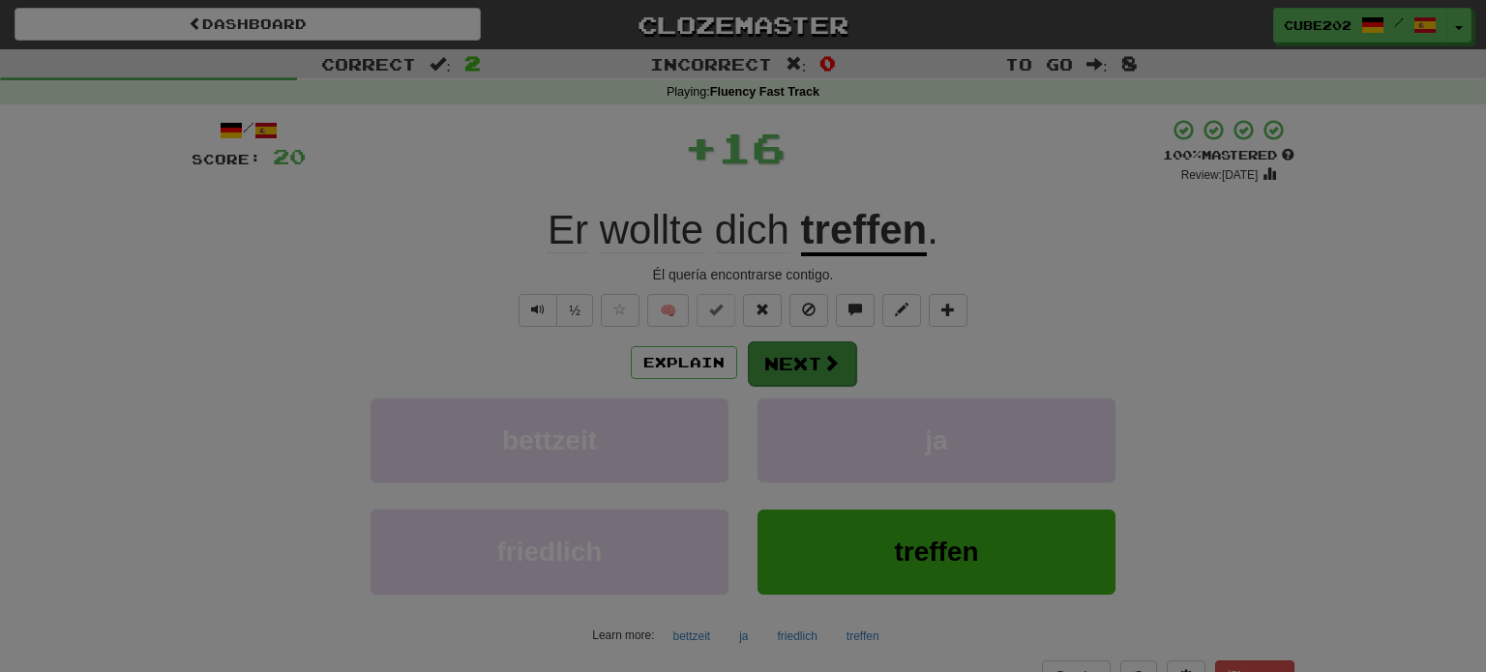
click at [815, 357] on div at bounding box center [743, 336] width 1486 height 672
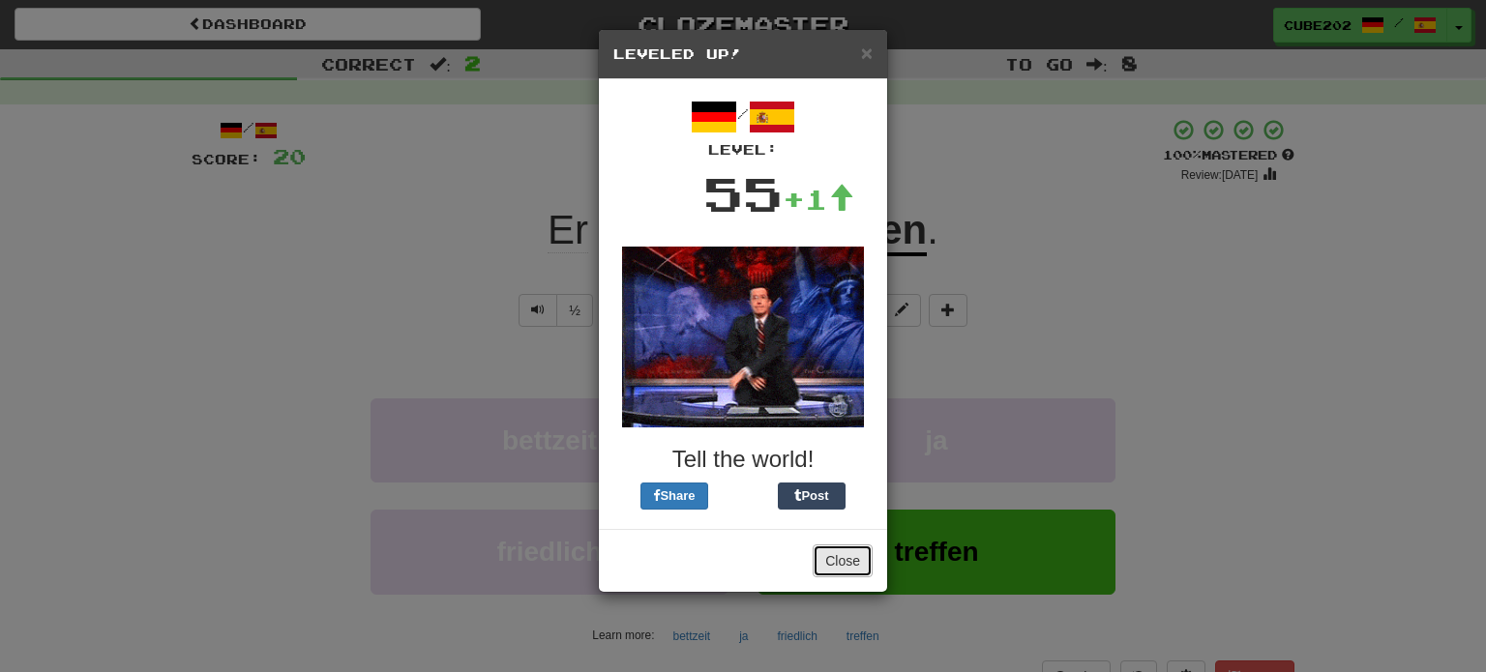
click at [843, 550] on button "Close" at bounding box center [843, 561] width 60 height 33
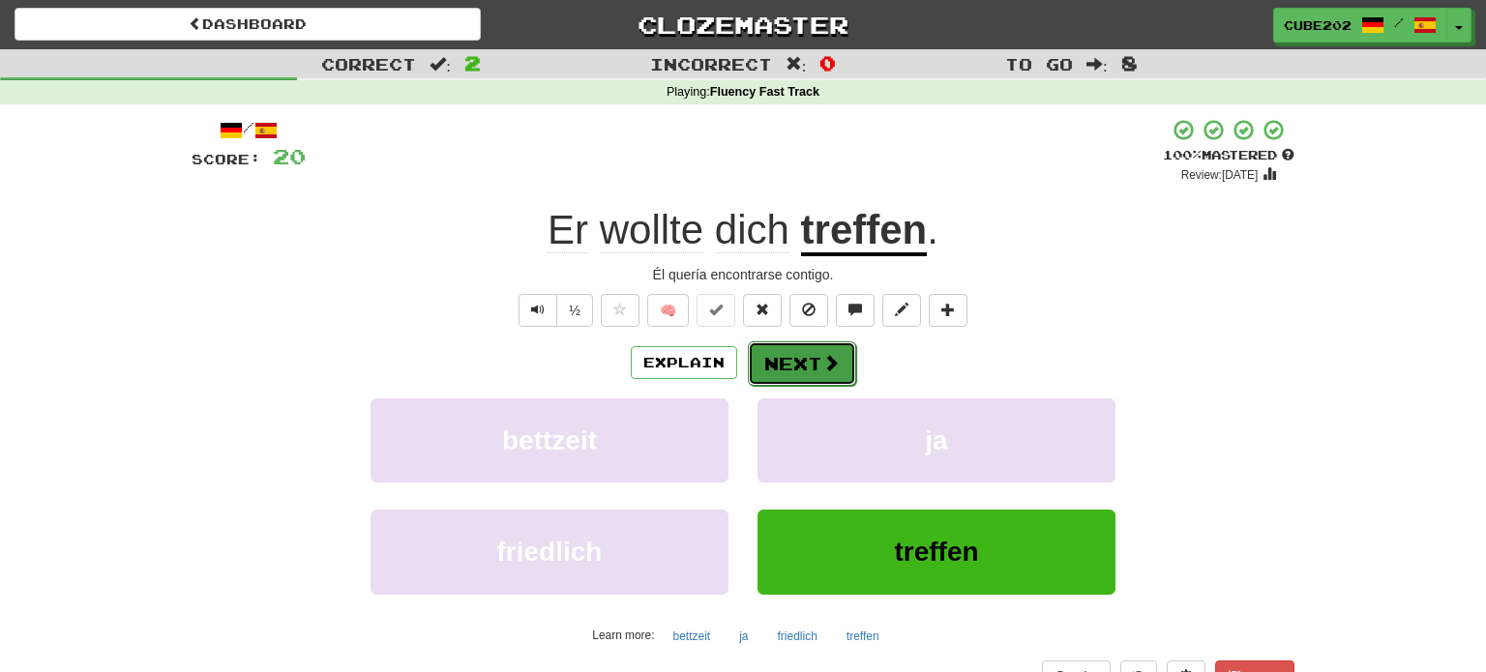
click at [816, 363] on button "Next" at bounding box center [802, 364] width 108 height 45
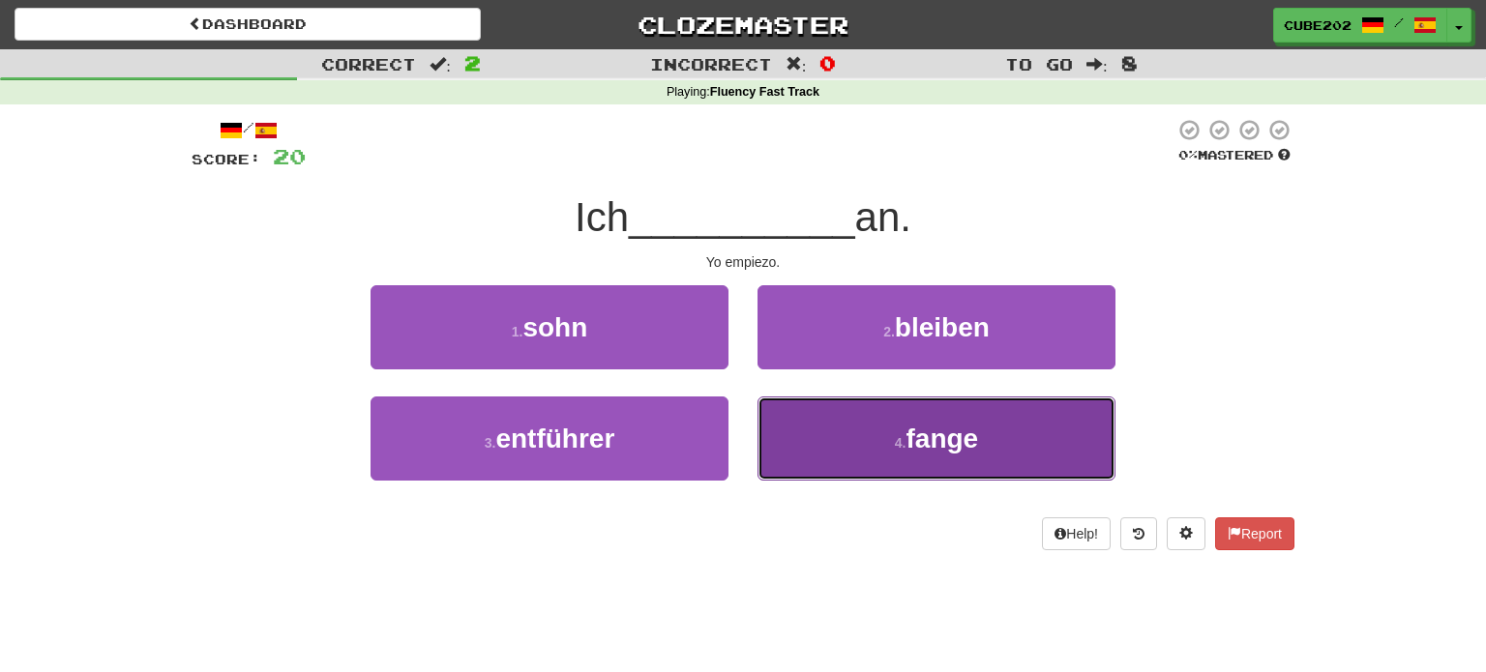
click at [860, 423] on button "4 . fange" at bounding box center [936, 439] width 358 height 84
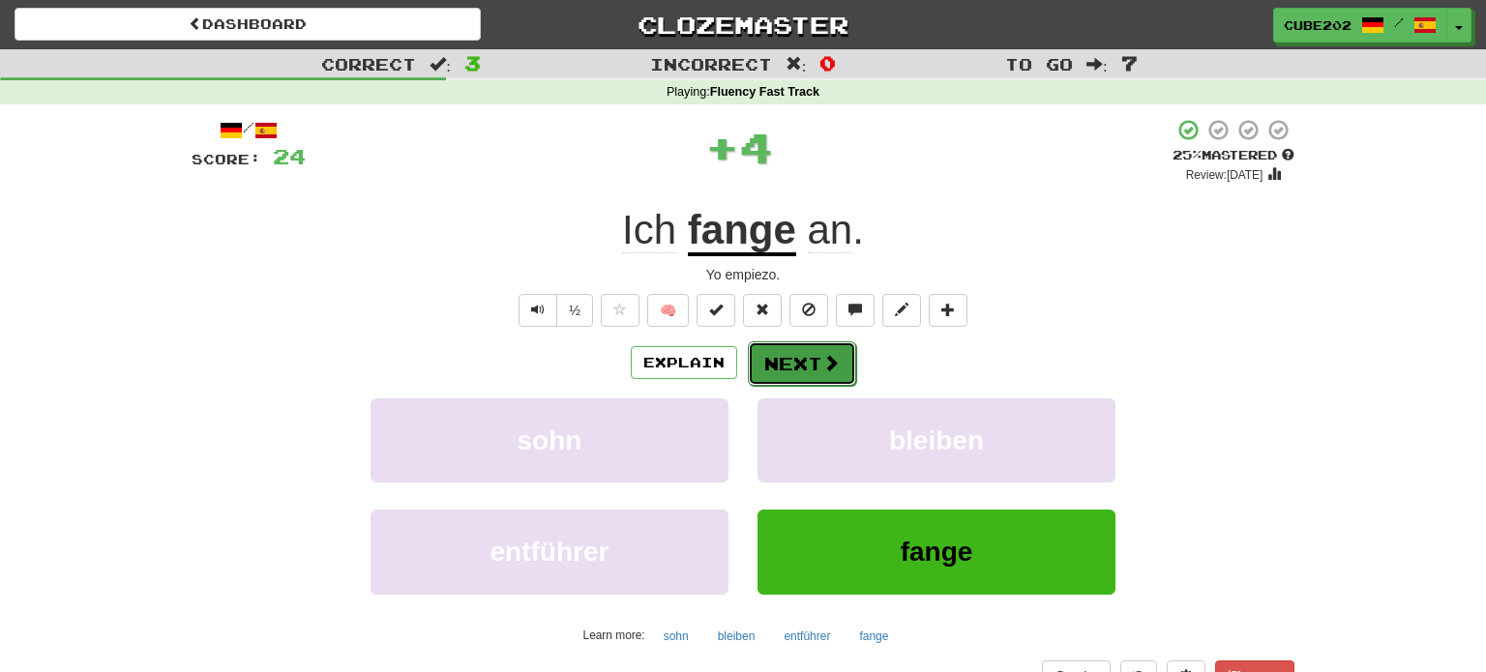
click at [801, 362] on button "Next" at bounding box center [802, 364] width 108 height 45
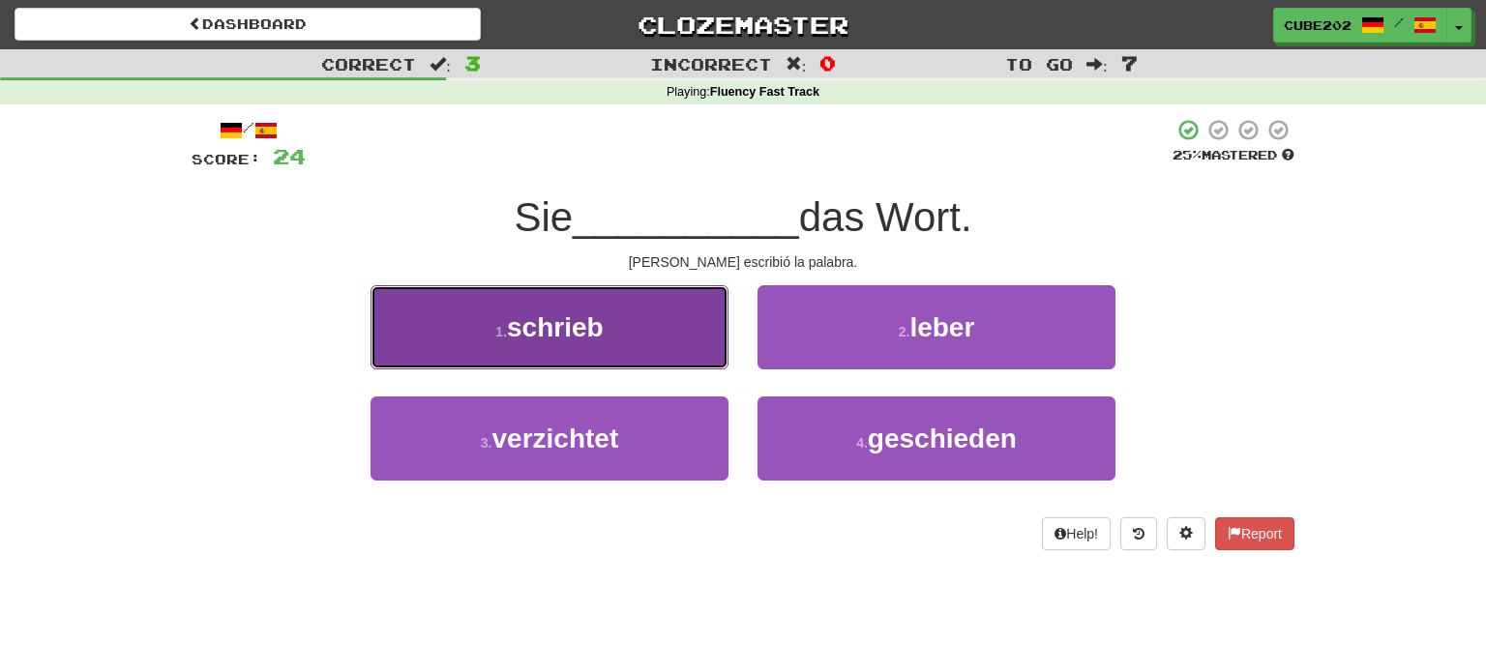
click at [667, 337] on button "1 . schrieb" at bounding box center [550, 327] width 358 height 84
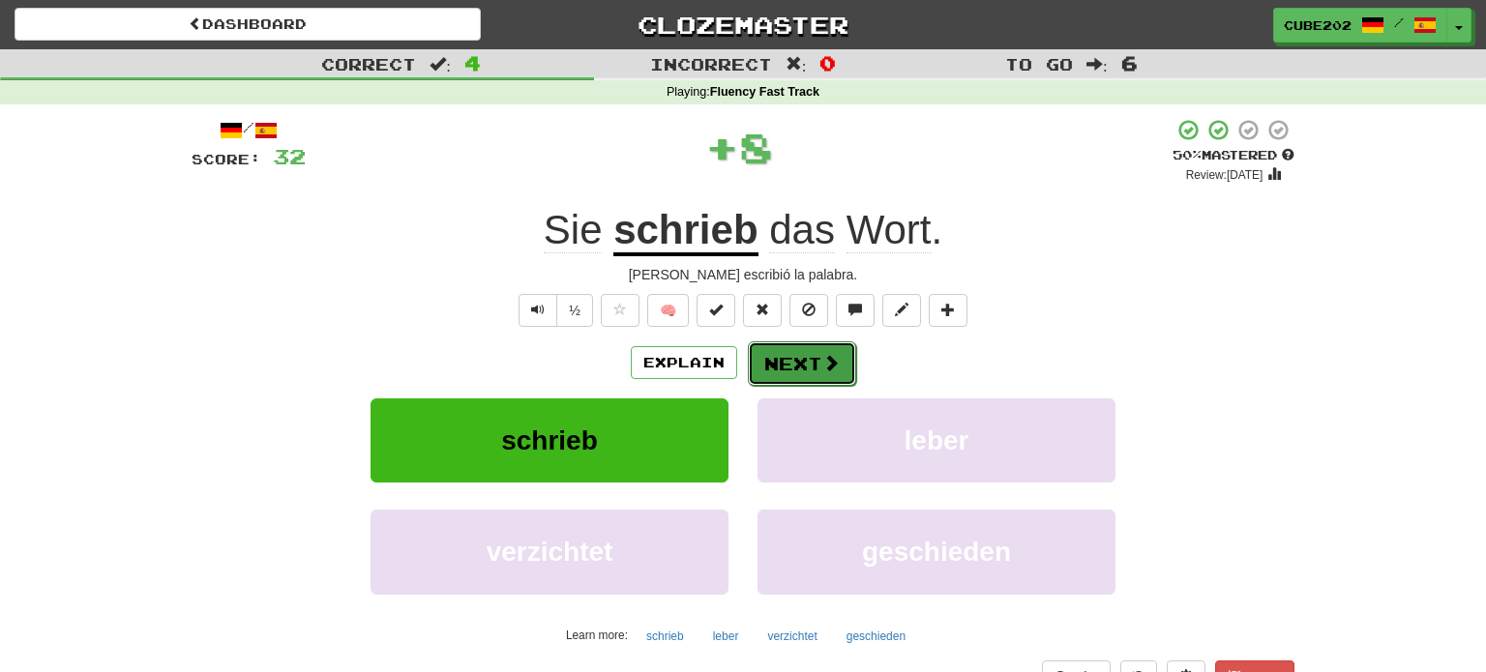
click at [795, 363] on button "Next" at bounding box center [802, 364] width 108 height 45
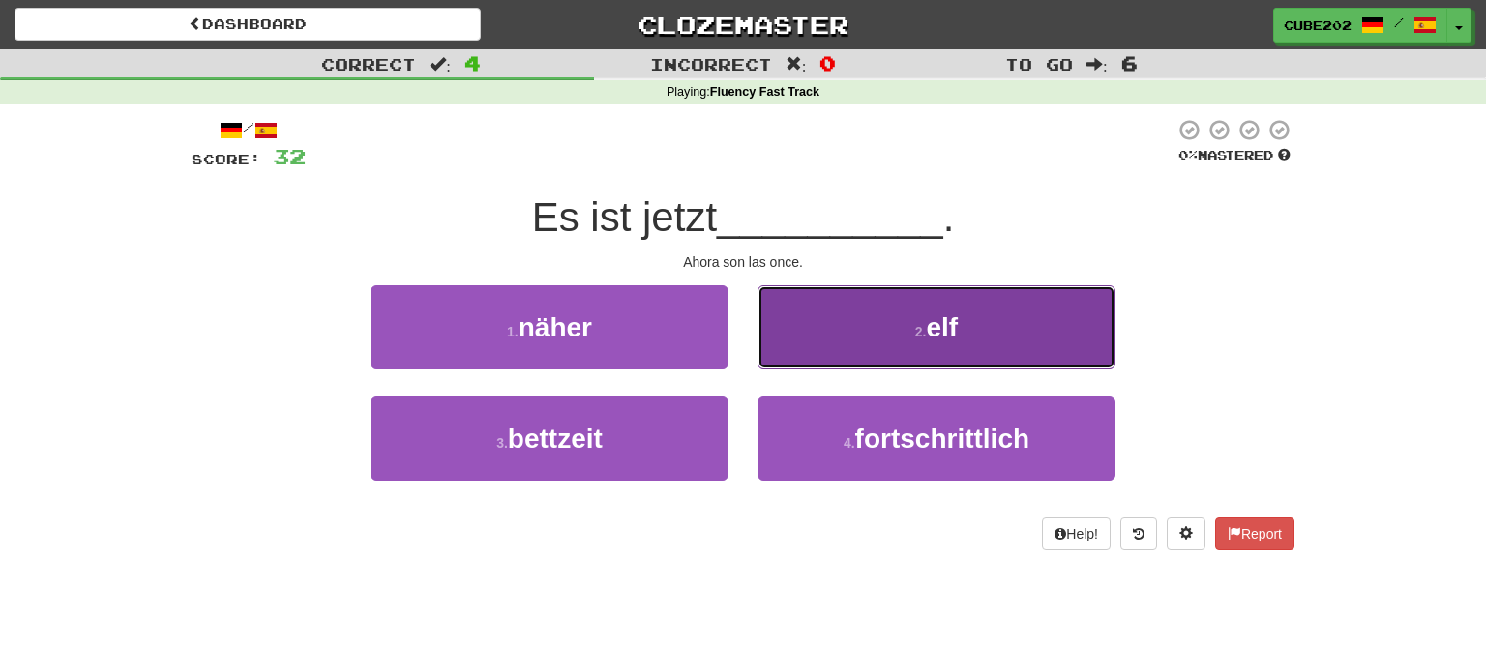
click at [841, 332] on button "2 . elf" at bounding box center [936, 327] width 358 height 84
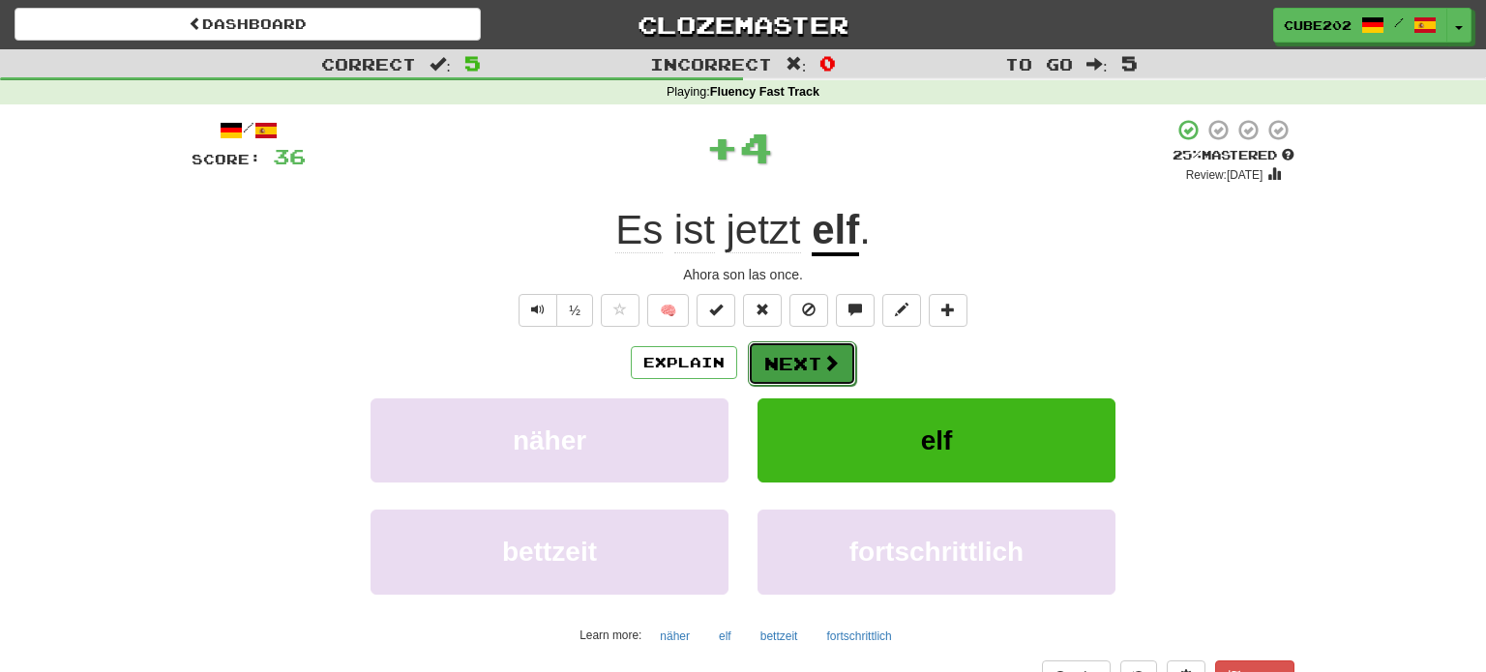
click at [802, 358] on button "Next" at bounding box center [802, 364] width 108 height 45
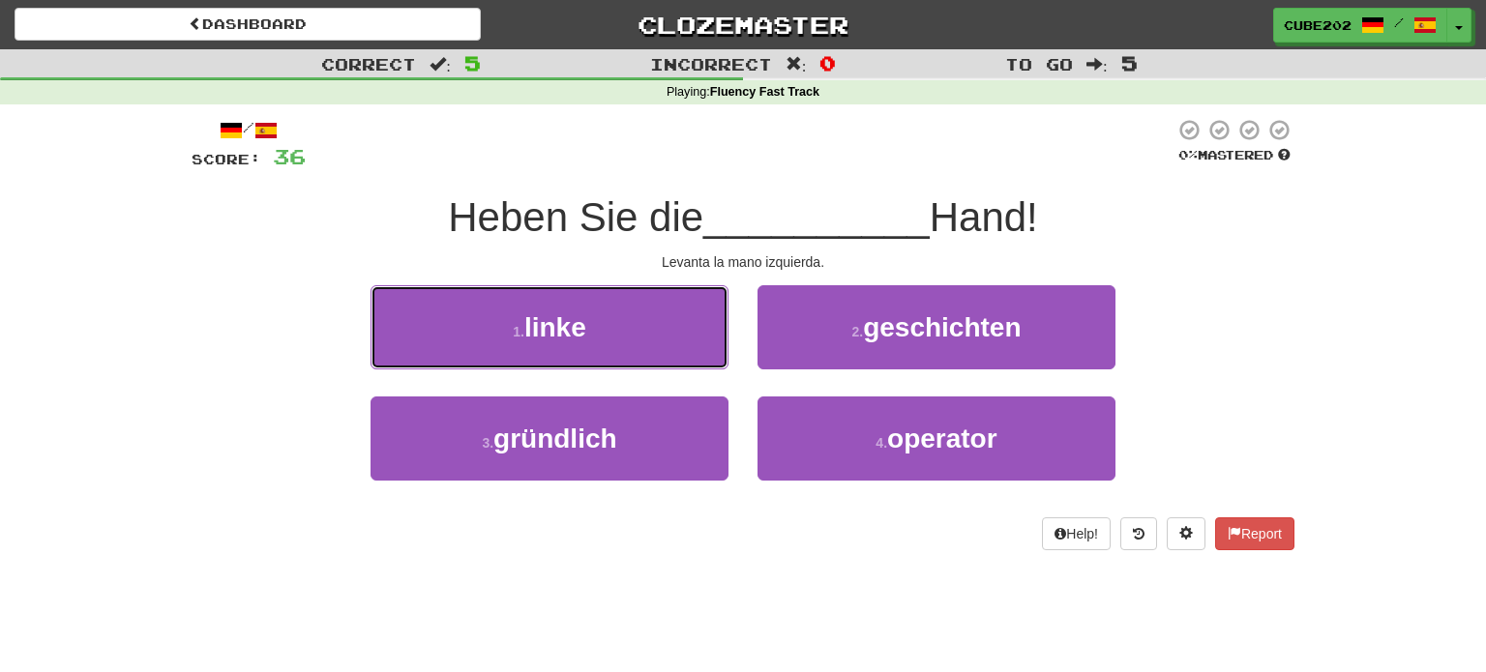
click at [645, 334] on button "1 . linke" at bounding box center [550, 327] width 358 height 84
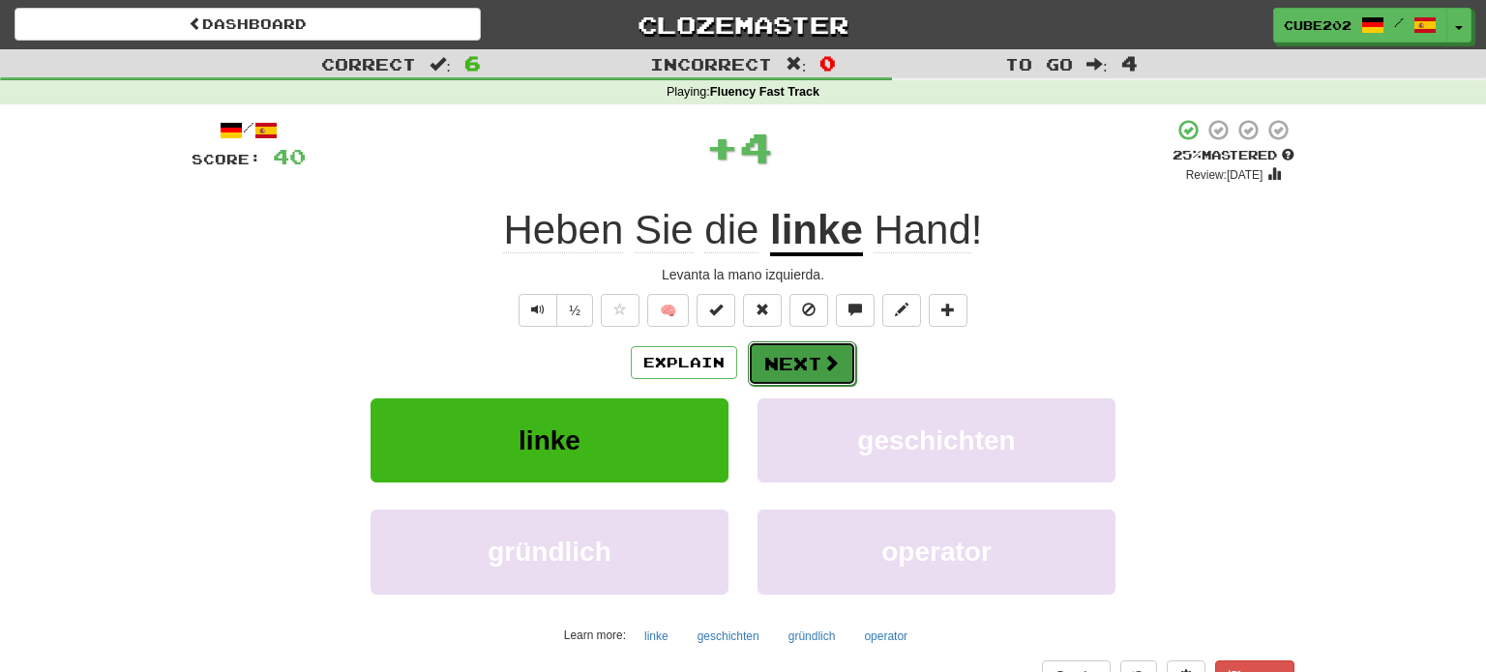
click at [806, 353] on button "Next" at bounding box center [802, 364] width 108 height 45
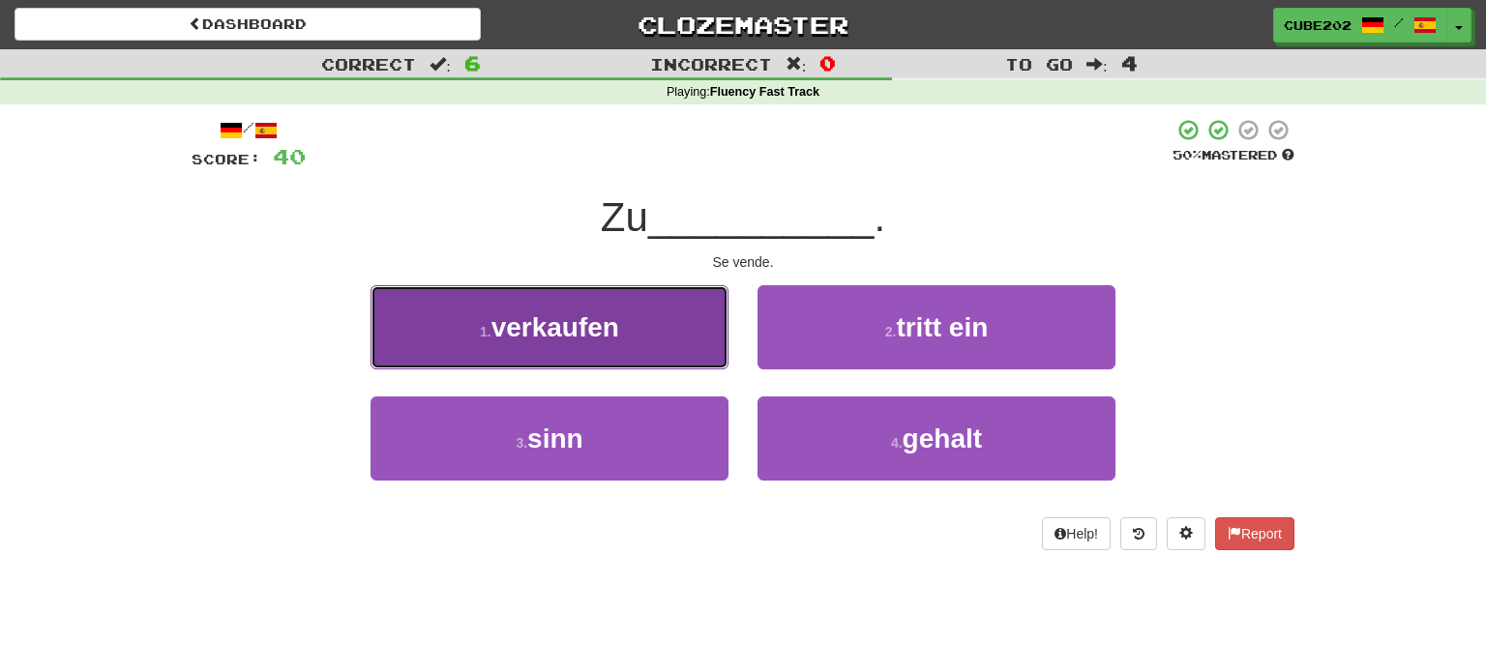
click at [685, 339] on button "1 . verkaufen" at bounding box center [550, 327] width 358 height 84
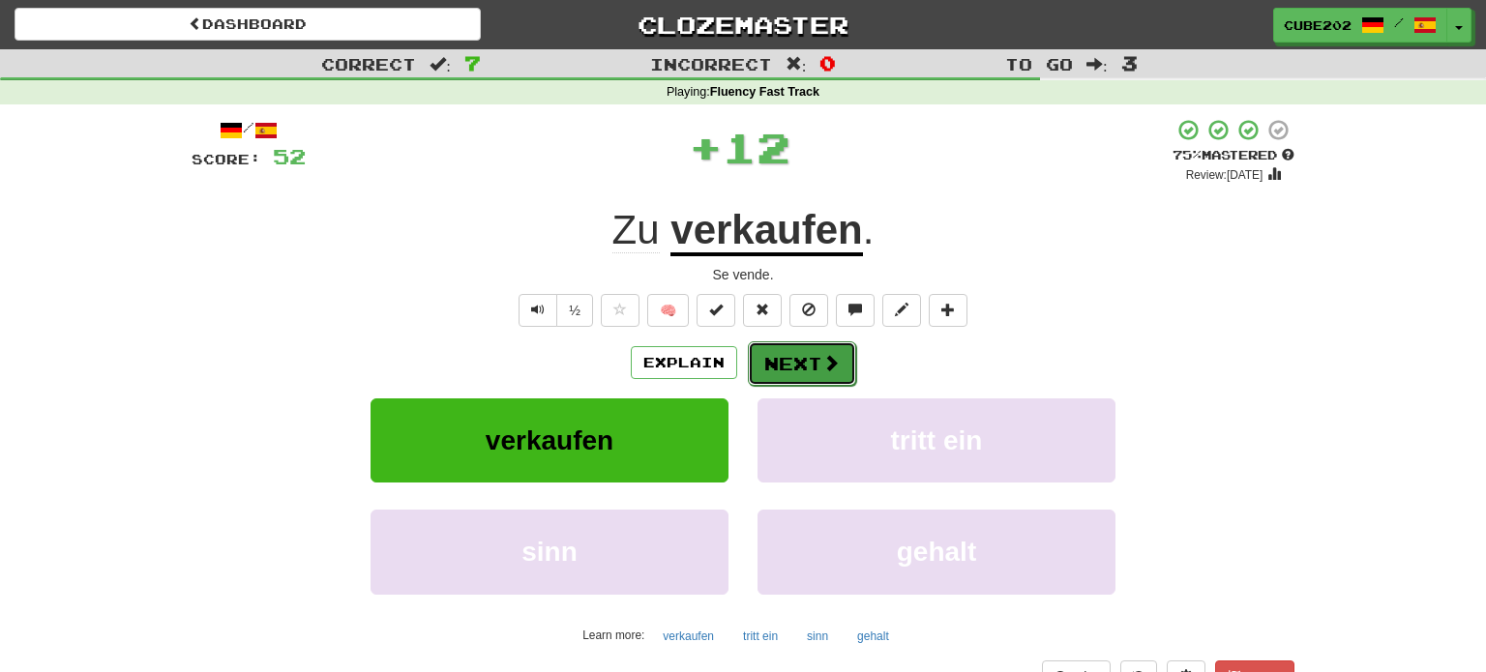
click at [780, 366] on button "Next" at bounding box center [802, 364] width 108 height 45
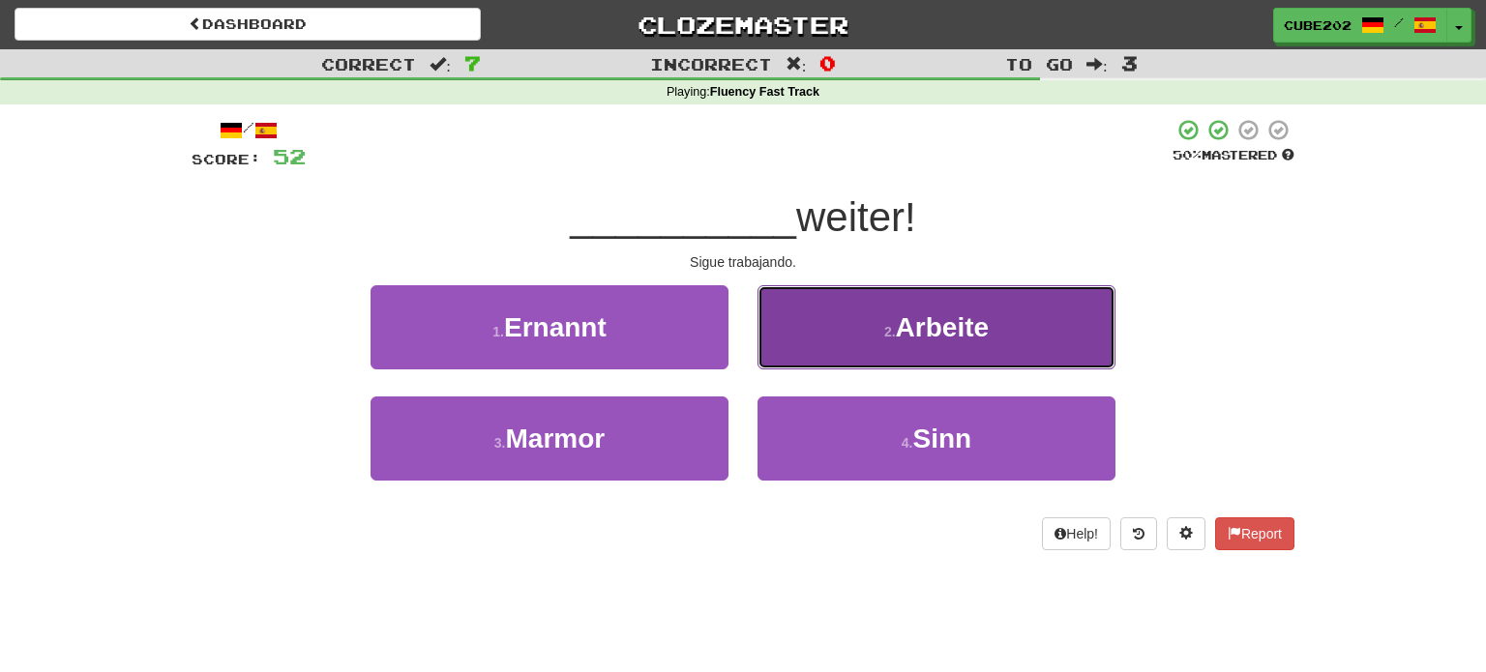
click at [853, 326] on button "2 . Arbeite" at bounding box center [936, 327] width 358 height 84
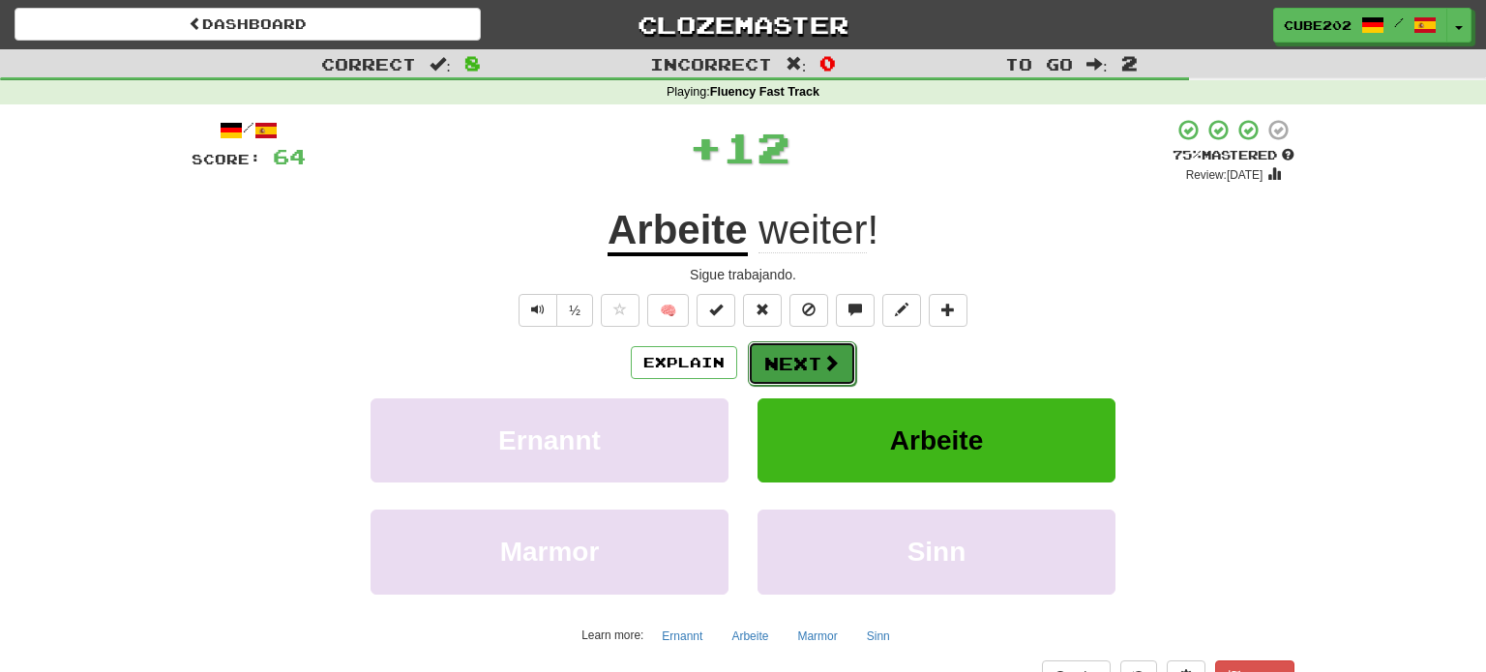
click at [792, 356] on button "Next" at bounding box center [802, 364] width 108 height 45
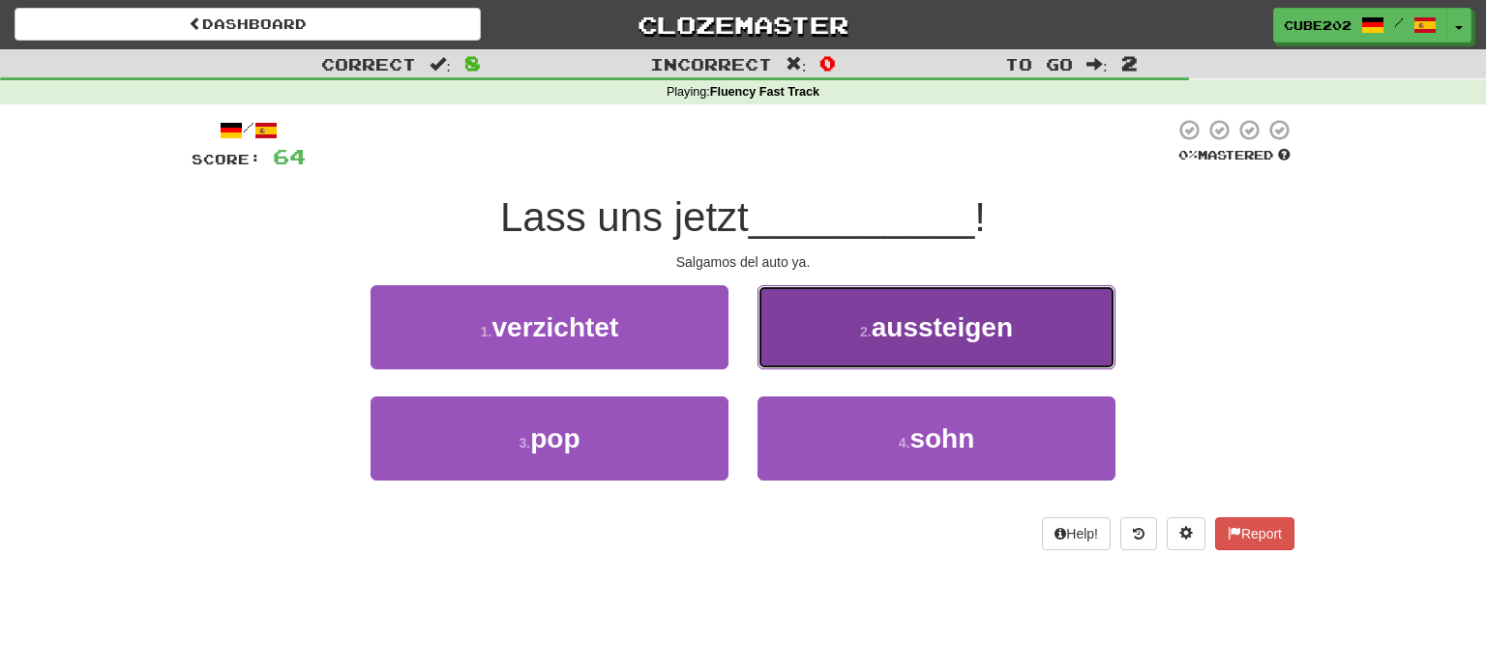
click at [839, 328] on button "2 . aussteigen" at bounding box center [936, 327] width 358 height 84
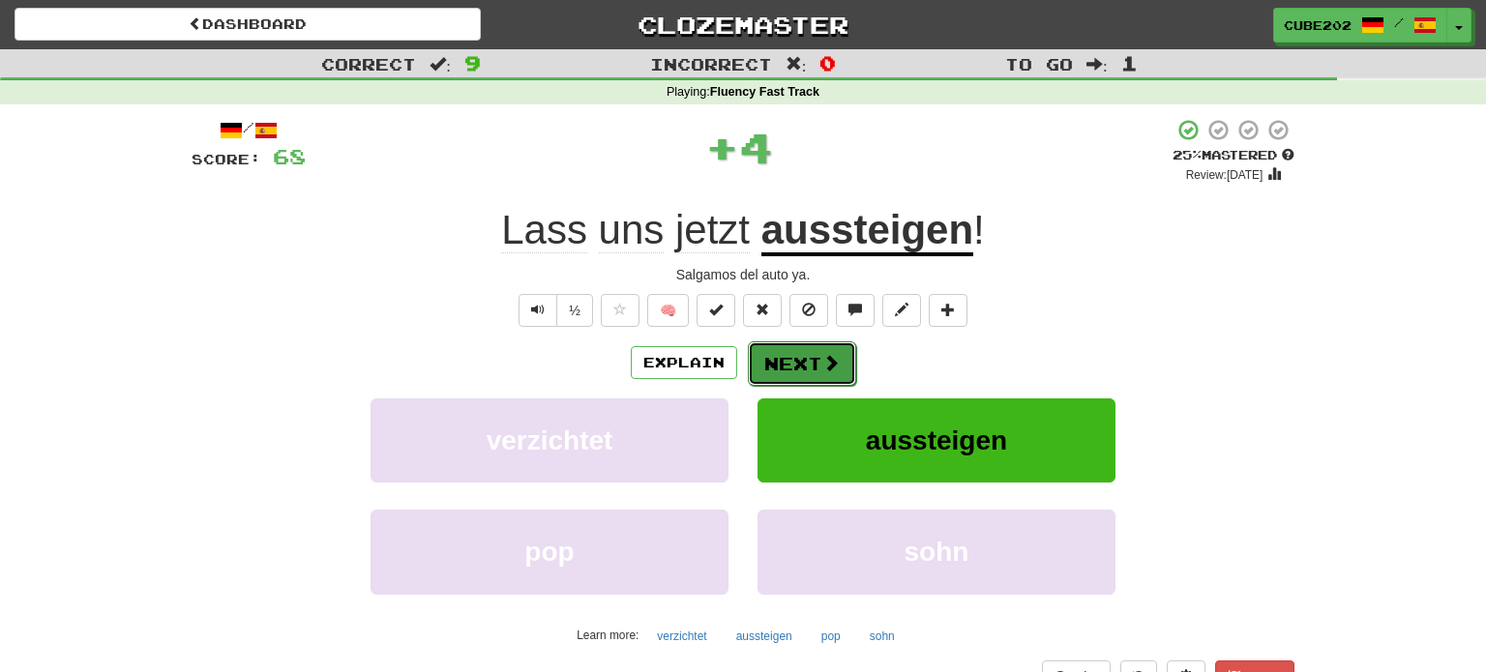
click at [787, 363] on button "Next" at bounding box center [802, 364] width 108 height 45
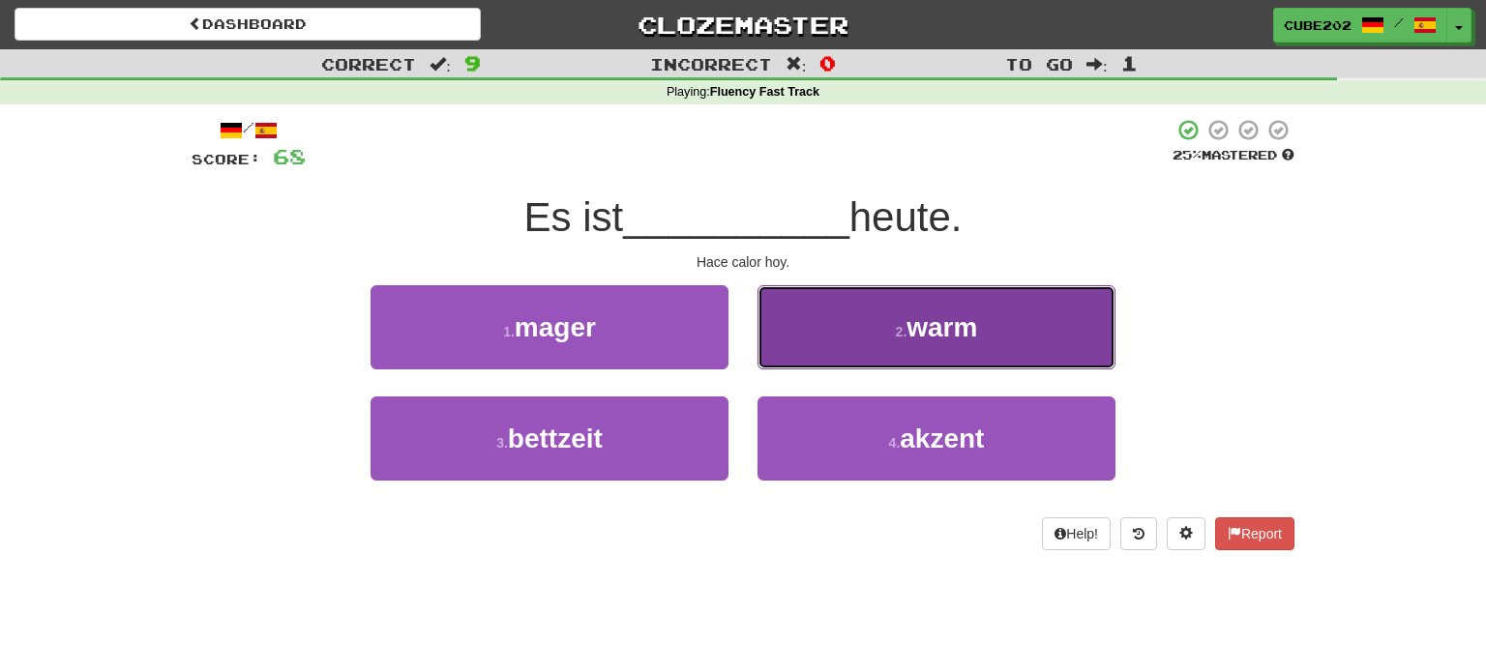
click at [826, 334] on button "2 . warm" at bounding box center [936, 327] width 358 height 84
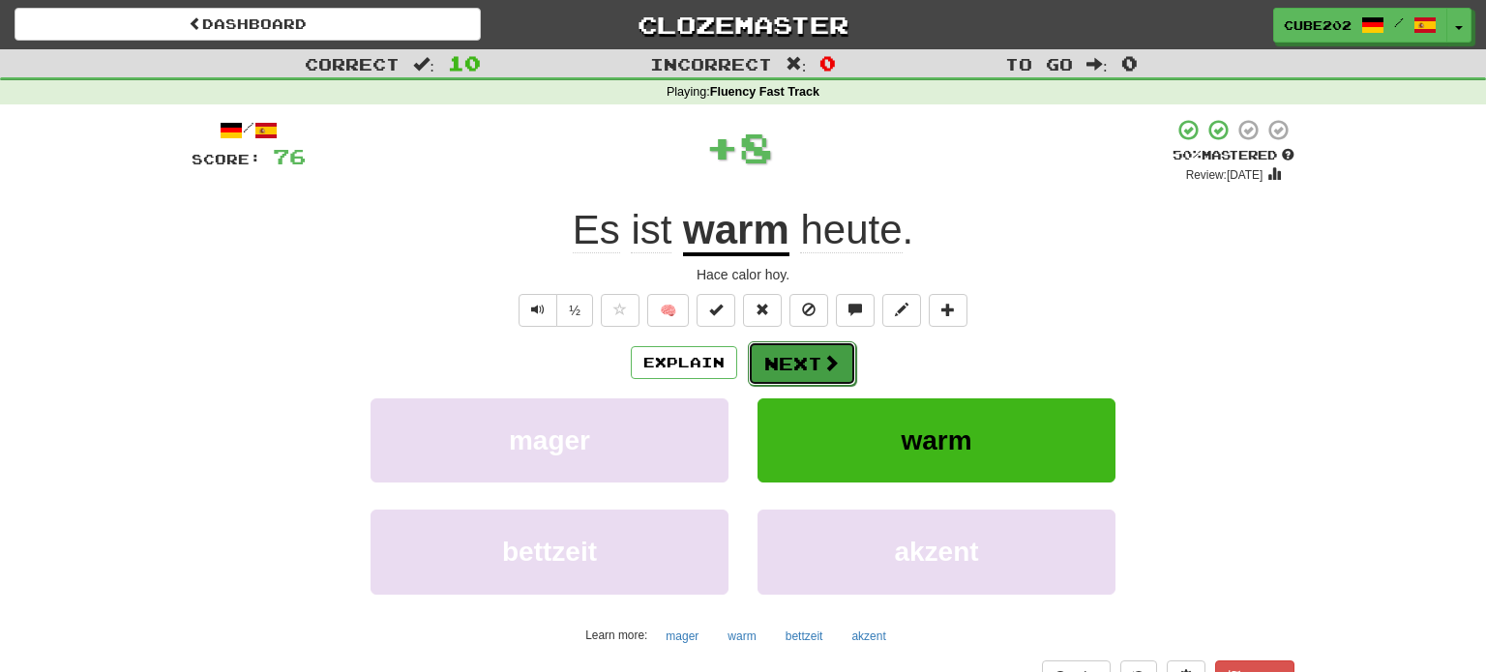
click at [796, 360] on button "Next" at bounding box center [802, 364] width 108 height 45
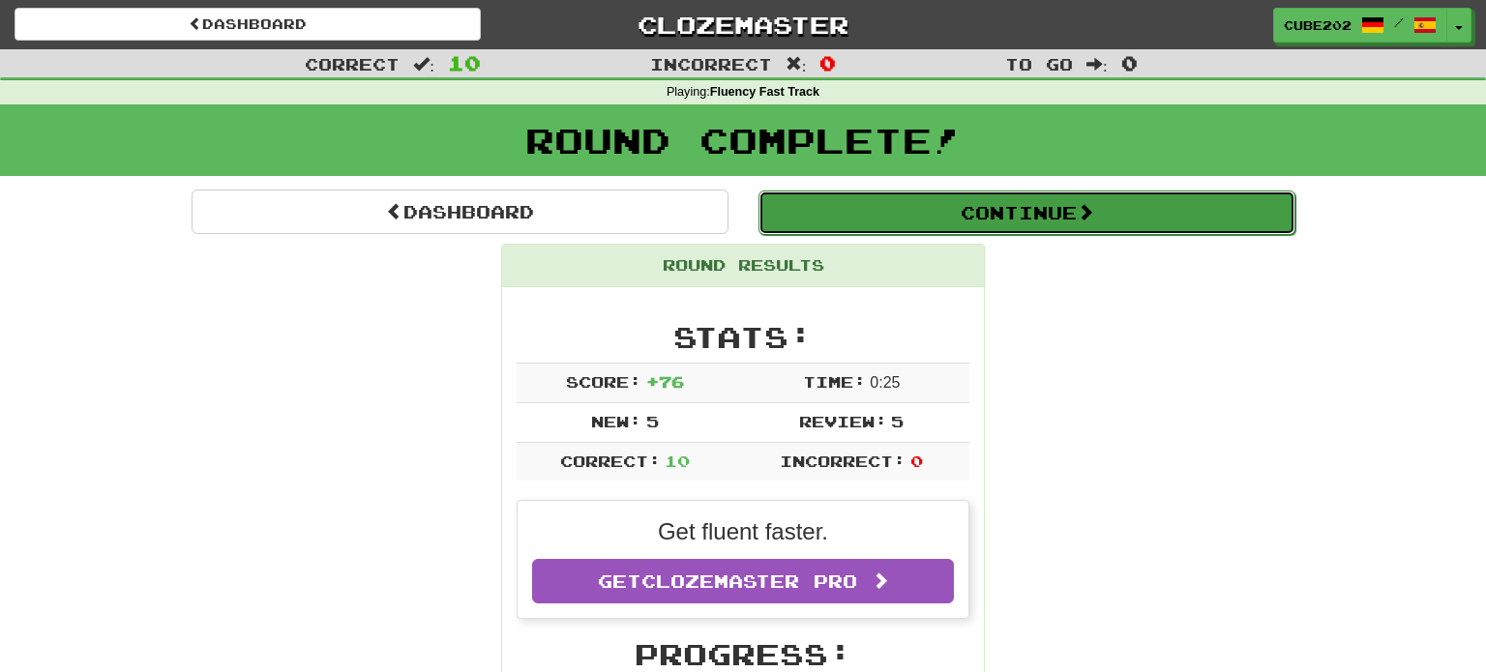
click at [814, 217] on button "Continue" at bounding box center [1026, 213] width 537 height 45
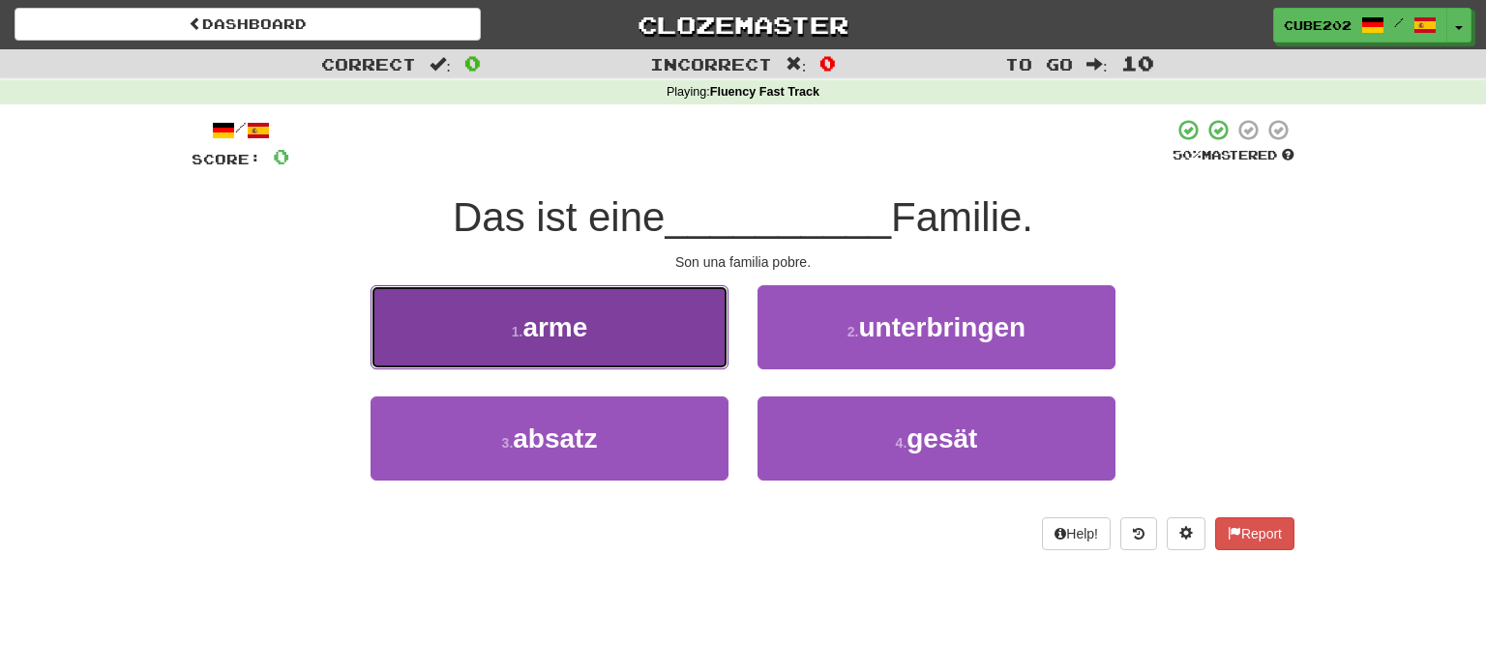
click at [674, 339] on button "1 . arme" at bounding box center [550, 327] width 358 height 84
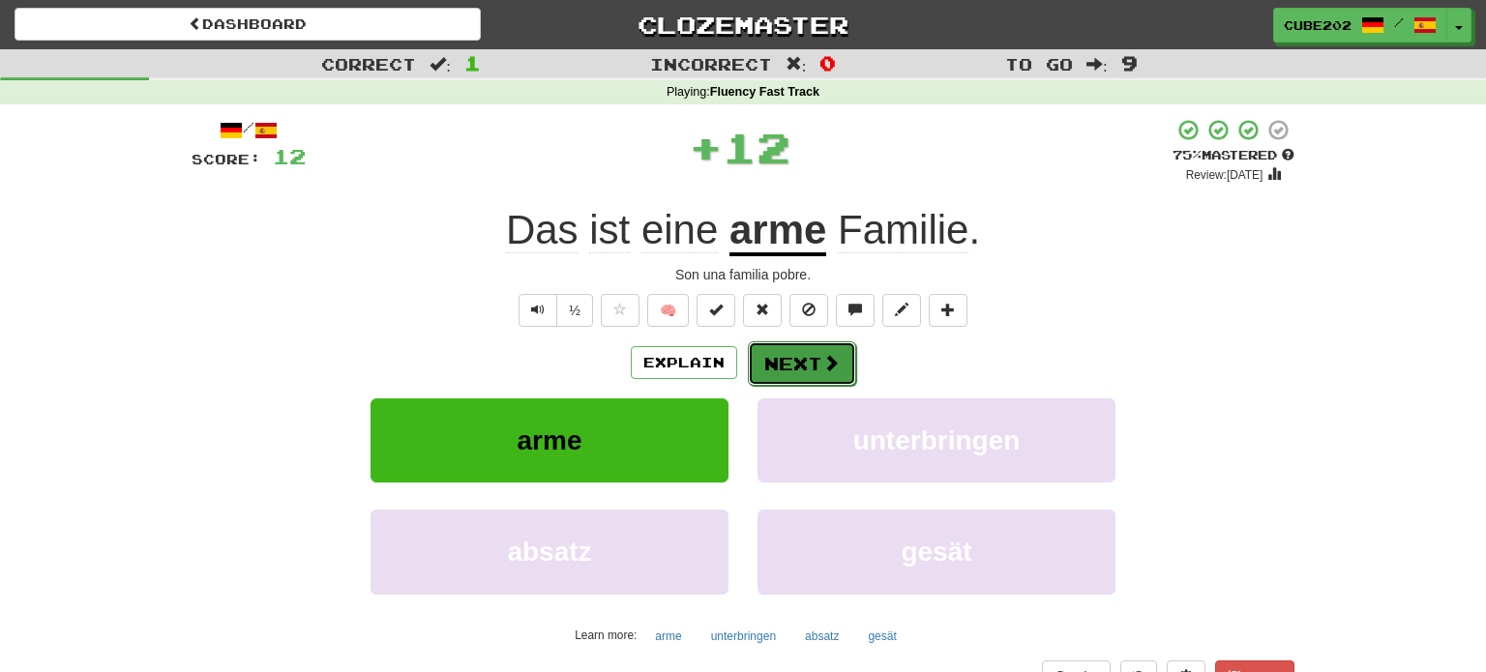
click at [796, 357] on button "Next" at bounding box center [802, 364] width 108 height 45
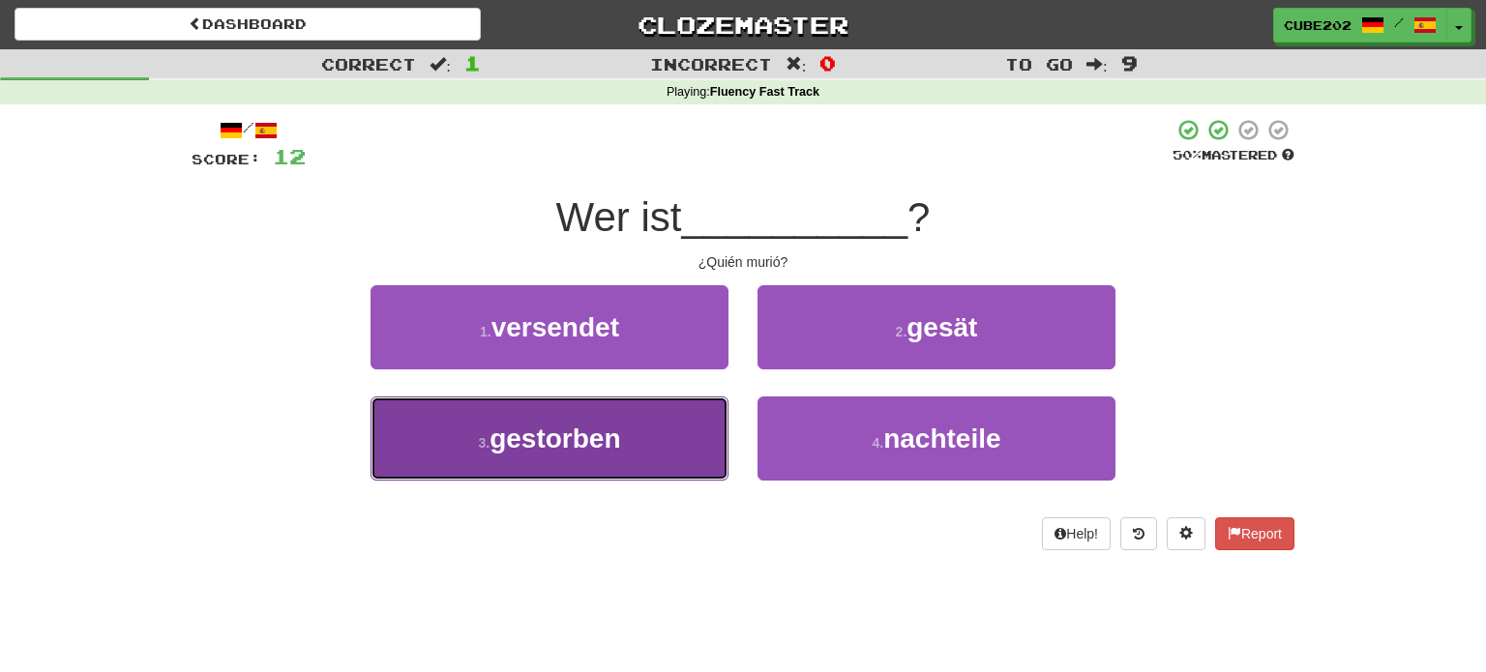
click at [679, 426] on button "3 . gestorben" at bounding box center [550, 439] width 358 height 84
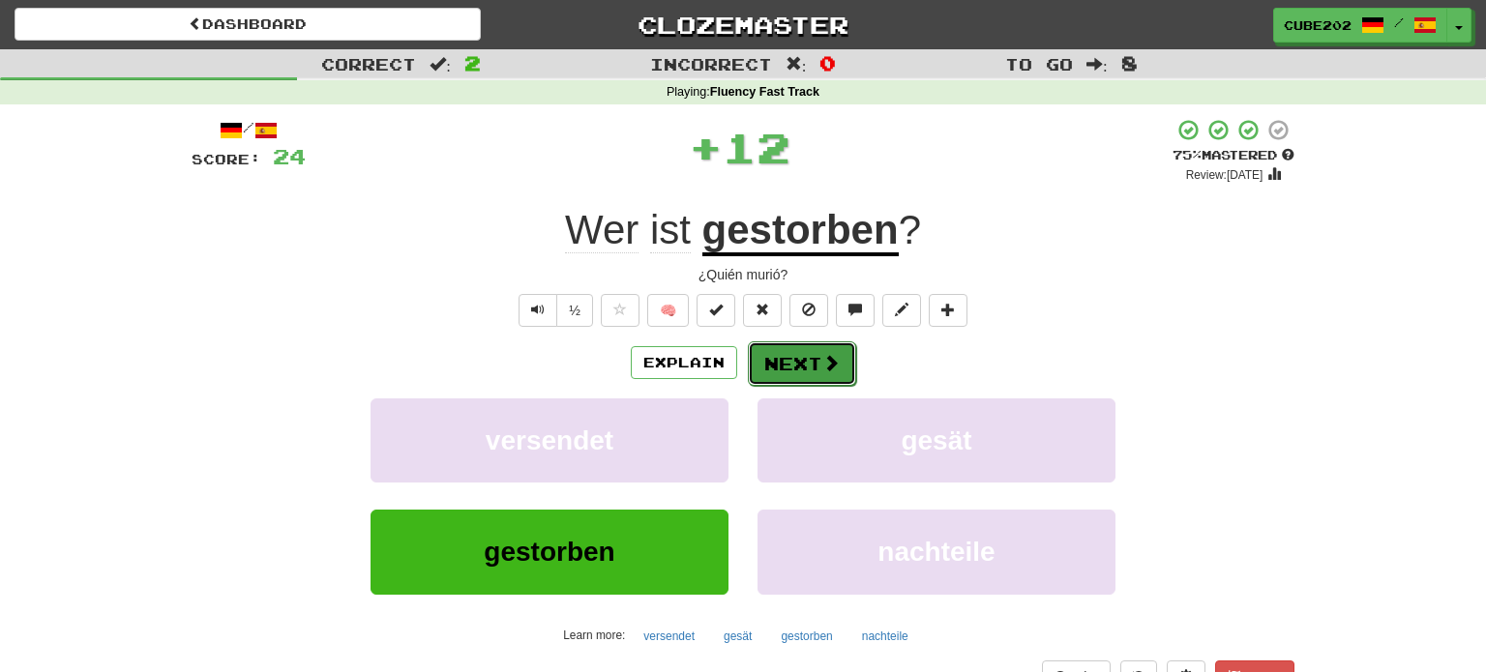
click at [803, 356] on button "Next" at bounding box center [802, 364] width 108 height 45
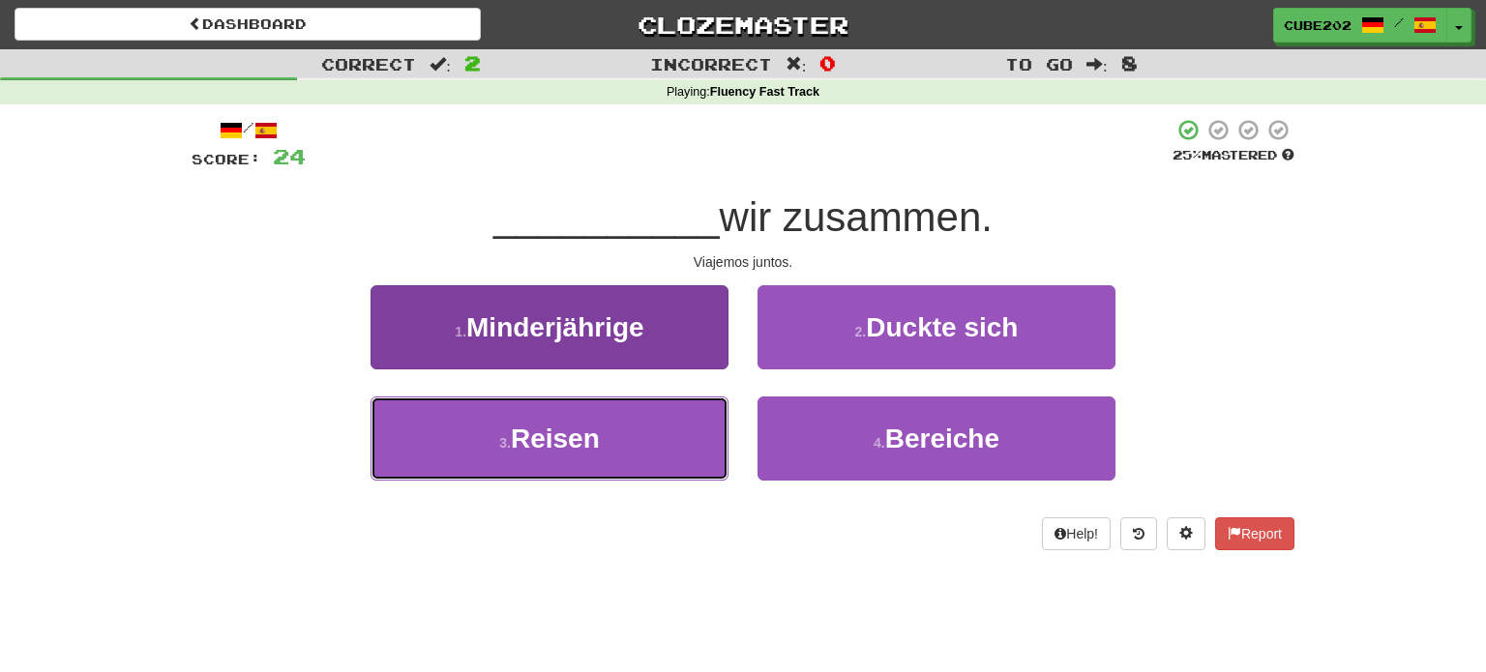
click at [684, 435] on button "3 . Reisen" at bounding box center [550, 439] width 358 height 84
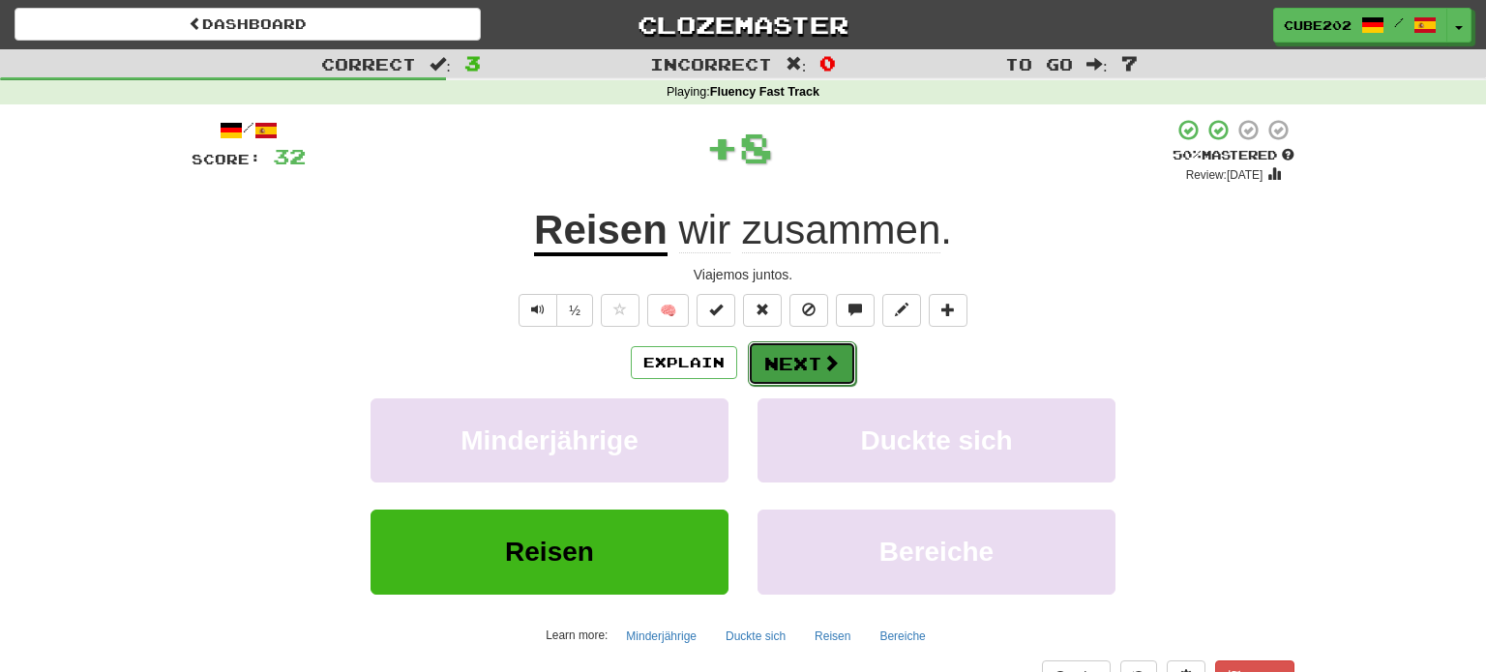
click at [787, 360] on button "Next" at bounding box center [802, 364] width 108 height 45
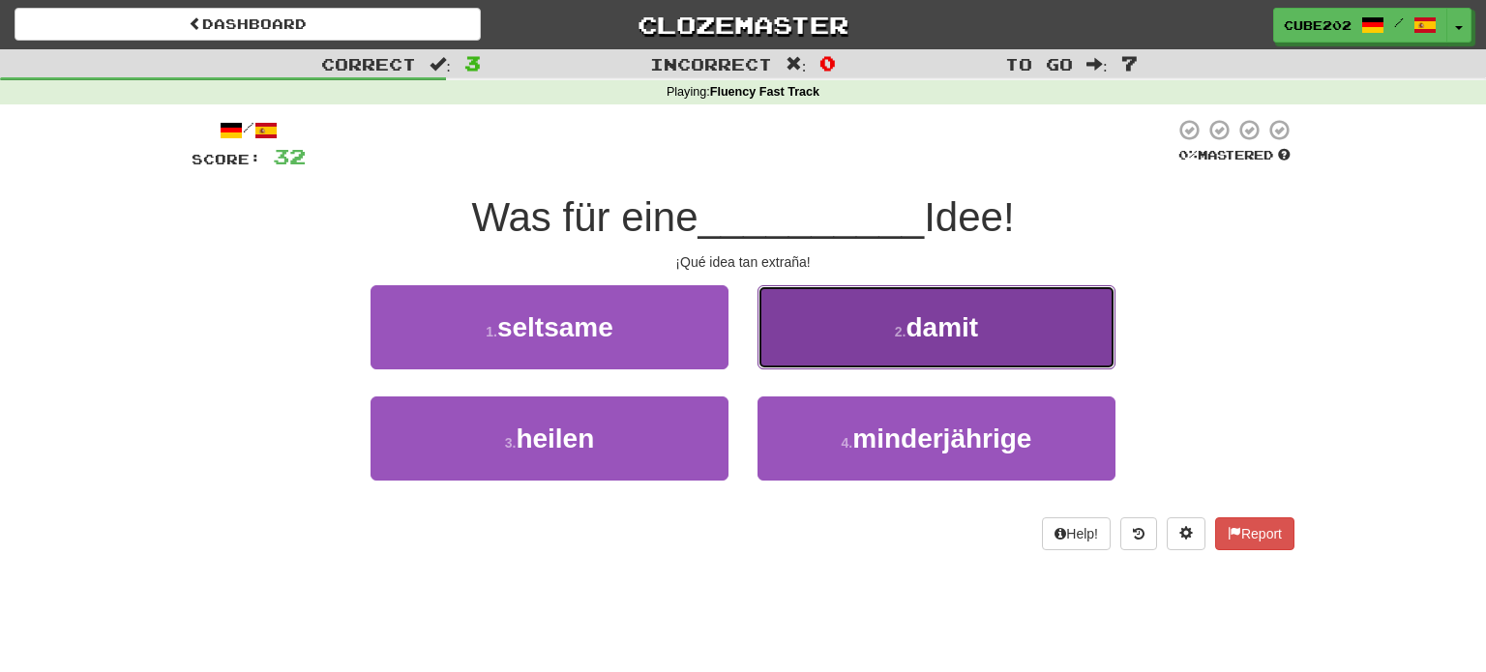
click at [854, 330] on button "2 . damit" at bounding box center [936, 327] width 358 height 84
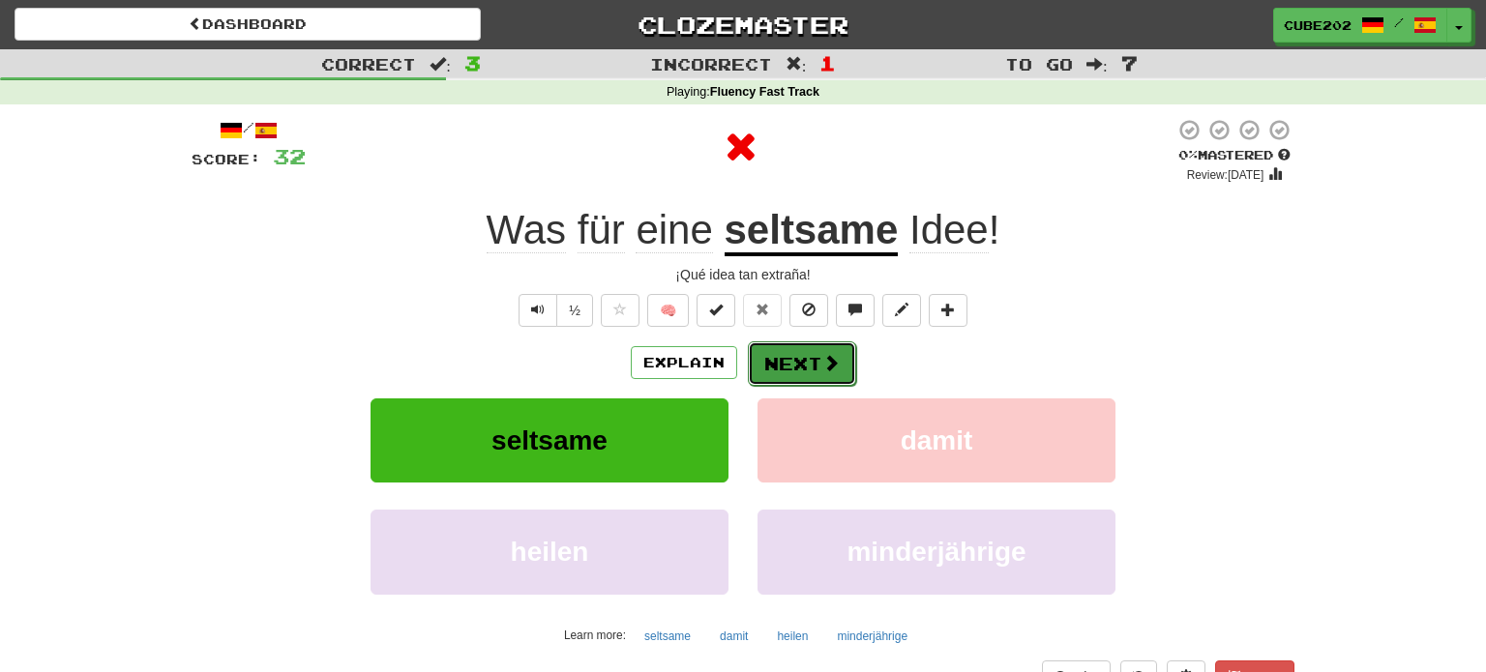
click at [802, 371] on button "Next" at bounding box center [802, 364] width 108 height 45
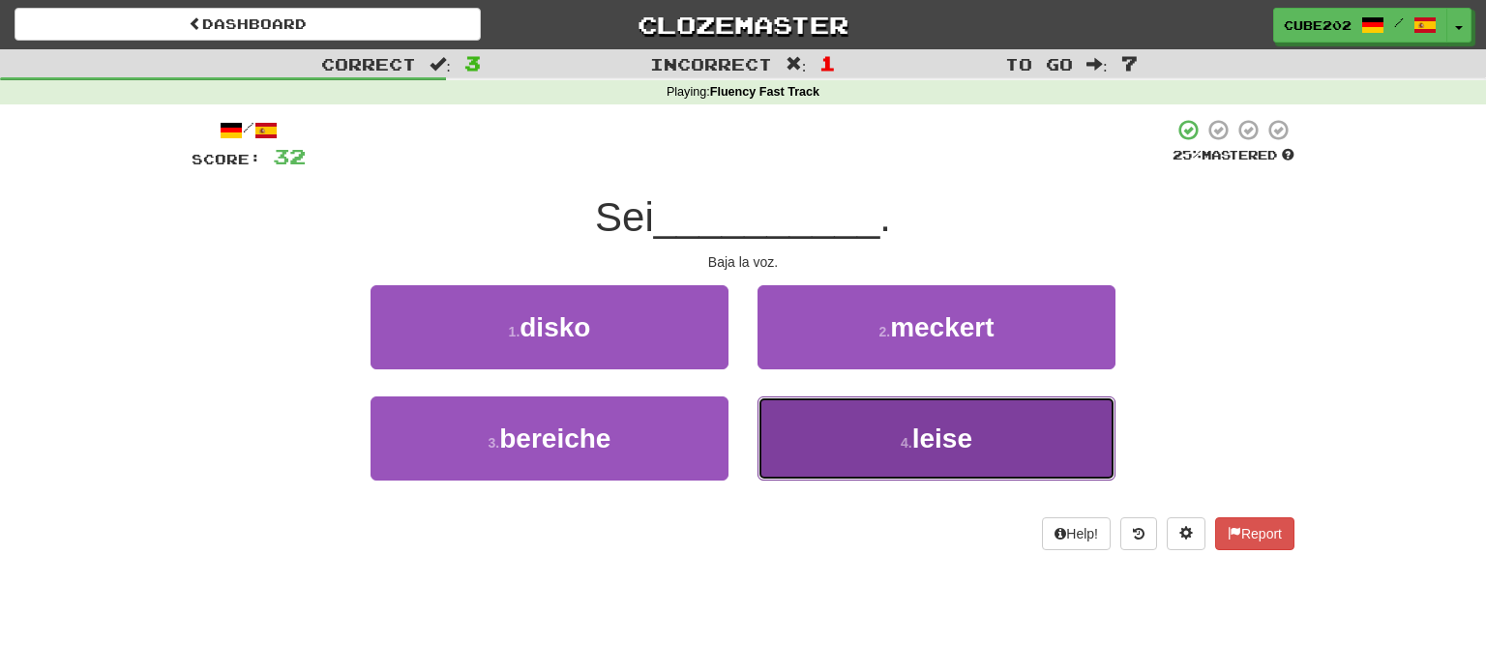
click at [821, 451] on button "4 . leise" at bounding box center [936, 439] width 358 height 84
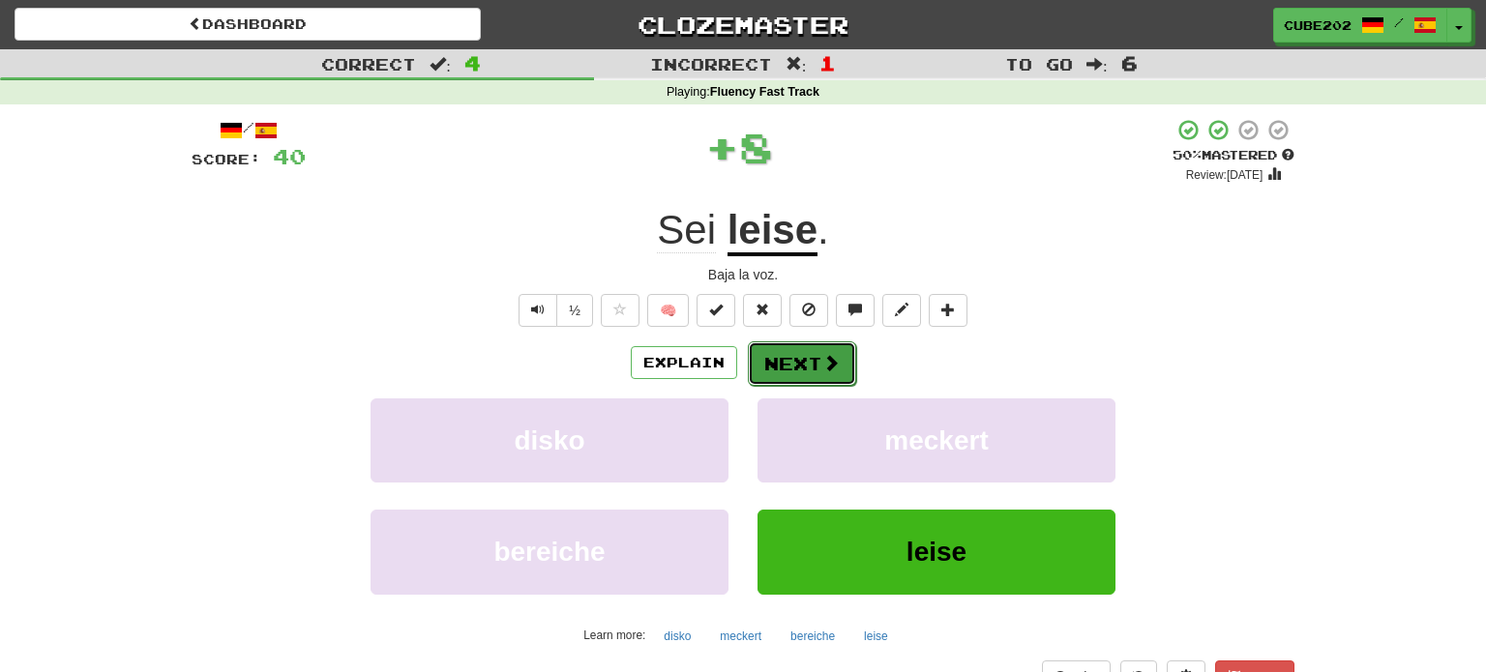
click at [793, 366] on button "Next" at bounding box center [802, 364] width 108 height 45
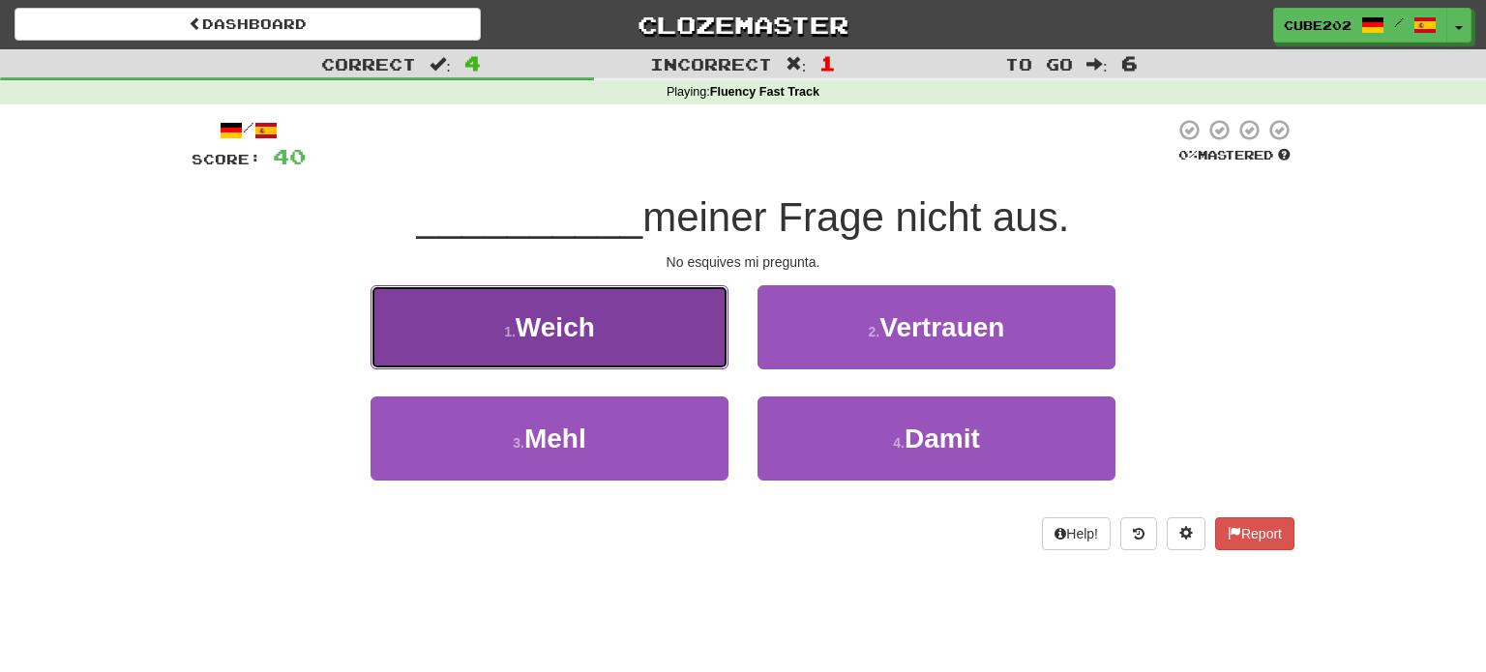
click at [705, 321] on button "1 . Weich" at bounding box center [550, 327] width 358 height 84
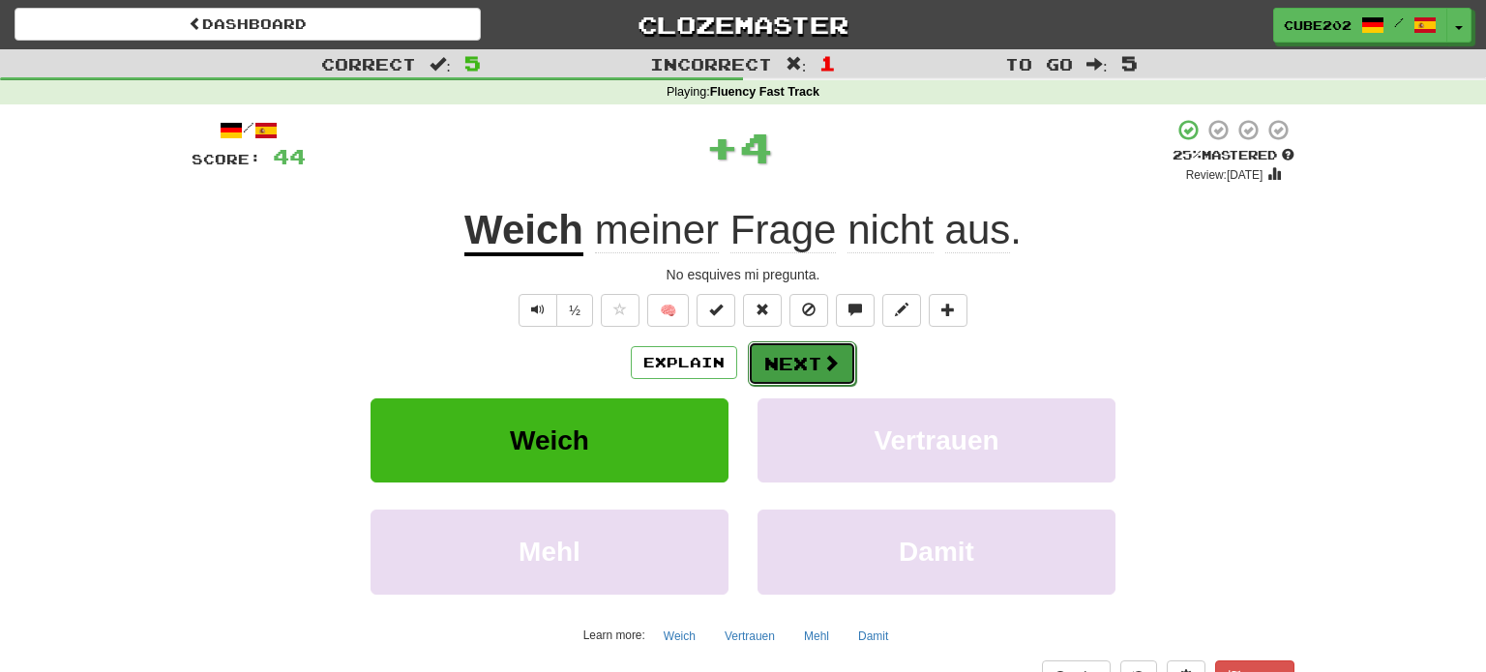
click at [789, 358] on button "Next" at bounding box center [802, 364] width 108 height 45
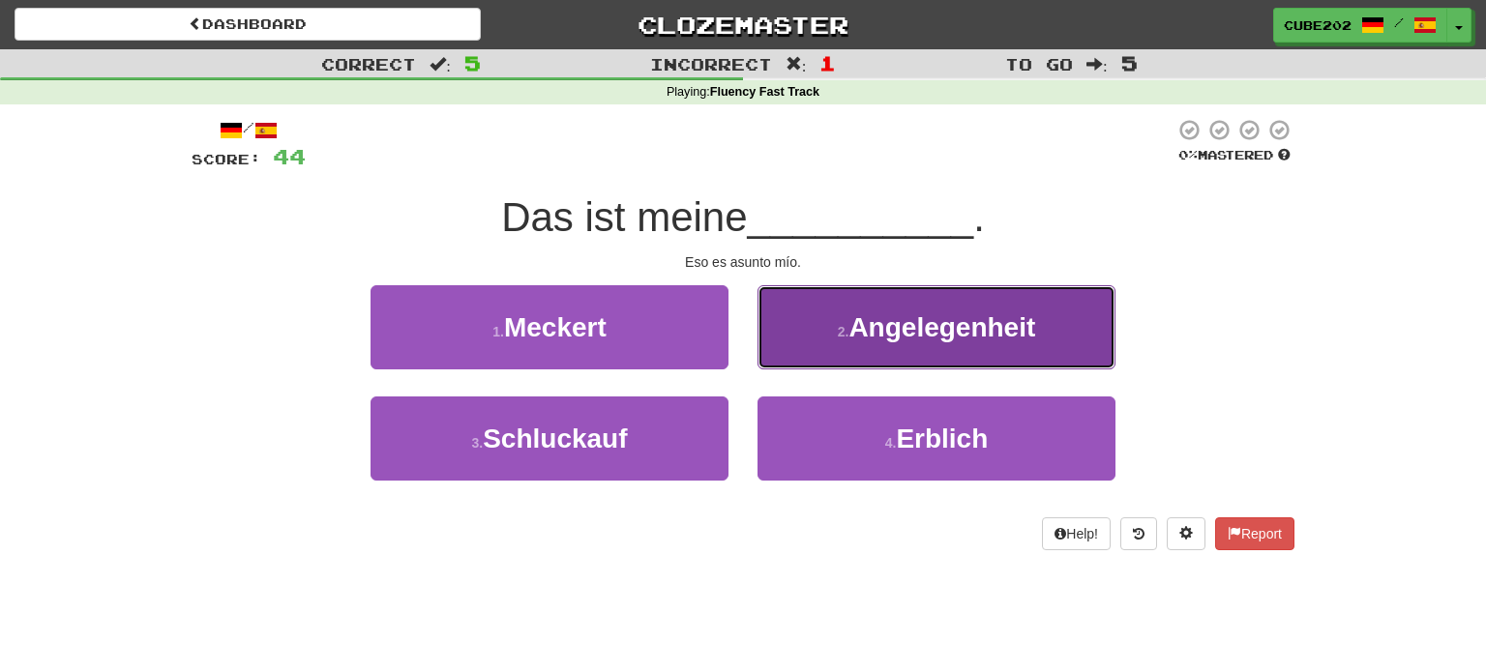
click at [844, 324] on small "2 ." at bounding box center [844, 331] width 12 height 15
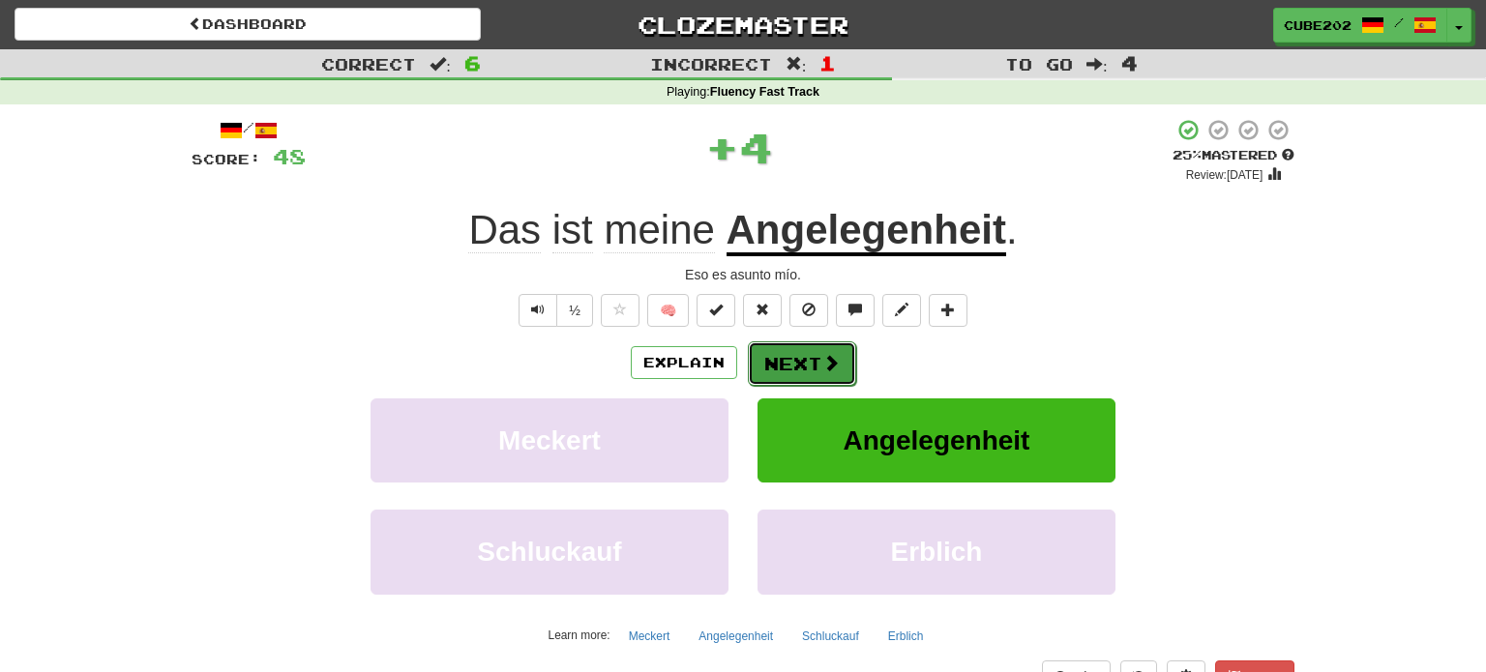
click at [807, 352] on button "Next" at bounding box center [802, 364] width 108 height 45
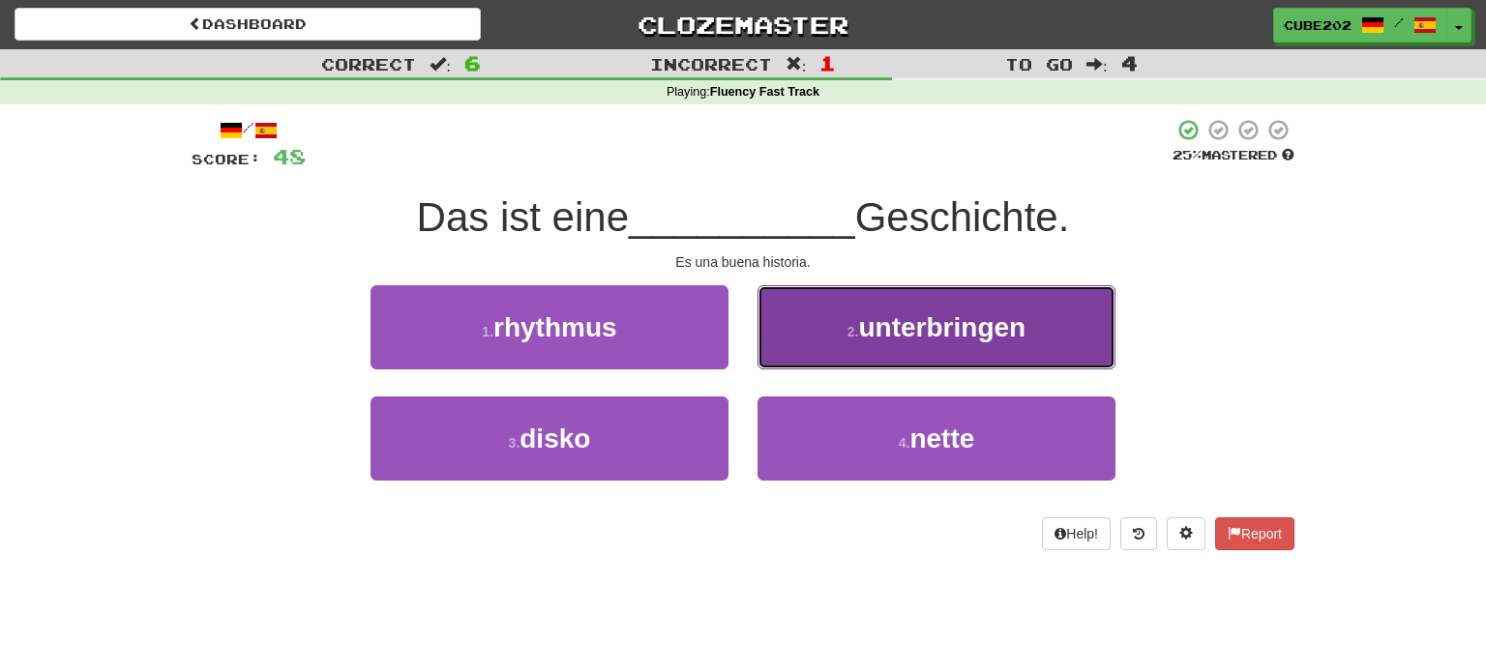
click at [847, 336] on small "2 ." at bounding box center [853, 331] width 12 height 15
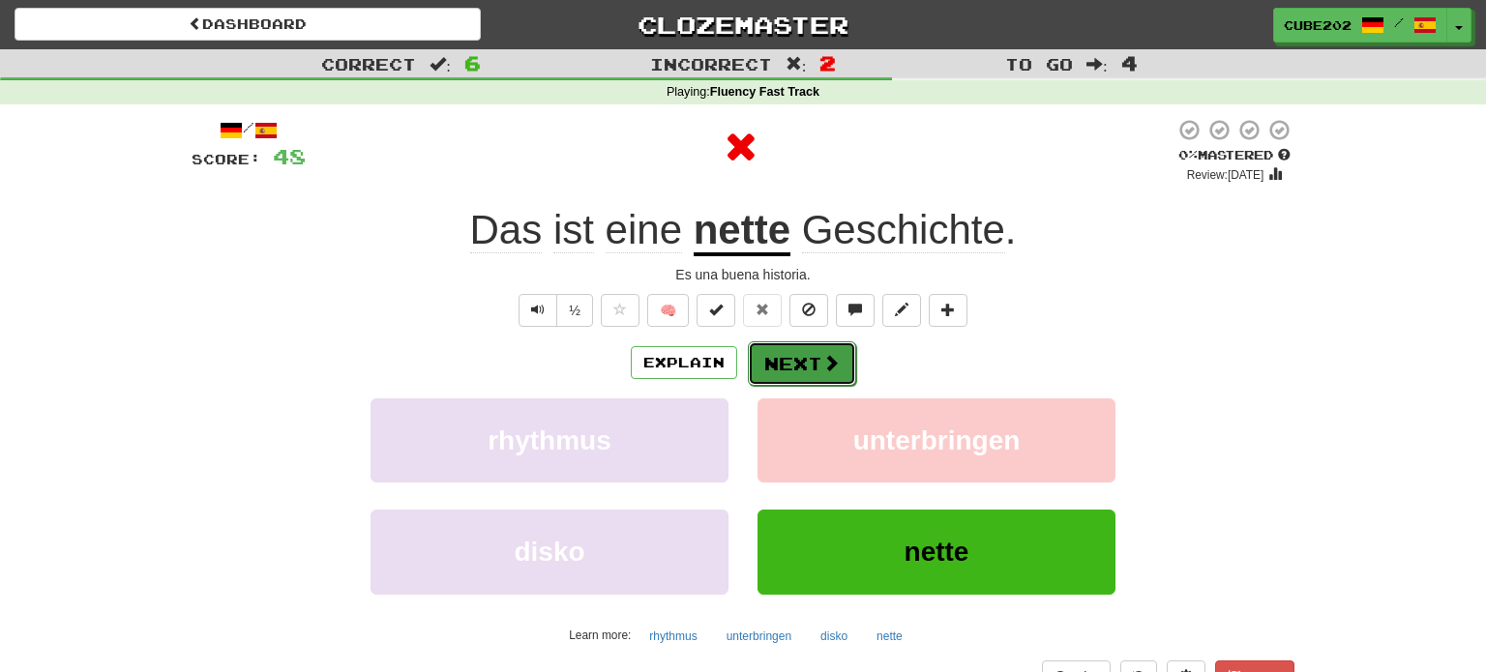
click at [798, 366] on button "Next" at bounding box center [802, 364] width 108 height 45
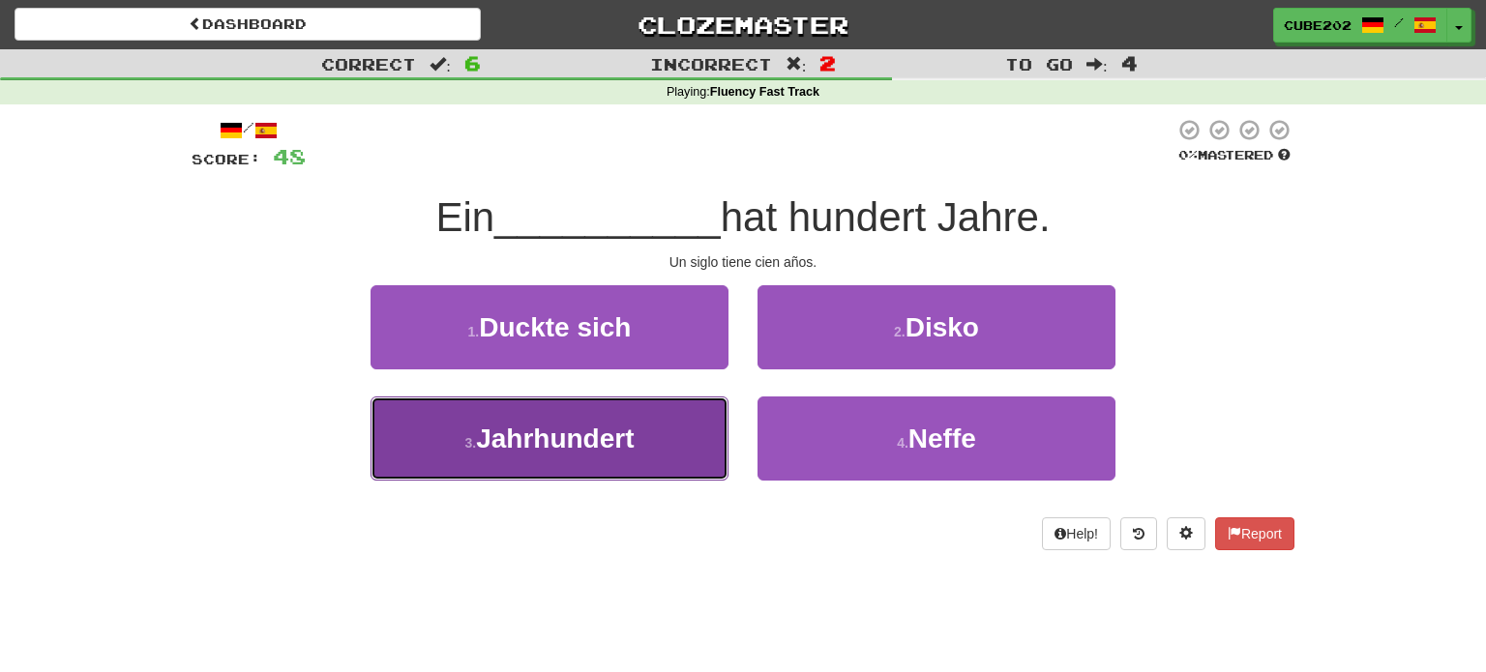
click at [685, 446] on button "3 . Jahrhundert" at bounding box center [550, 439] width 358 height 84
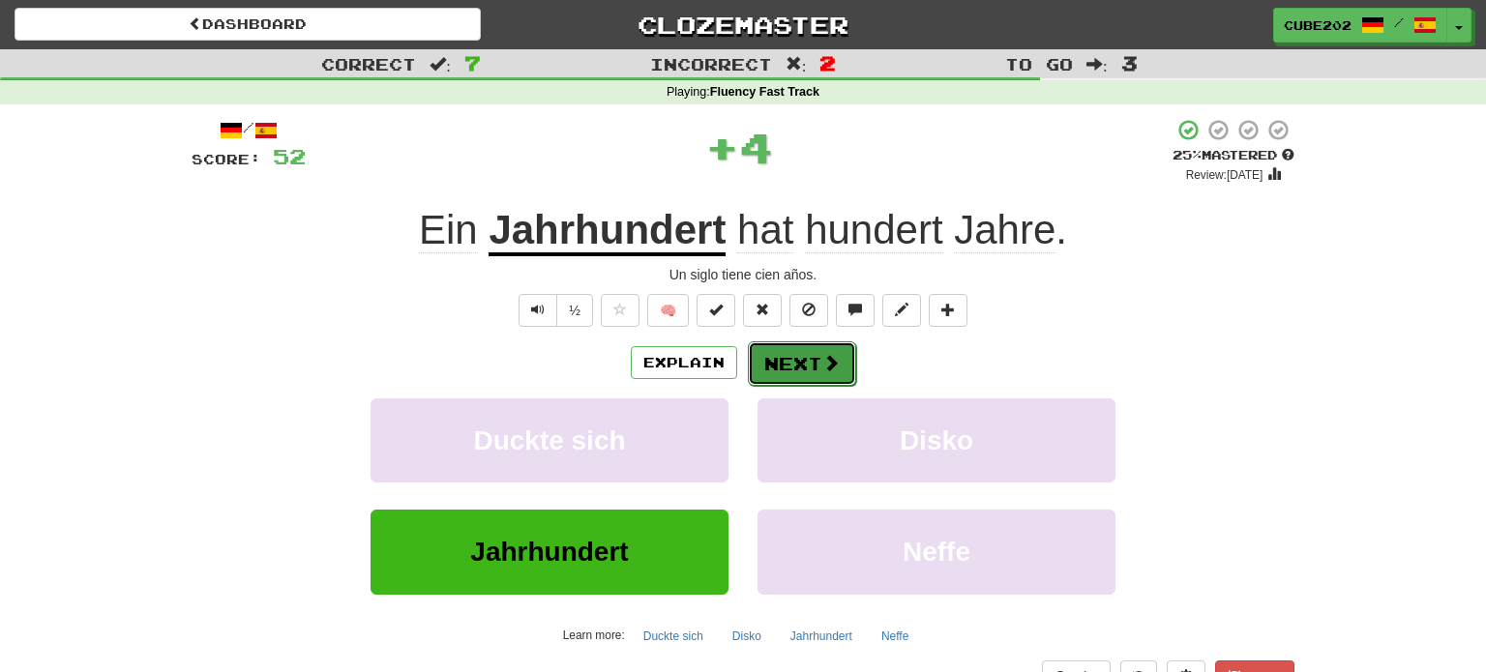
click at [804, 351] on button "Next" at bounding box center [802, 364] width 108 height 45
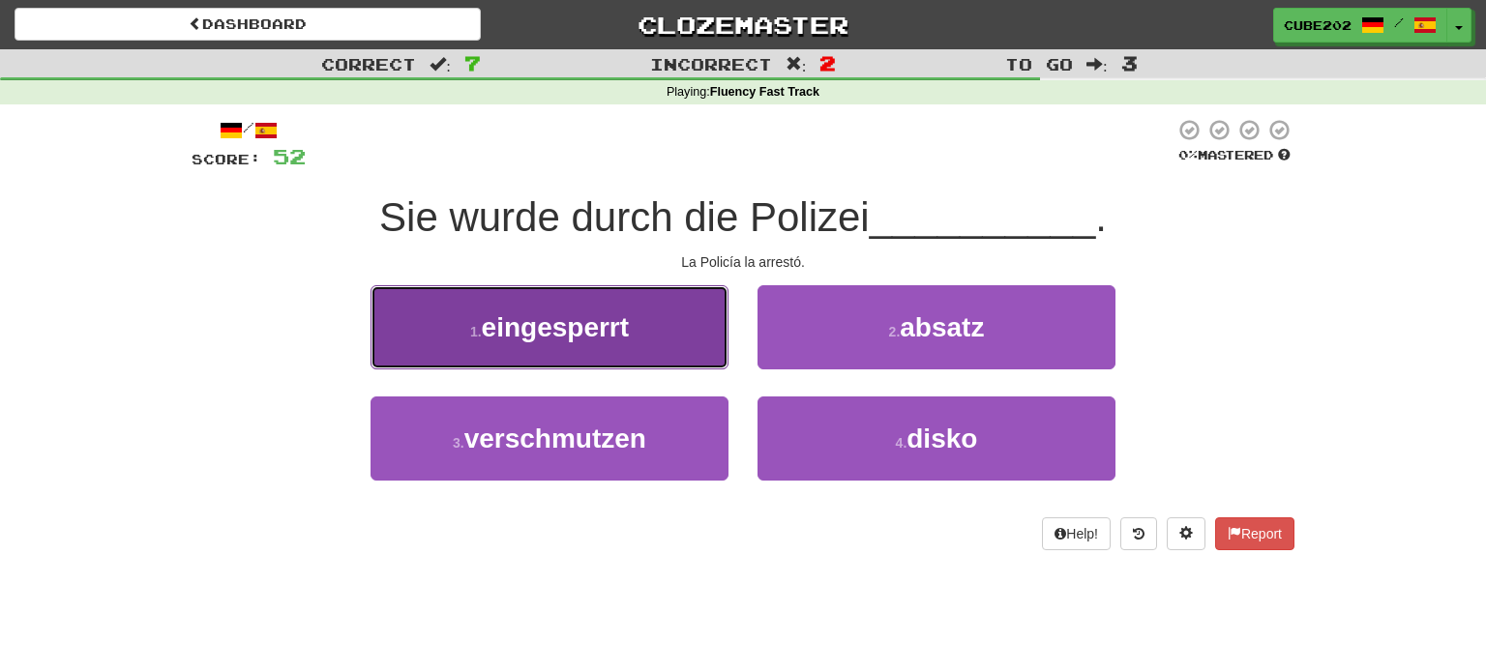
click at [686, 331] on button "1 . eingesperrt" at bounding box center [550, 327] width 358 height 84
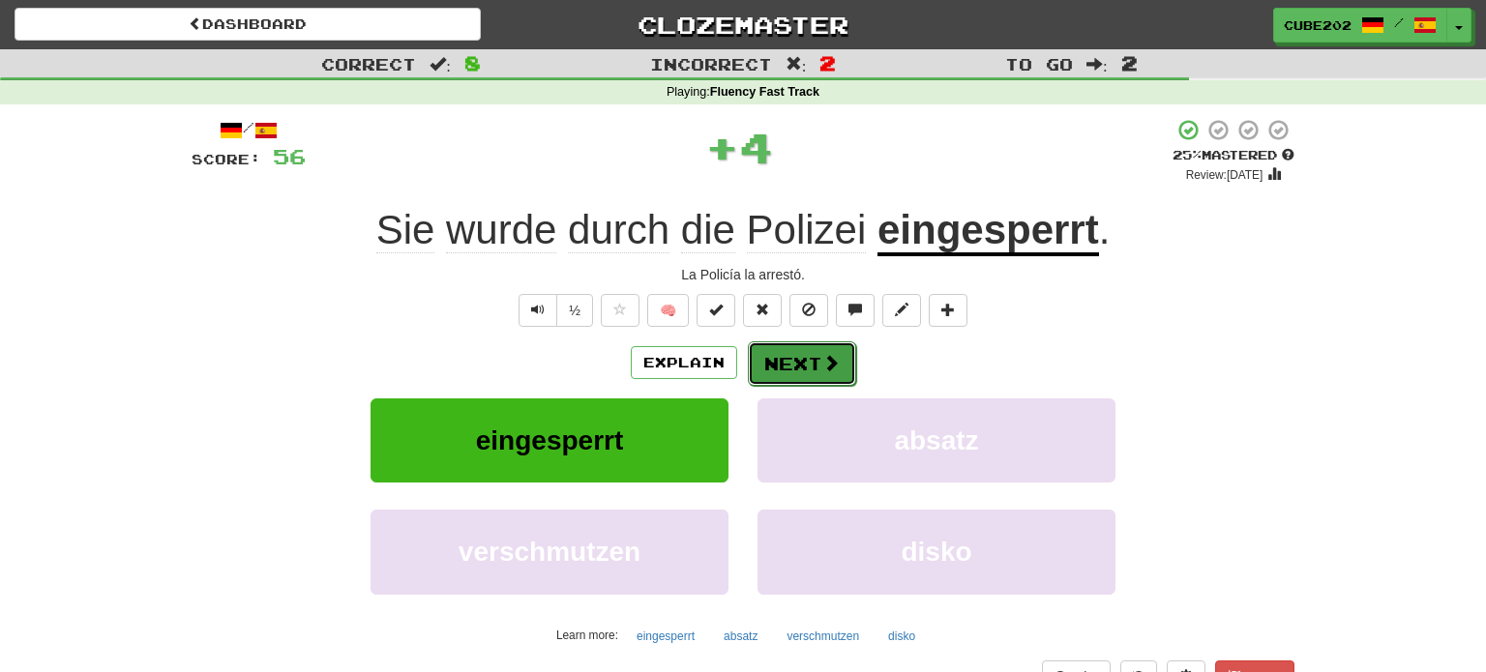
click at [802, 361] on button "Next" at bounding box center [802, 364] width 108 height 45
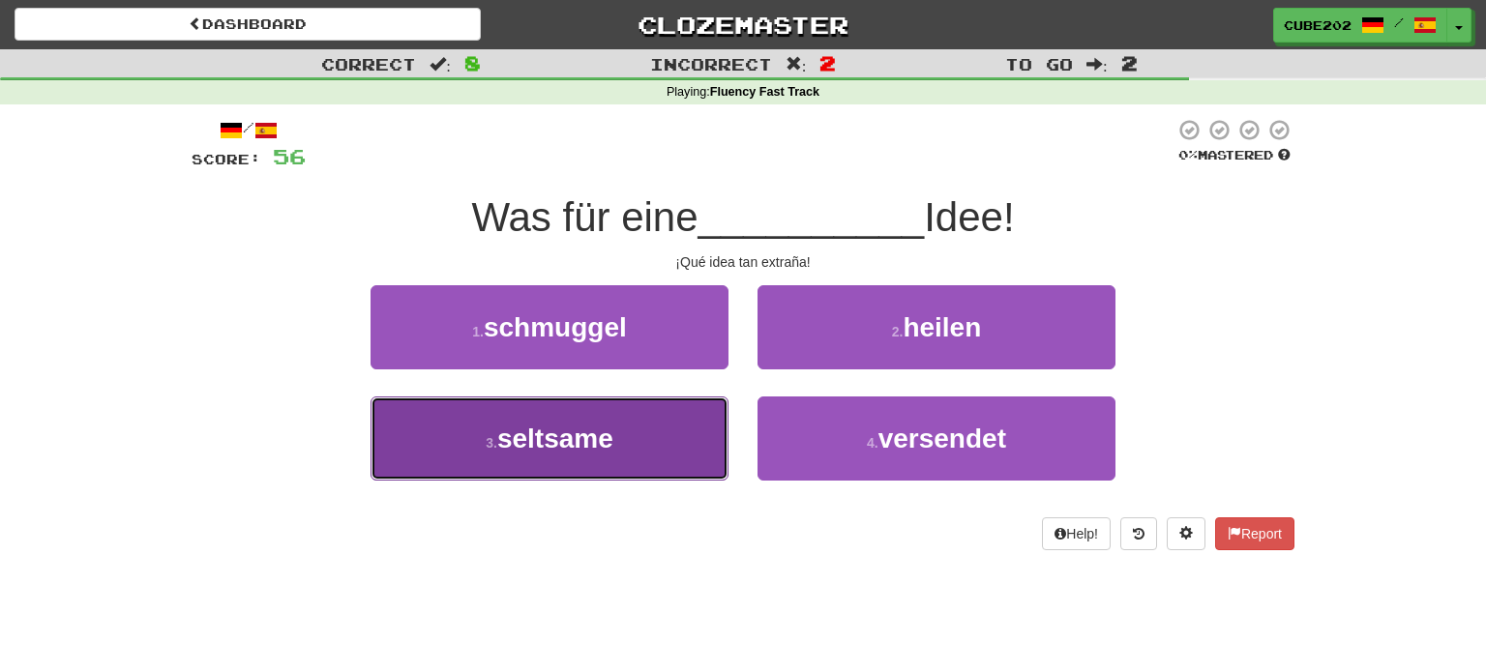
click at [664, 457] on button "3 . seltsame" at bounding box center [550, 439] width 358 height 84
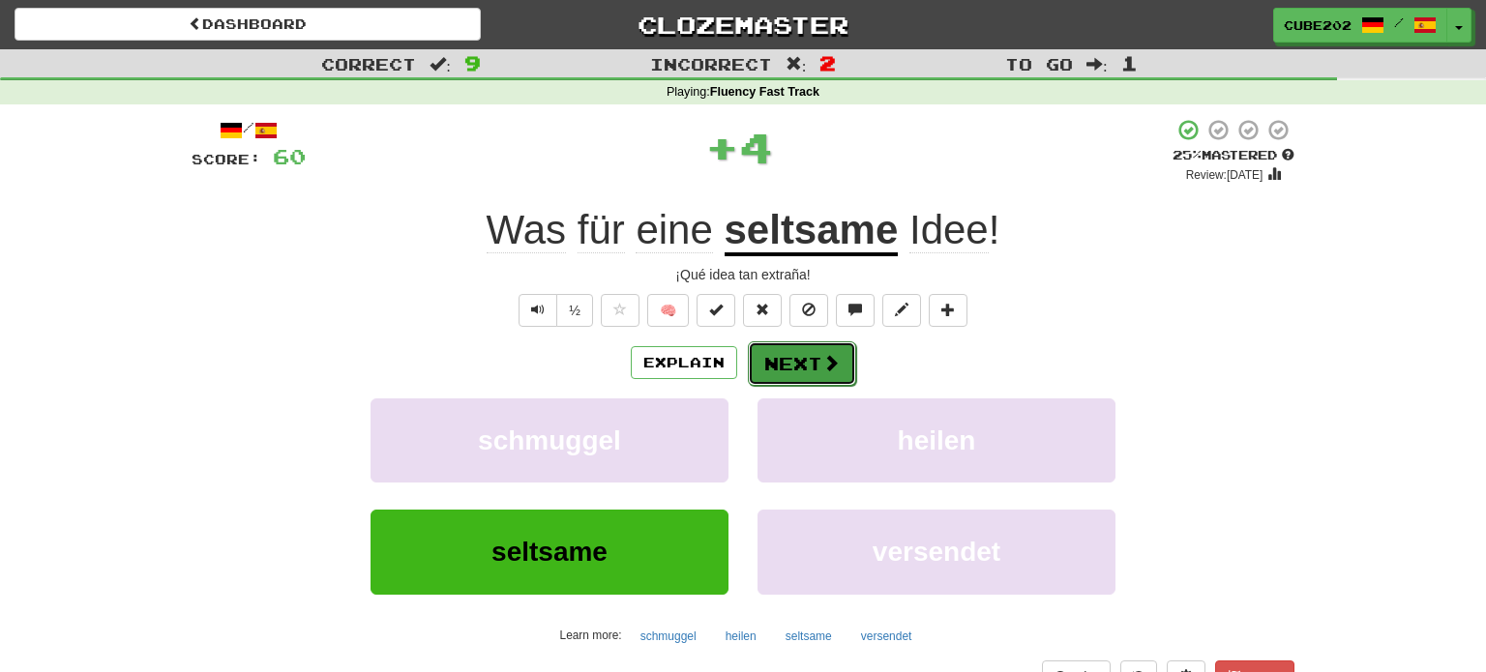
click at [812, 352] on button "Next" at bounding box center [802, 364] width 108 height 45
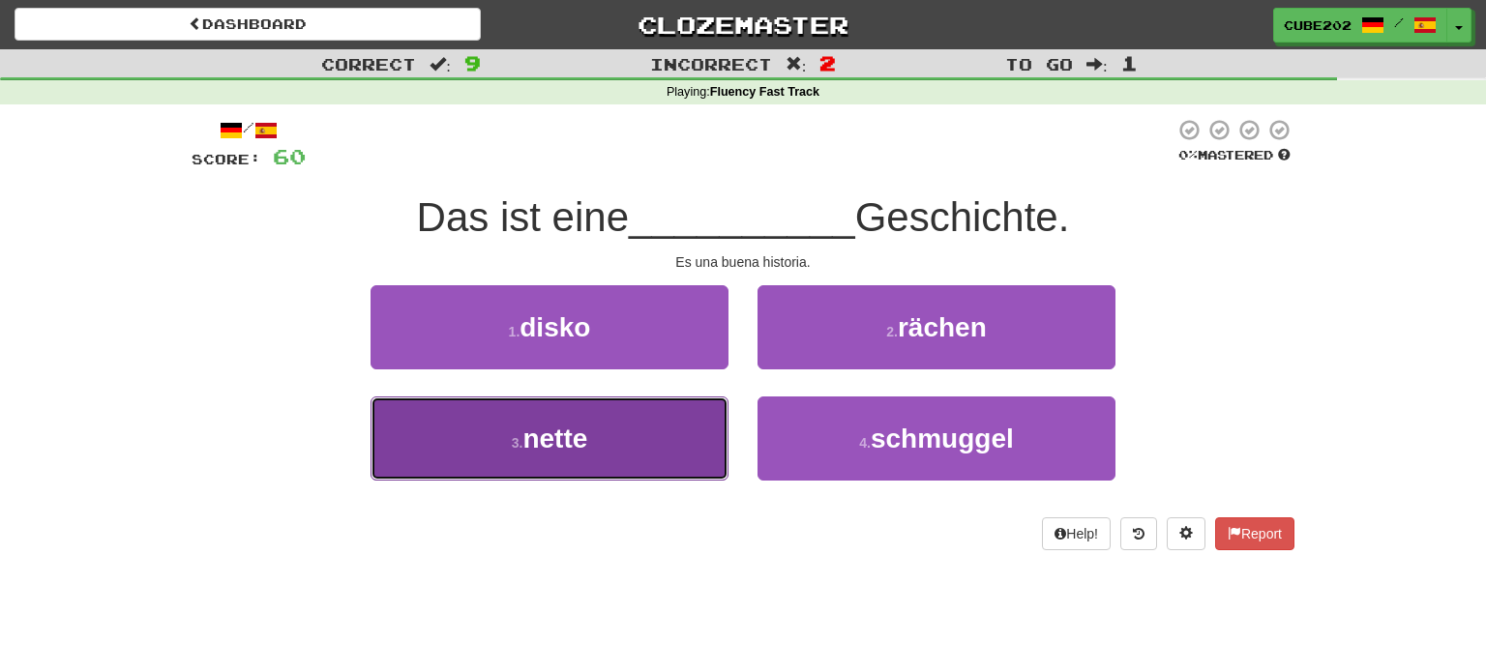
click at [689, 444] on button "3 . nette" at bounding box center [550, 439] width 358 height 84
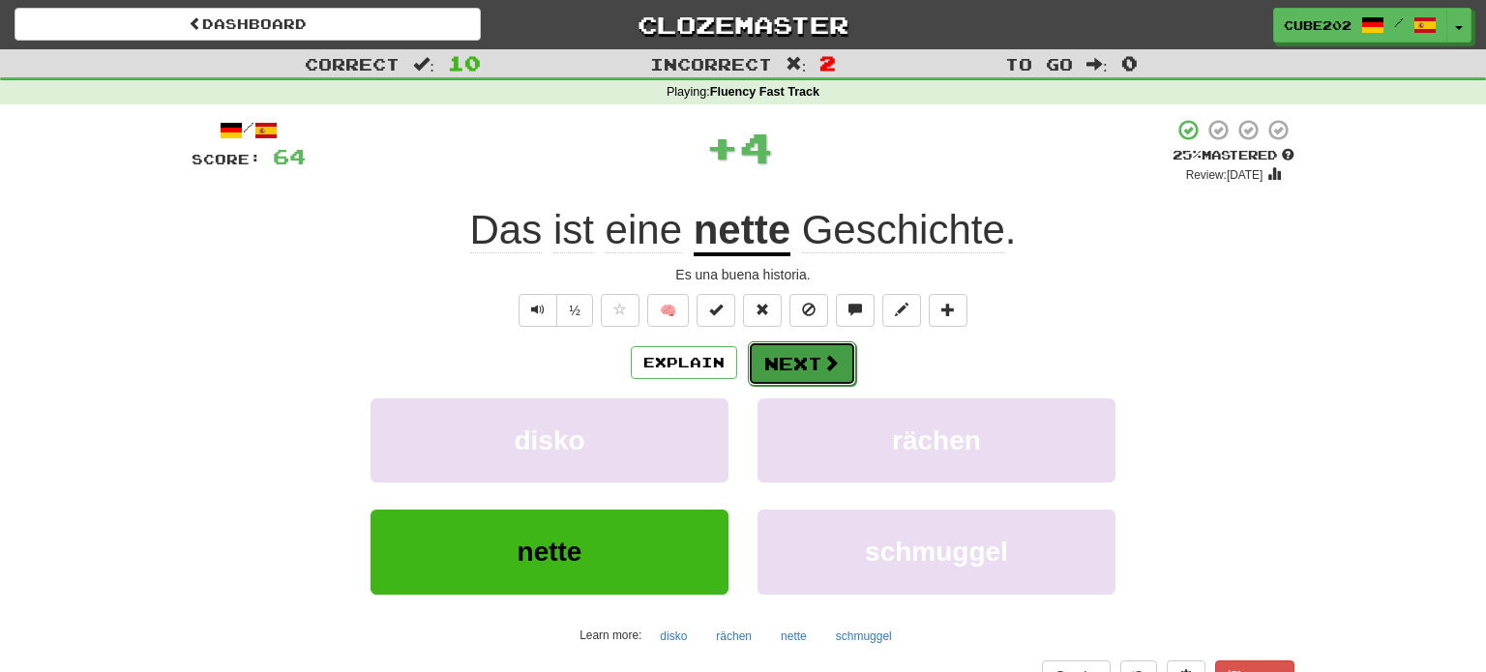
click at [814, 363] on button "Next" at bounding box center [802, 364] width 108 height 45
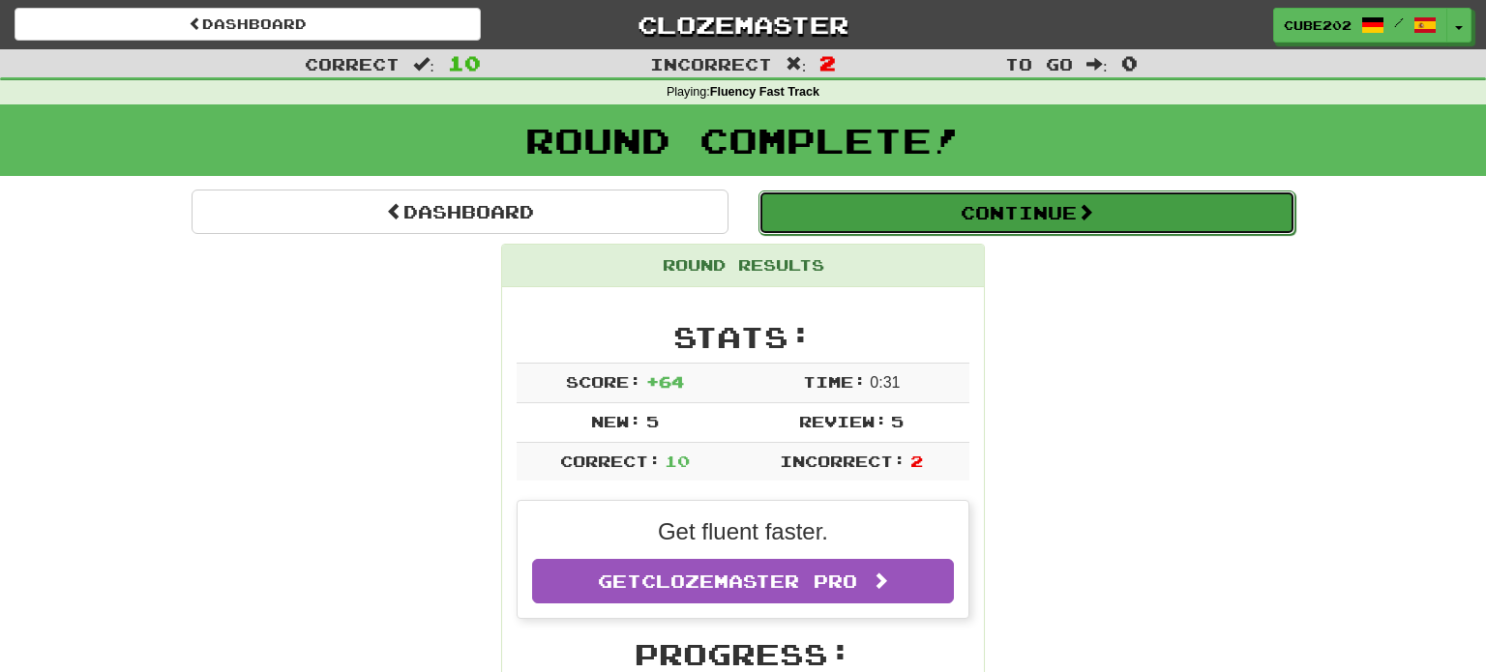
click at [839, 198] on button "Continue" at bounding box center [1026, 213] width 537 height 45
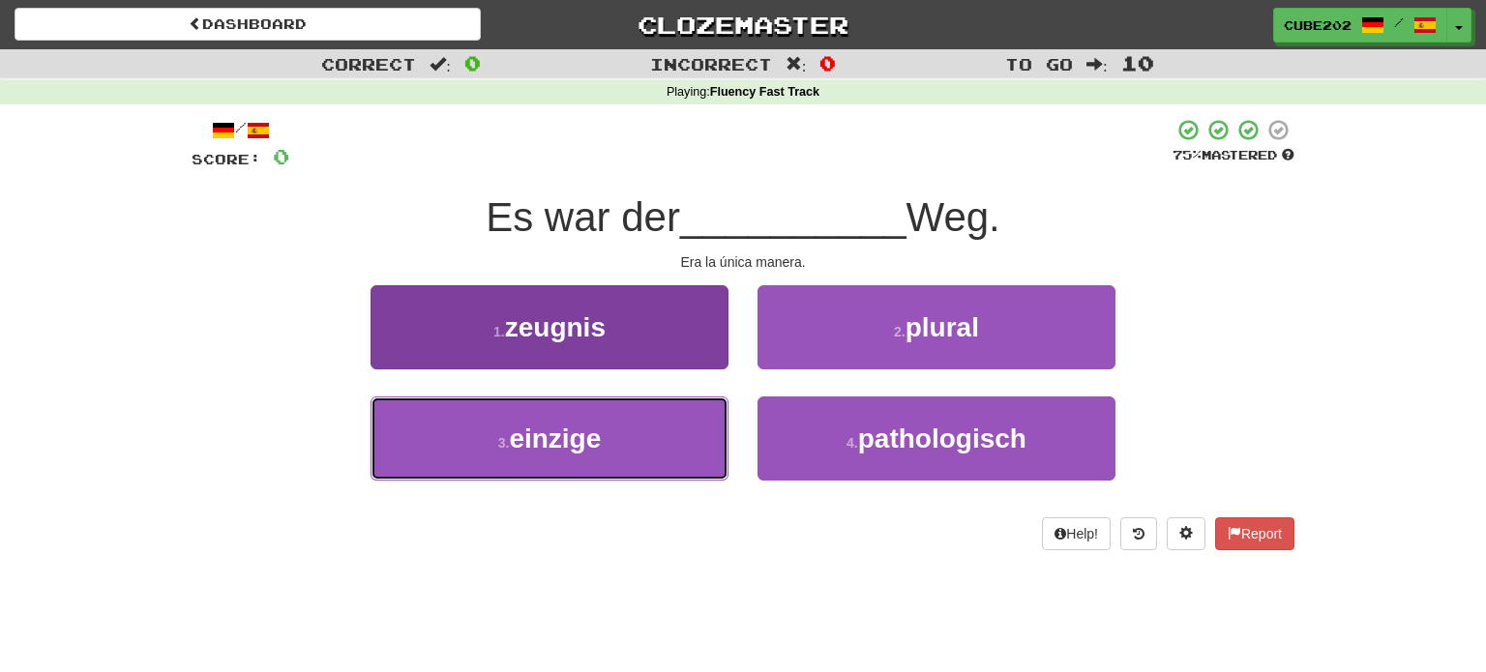
drag, startPoint x: 675, startPoint y: 445, endPoint x: 670, endPoint y: 429, distance: 17.1
click at [673, 445] on button "3 . einzige" at bounding box center [550, 439] width 358 height 84
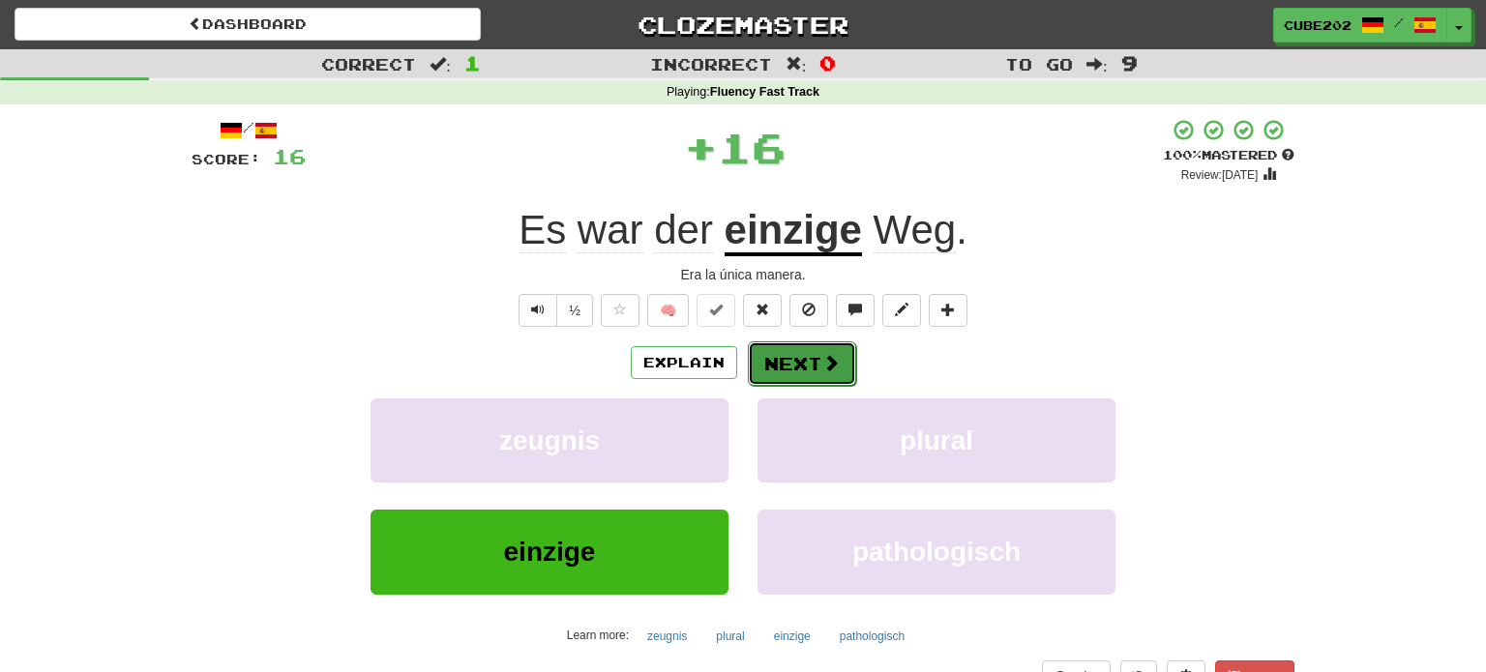
click at [802, 361] on button "Next" at bounding box center [802, 364] width 108 height 45
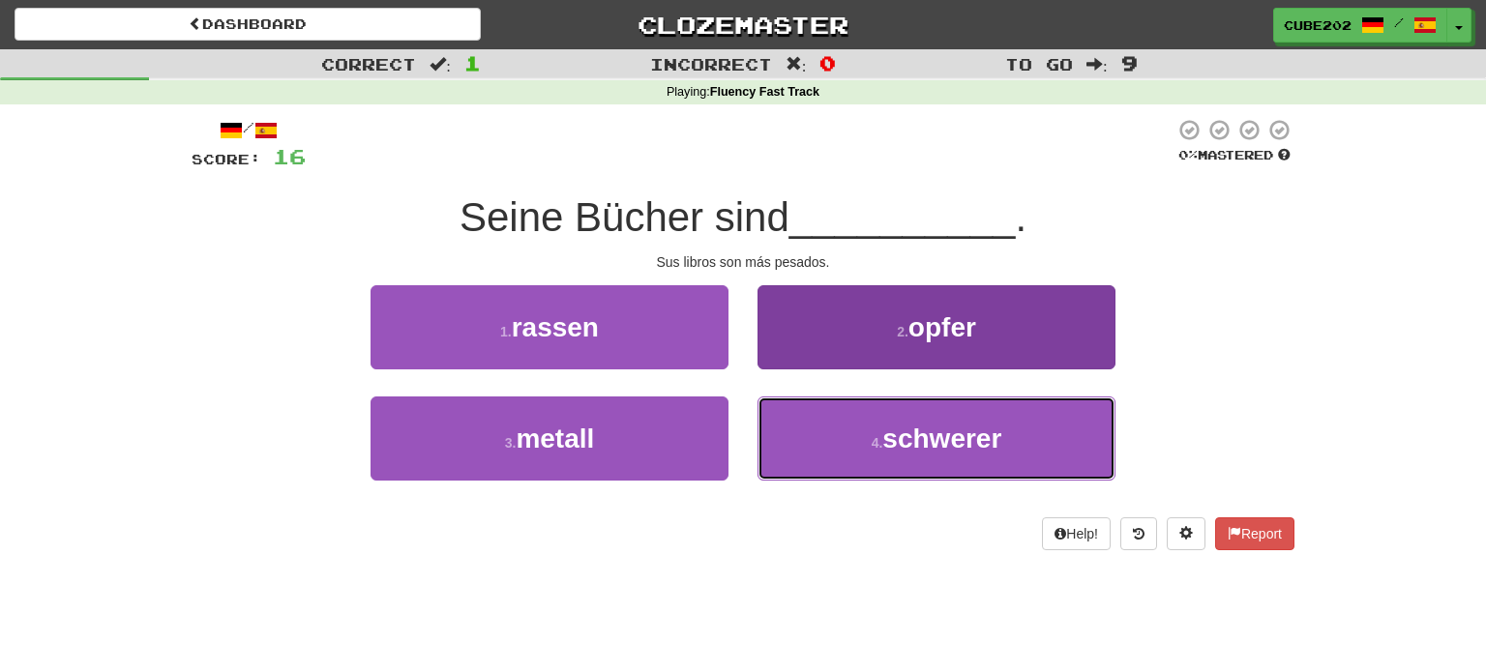
click at [876, 451] on button "4 . schwerer" at bounding box center [936, 439] width 358 height 84
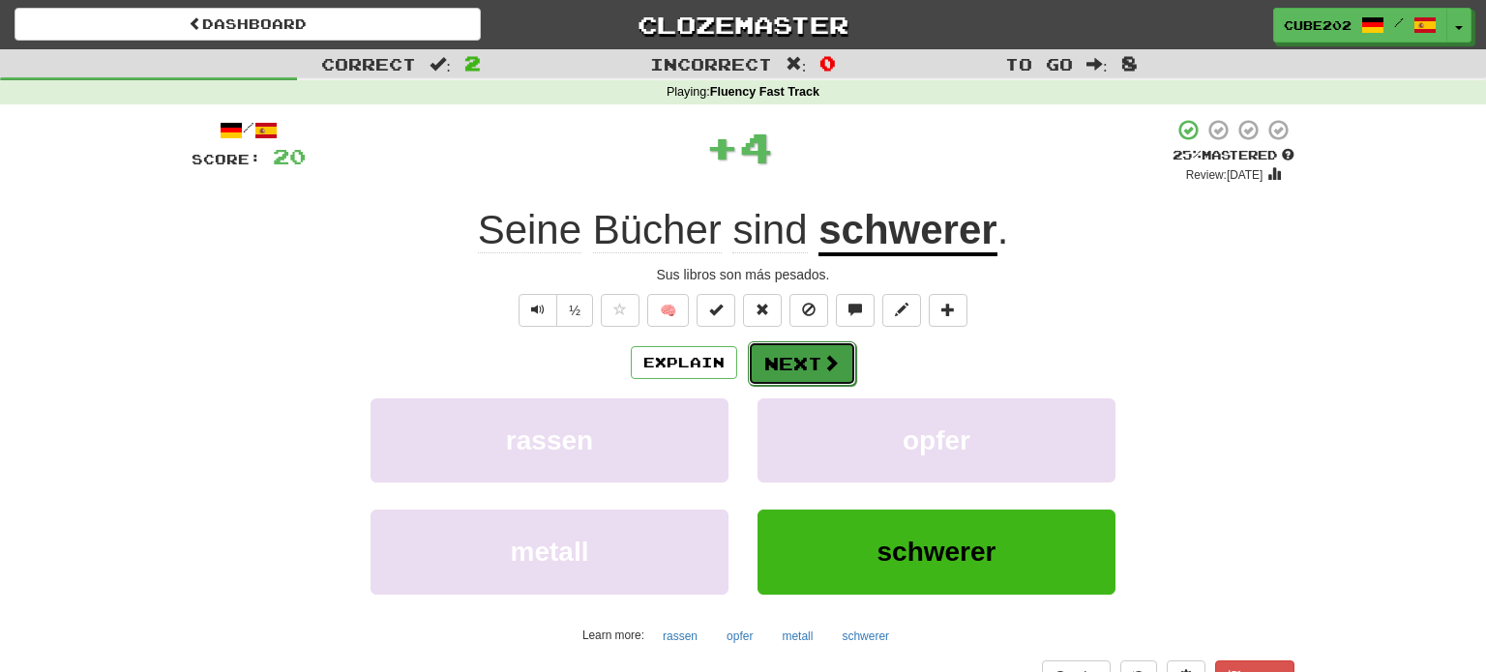
click at [796, 362] on button "Next" at bounding box center [802, 364] width 108 height 45
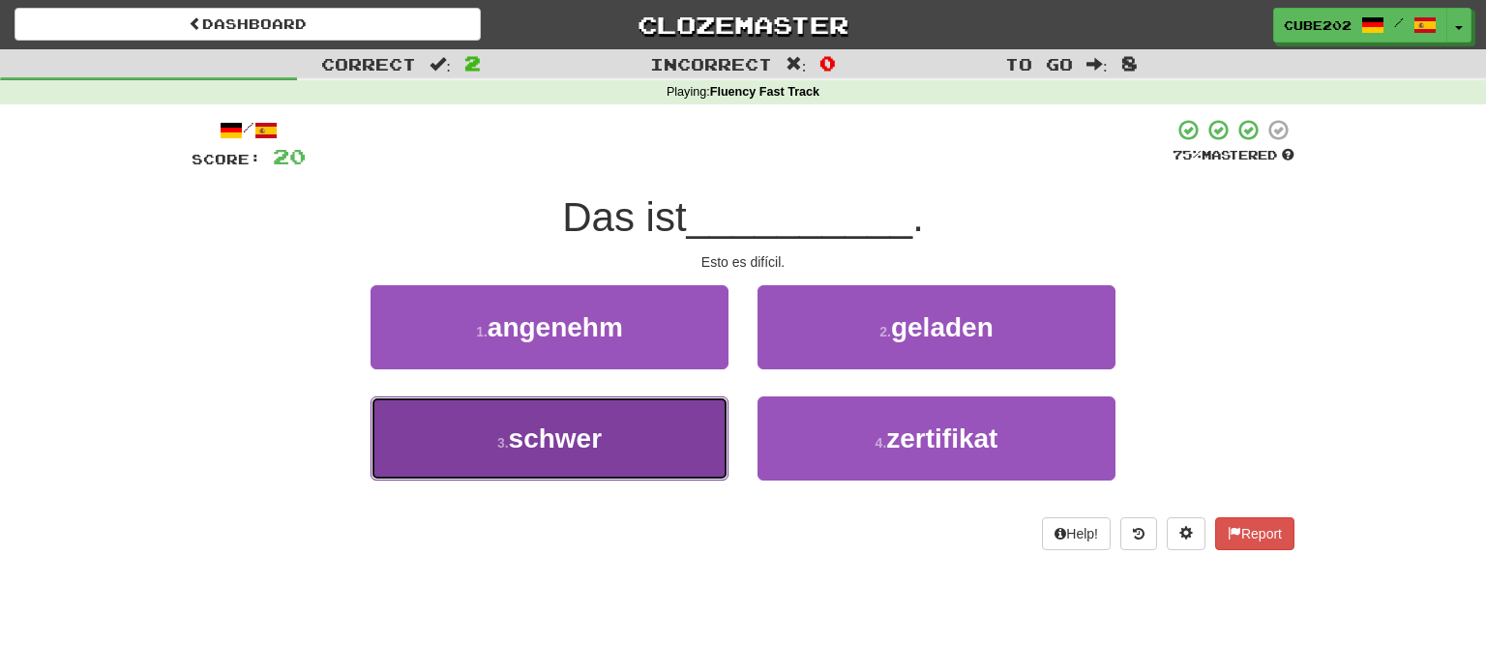
click at [669, 427] on button "3 . schwer" at bounding box center [550, 439] width 358 height 84
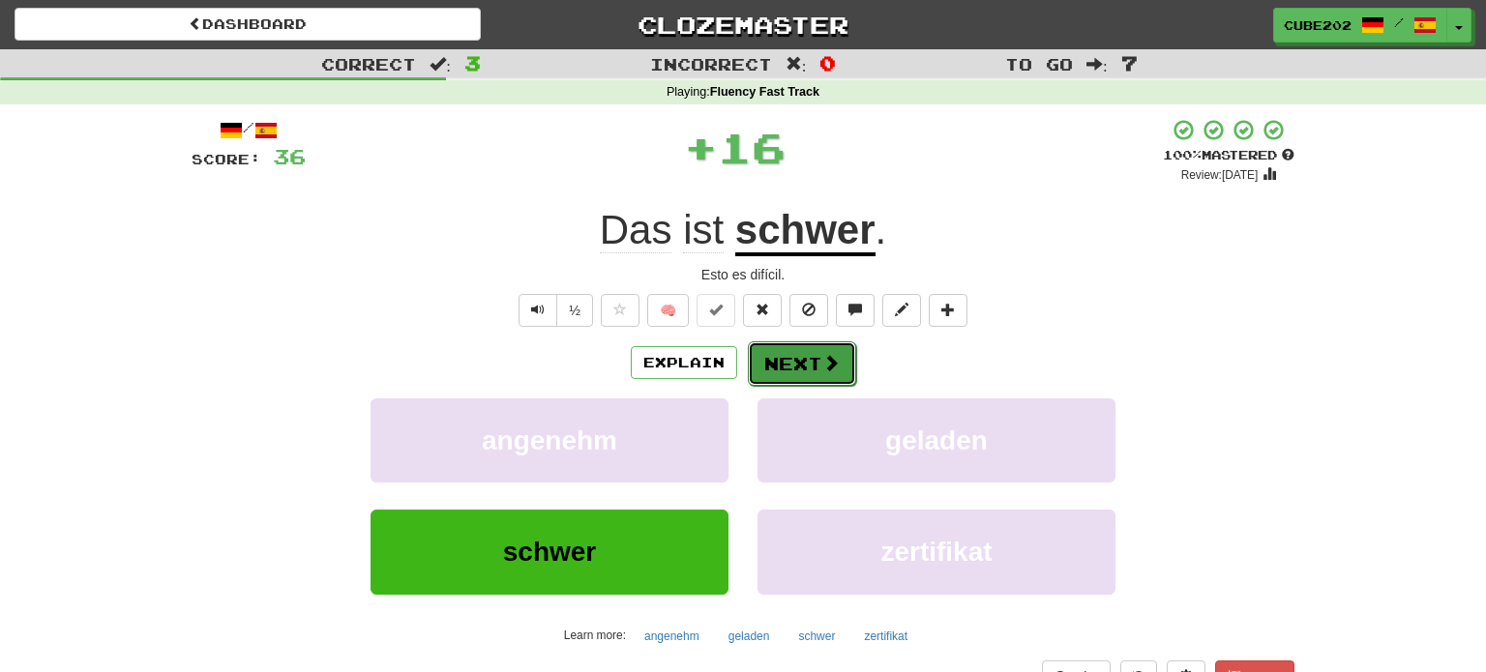
click at [799, 361] on button "Next" at bounding box center [802, 364] width 108 height 45
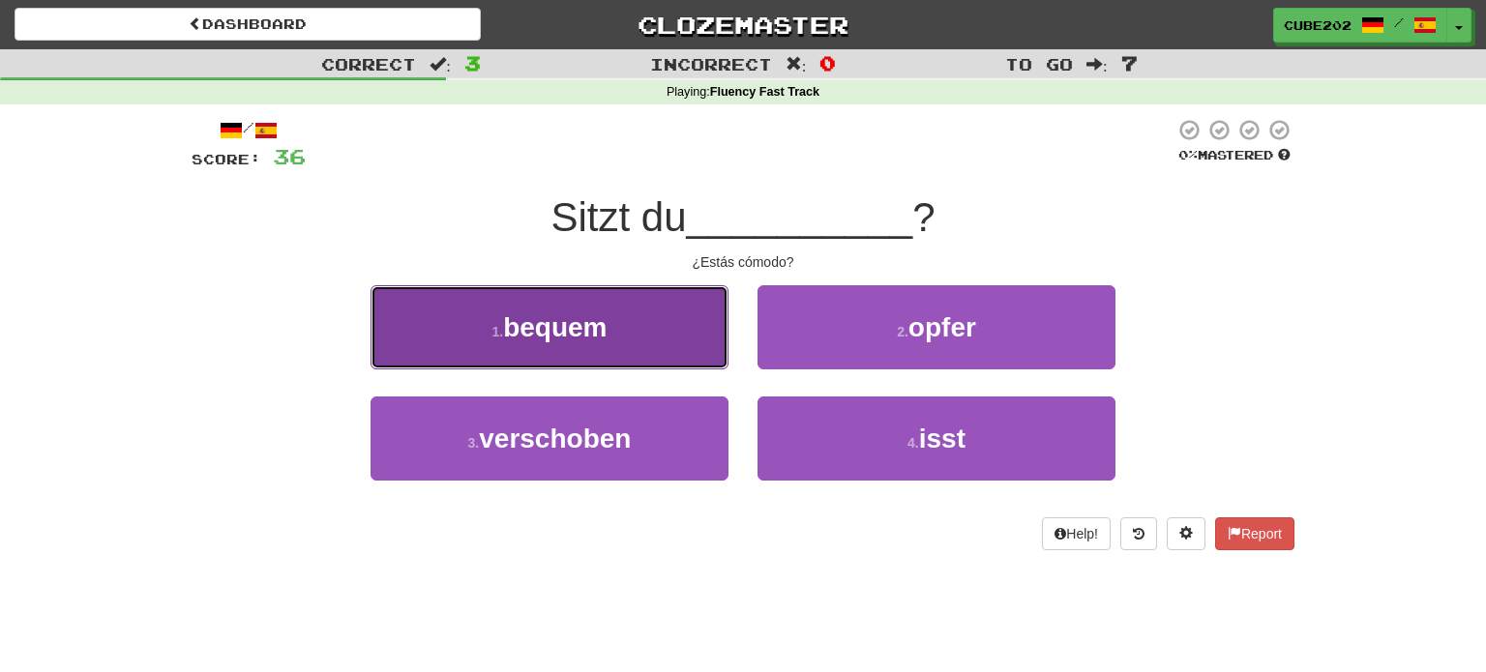
click at [687, 317] on button "1 . bequem" at bounding box center [550, 327] width 358 height 84
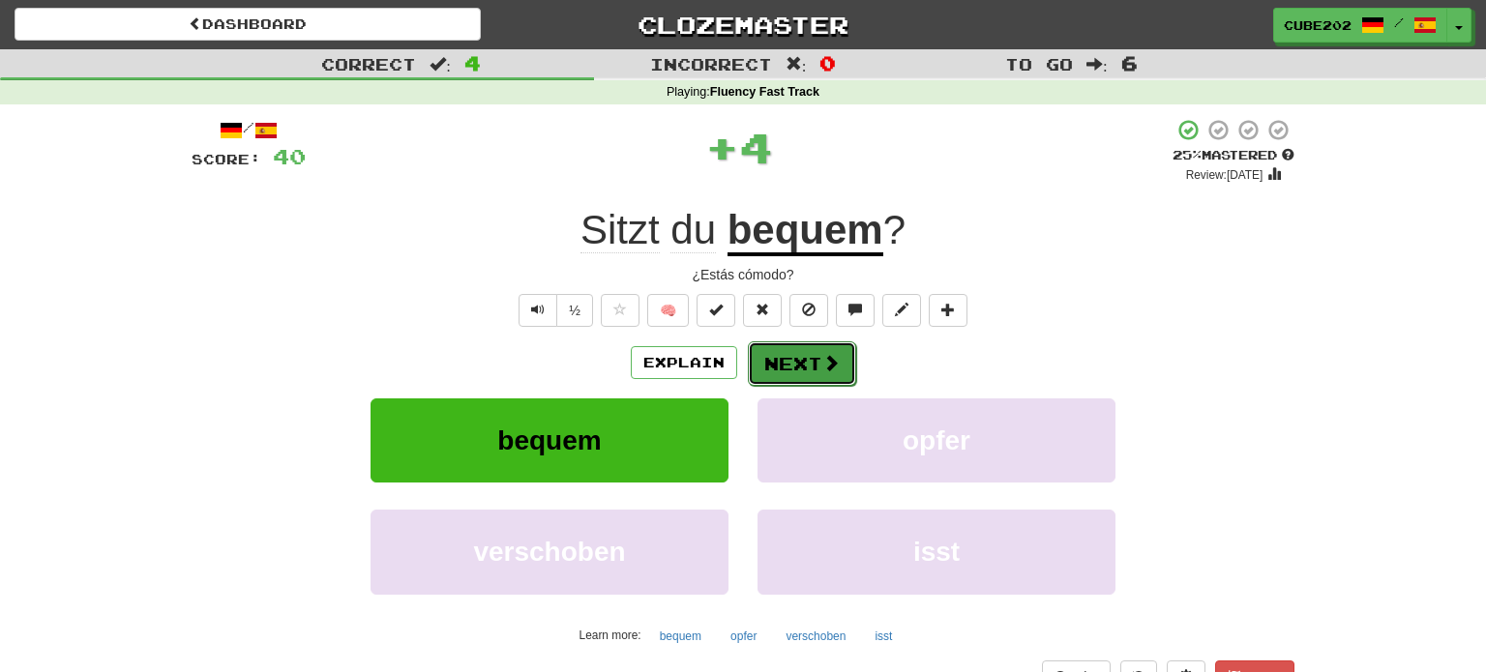
click at [800, 354] on button "Next" at bounding box center [802, 364] width 108 height 45
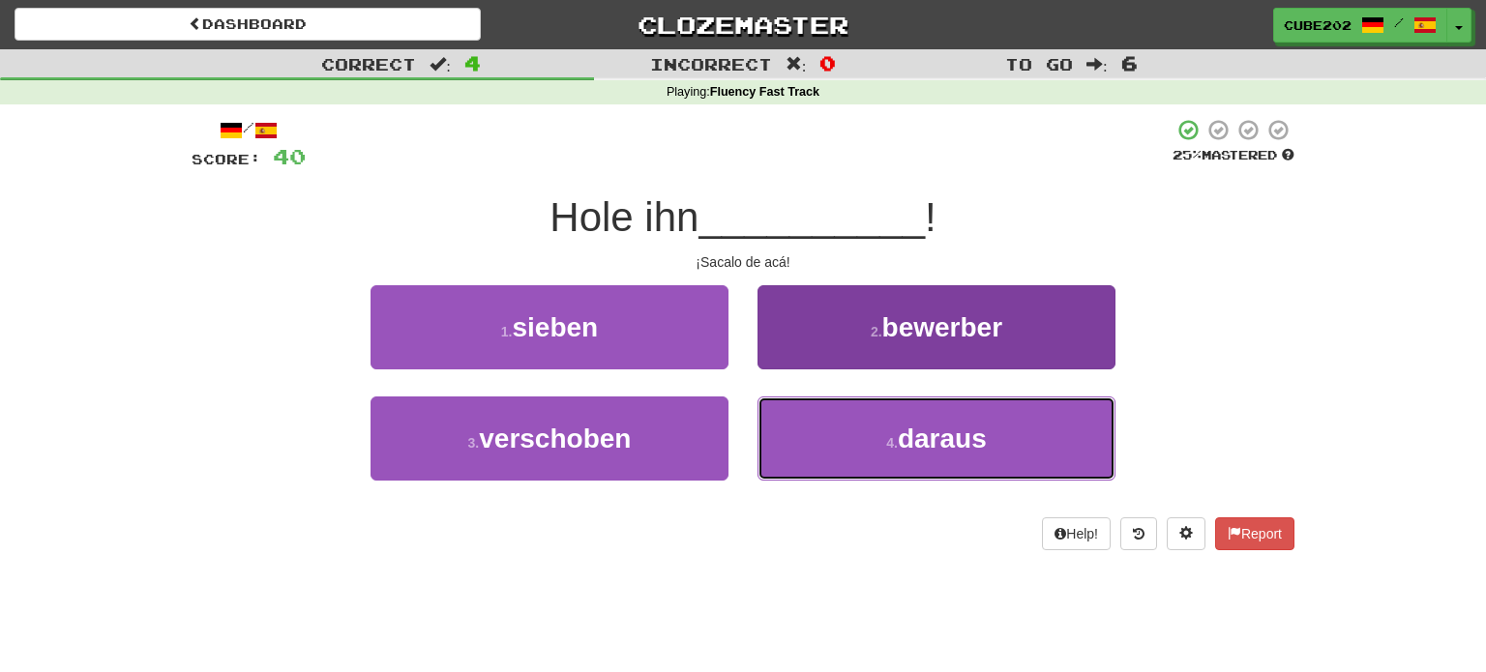
click at [904, 446] on span "daraus" at bounding box center [942, 439] width 89 height 30
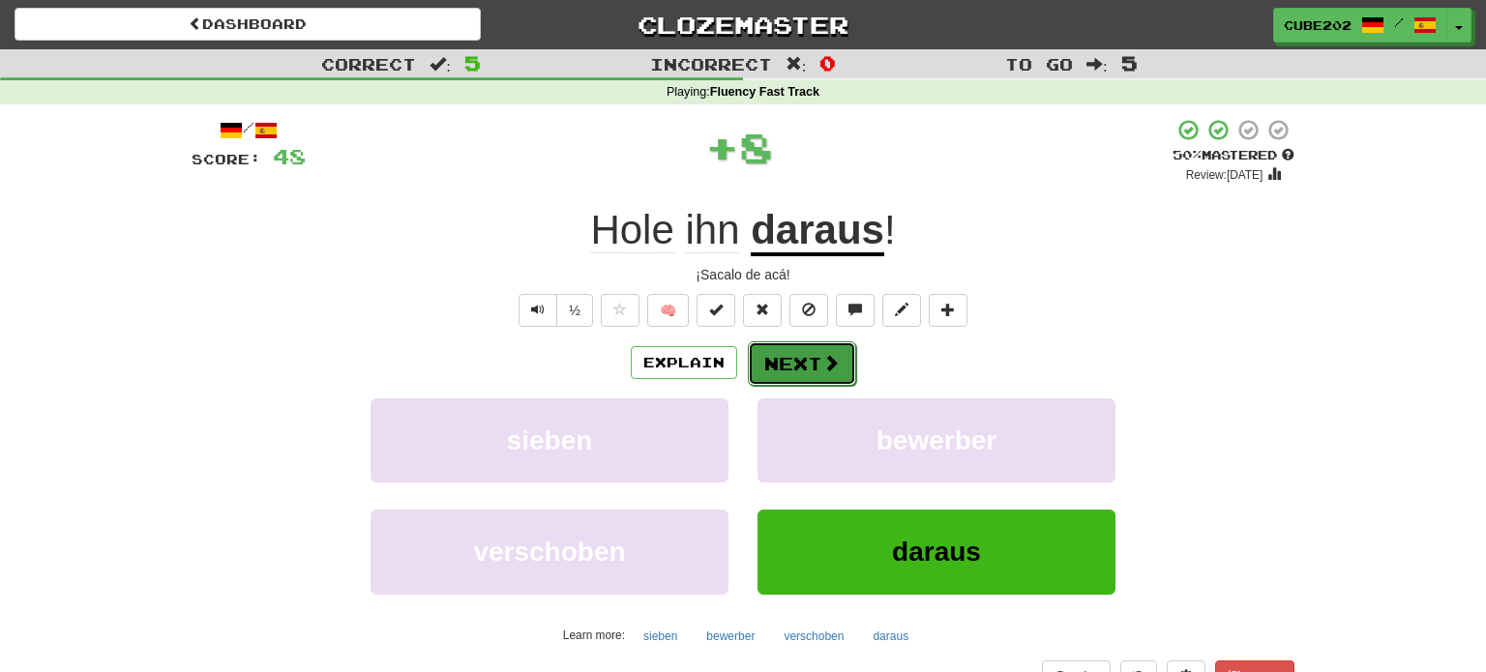
click at [822, 364] on span at bounding box center [830, 362] width 17 height 17
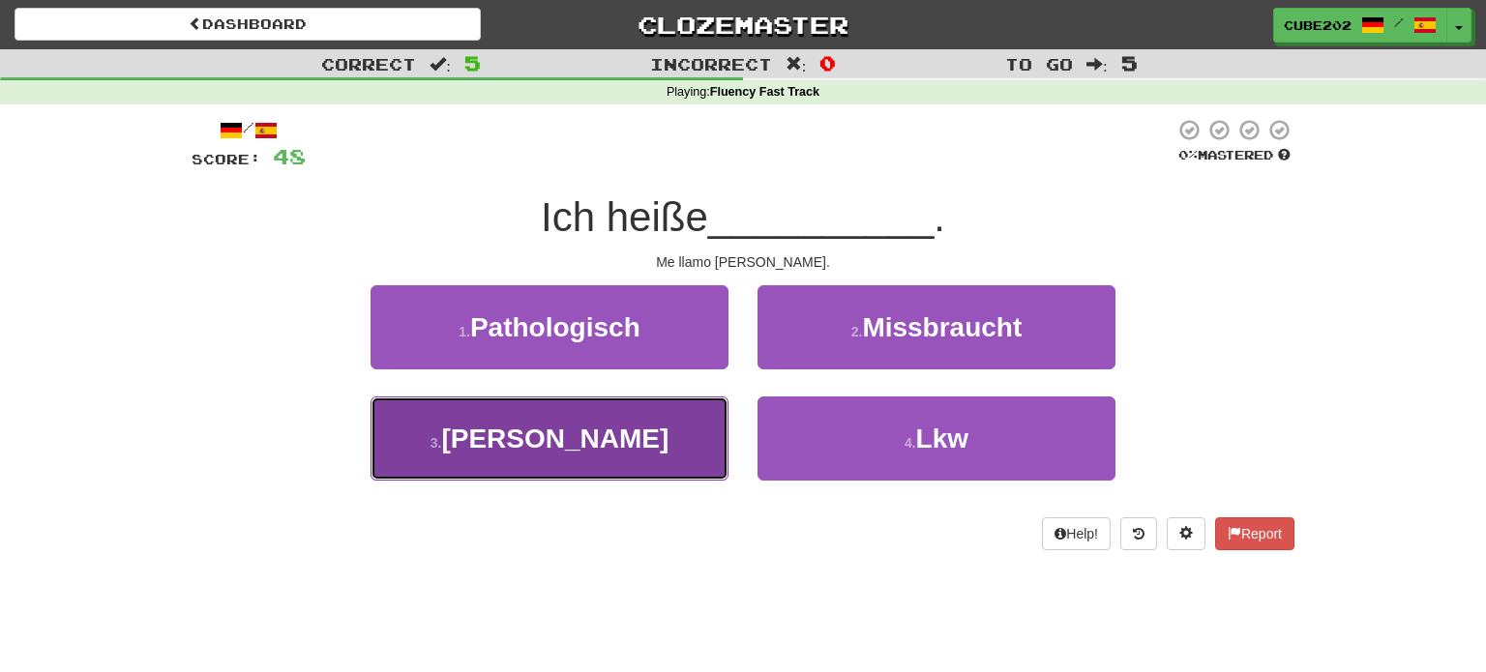
click at [668, 453] on button "3 . Sally" at bounding box center [550, 439] width 358 height 84
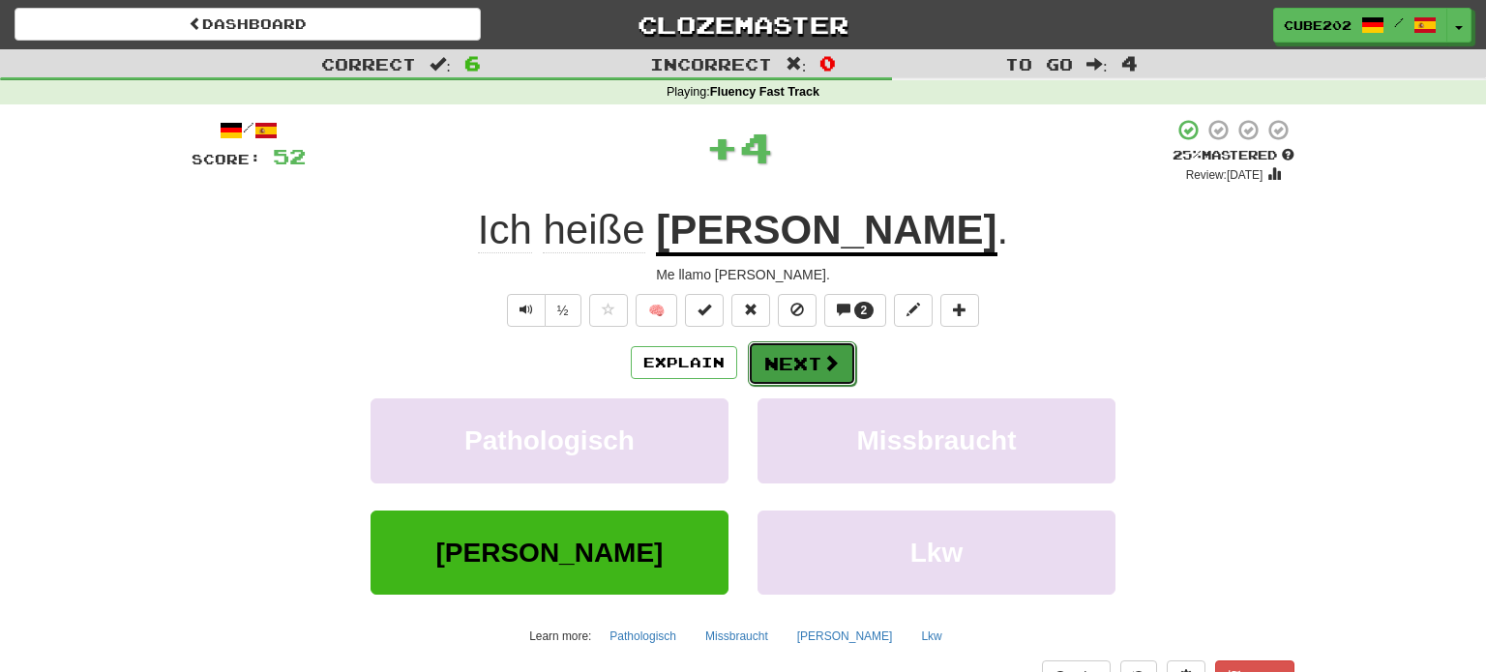
click at [803, 368] on button "Next" at bounding box center [802, 364] width 108 height 45
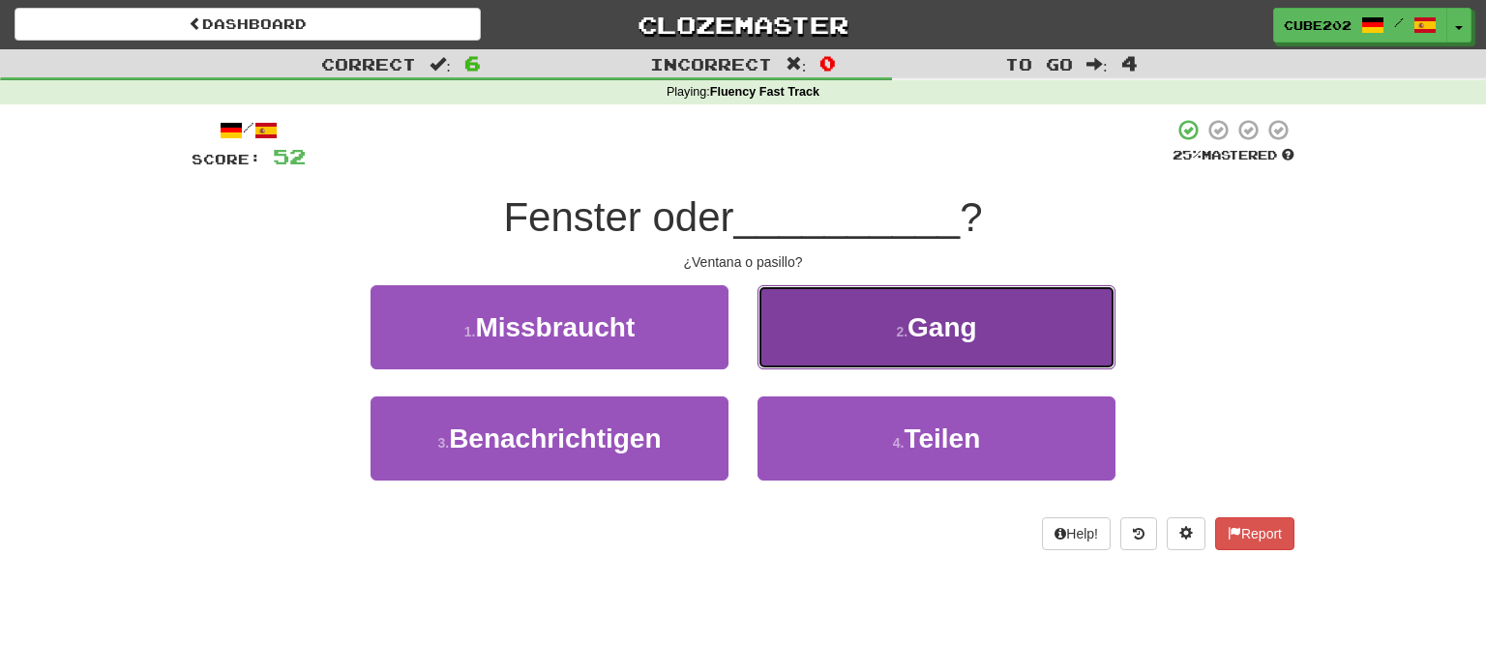
click at [886, 341] on button "2 . Gang" at bounding box center [936, 327] width 358 height 84
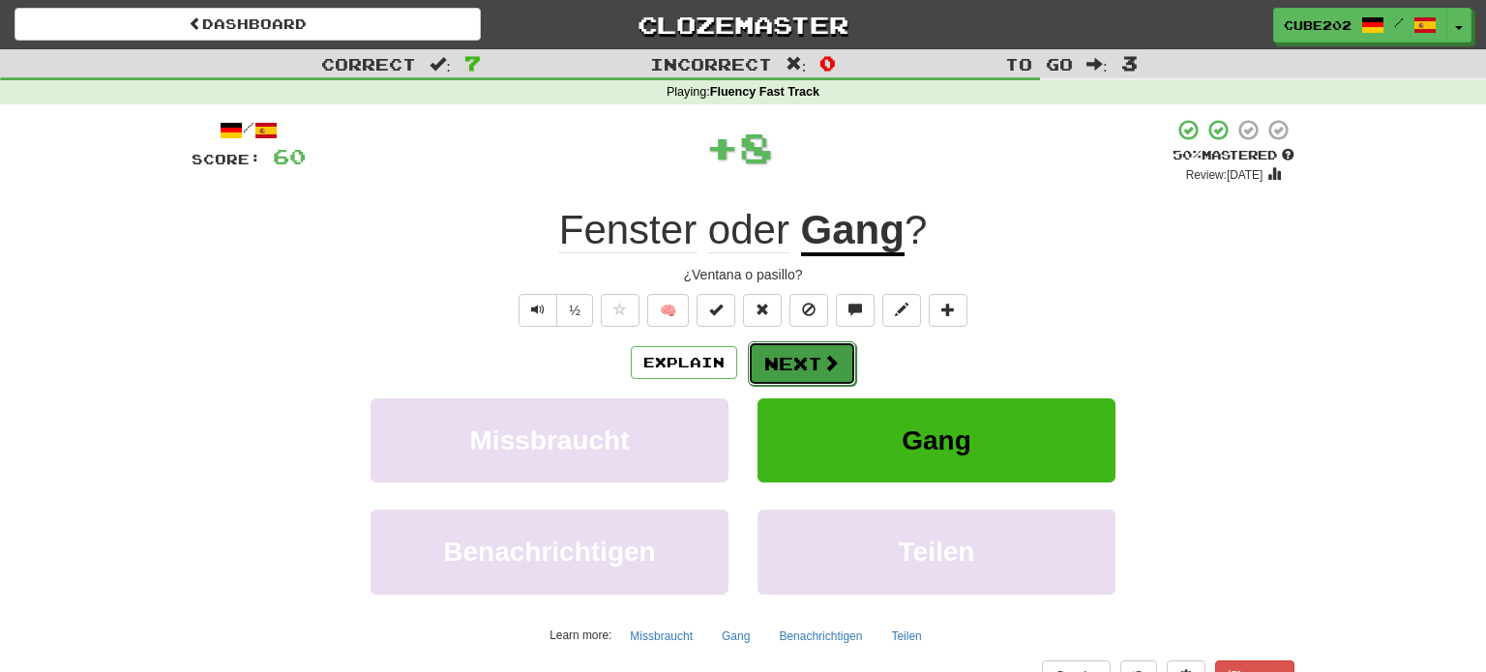
click at [801, 359] on button "Next" at bounding box center [802, 364] width 108 height 45
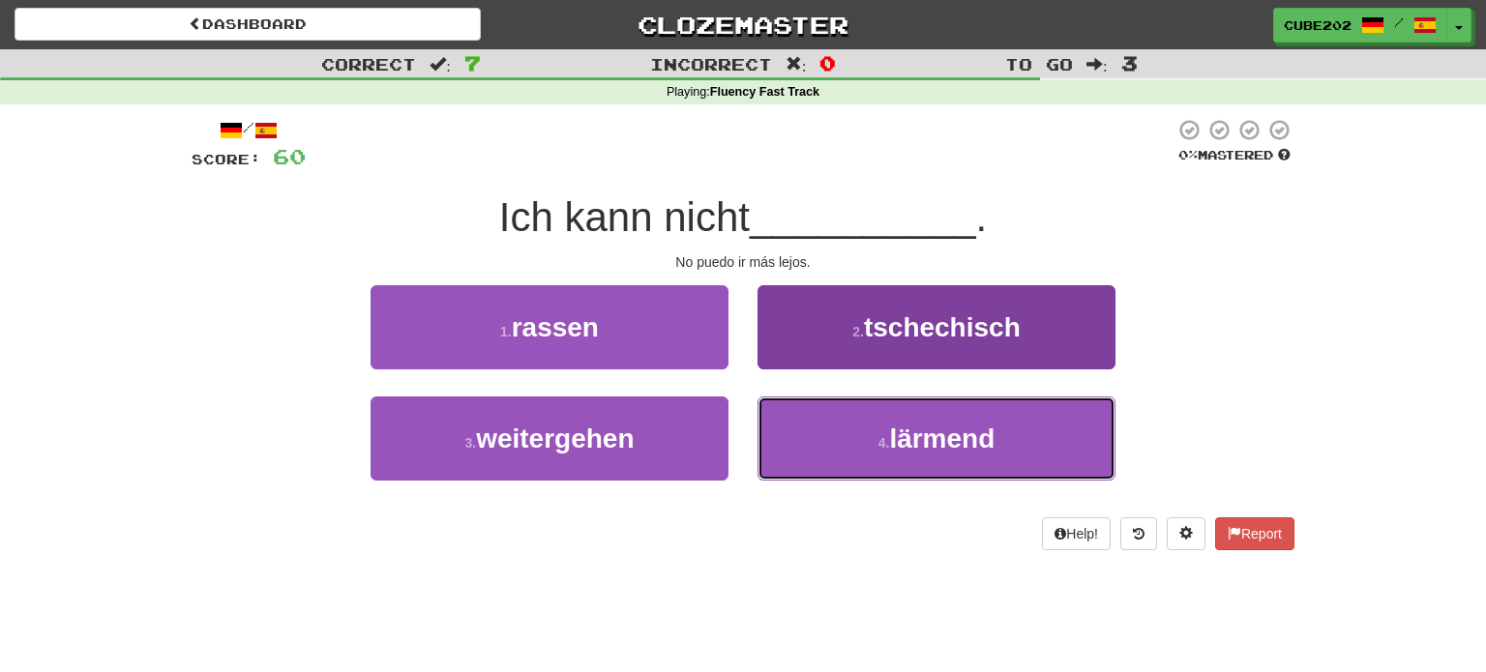
click at [866, 447] on button "4 . lärmend" at bounding box center [936, 439] width 358 height 84
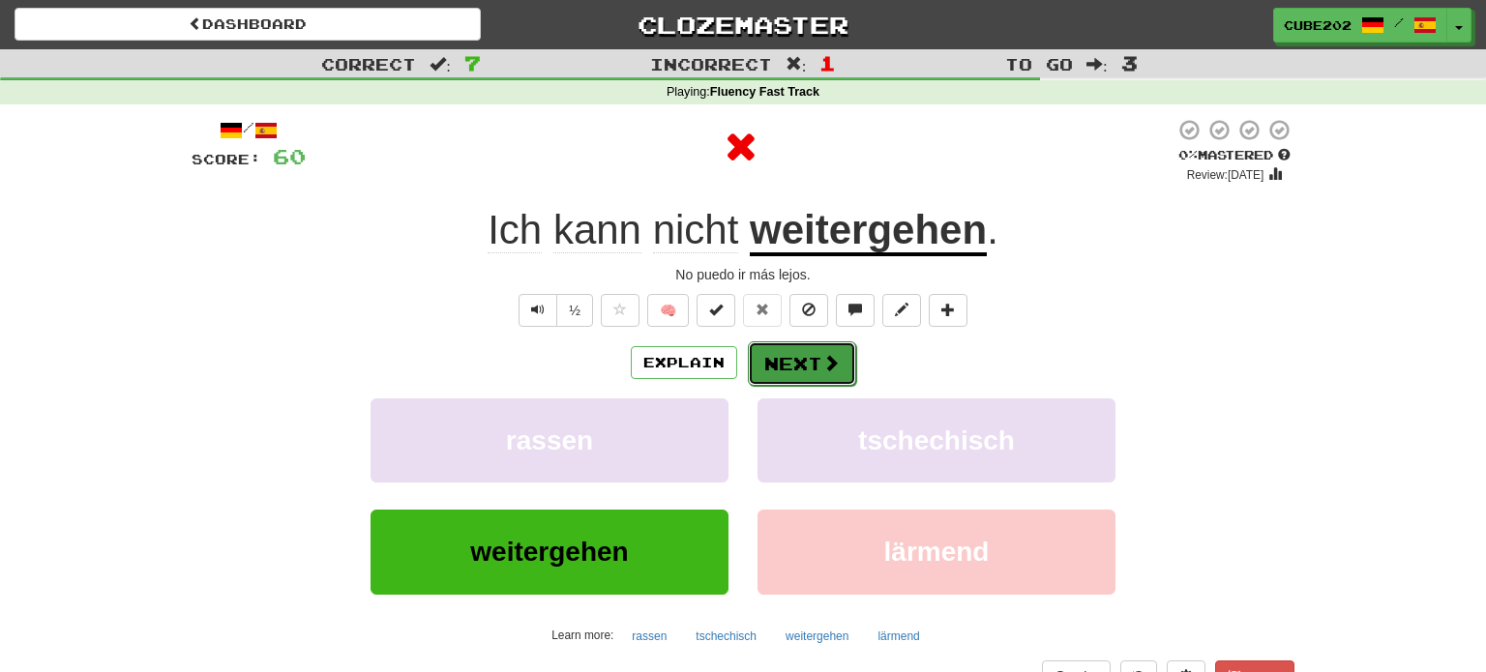
click at [791, 358] on button "Next" at bounding box center [802, 364] width 108 height 45
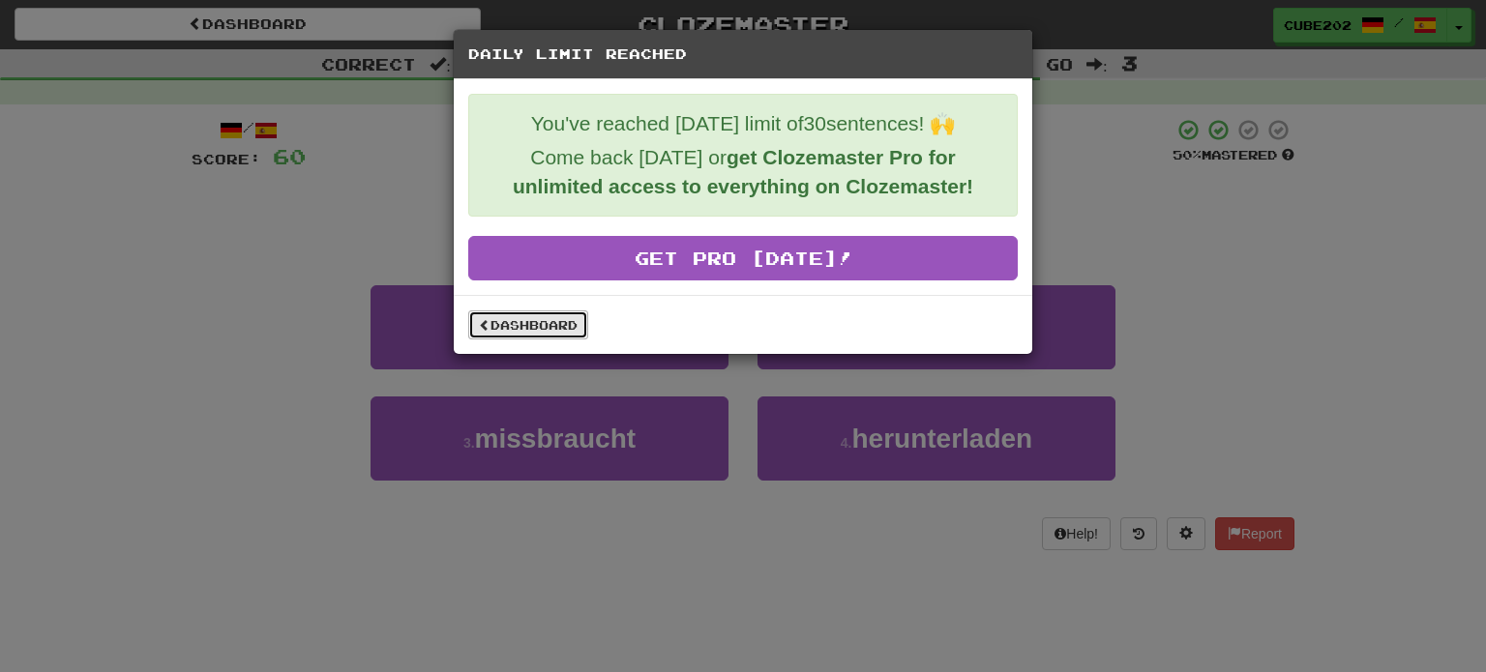
click at [559, 330] on link "Dashboard" at bounding box center [528, 325] width 120 height 29
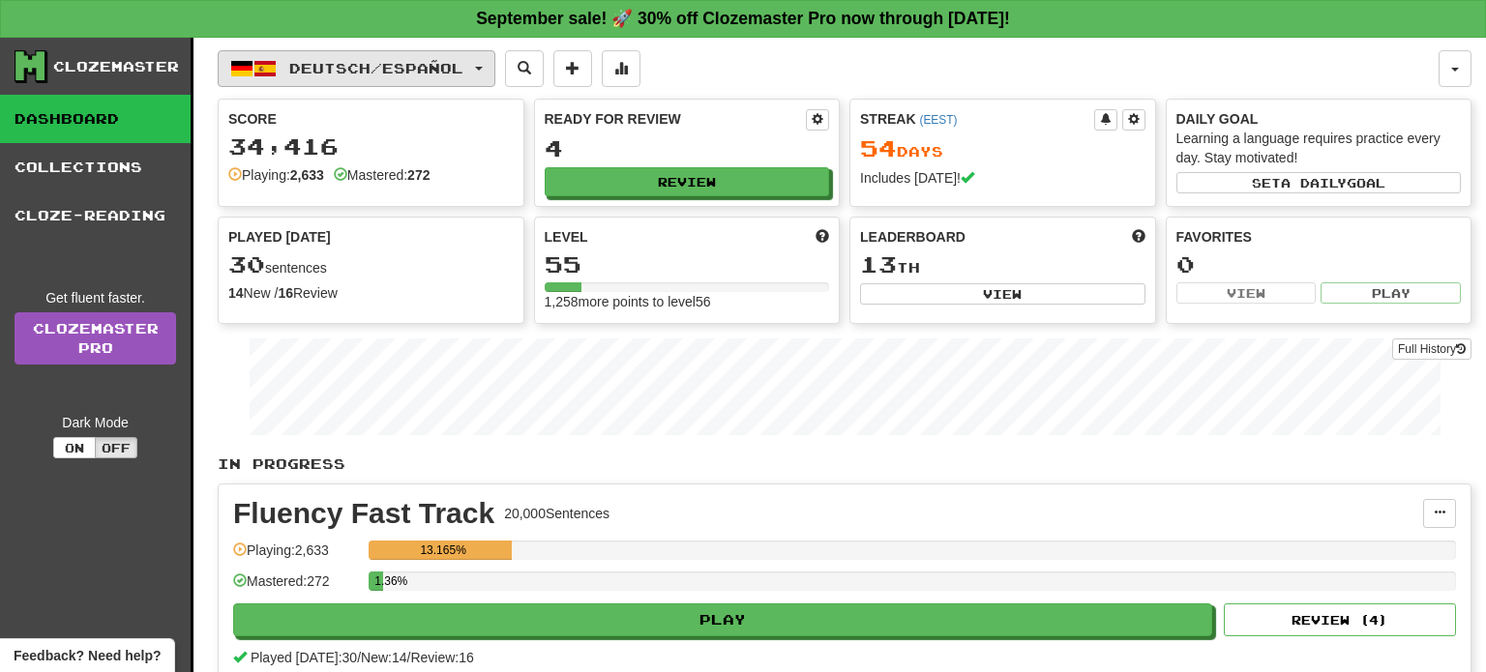
click at [375, 71] on span "Deutsch / Español" at bounding box center [376, 68] width 174 height 16
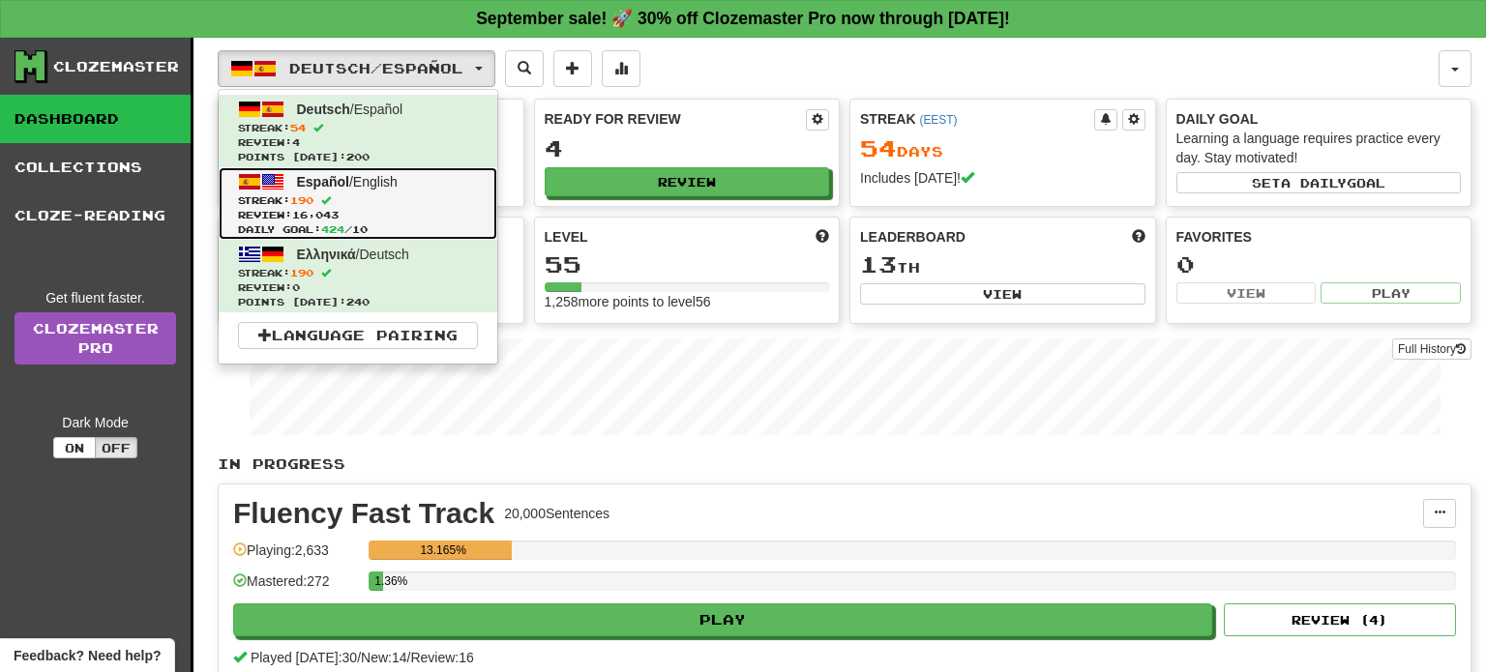
click at [331, 190] on link "Español / English Streak: 190 Review: 16,043 Daily Goal: 424 / 10" at bounding box center [358, 203] width 279 height 73
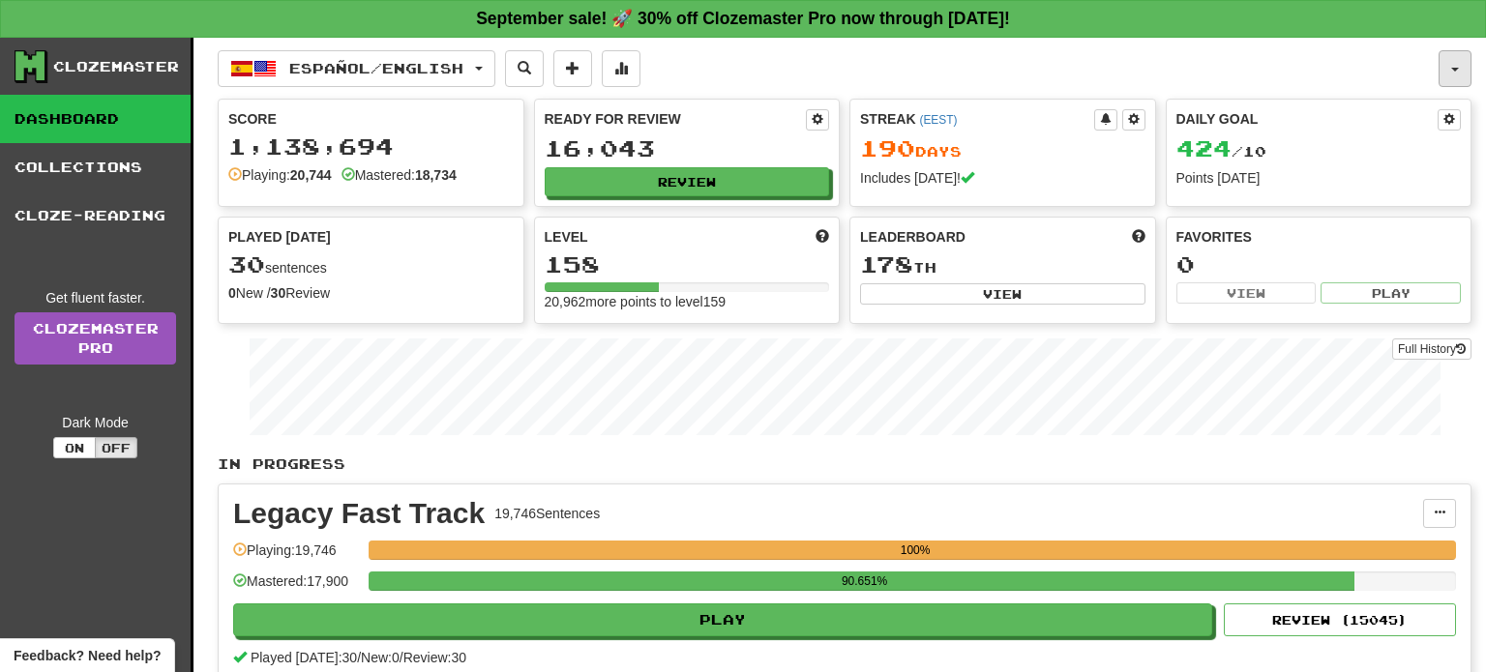
click at [1444, 65] on button "button" at bounding box center [1455, 68] width 33 height 37
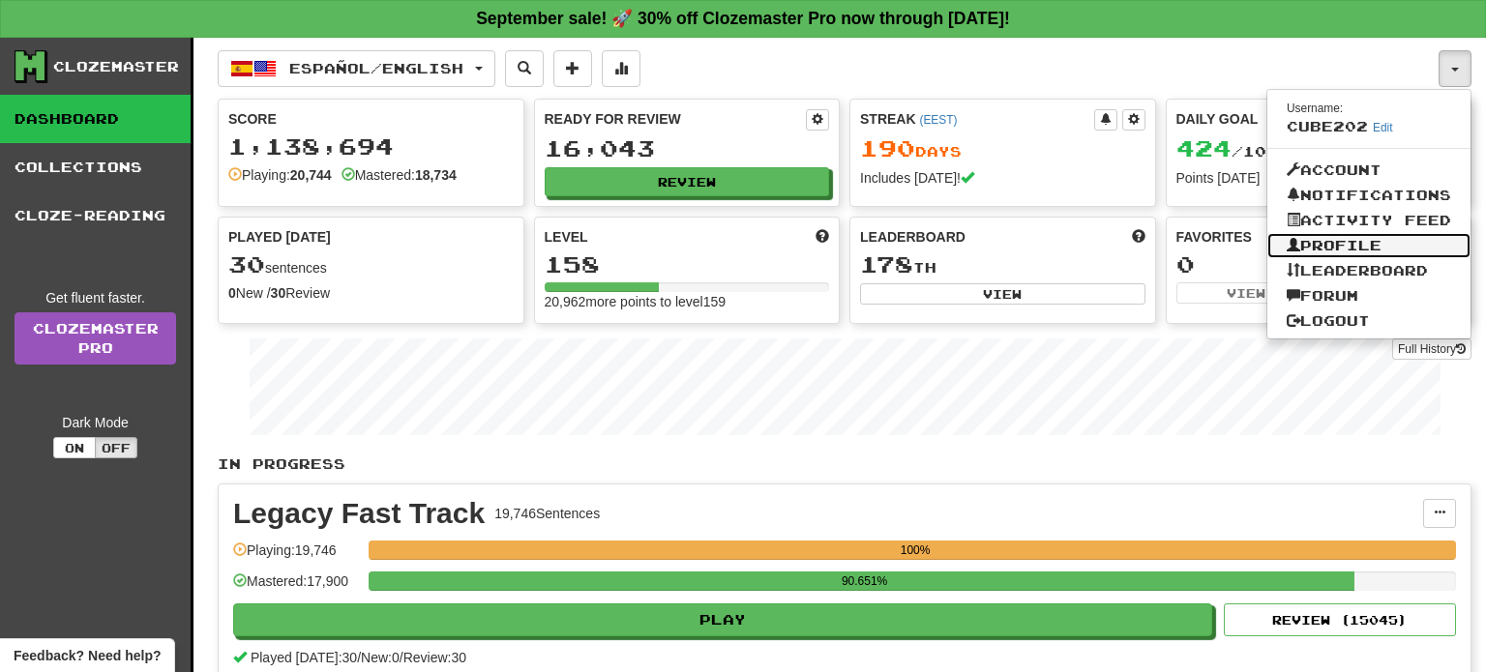
click at [1360, 249] on link "Profile" at bounding box center [1368, 245] width 203 height 25
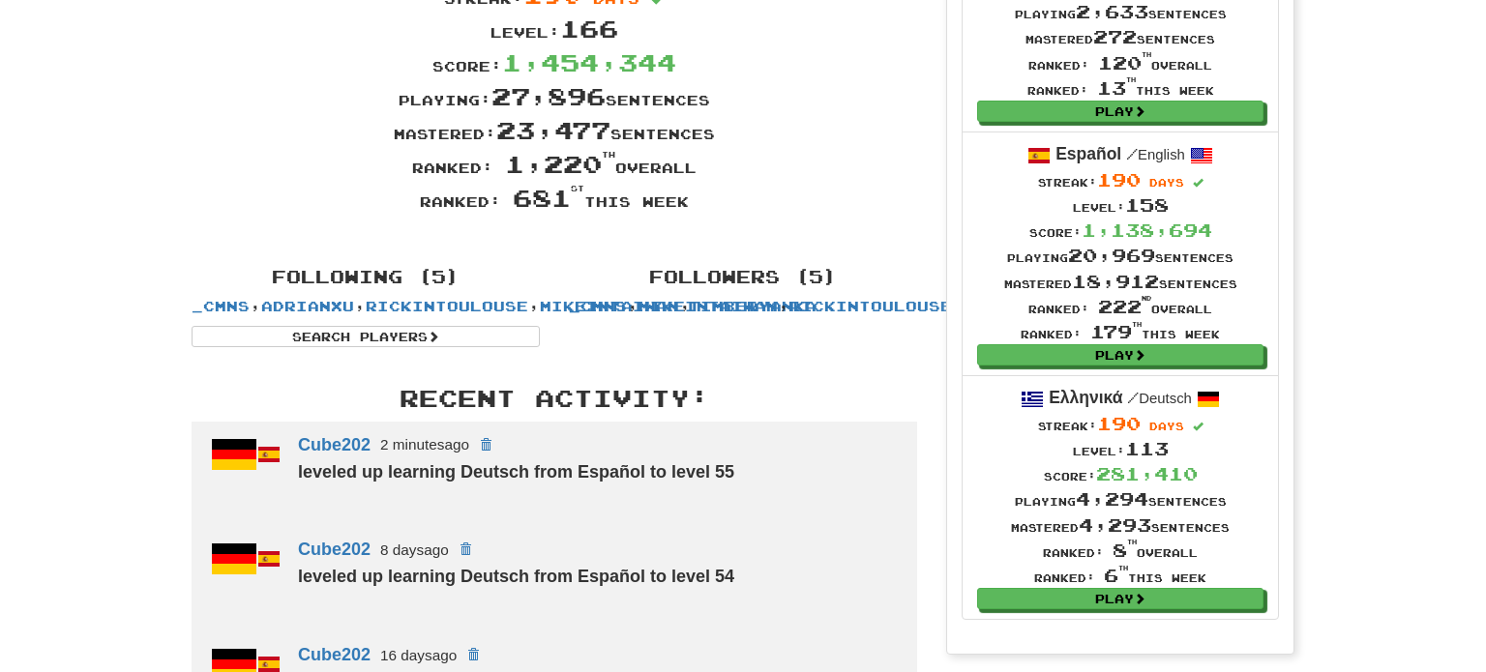
scroll to position [230, 0]
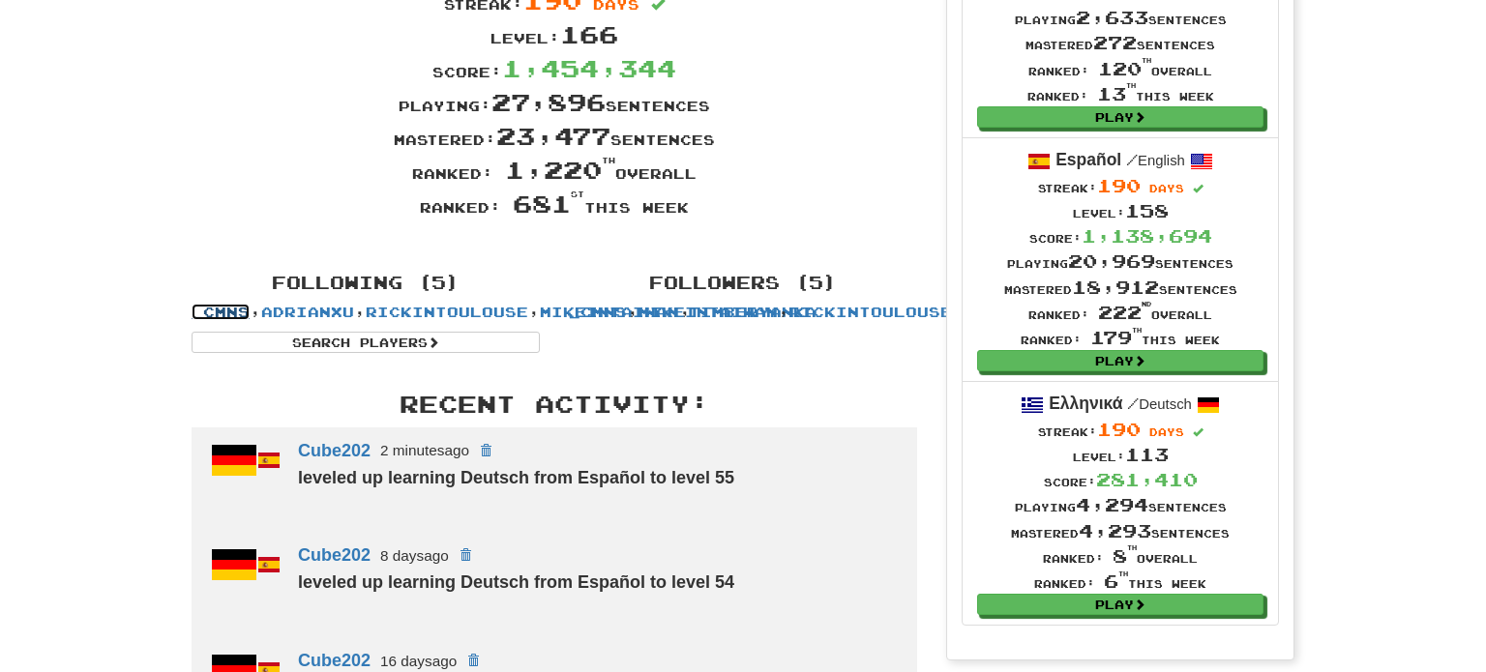
click at [250, 312] on link "_cmns" at bounding box center [221, 312] width 58 height 16
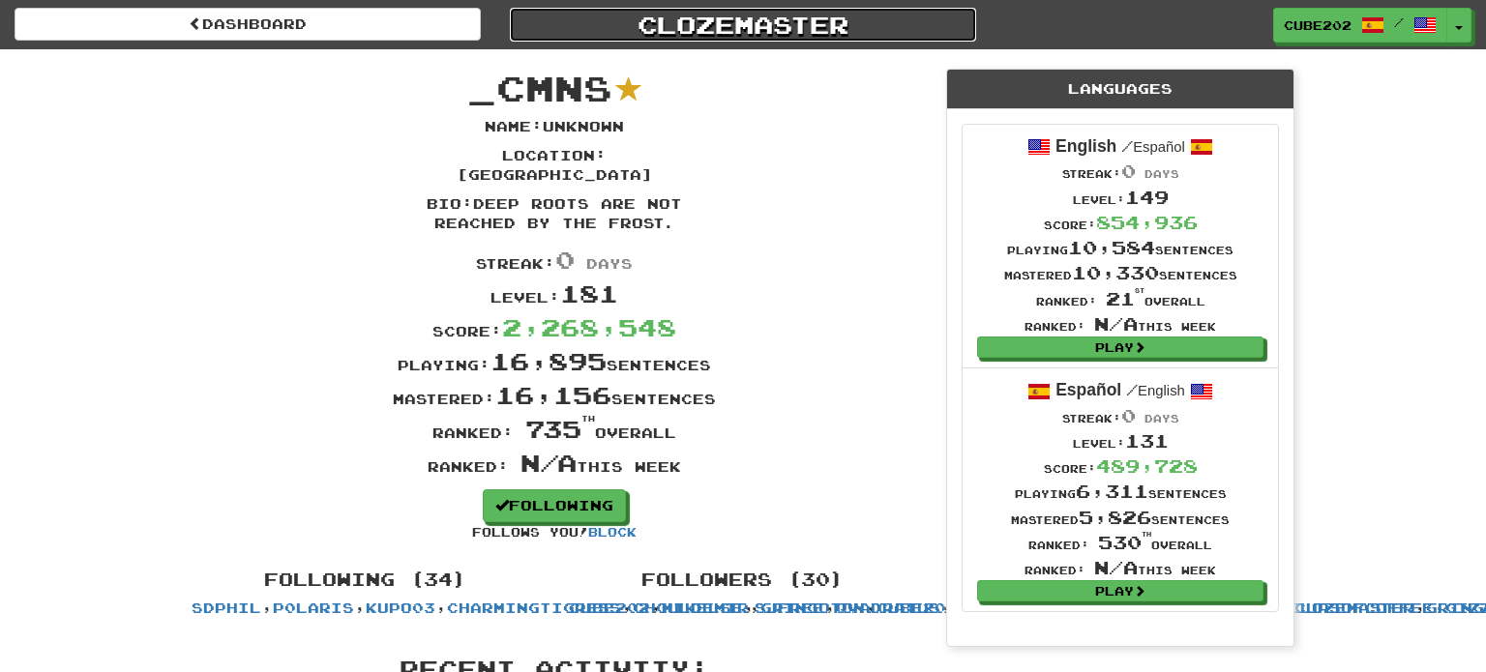
click at [707, 20] on link "Clozemaster" at bounding box center [743, 25] width 466 height 34
